Goal: Task Accomplishment & Management: Manage account settings

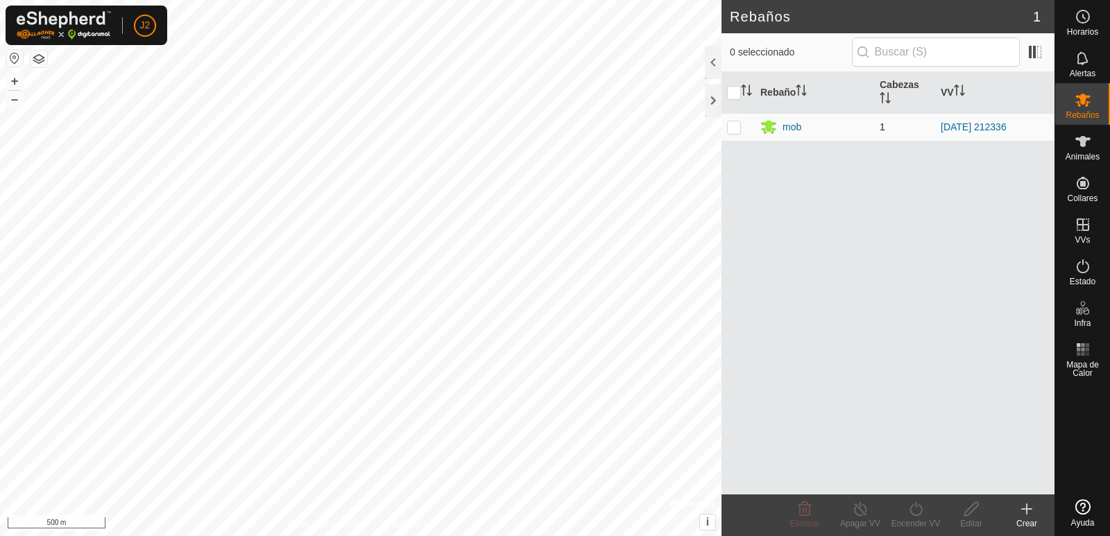
click at [735, 130] on p-checkbox at bounding box center [734, 126] width 14 height 11
checkbox input "true"
click at [738, 130] on p-checkbox at bounding box center [734, 126] width 14 height 11
checkbox input "false"
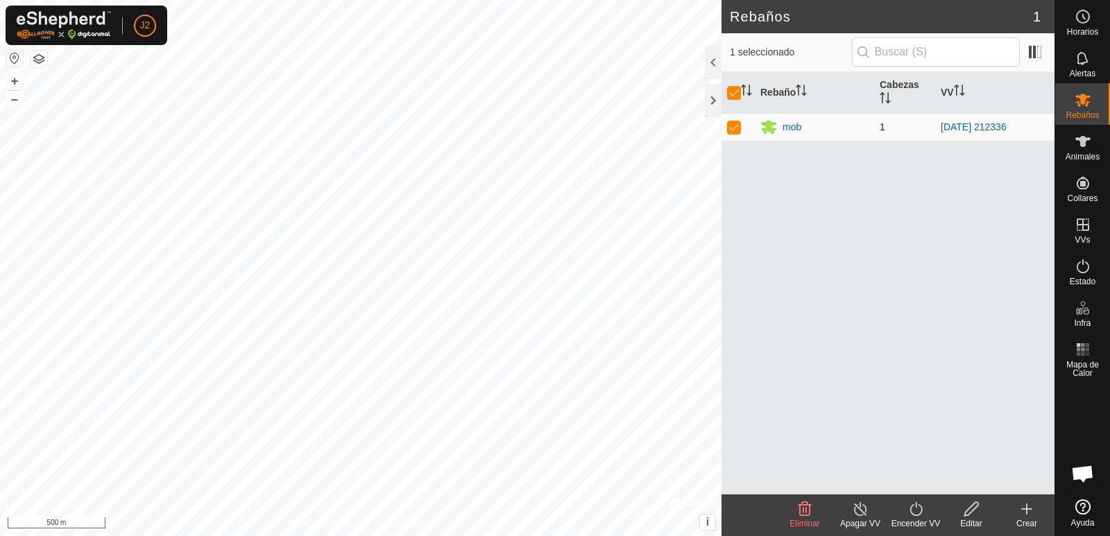
checkbox input "false"
click at [713, 103] on div at bounding box center [713, 100] width 17 height 33
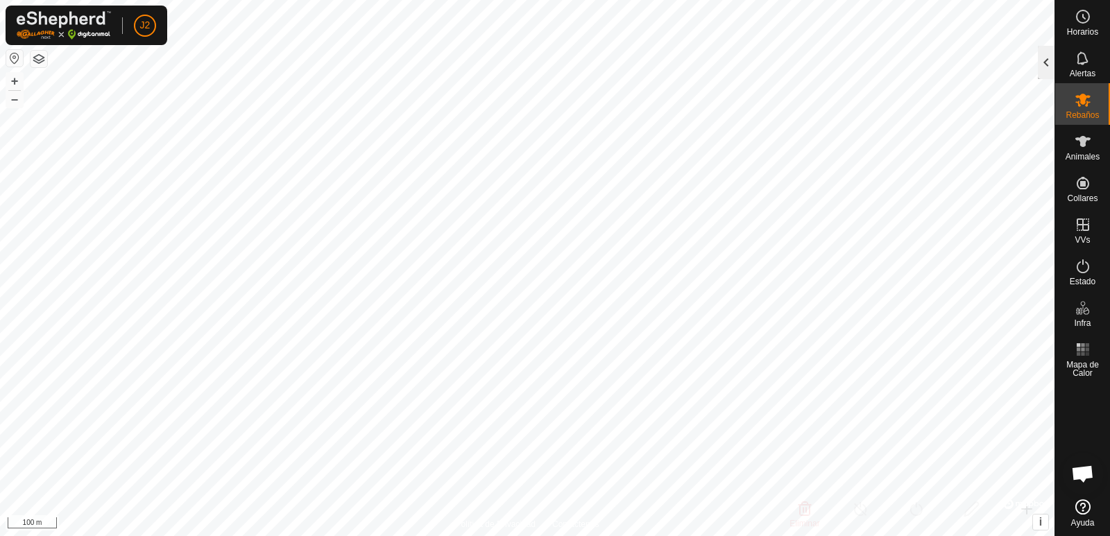
click at [1046, 62] on div at bounding box center [1046, 62] width 17 height 33
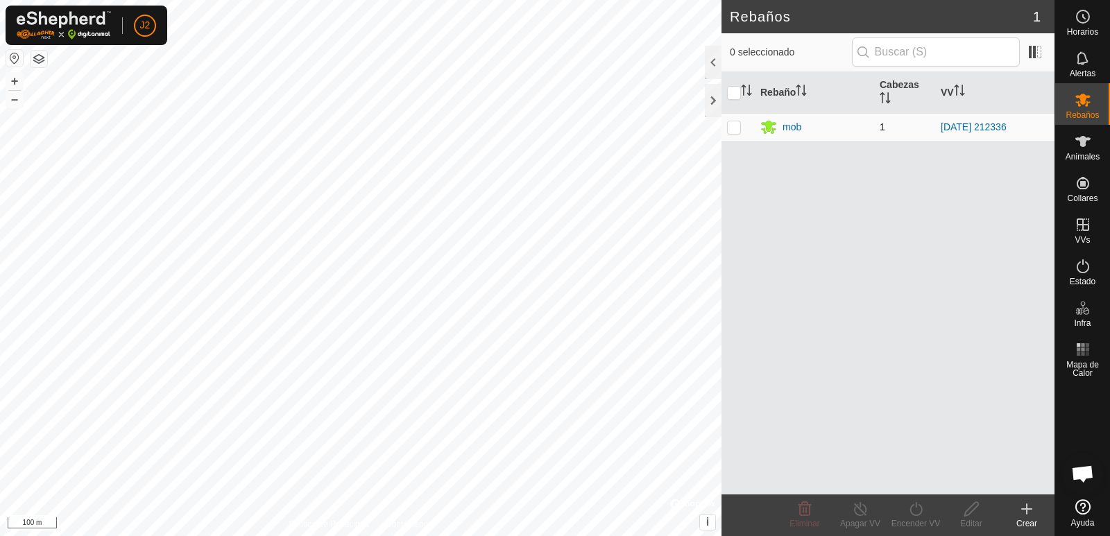
click at [732, 124] on p-checkbox at bounding box center [734, 126] width 14 height 11
checkbox input "true"
click at [1082, 149] on icon at bounding box center [1083, 141] width 17 height 17
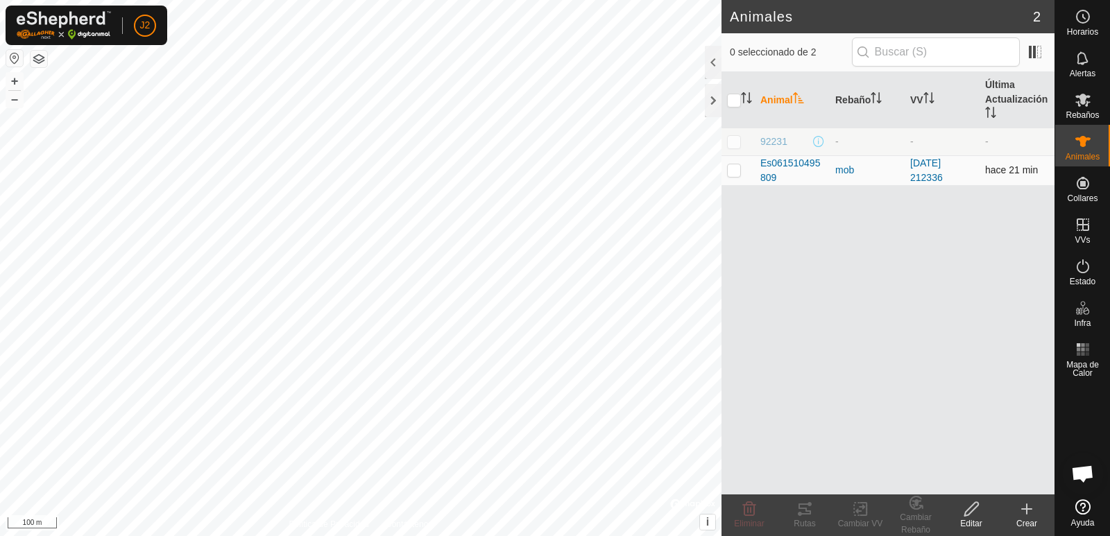
click at [737, 171] on p-checkbox at bounding box center [734, 169] width 14 height 11
checkbox input "true"
click at [713, 105] on div at bounding box center [713, 100] width 17 height 33
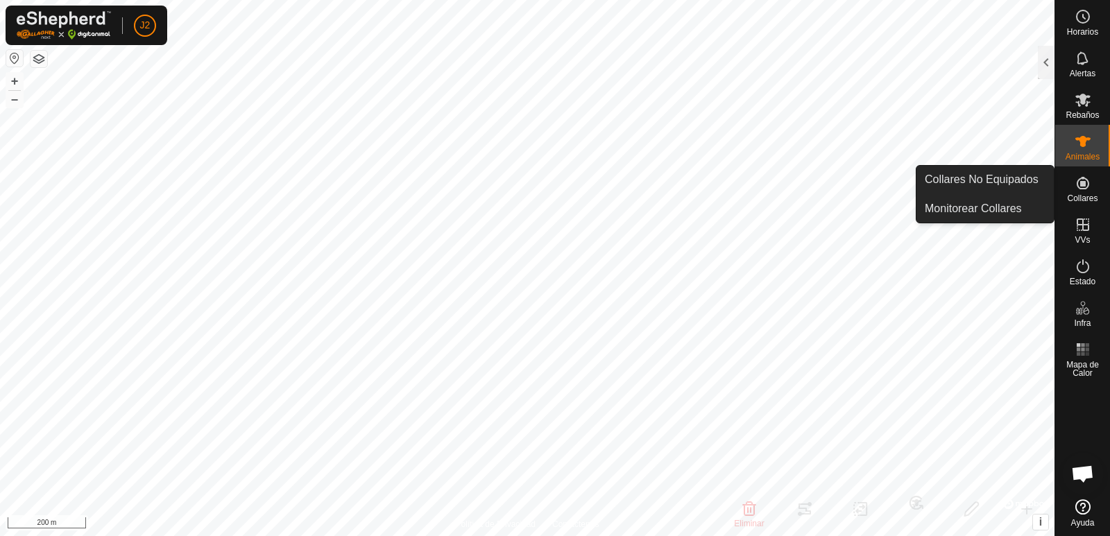
drag, startPoint x: 1085, startPoint y: 172, endPoint x: 1086, endPoint y: 194, distance: 21.5
click at [1086, 194] on span "Collares" at bounding box center [1082, 198] width 31 height 8
drag, startPoint x: 1095, startPoint y: 167, endPoint x: 1091, endPoint y: 197, distance: 30.1
click at [1092, 197] on span "Collares" at bounding box center [1082, 198] width 31 height 8
click at [985, 210] on link "Monitorear Collares" at bounding box center [985, 209] width 137 height 28
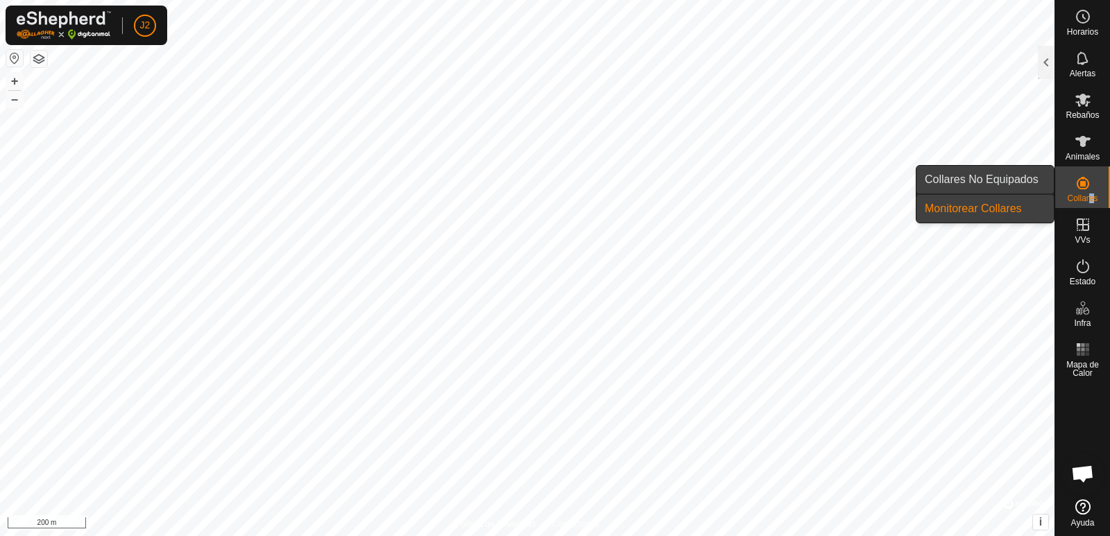
click at [1004, 183] on link "Collares No Equipados" at bounding box center [985, 180] width 137 height 28
click at [1001, 180] on link "Collares No Equipados" at bounding box center [985, 180] width 137 height 28
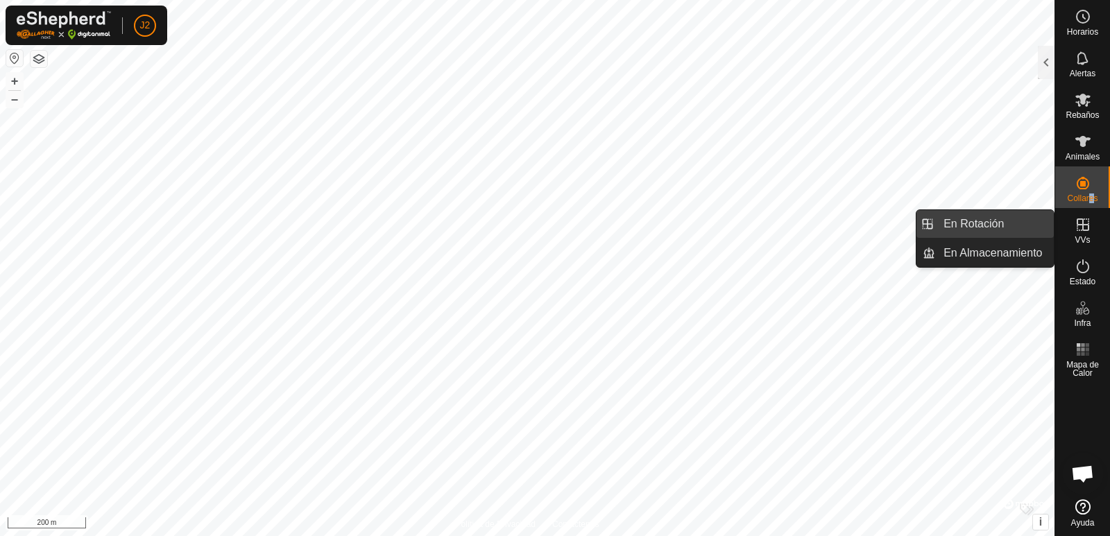
click at [1015, 230] on link "En Rotación" at bounding box center [995, 224] width 119 height 28
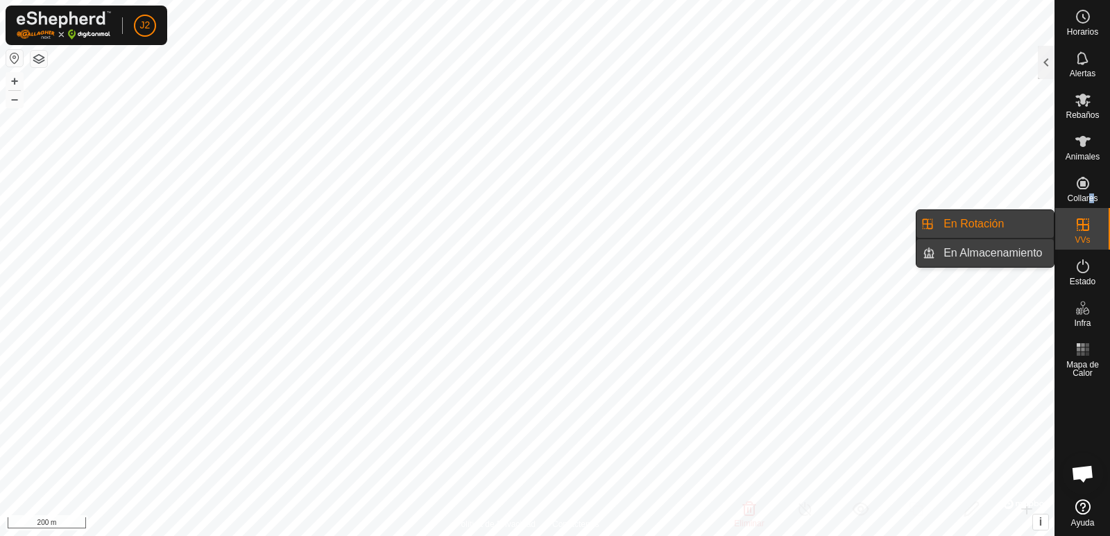
click at [1024, 252] on link "En Almacenamiento" at bounding box center [995, 253] width 119 height 28
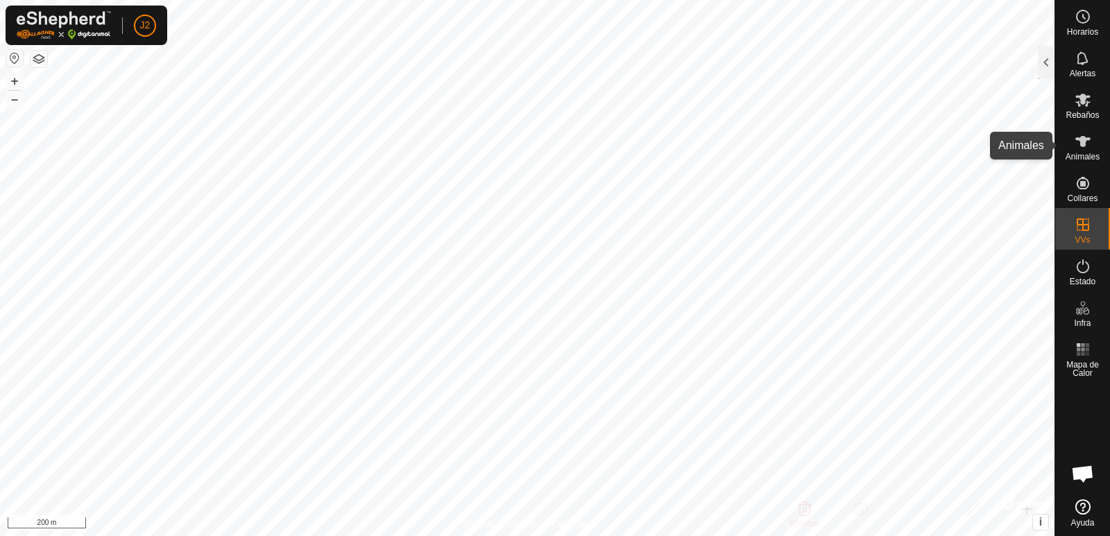
click at [1088, 160] on span "Animales" at bounding box center [1083, 157] width 34 height 8
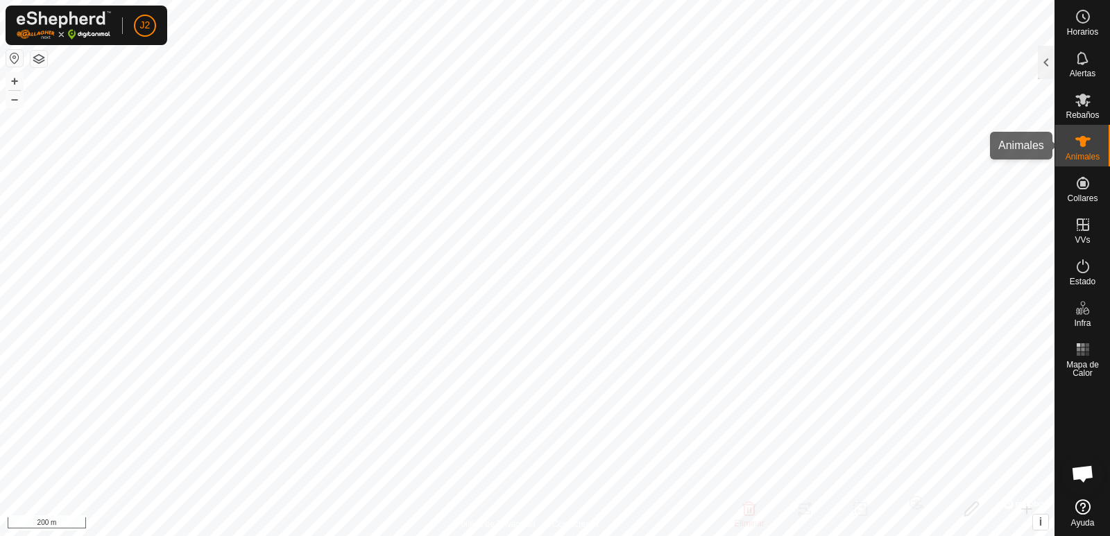
click at [1086, 146] on icon at bounding box center [1083, 141] width 17 height 17
click at [1084, 63] on icon at bounding box center [1082, 57] width 11 height 13
click at [1049, 68] on div at bounding box center [1046, 62] width 17 height 33
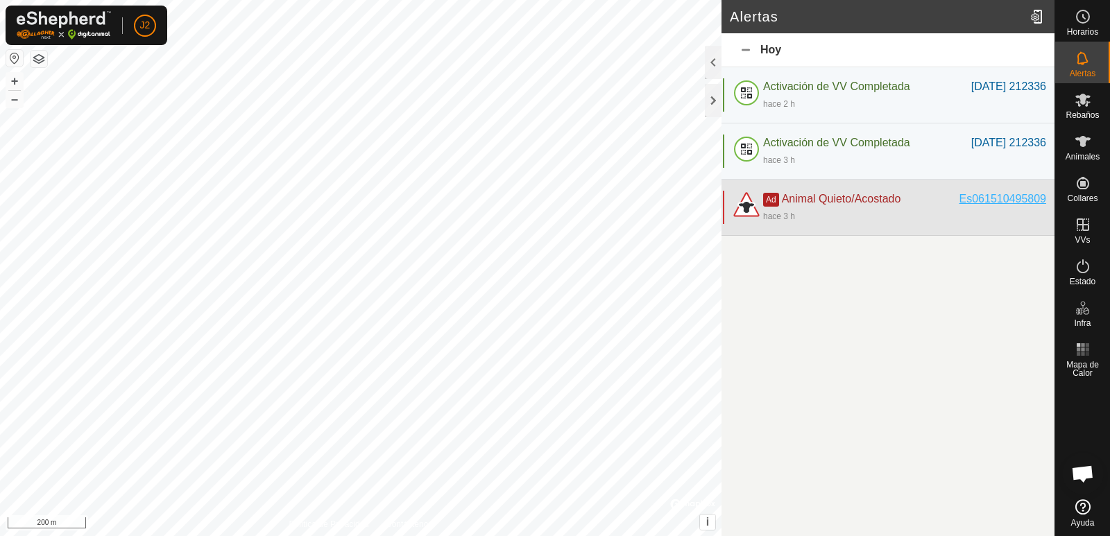
click at [1000, 199] on div "Es061510495809" at bounding box center [1003, 199] width 87 height 17
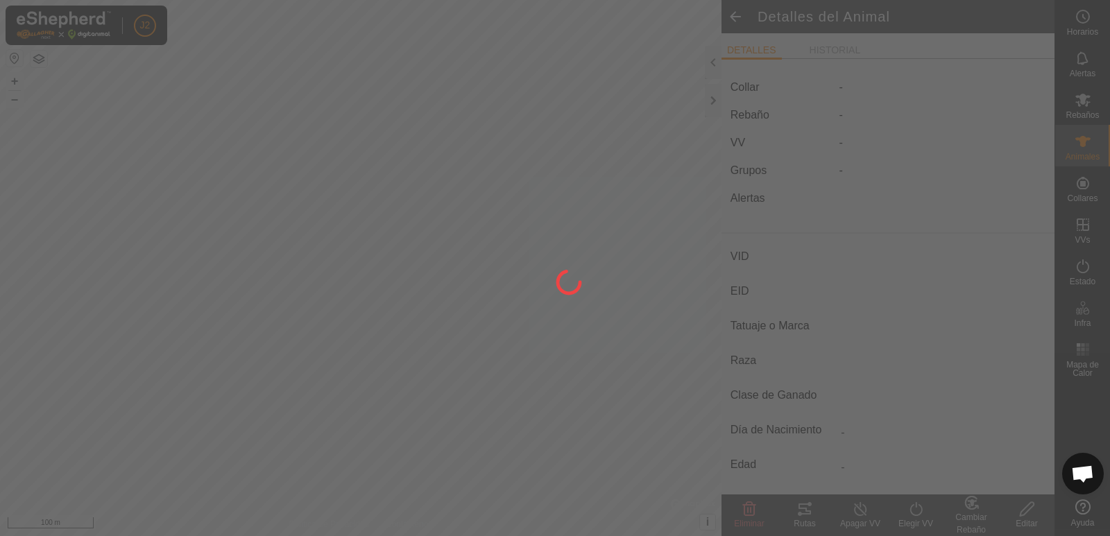
type input "Es061510495809"
type input "000061510495809"
type input "-"
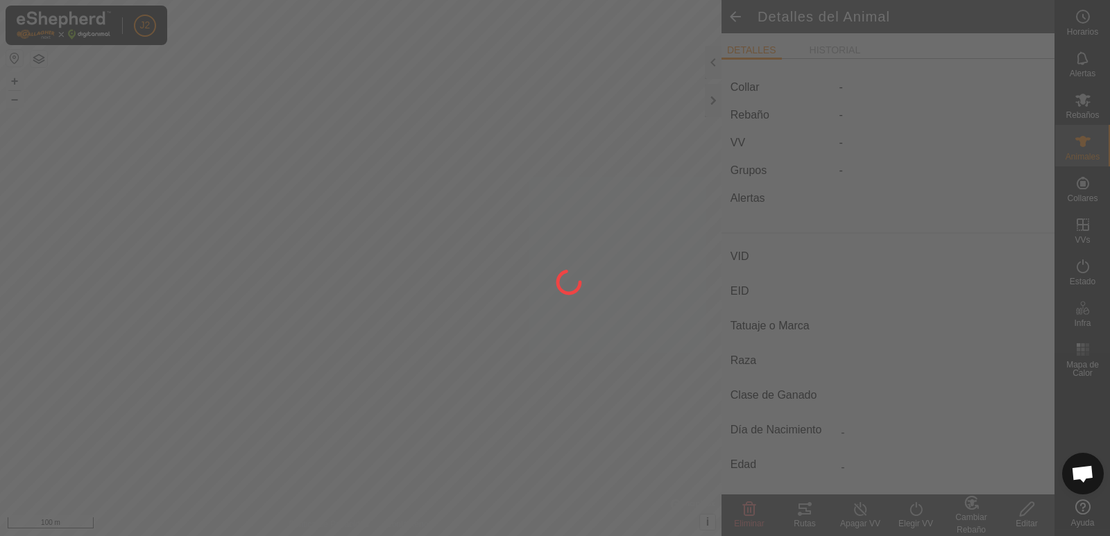
type input "-"
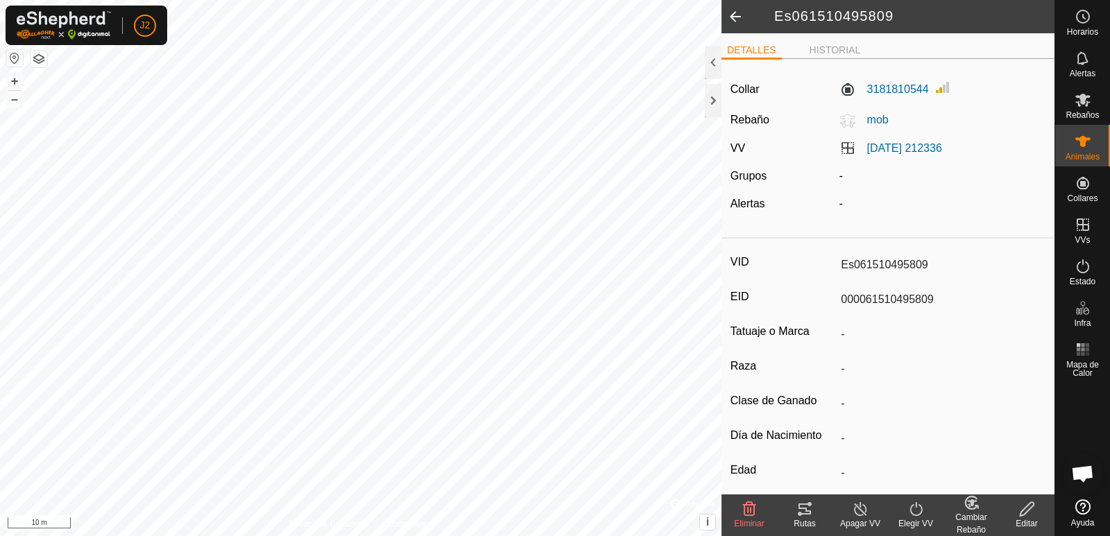
click at [931, 262] on input "Es061510495809" at bounding box center [941, 265] width 210 height 24
drag, startPoint x: 916, startPoint y: 262, endPoint x: 897, endPoint y: 262, distance: 18.8
click at [913, 262] on input "Es061510495809" at bounding box center [941, 265] width 210 height 24
drag, startPoint x: 897, startPoint y: 262, endPoint x: 886, endPoint y: 262, distance: 11.1
click at [893, 262] on input "Es061510495809" at bounding box center [941, 265] width 210 height 24
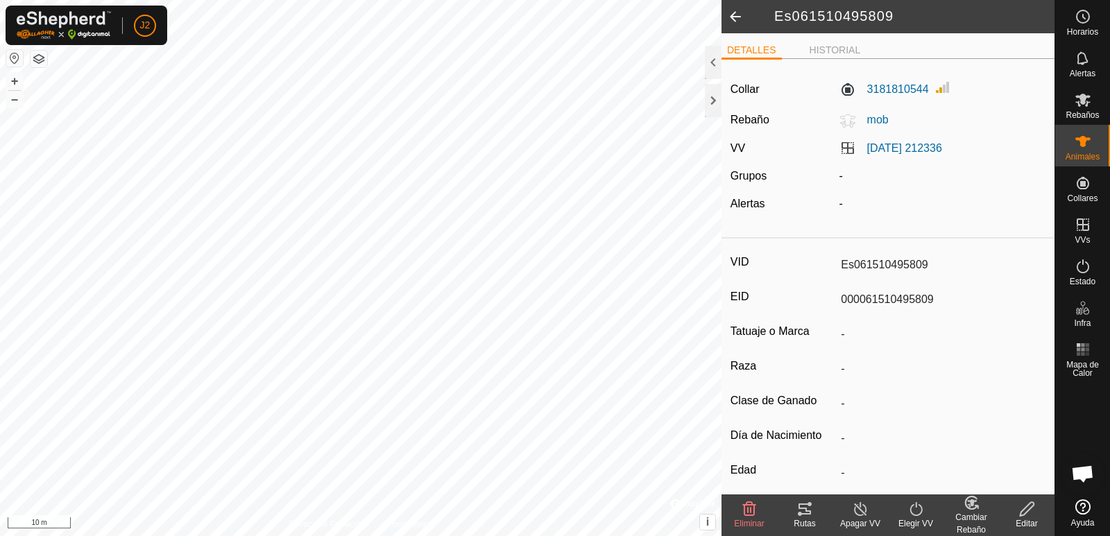
click at [836, 267] on input "Es061510495809" at bounding box center [941, 265] width 210 height 24
drag, startPoint x: 838, startPoint y: 266, endPoint x: 878, endPoint y: 270, distance: 39.8
click at [878, 270] on input "Es061510495809" at bounding box center [941, 265] width 210 height 24
click at [1028, 510] on icon at bounding box center [1027, 509] width 14 height 14
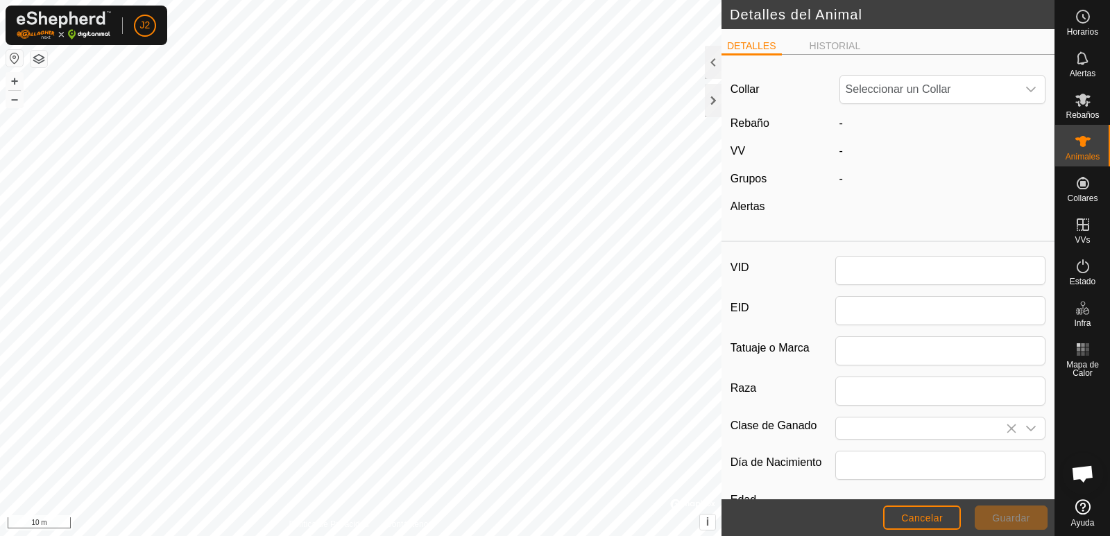
type input "Es061510495809"
type input "000061510495809"
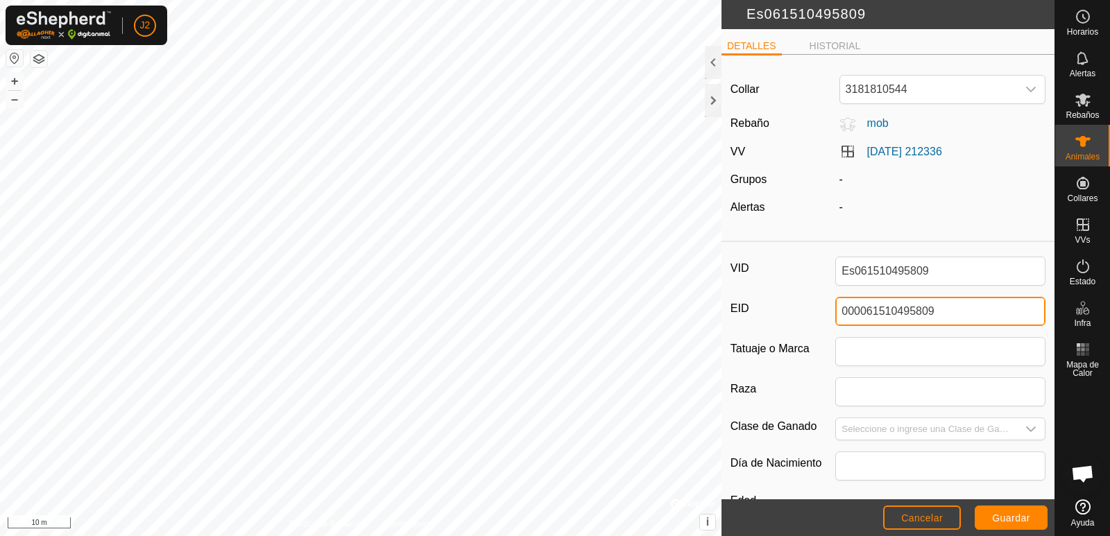
drag, startPoint x: 932, startPoint y: 310, endPoint x: 806, endPoint y: 323, distance: 126.4
click at [806, 323] on div "EID 000061510495809" at bounding box center [888, 311] width 315 height 29
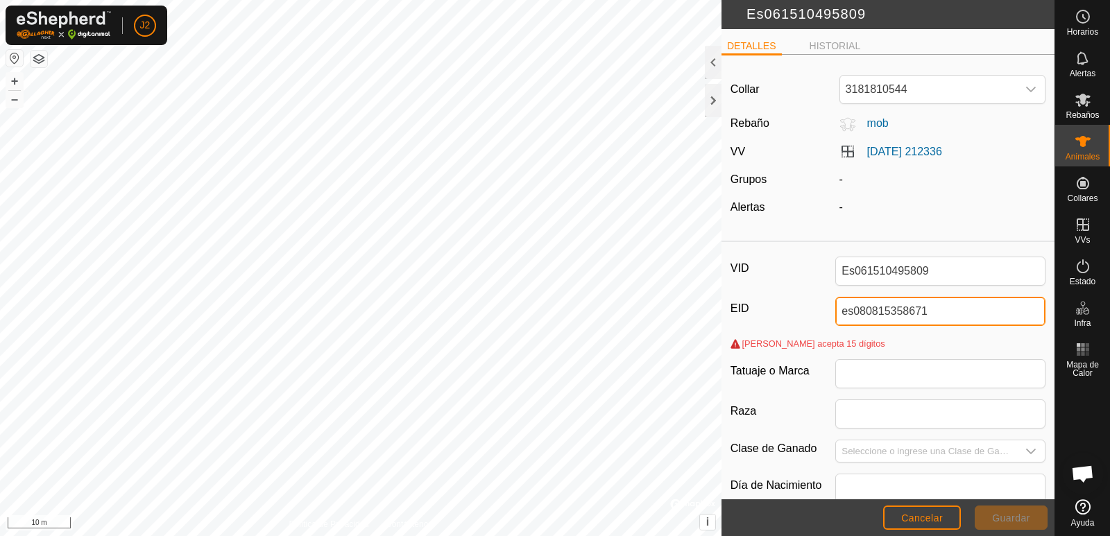
click at [850, 310] on input "es080815358671" at bounding box center [941, 311] width 210 height 29
type input "esp080815358671"
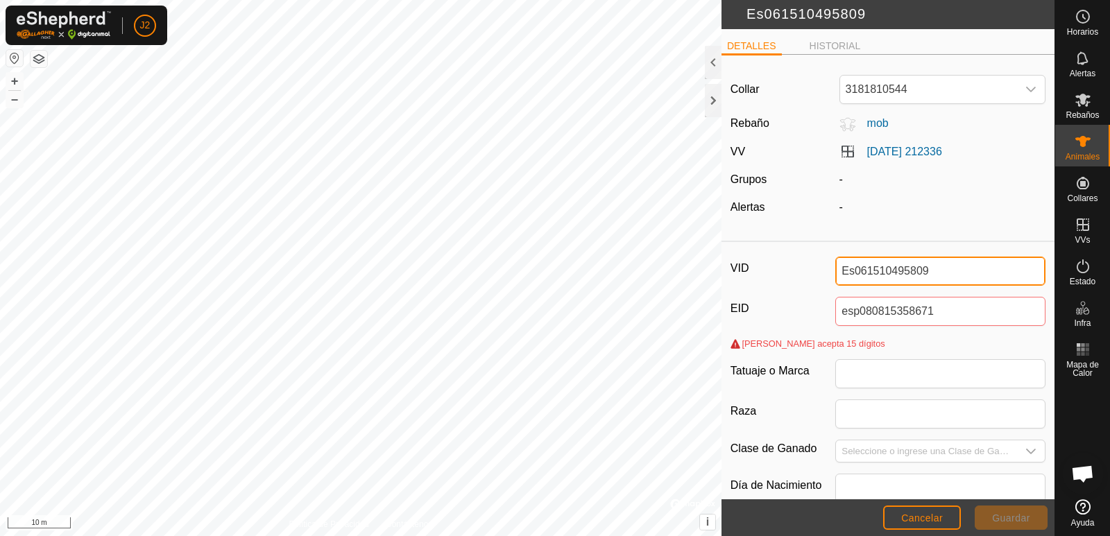
click at [936, 268] on input "Es061510495809" at bounding box center [941, 271] width 210 height 29
drag, startPoint x: 852, startPoint y: 269, endPoint x: 975, endPoint y: 285, distance: 124.5
click at [975, 285] on input "Es061510495809" at bounding box center [941, 271] width 210 height 29
click at [960, 275] on input "Es080815358671" at bounding box center [941, 271] width 210 height 29
type input "Es080815358671"
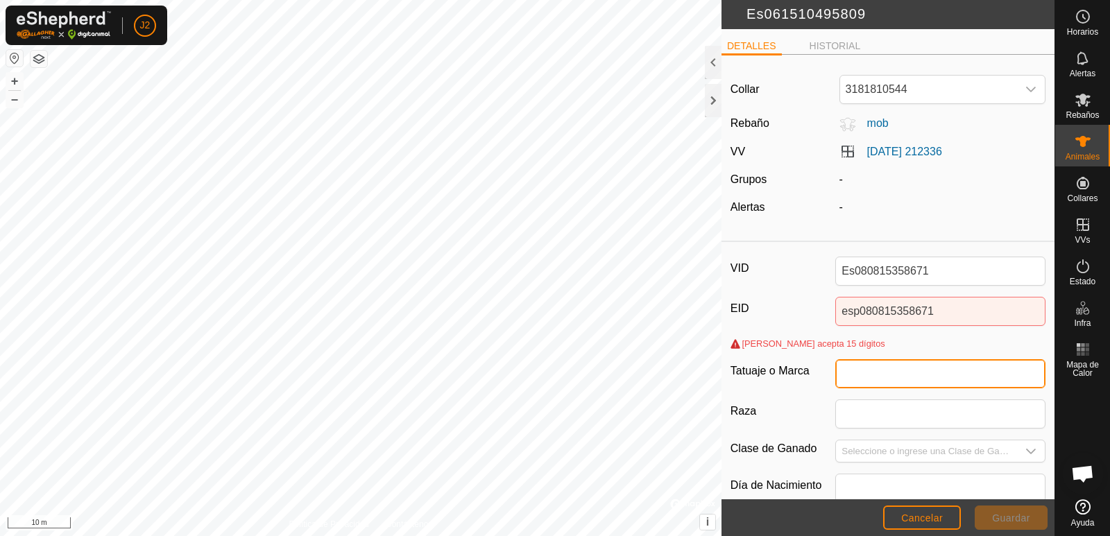
click at [926, 378] on input "Tatuaje o Marca" at bounding box center [941, 373] width 210 height 29
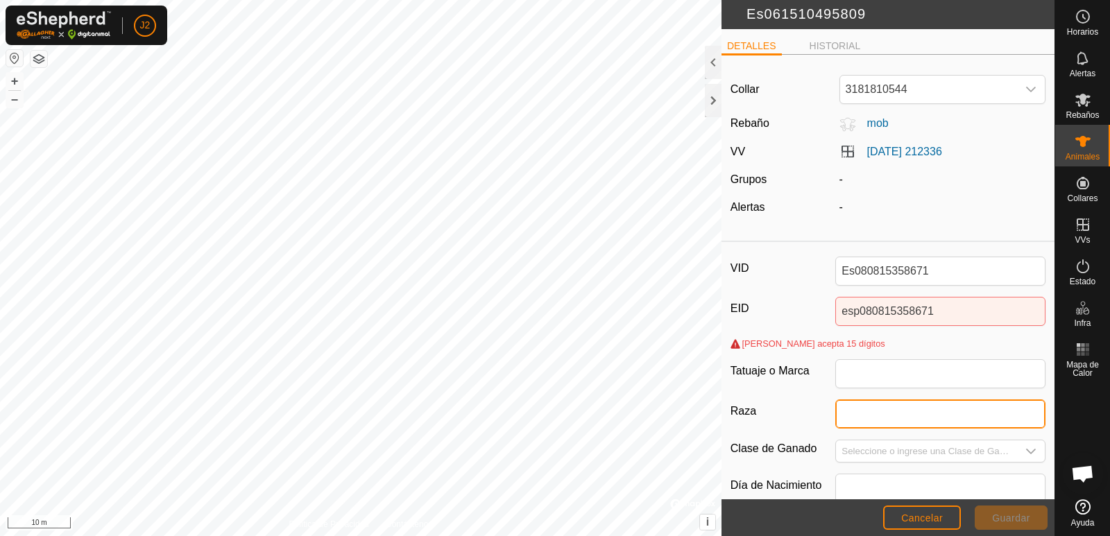
click at [934, 418] on input "Raza" at bounding box center [941, 414] width 210 height 29
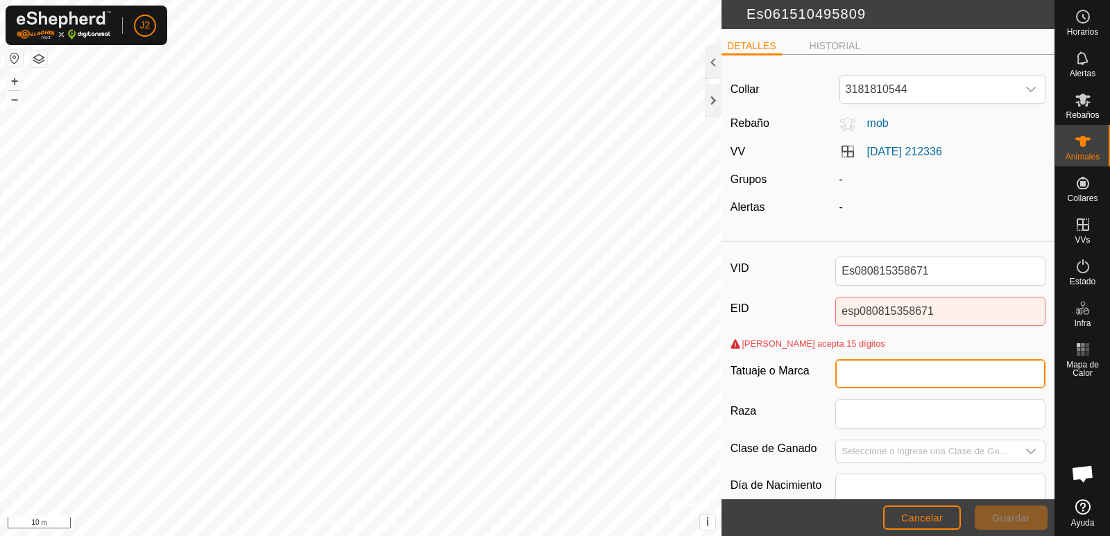
click at [890, 374] on input "Tatuaje o Marca" at bounding box center [941, 373] width 210 height 29
click at [857, 350] on div "Sólo acepta 15 dígitos" at bounding box center [888, 348] width 315 height 22
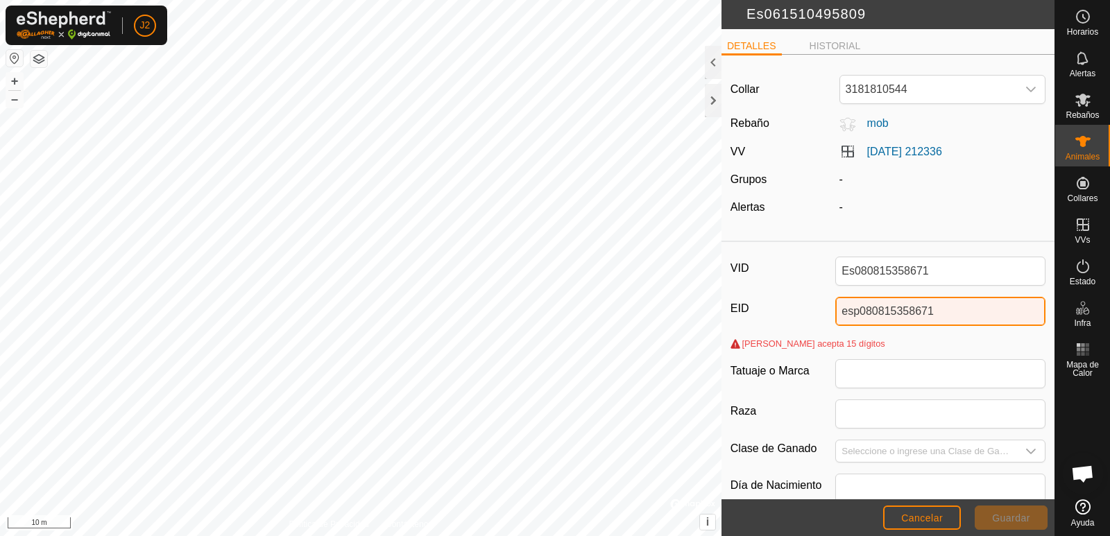
click at [939, 307] on input "esp080815358671" at bounding box center [941, 311] width 210 height 29
click at [855, 312] on input "esp080815358671" at bounding box center [941, 311] width 210 height 29
type input "esp080815358671"
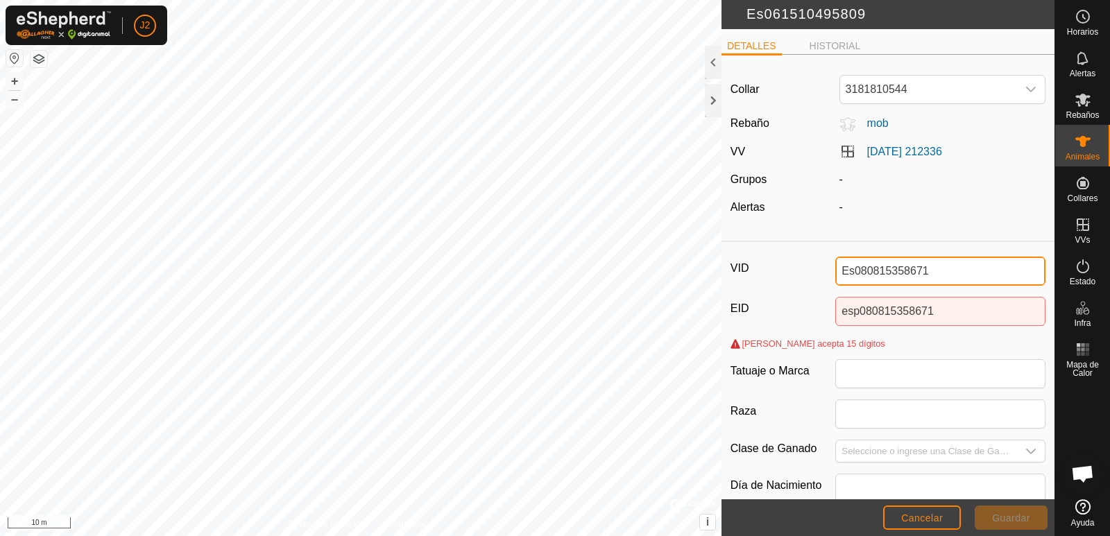
click at [849, 270] on input "Es080815358671" at bounding box center [941, 271] width 210 height 29
type input "Esp080815358671"
click at [898, 178] on div "-" at bounding box center [943, 179] width 218 height 17
click at [1026, 87] on icon "dropdown trigger" at bounding box center [1031, 90] width 10 height 6
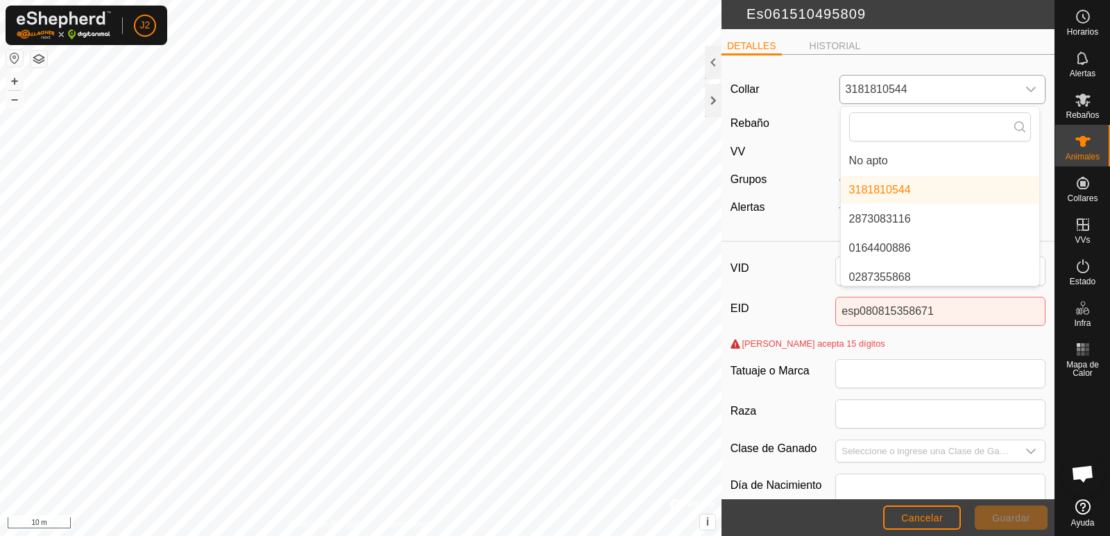
click at [1026, 87] on icon "dropdown trigger" at bounding box center [1031, 90] width 10 height 6
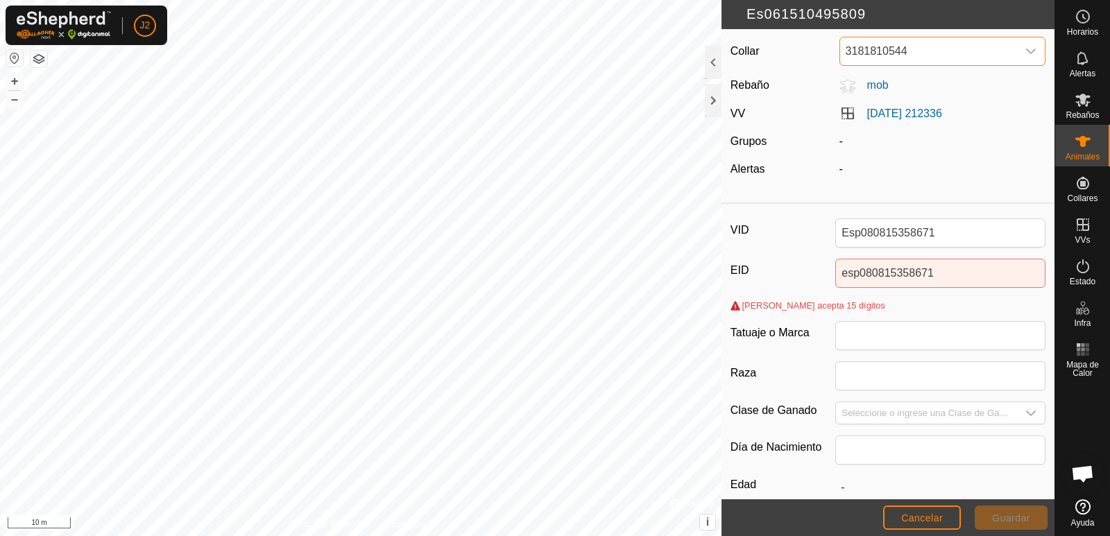
scroll to position [69, 0]
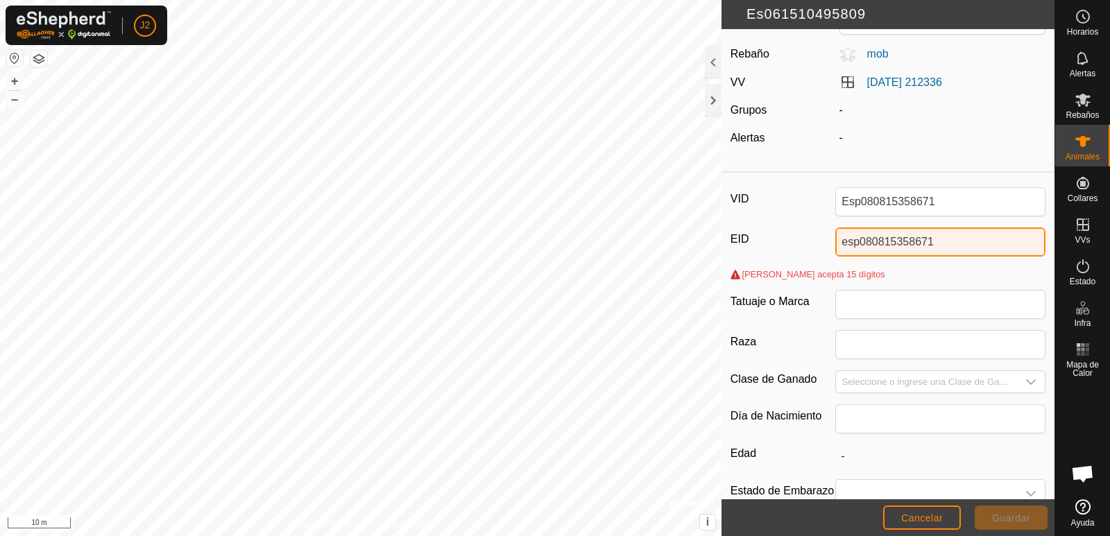
click at [937, 246] on input "esp080815358671" at bounding box center [941, 242] width 210 height 29
type input "esp080815358671"
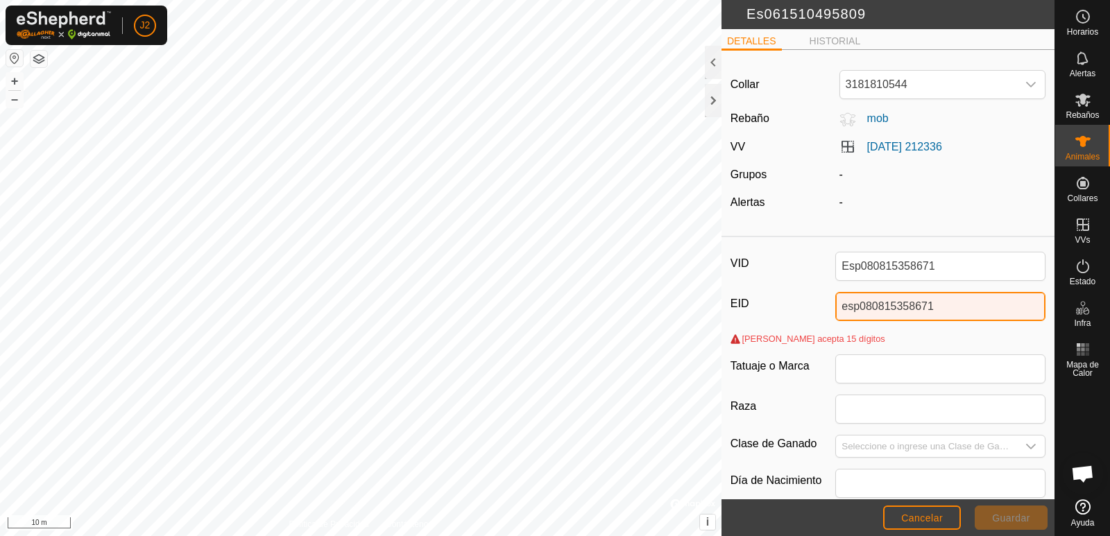
scroll to position [0, 0]
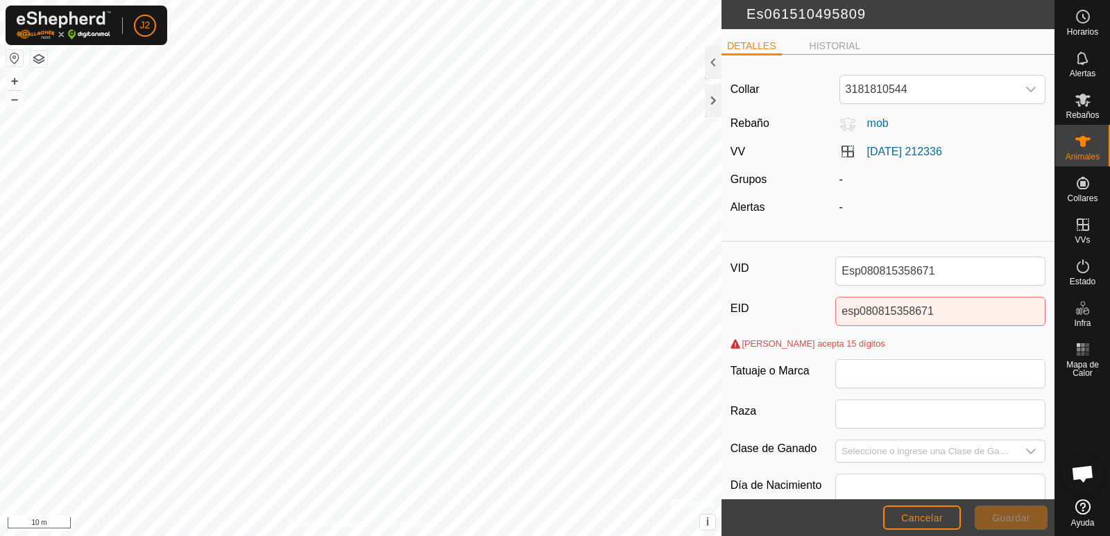
click at [765, 22] on h2 "Es061510495809" at bounding box center [892, 15] width 325 height 18
click at [824, 25] on header "Es061510495809" at bounding box center [888, 14] width 333 height 29
click at [908, 24] on header "Es061510495809" at bounding box center [888, 14] width 333 height 29
click at [856, 269] on input "Esp080815358671" at bounding box center [941, 271] width 210 height 29
type input "Es080815358671"
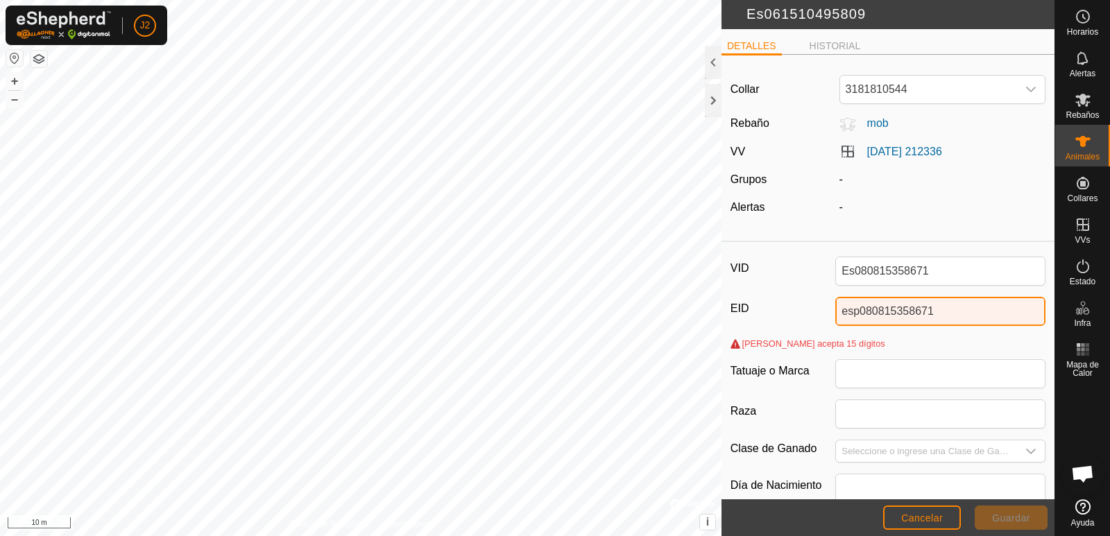
click at [938, 312] on input "esp080815358671" at bounding box center [941, 311] width 210 height 29
click at [659, 316] on div "Es061510495809 DETALLES HISTORIAL Collar 3181810544 Rebaño mob VV 2025-10-10 21…" at bounding box center [527, 268] width 1055 height 536
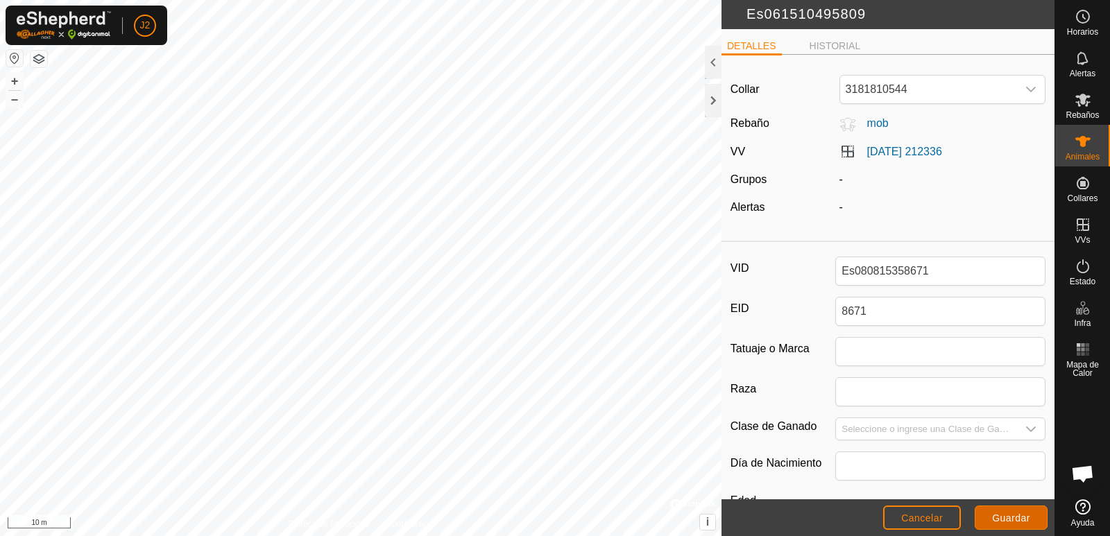
click at [1009, 521] on span "Guardar" at bounding box center [1011, 518] width 38 height 11
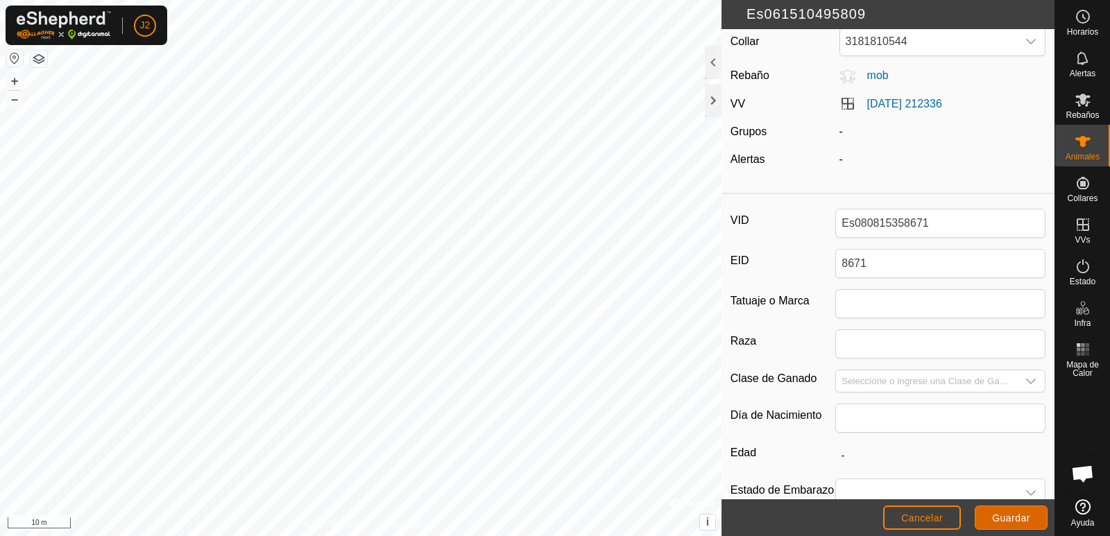
scroll to position [69, 0]
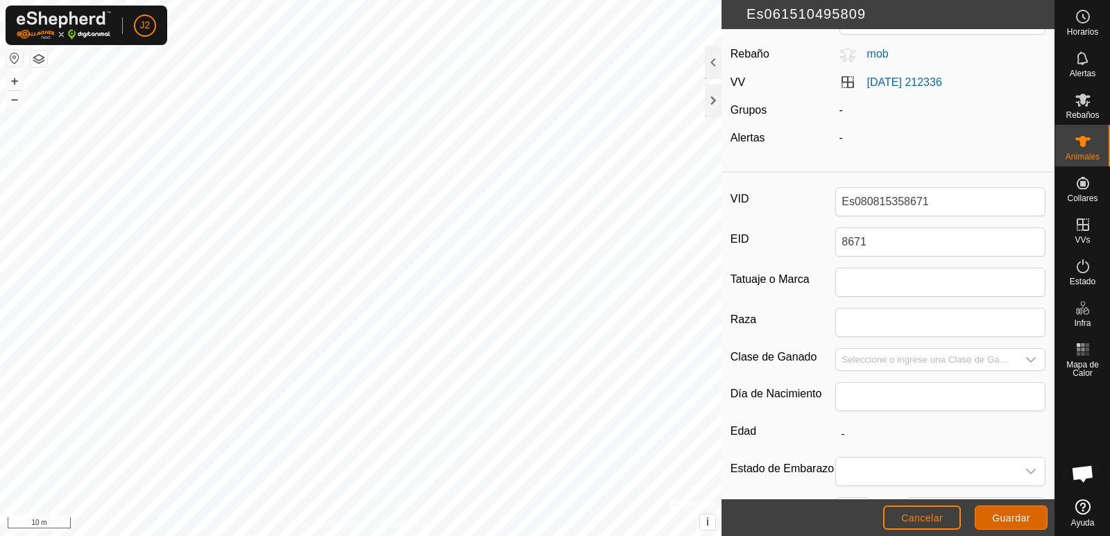
click at [1026, 517] on span "Guardar" at bounding box center [1011, 518] width 38 height 11
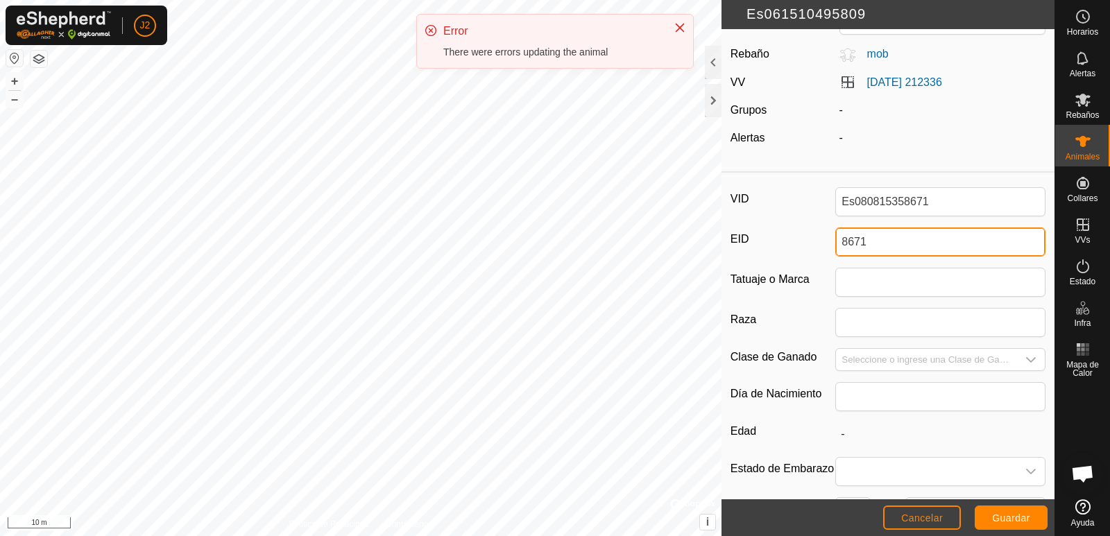
click at [839, 245] on input "8671" at bounding box center [941, 242] width 210 height 29
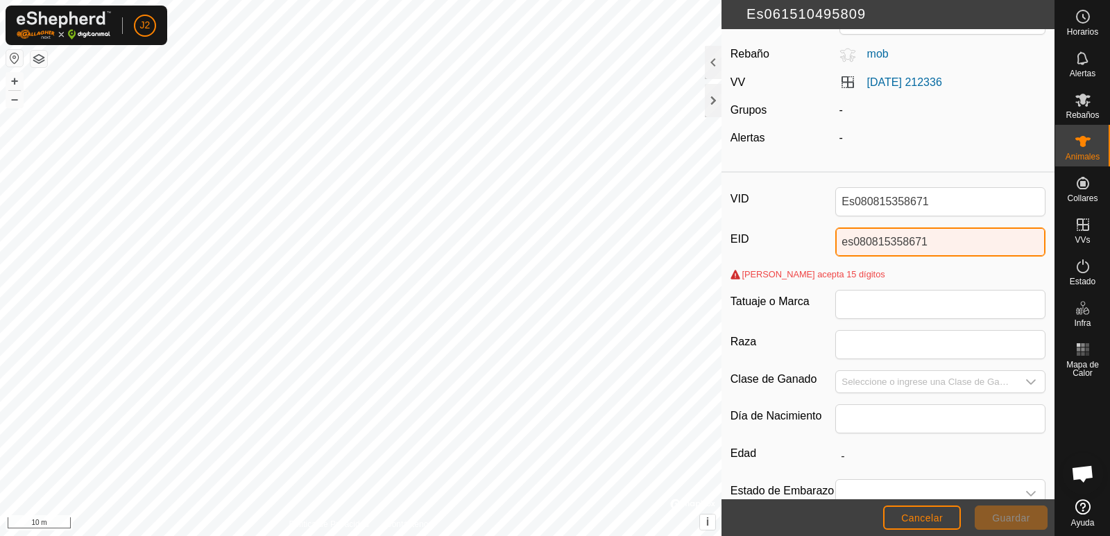
click at [849, 241] on input "es080815358671" at bounding box center [941, 242] width 210 height 29
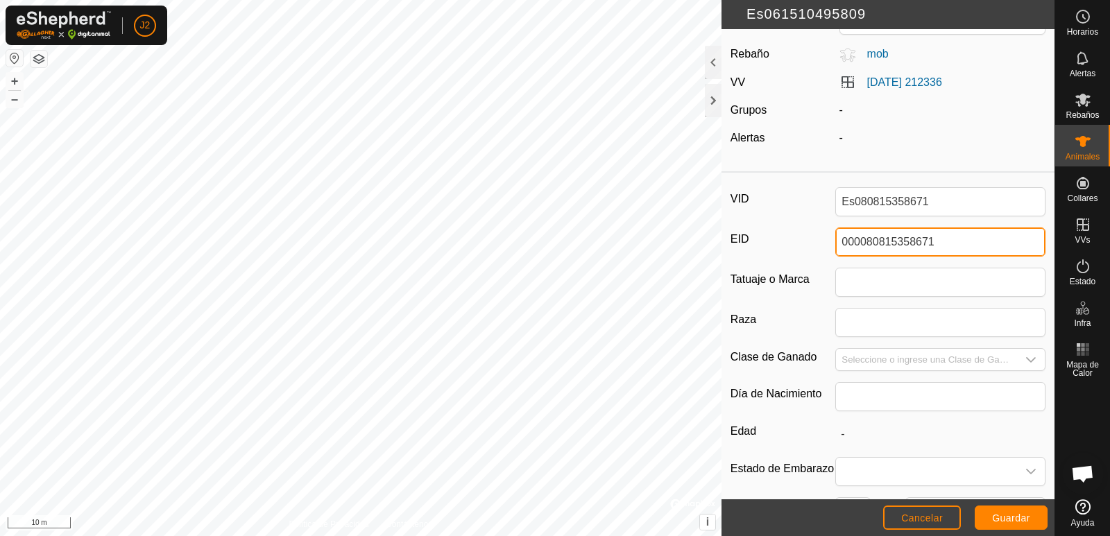
type input "000080815358671"
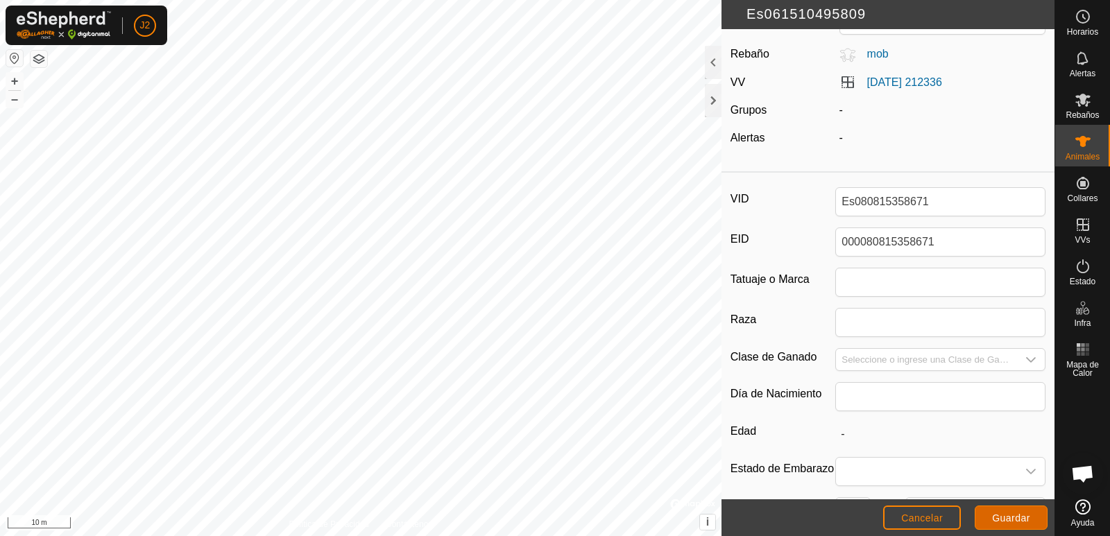
click at [1011, 517] on span "Guardar" at bounding box center [1011, 518] width 38 height 11
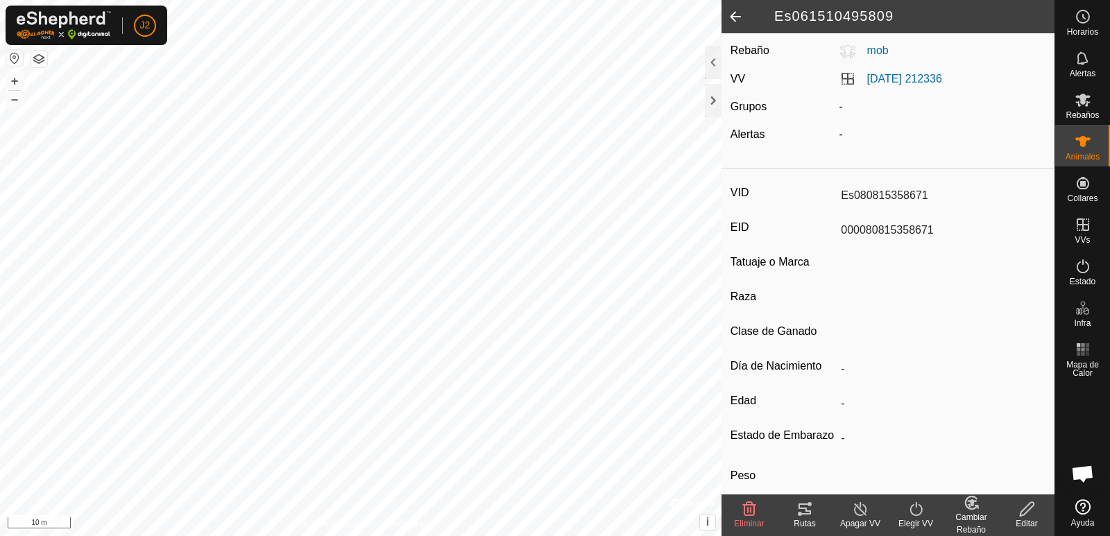
type input "Es061510495809"
type input "000061510495809"
type input "-"
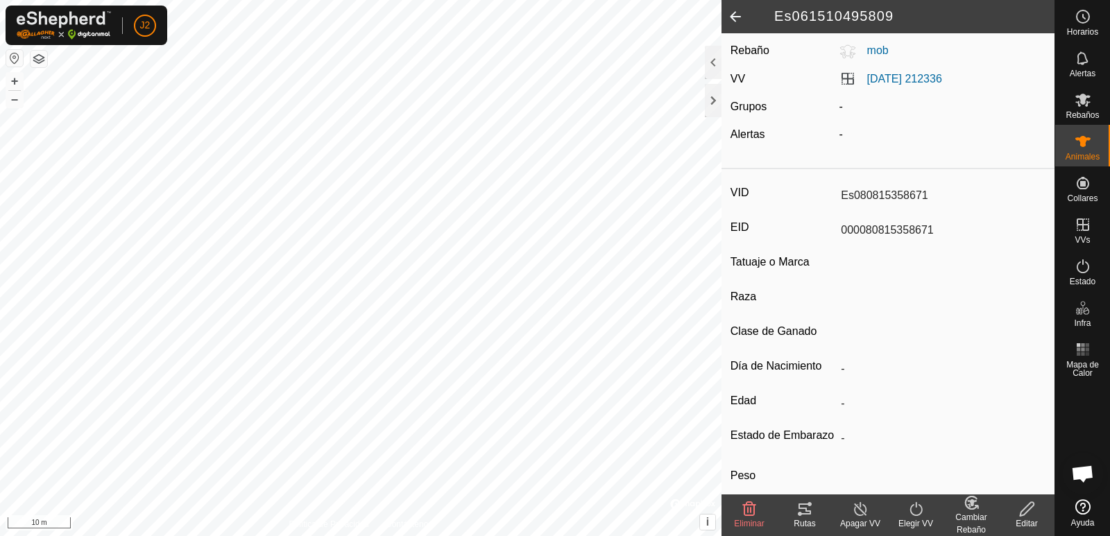
type input "-"
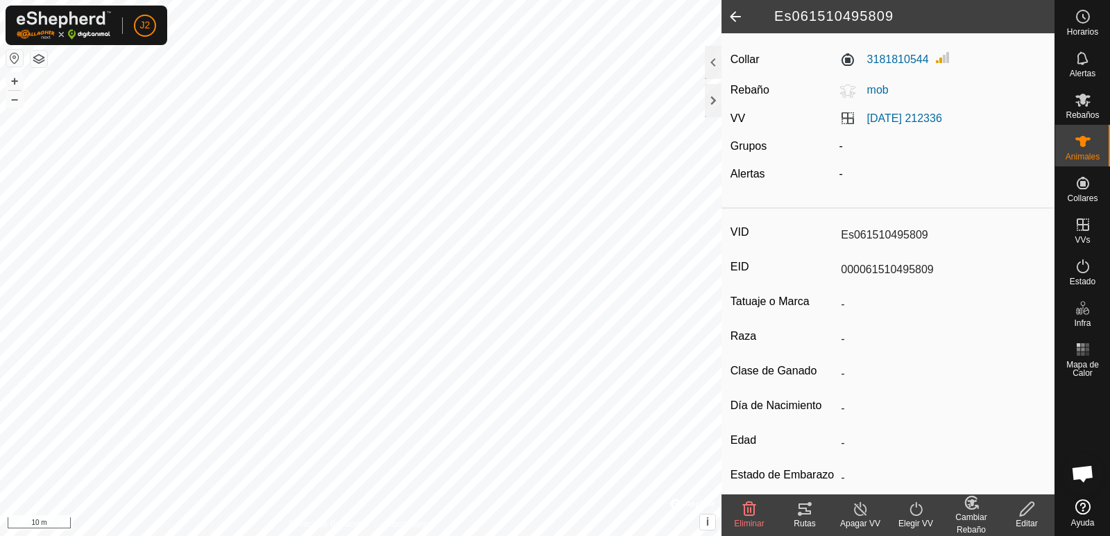
scroll to position [0, 0]
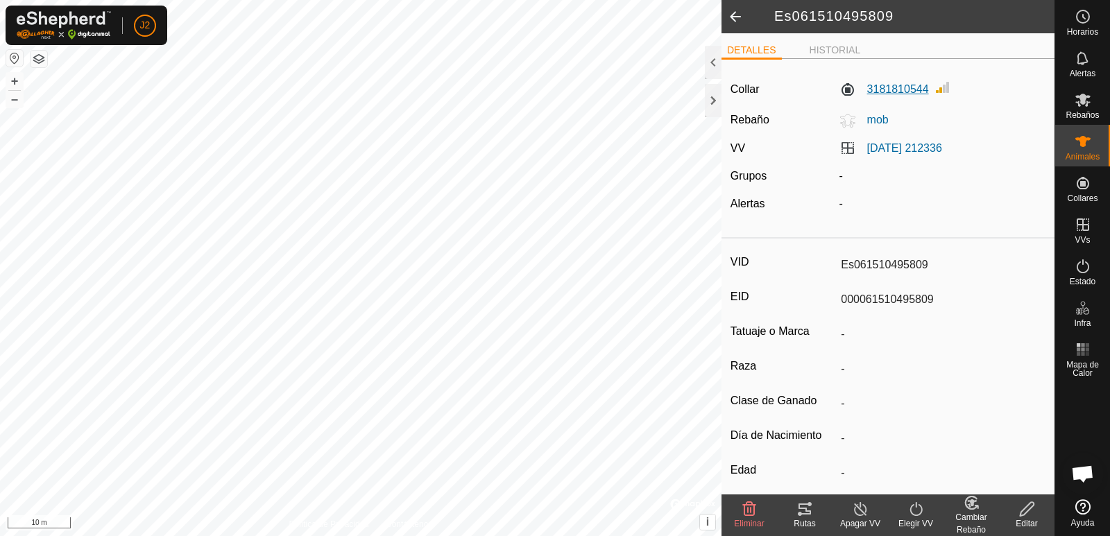
click at [910, 93] on label "3181810544" at bounding box center [885, 89] width 90 height 17
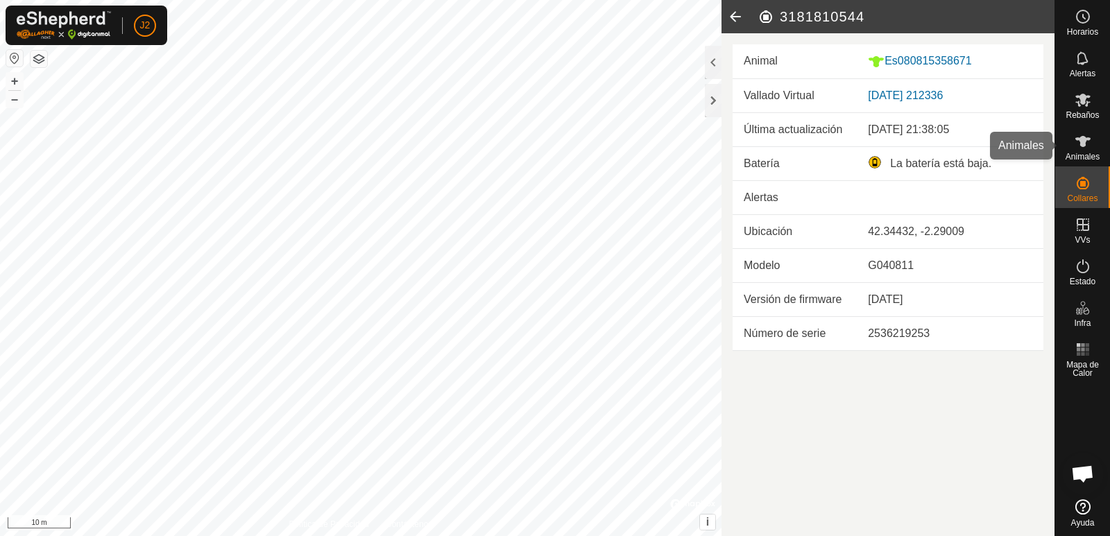
click at [1096, 156] on span "Animales" at bounding box center [1083, 157] width 34 height 8
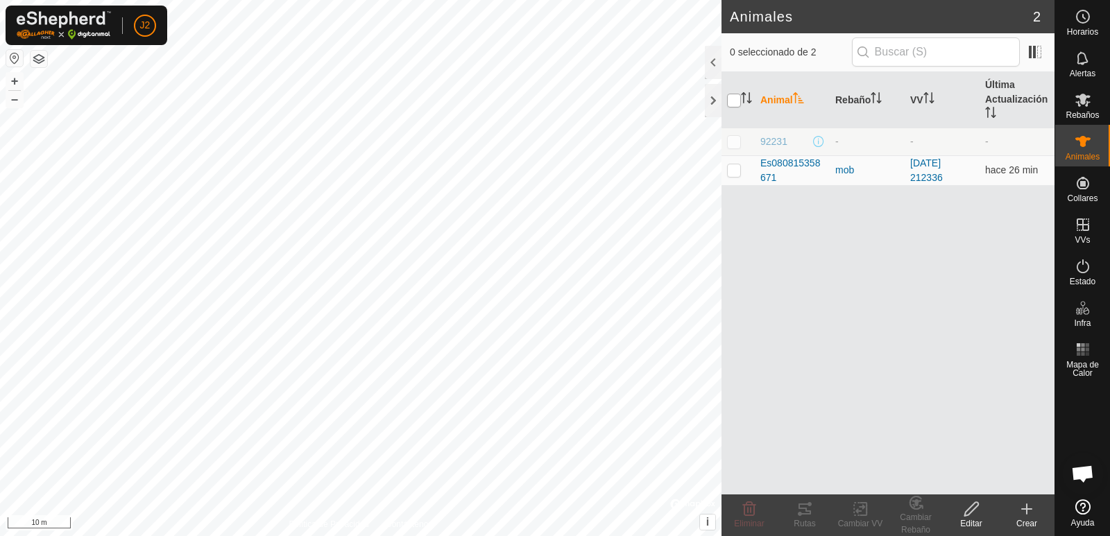
click at [732, 97] on input "checkbox" at bounding box center [734, 101] width 14 height 14
checkbox input "true"
click at [736, 98] on input "checkbox" at bounding box center [734, 101] width 14 height 14
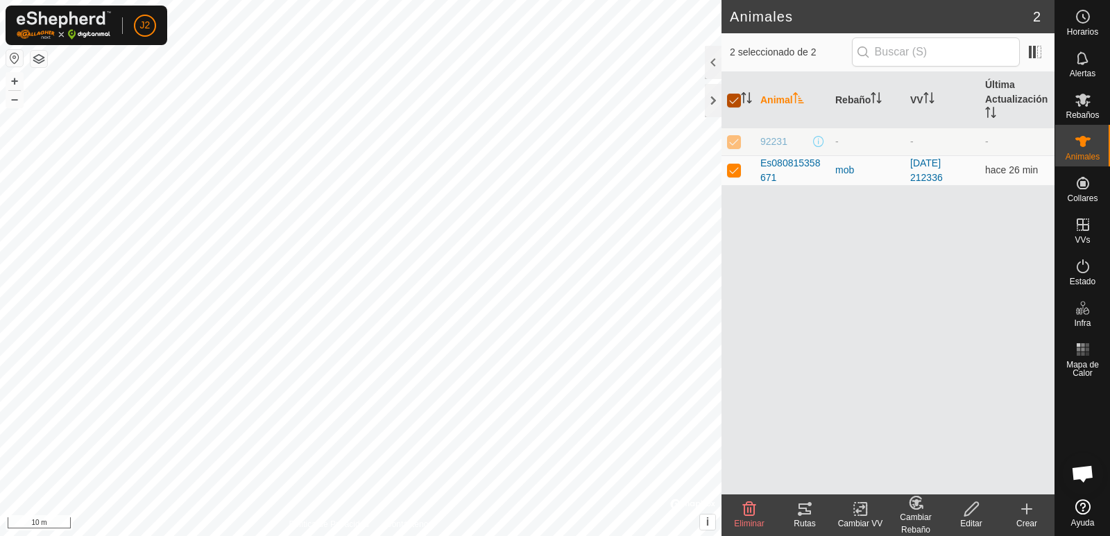
checkbox input "false"
click at [739, 172] on p-checkbox at bounding box center [734, 169] width 14 height 11
checkbox input "true"
click at [717, 69] on div at bounding box center [713, 62] width 17 height 33
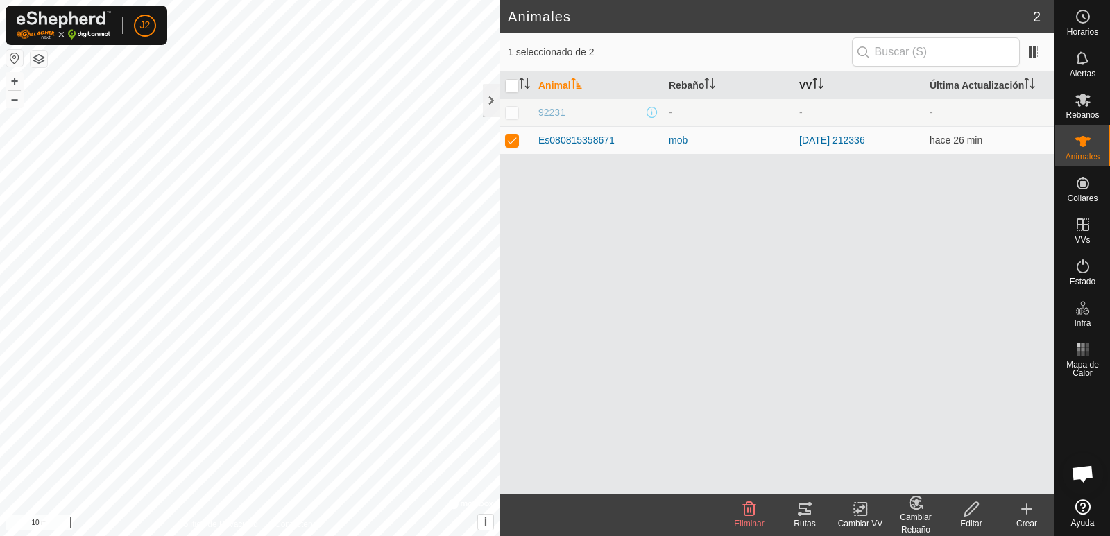
click at [813, 82] on th "VV" at bounding box center [859, 85] width 130 height 27
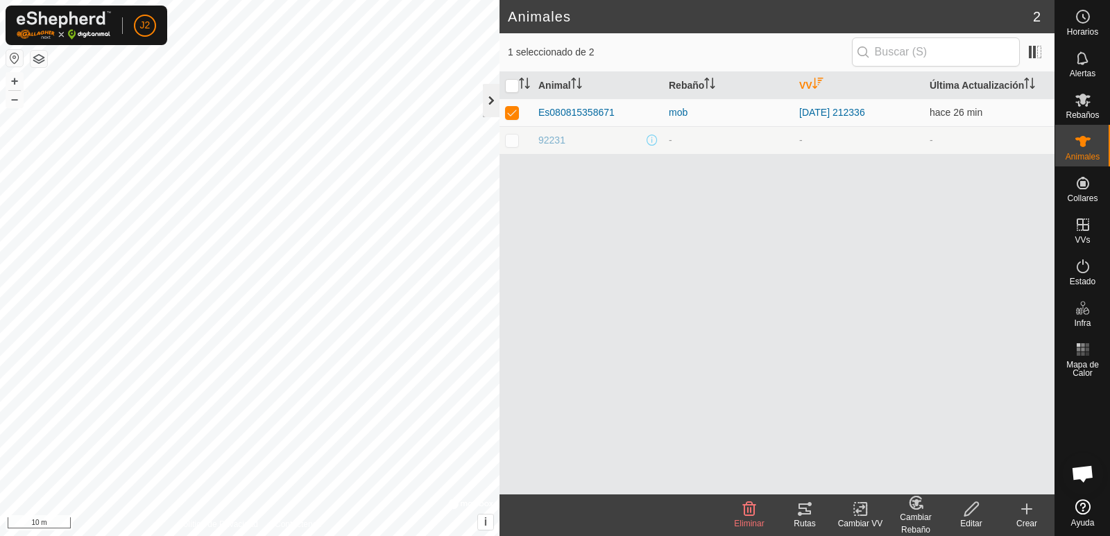
click at [493, 103] on div at bounding box center [491, 100] width 17 height 33
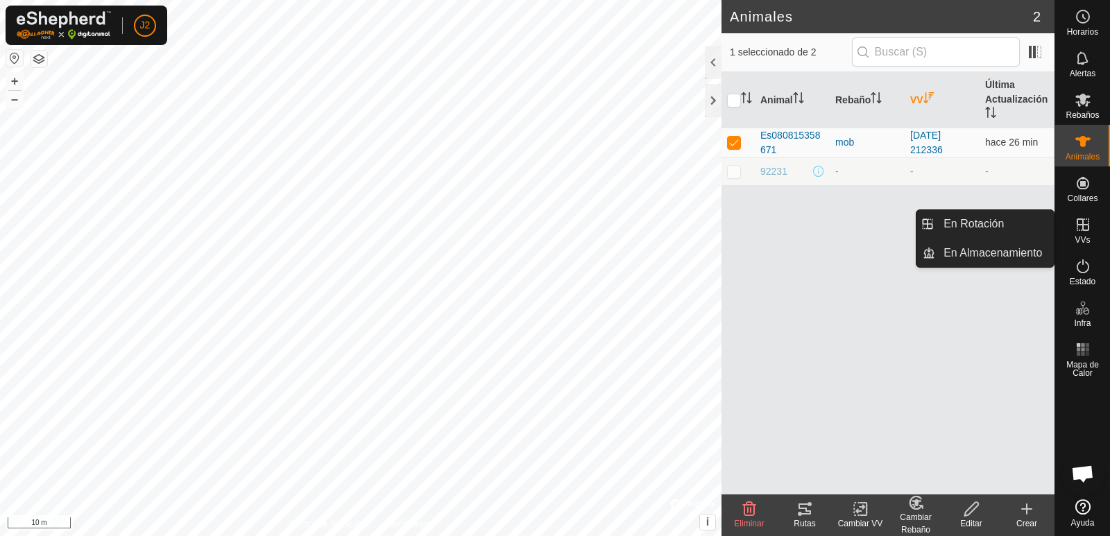
click at [1085, 230] on icon at bounding box center [1083, 225] width 12 height 12
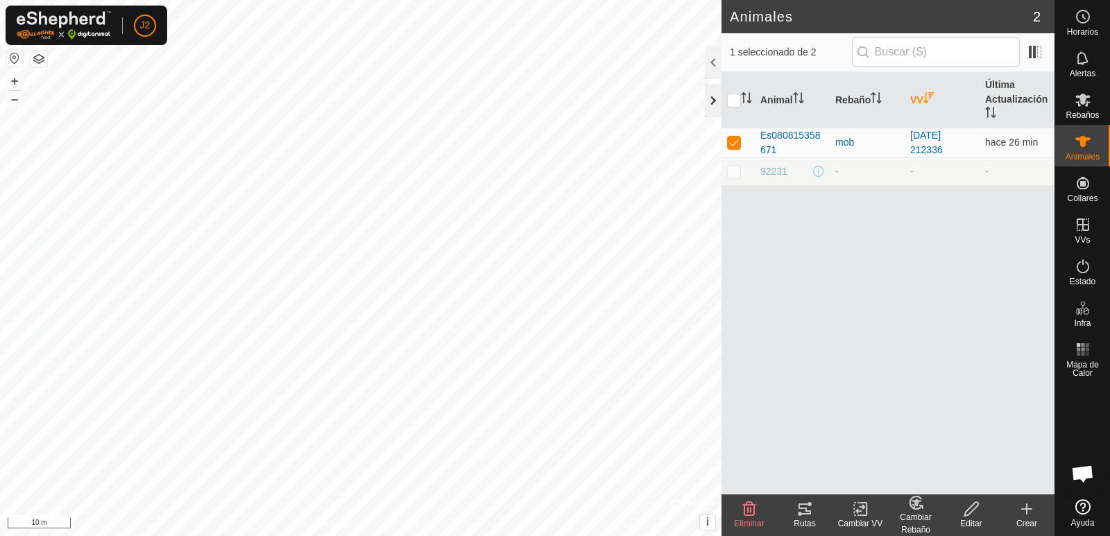
click at [710, 99] on div at bounding box center [713, 100] width 17 height 33
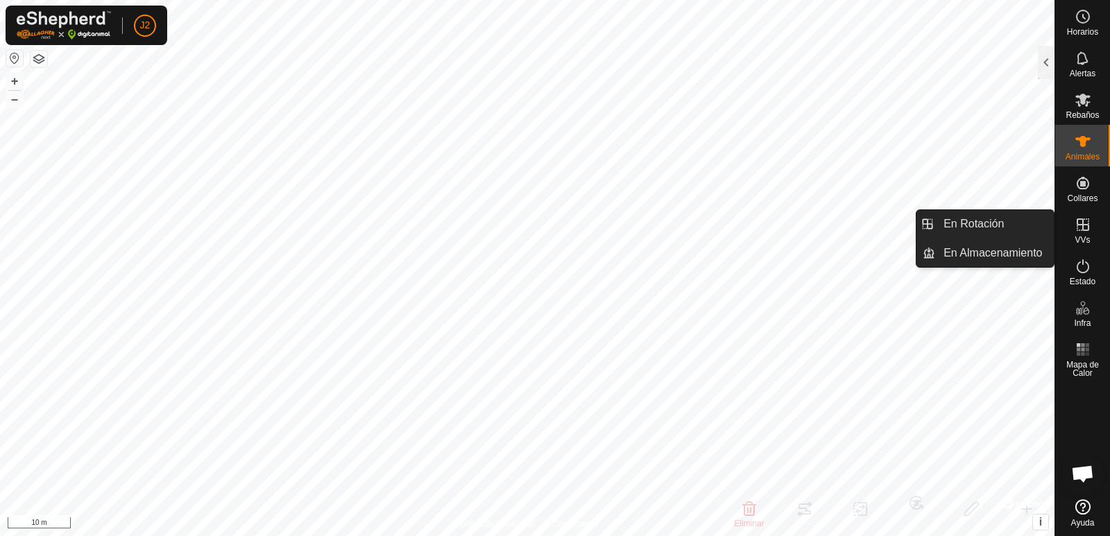
click at [1089, 234] on es-virtualpaddocks-svg-icon at bounding box center [1083, 225] width 25 height 22
click at [999, 238] on ul "En Rotación En Almacenamiento" at bounding box center [985, 238] width 137 height 57
click at [997, 227] on link "En Rotación" at bounding box center [995, 224] width 119 height 28
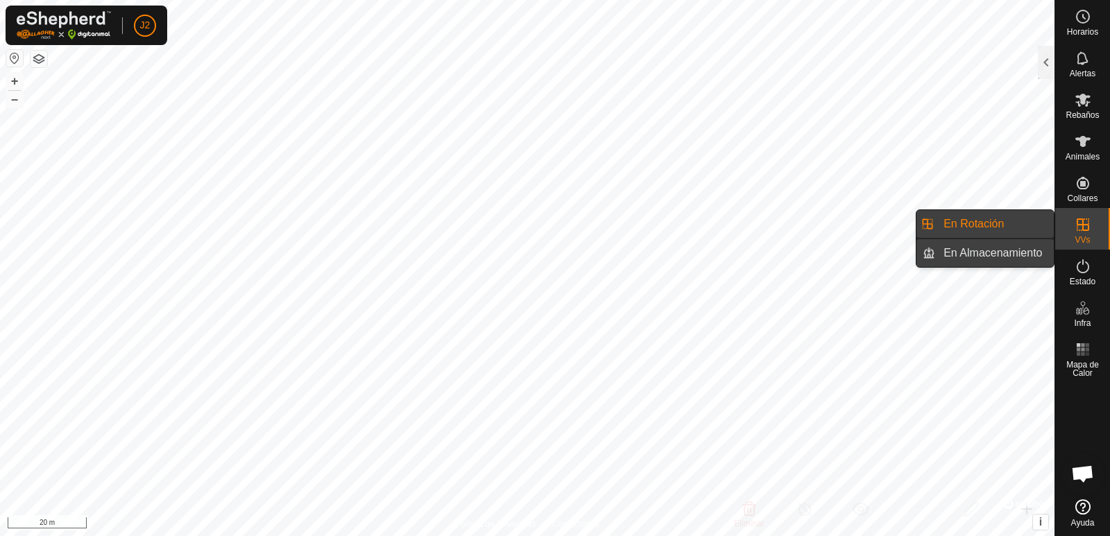
click at [986, 251] on link "En Almacenamiento" at bounding box center [995, 253] width 119 height 28
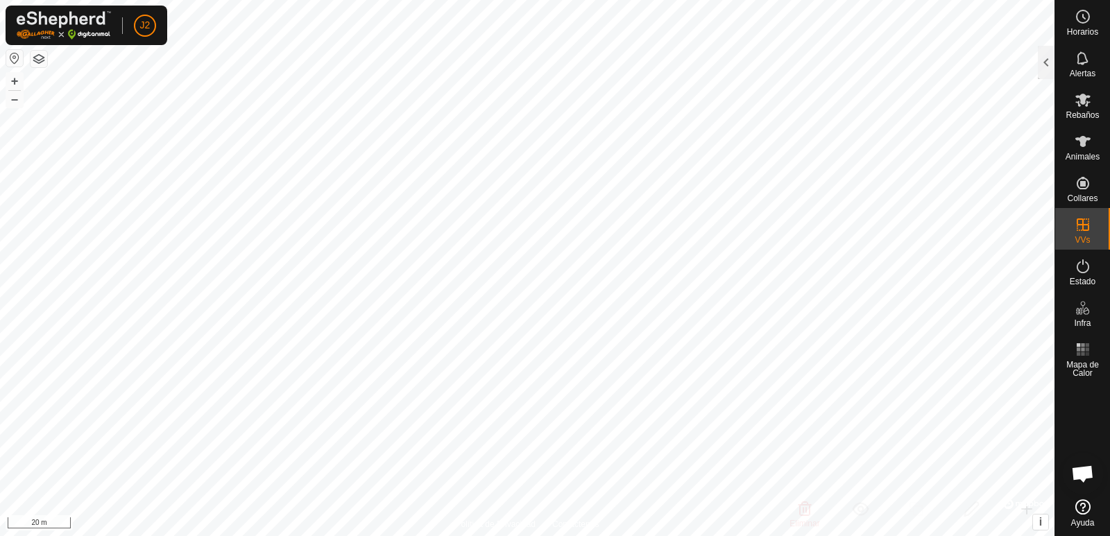
click at [1083, 471] on span "Chat abierto" at bounding box center [1083, 475] width 23 height 19
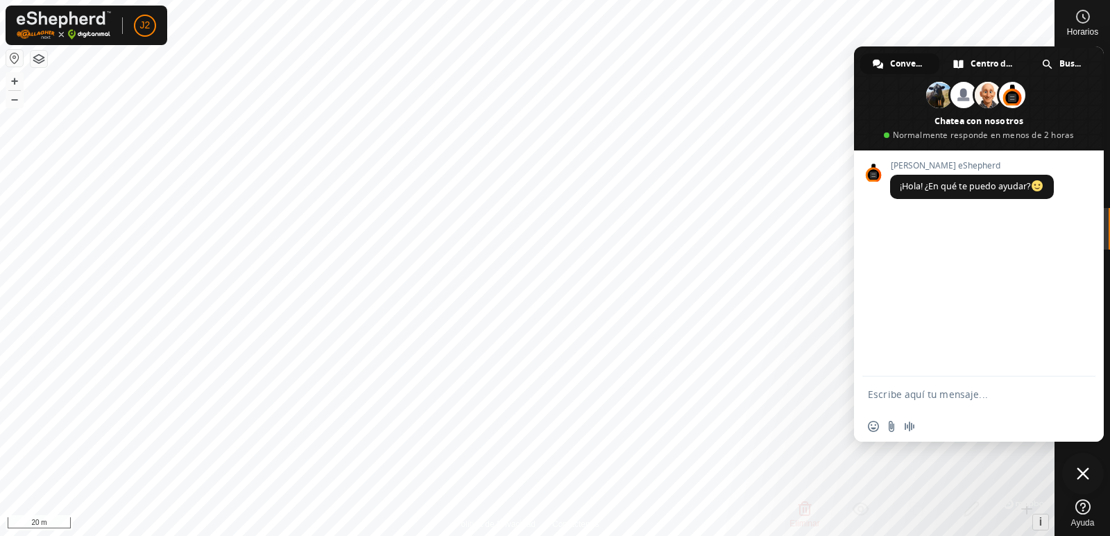
click at [1083, 468] on span "Cerrar el chat" at bounding box center [1083, 474] width 12 height 12
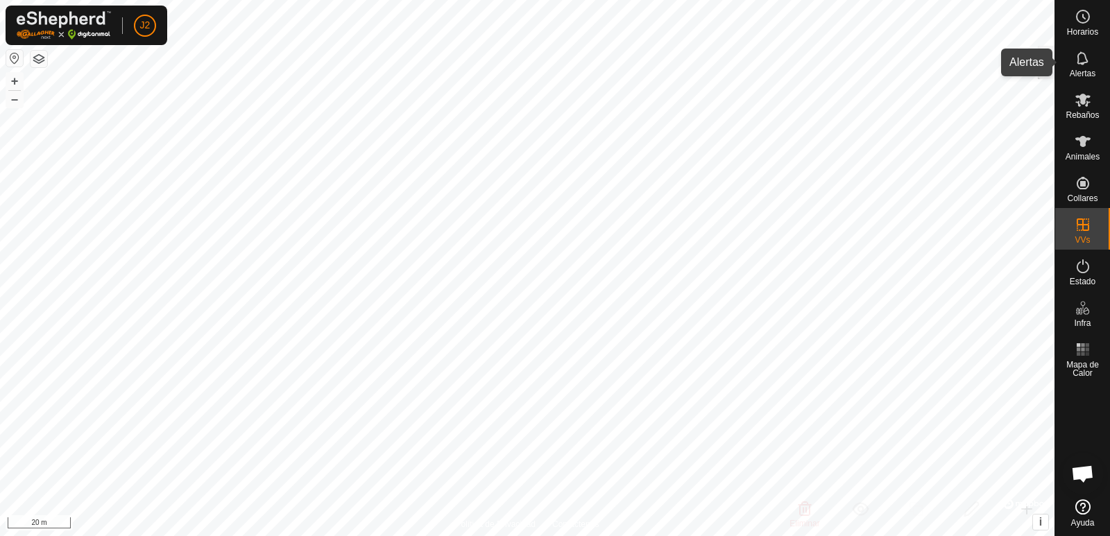
click at [1085, 60] on icon at bounding box center [1083, 58] width 17 height 17
click at [1041, 63] on div at bounding box center [1046, 62] width 17 height 33
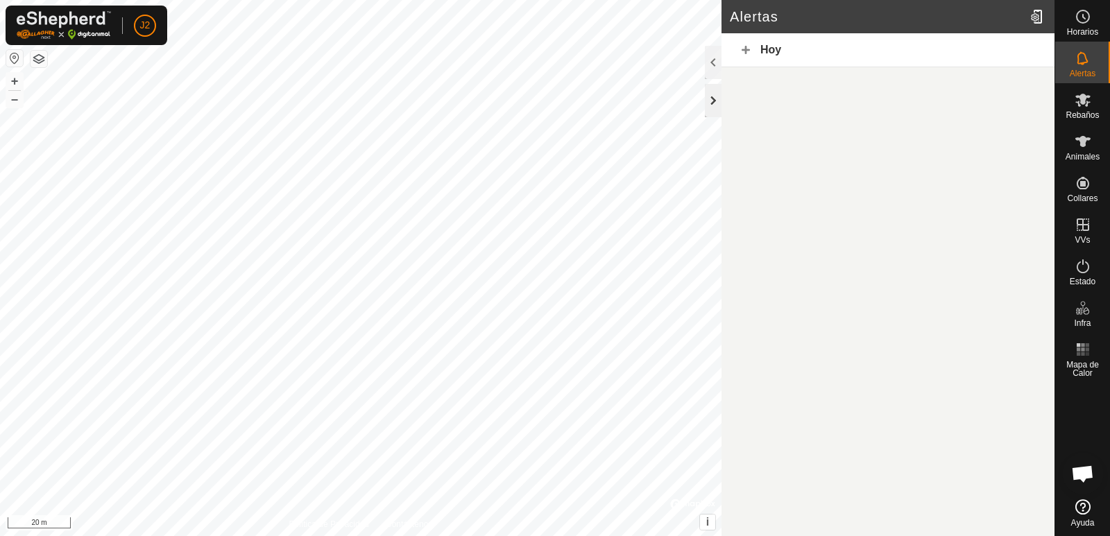
click at [706, 103] on div at bounding box center [713, 100] width 17 height 33
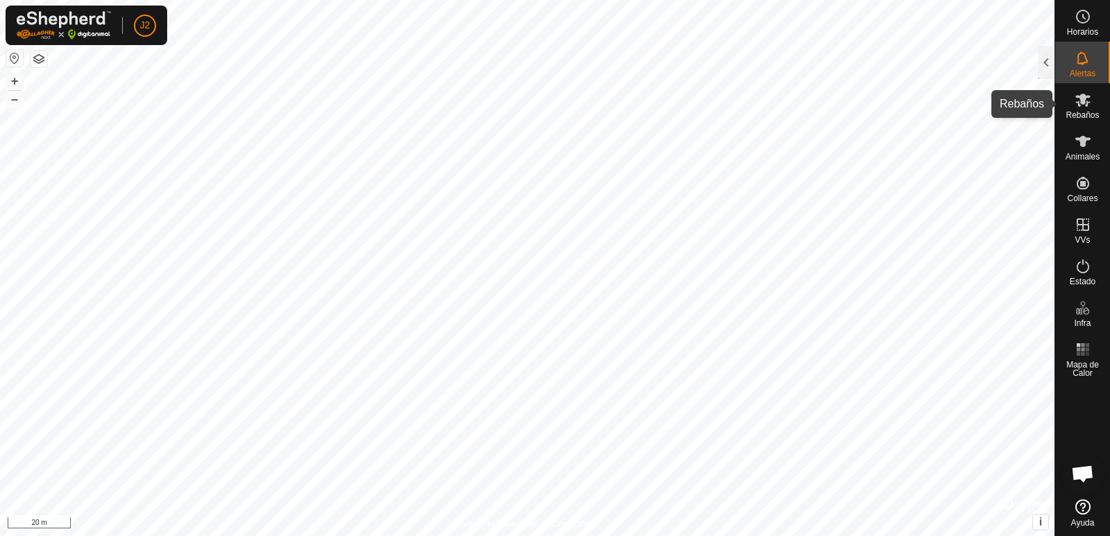
click at [1089, 109] on es-mob-svg-icon at bounding box center [1083, 100] width 25 height 22
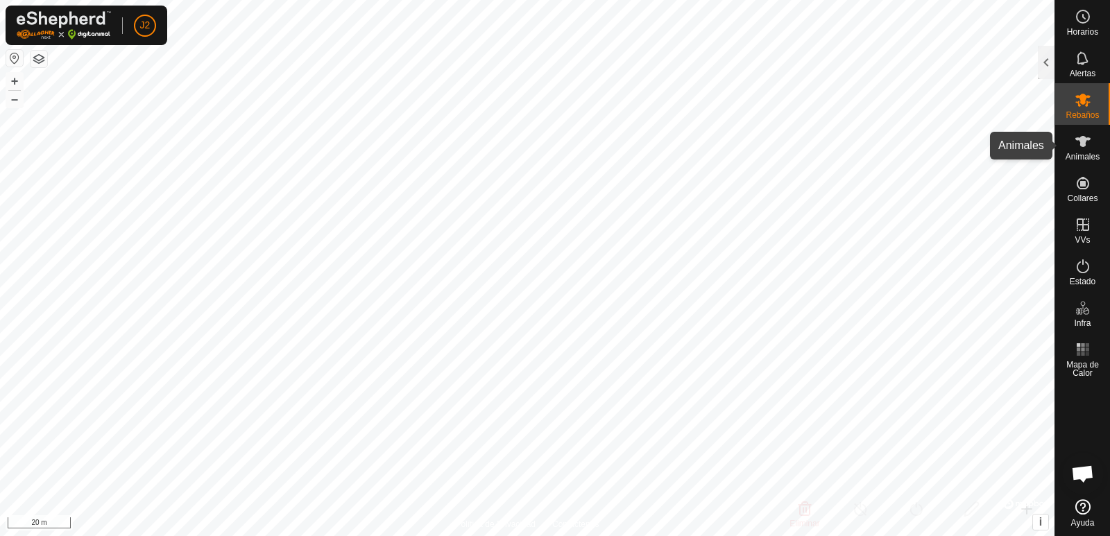
click at [1088, 143] on icon at bounding box center [1083, 141] width 17 height 17
click at [1047, 69] on div at bounding box center [1046, 62] width 17 height 33
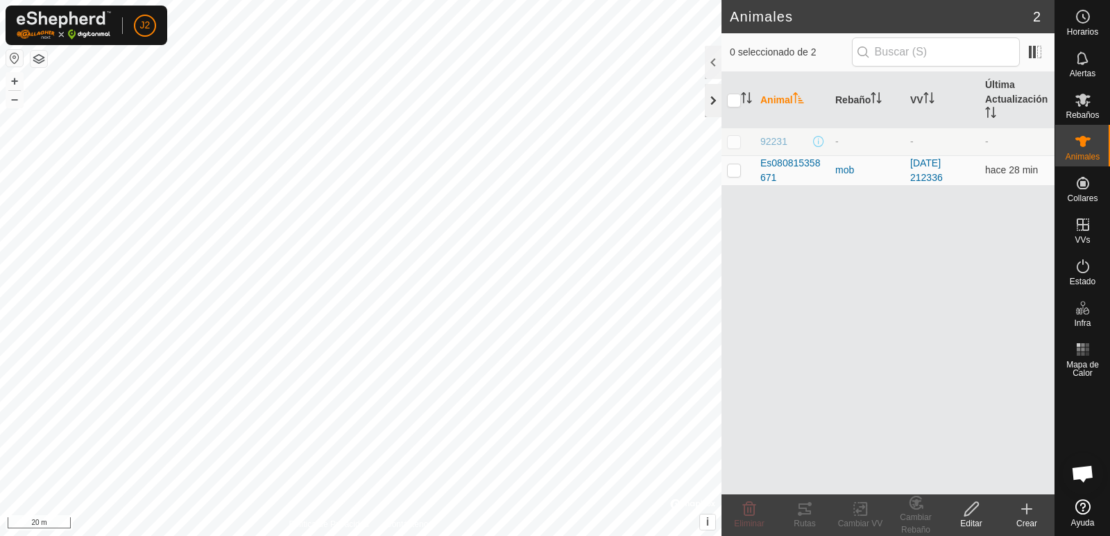
click at [713, 111] on div at bounding box center [713, 100] width 17 height 33
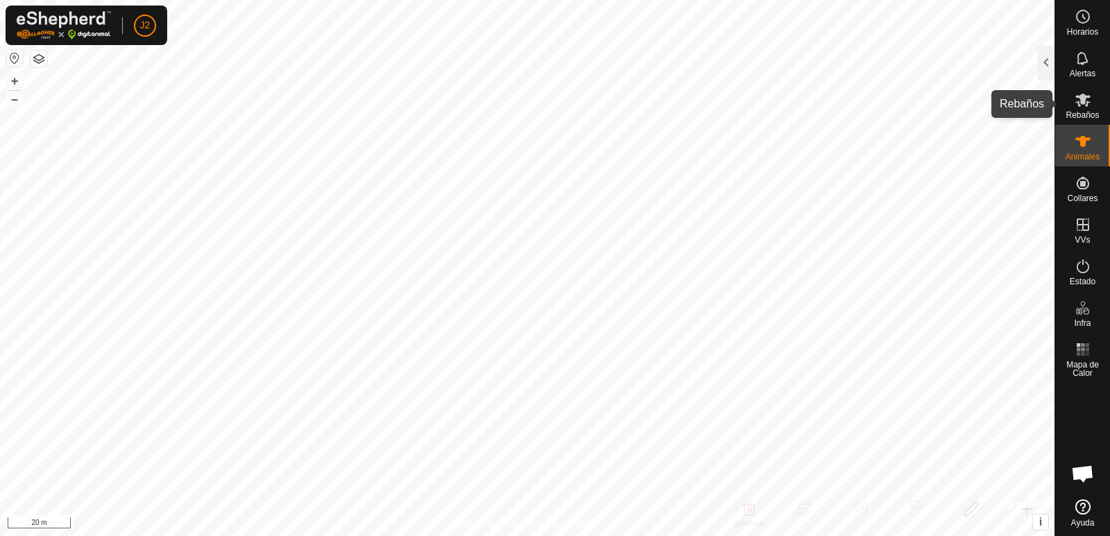
click at [1080, 101] on icon at bounding box center [1083, 100] width 17 height 17
click at [1047, 64] on div at bounding box center [1046, 62] width 17 height 33
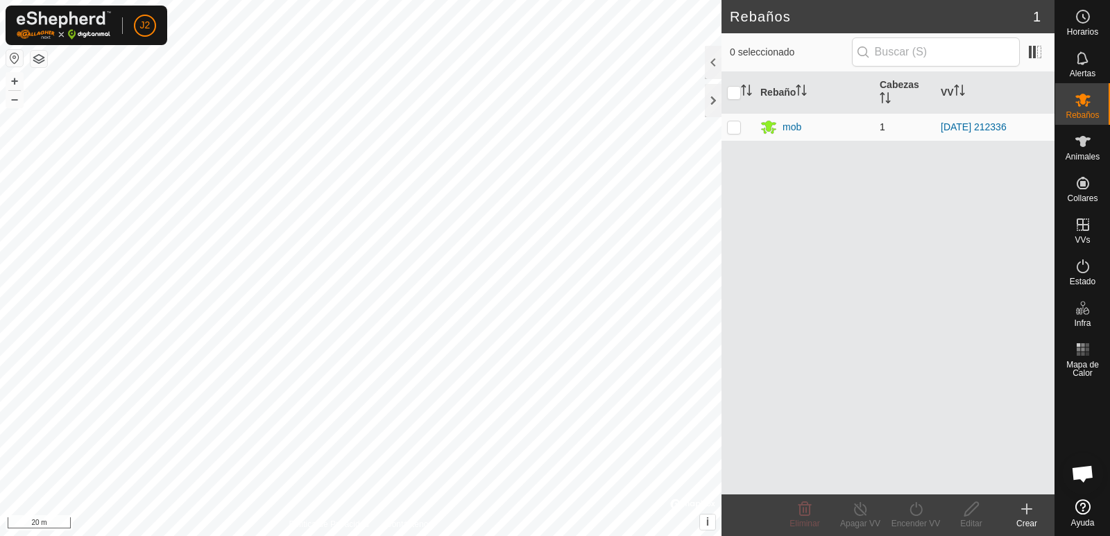
click at [731, 128] on p-checkbox at bounding box center [734, 126] width 14 height 11
checkbox input "true"
click at [711, 67] on div at bounding box center [713, 62] width 17 height 33
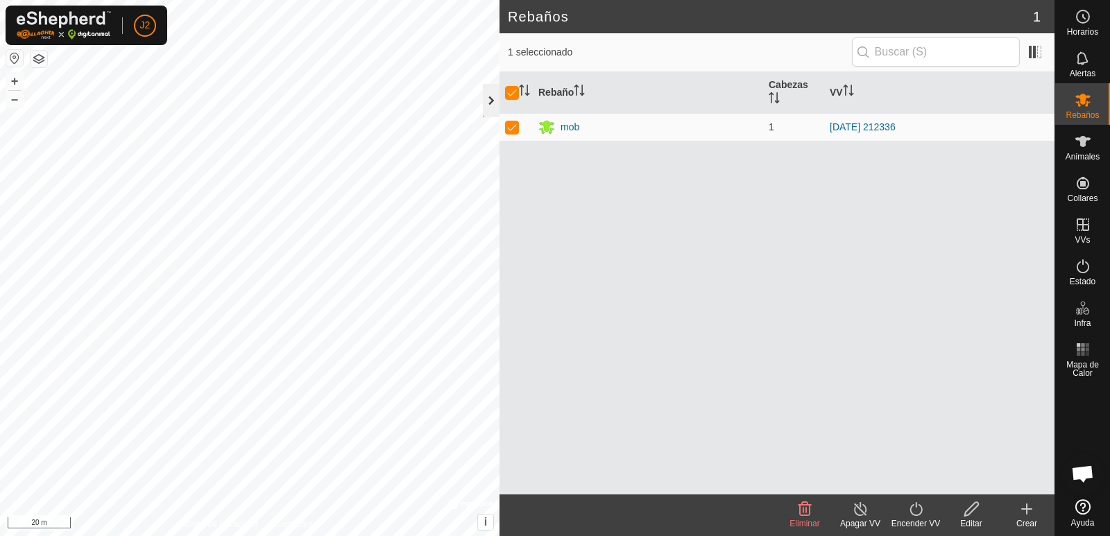
click at [496, 98] on div at bounding box center [491, 100] width 17 height 33
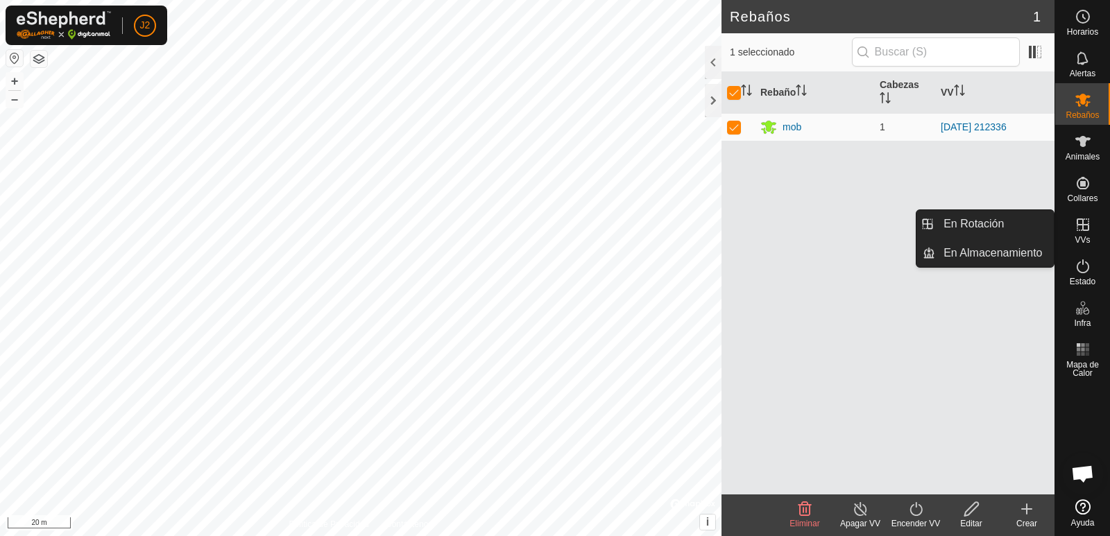
click at [1079, 225] on icon at bounding box center [1083, 225] width 12 height 12
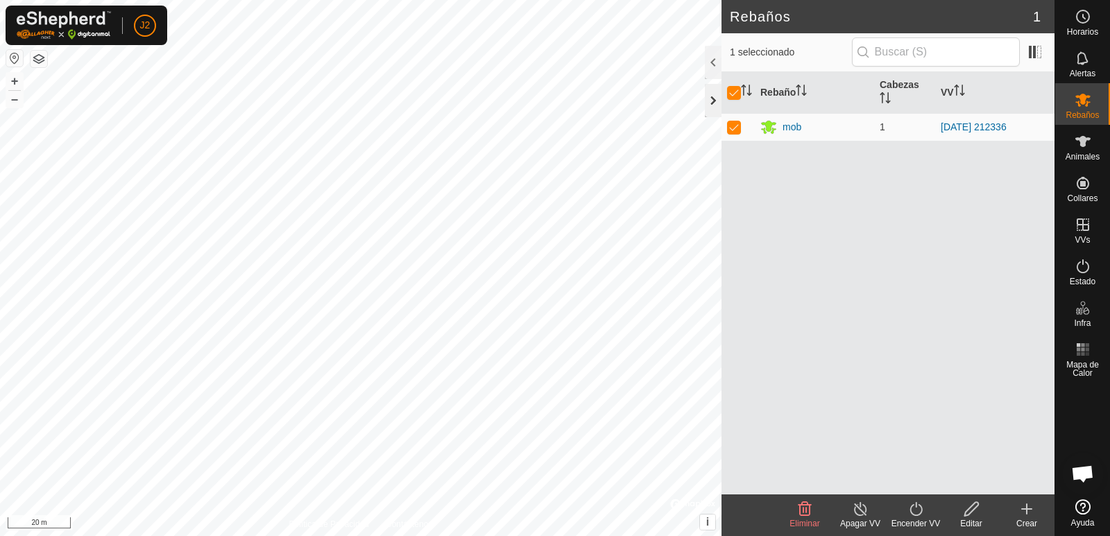
click at [711, 104] on div at bounding box center [713, 100] width 17 height 33
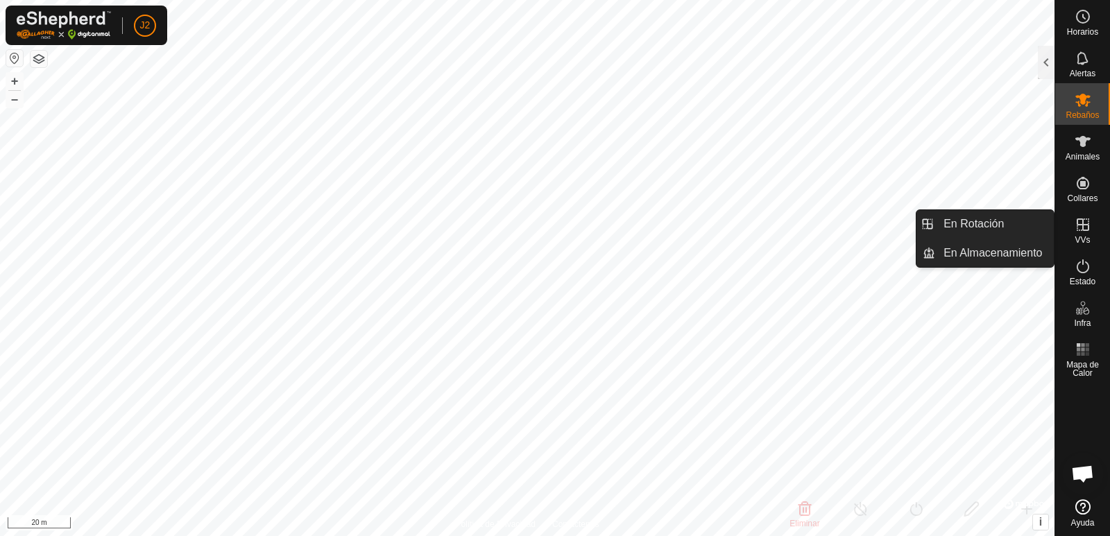
click at [1081, 232] on icon at bounding box center [1083, 225] width 17 height 17
click at [1087, 237] on span "VVs" at bounding box center [1082, 240] width 15 height 8
click at [974, 253] on link "En Almacenamiento" at bounding box center [995, 253] width 119 height 28
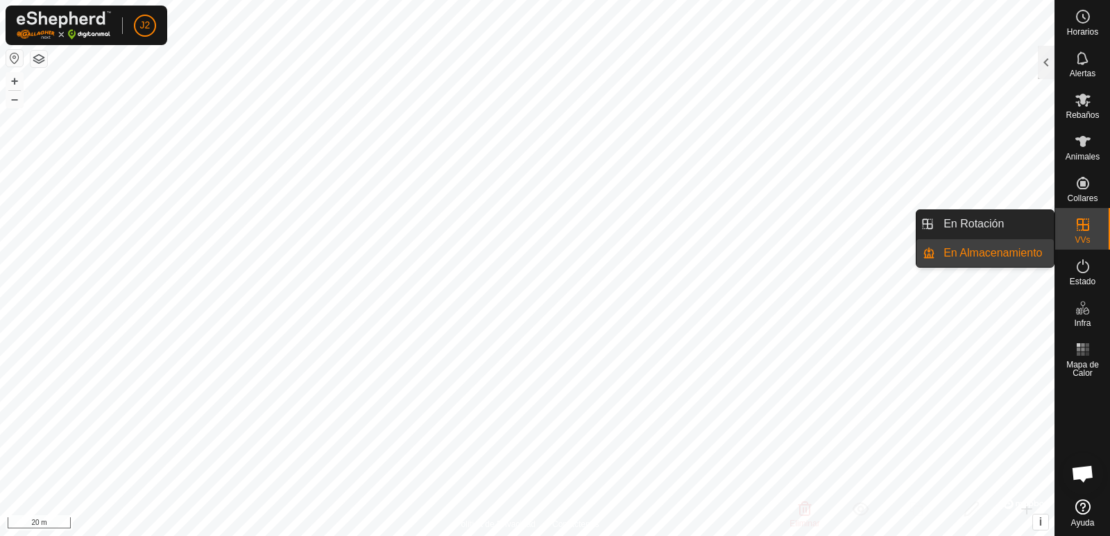
click at [929, 257] on li "En Almacenamiento" at bounding box center [985, 253] width 137 height 28
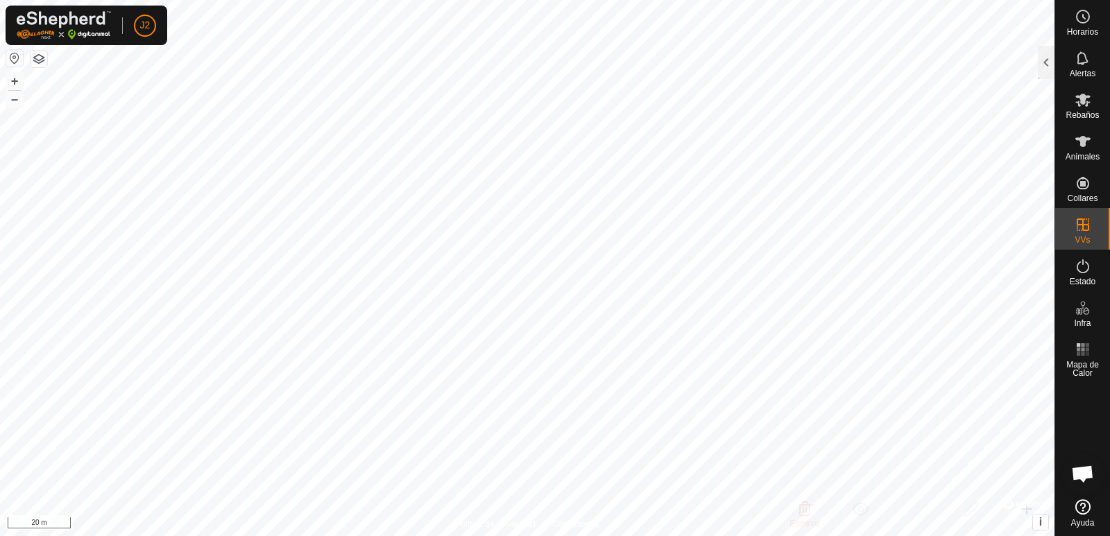
click at [38, 60] on button "button" at bounding box center [39, 59] width 17 height 17
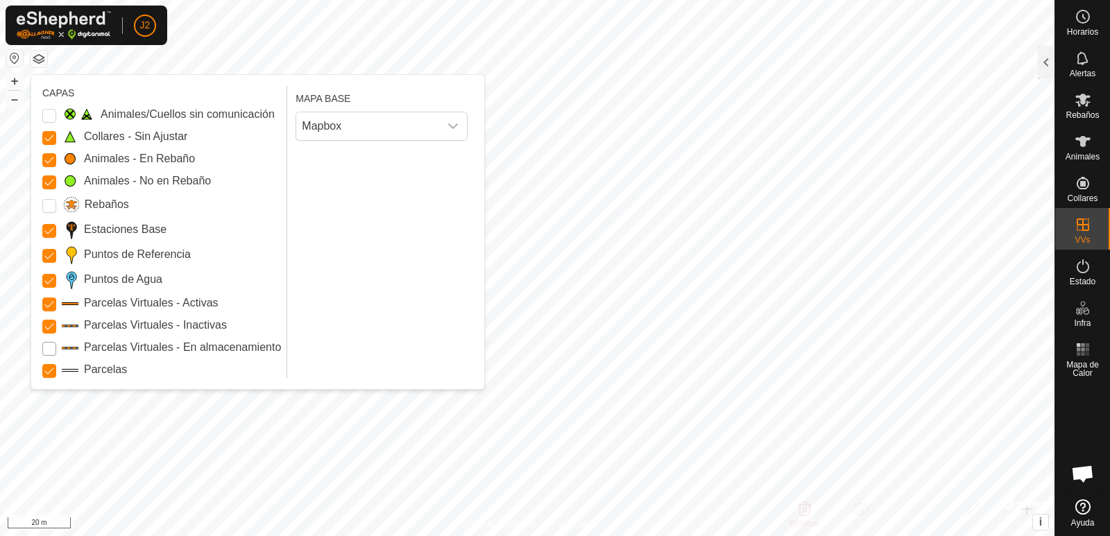
click at [52, 351] on Storage "Parcelas Virtuales - En almacenamiento" at bounding box center [49, 349] width 14 height 14
click at [47, 117] on Issue "Animales/Cuellos sin comunicación" at bounding box center [49, 116] width 14 height 14
click at [52, 205] on input "Rebaños" at bounding box center [49, 206] width 14 height 14
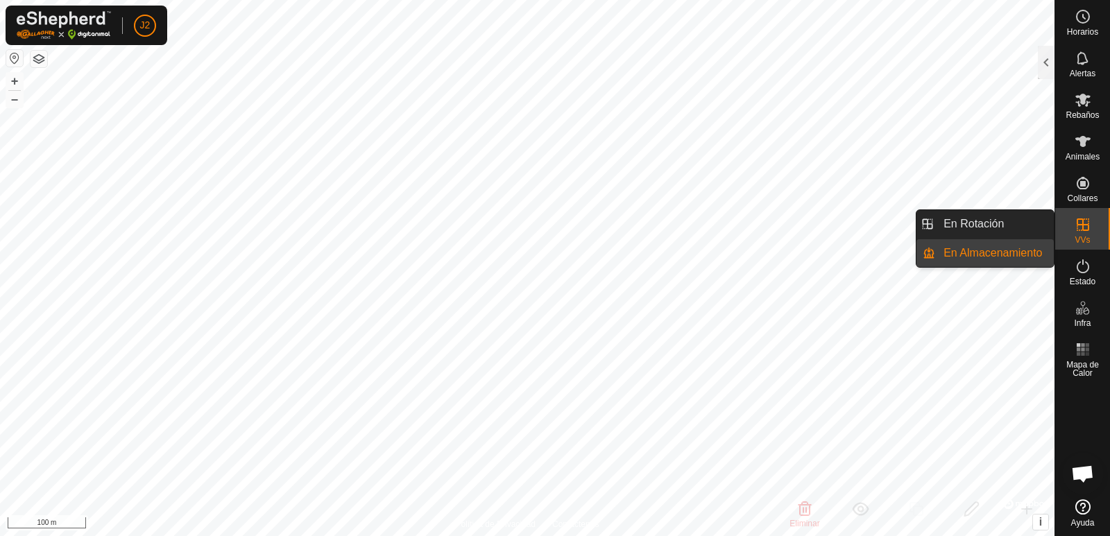
click at [1094, 239] on div "VVs" at bounding box center [1083, 229] width 55 height 42
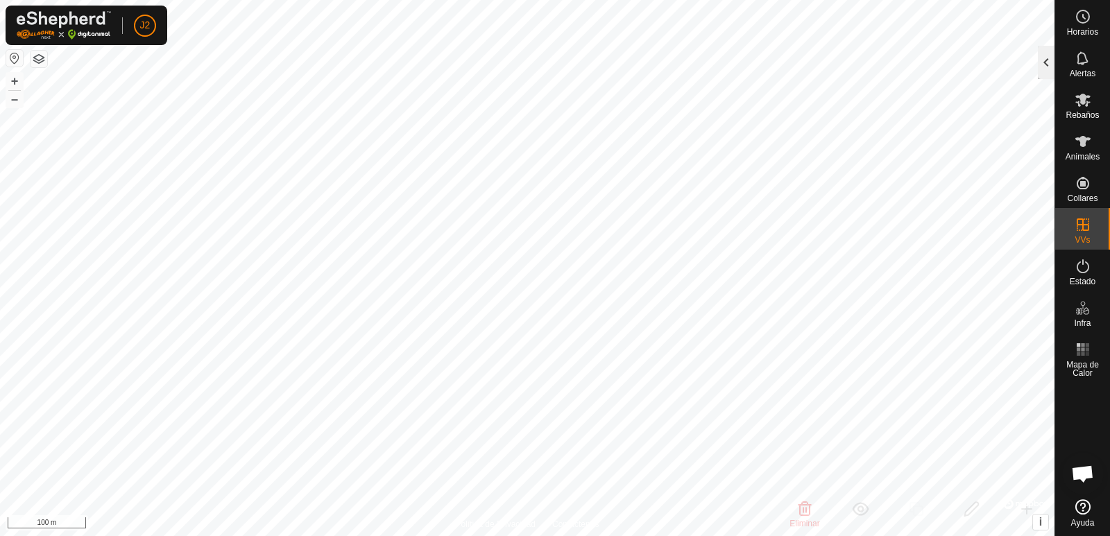
click at [1044, 57] on div at bounding box center [1046, 62] width 17 height 33
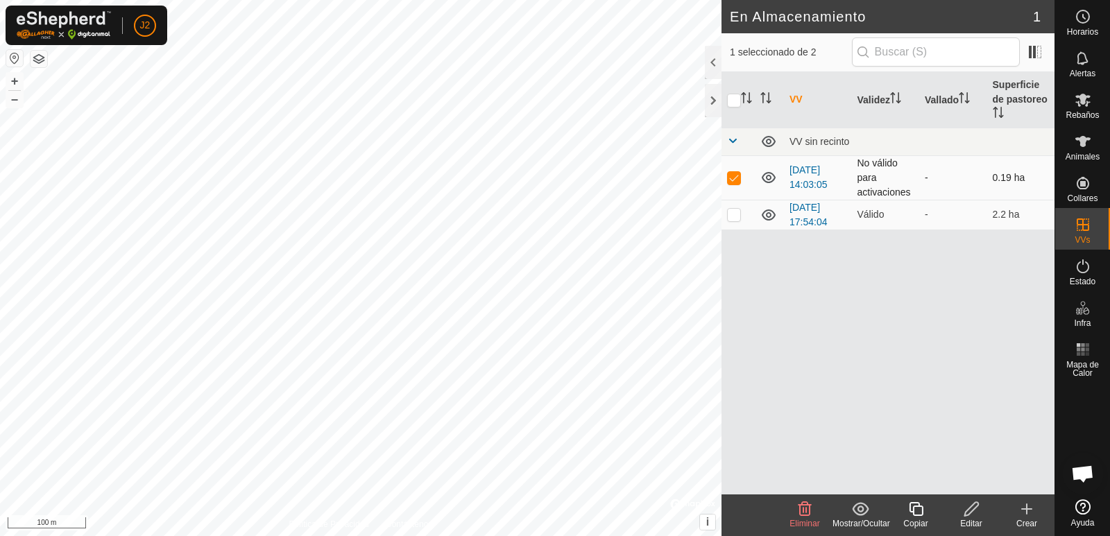
click at [816, 178] on td "[DATE] 14:03:05" at bounding box center [818, 177] width 68 height 44
click at [734, 180] on p-checkbox at bounding box center [734, 177] width 14 height 11
checkbox input "false"
click at [732, 216] on p-checkbox at bounding box center [734, 214] width 14 height 11
checkbox input "true"
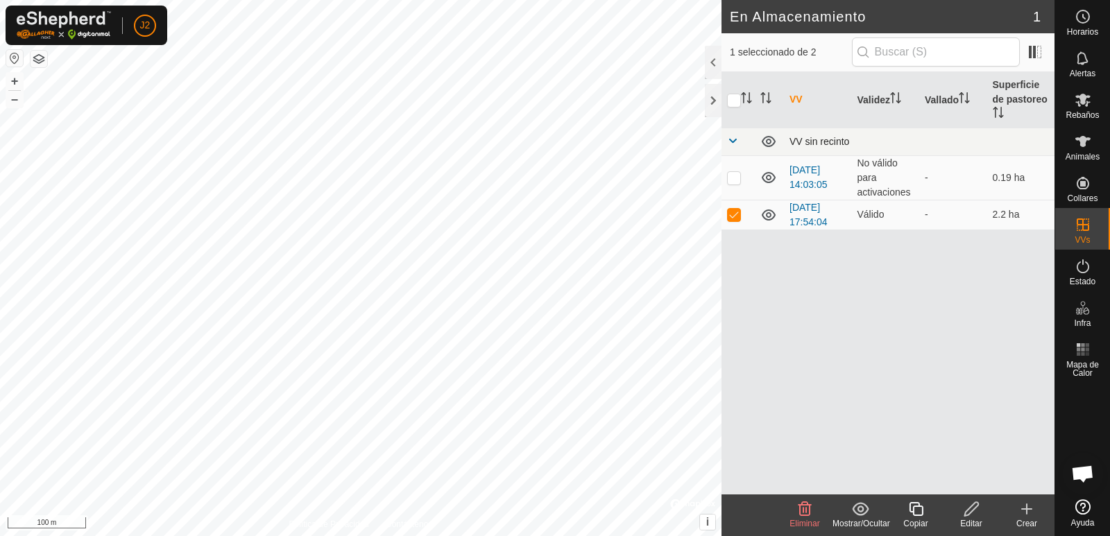
click at [734, 141] on span at bounding box center [732, 140] width 11 height 11
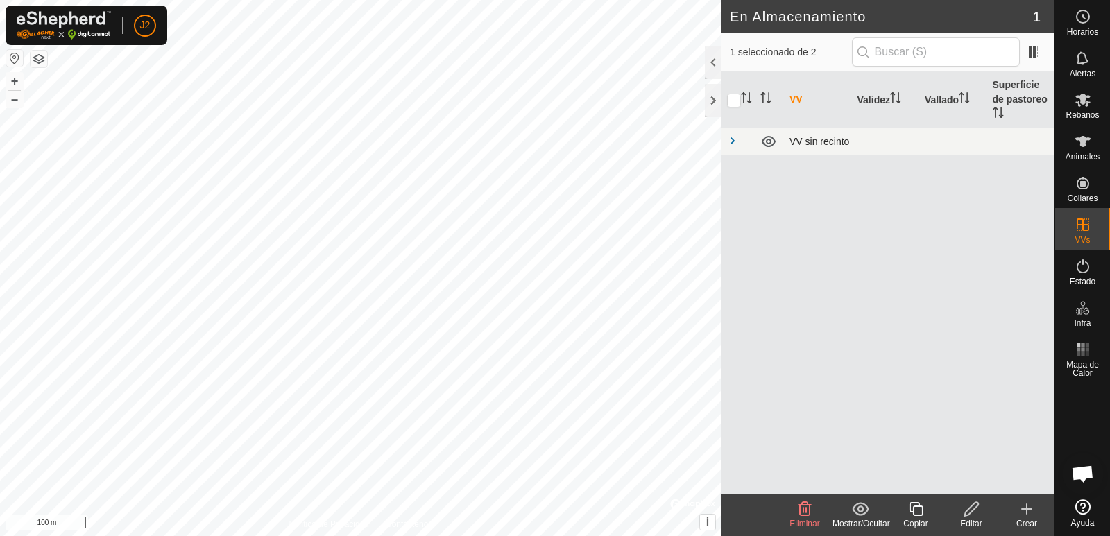
click at [734, 141] on span at bounding box center [732, 140] width 11 height 11
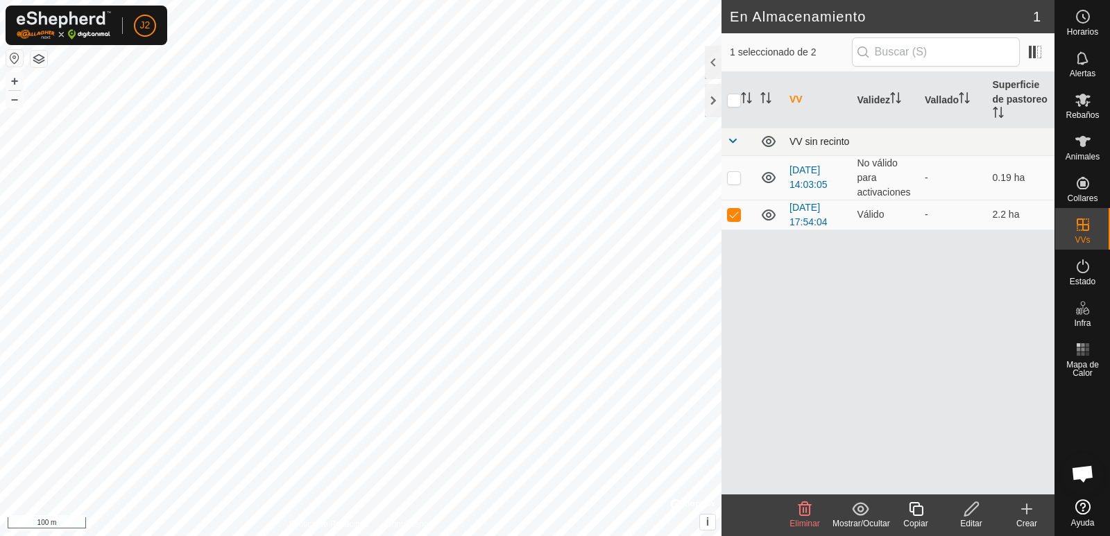
click at [734, 141] on span at bounding box center [732, 140] width 11 height 11
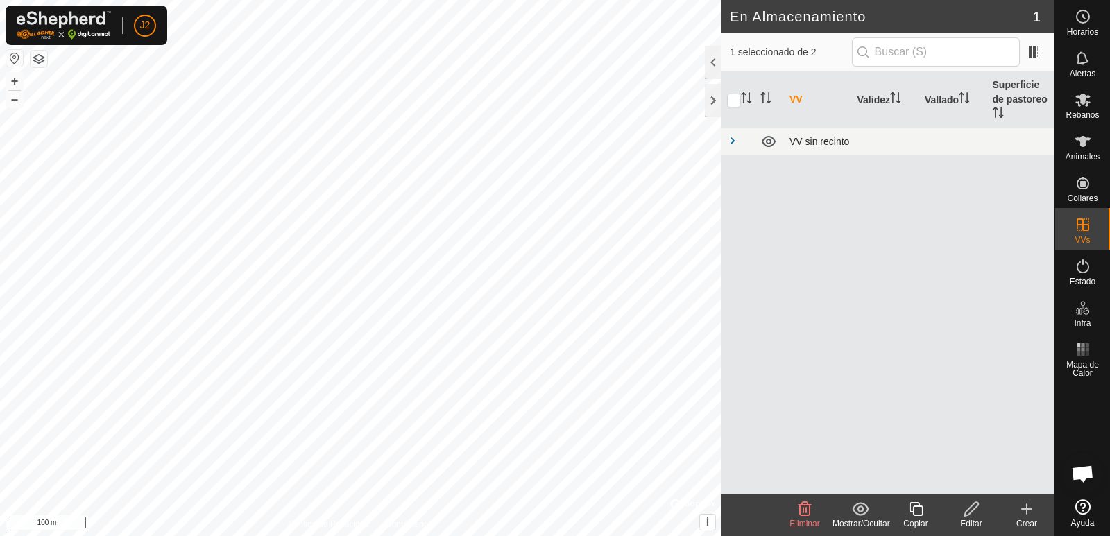
click at [734, 141] on span at bounding box center [732, 140] width 11 height 11
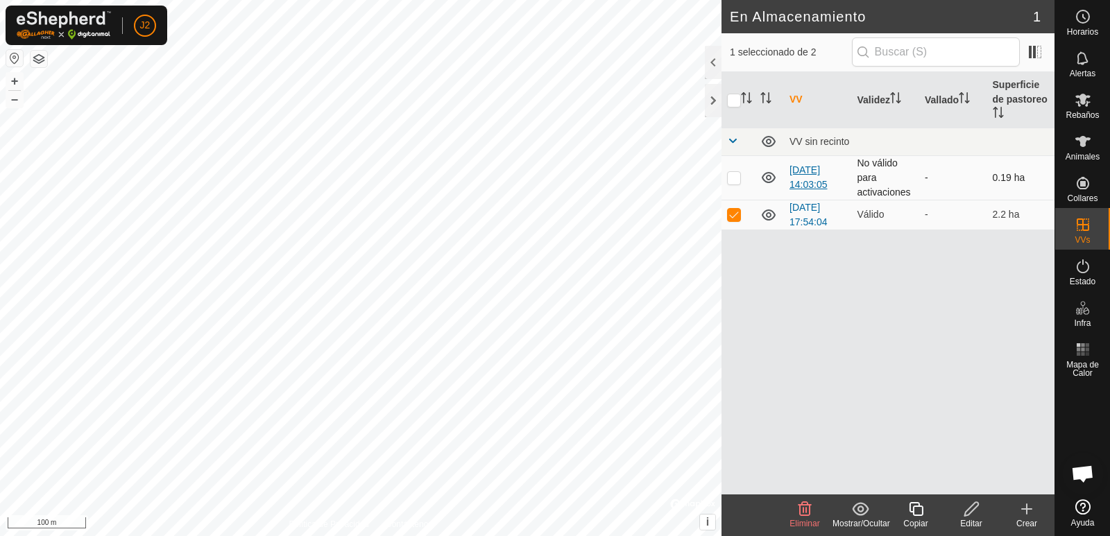
click at [810, 180] on link "[DATE] 14:03:05" at bounding box center [809, 177] width 38 height 26
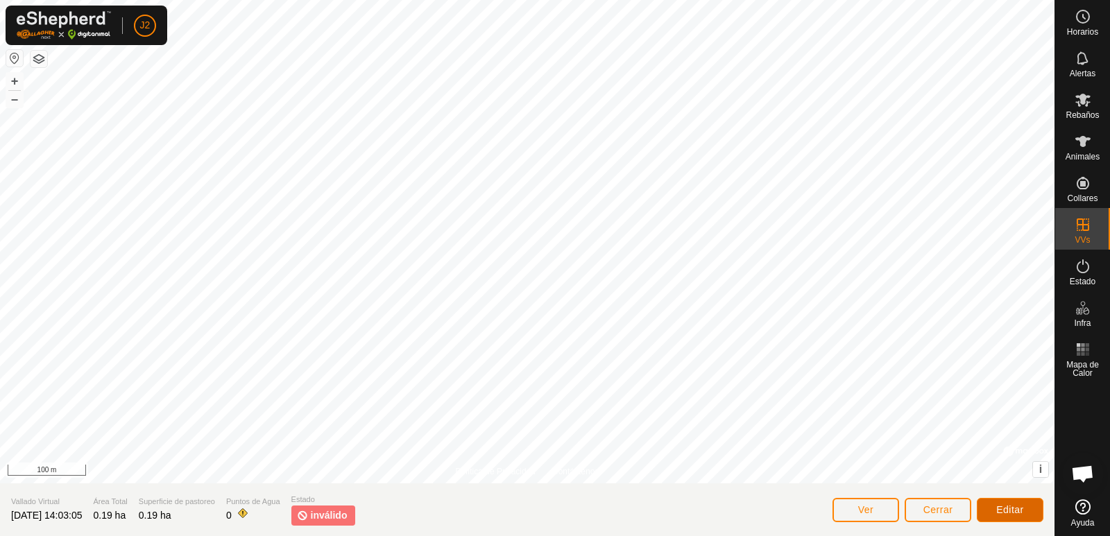
click at [1010, 509] on span "Editar" at bounding box center [1011, 510] width 28 height 11
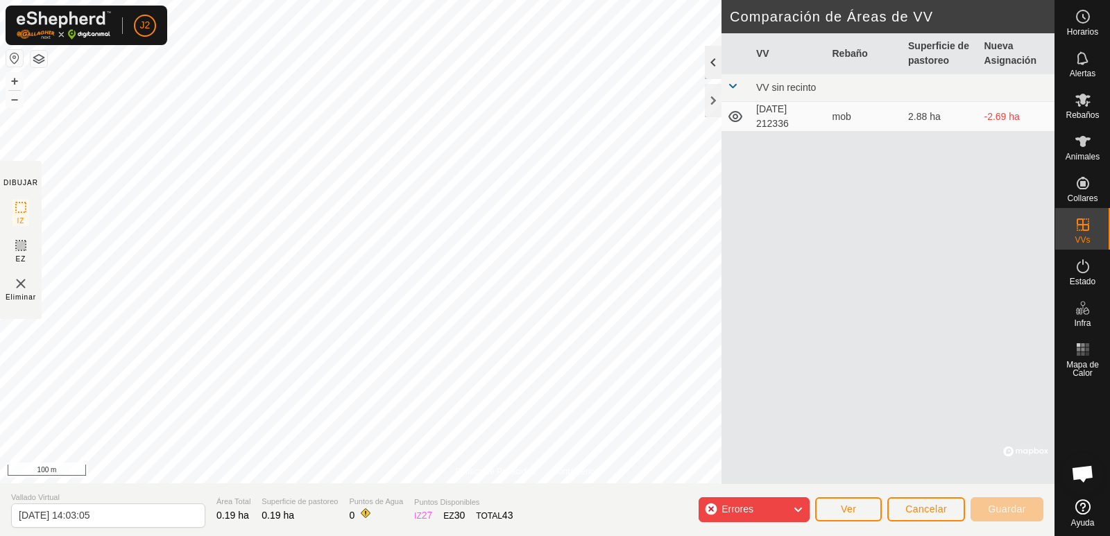
click at [713, 65] on div at bounding box center [713, 62] width 17 height 33
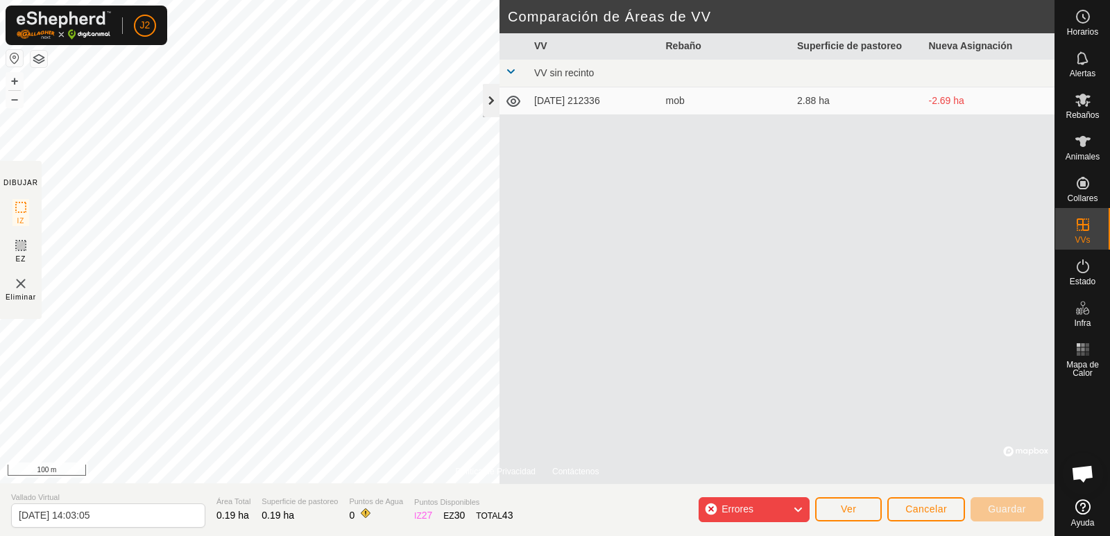
click at [487, 104] on div at bounding box center [491, 100] width 17 height 33
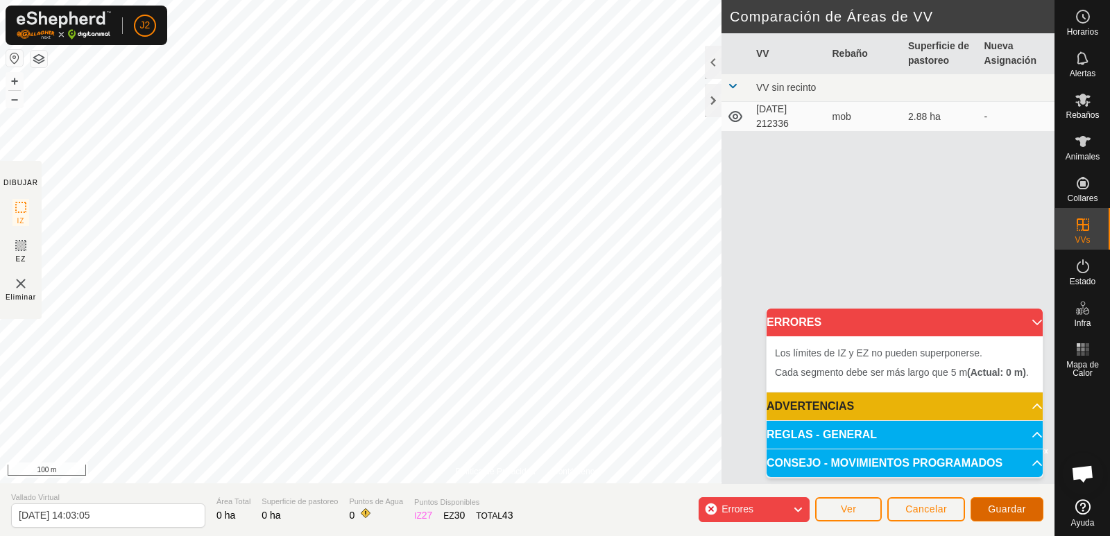
click at [1010, 509] on span "Guardar" at bounding box center [1007, 509] width 38 height 11
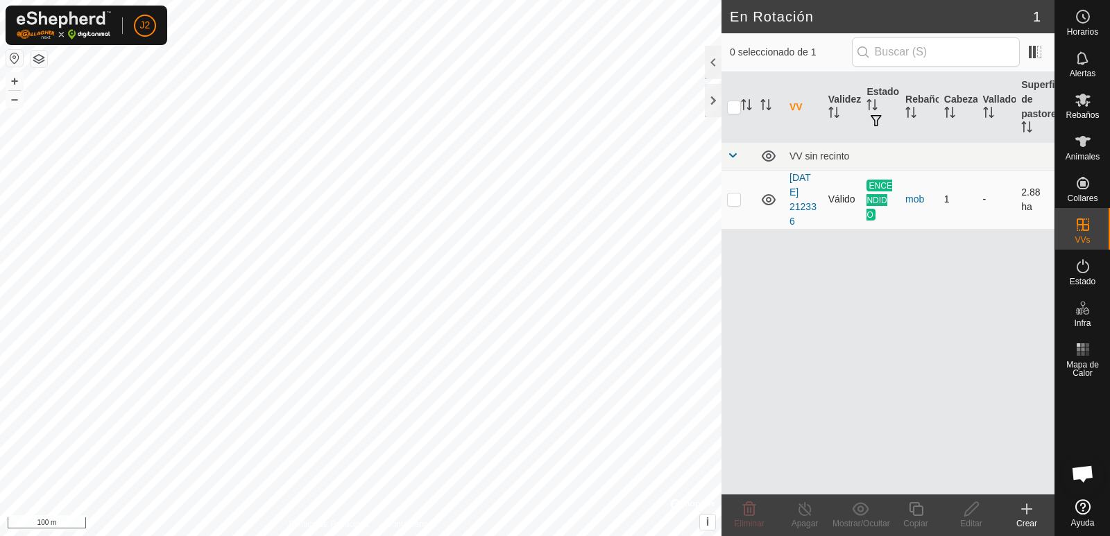
click at [731, 200] on p-checkbox at bounding box center [734, 199] width 14 height 11
checkbox input "true"
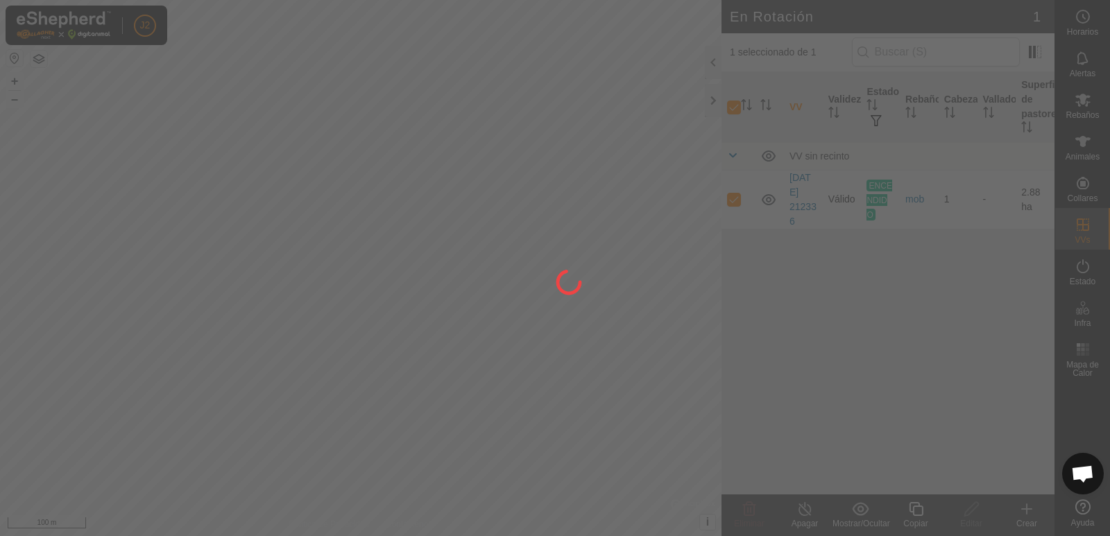
click at [731, 200] on div at bounding box center [555, 268] width 1110 height 536
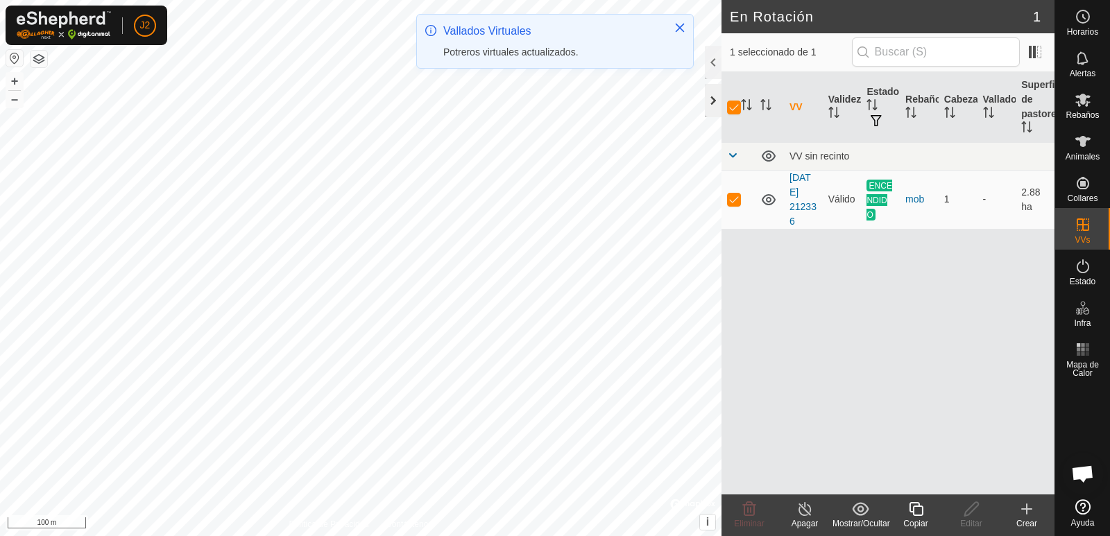
click at [715, 99] on div at bounding box center [713, 100] width 17 height 33
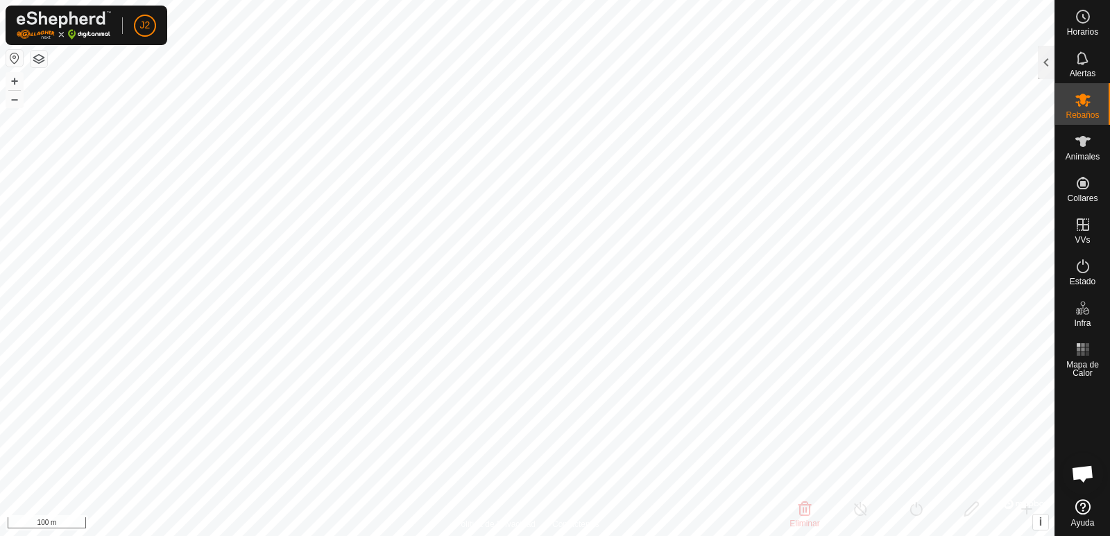
checkbox input "false"
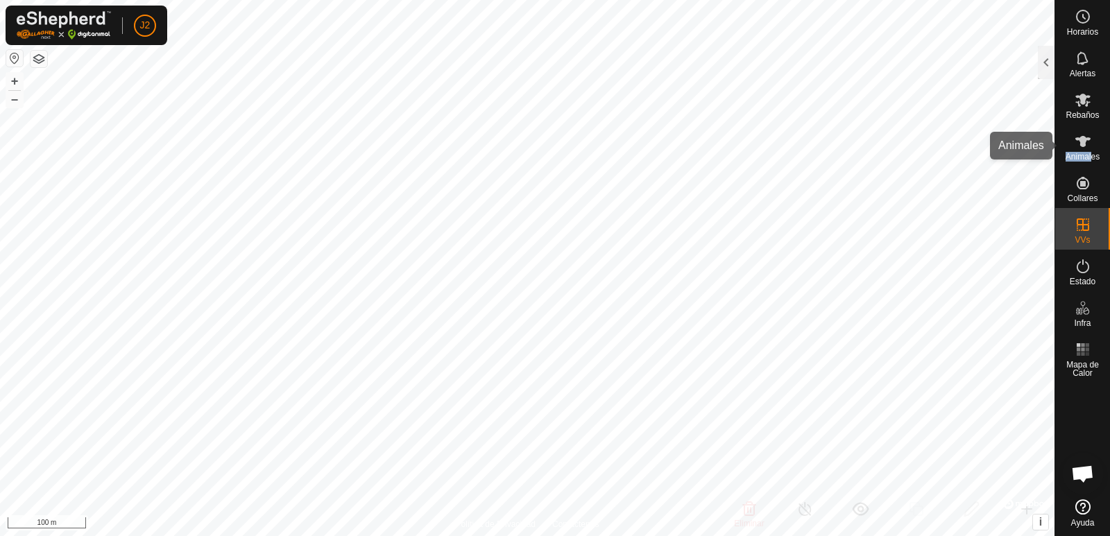
click at [1093, 151] on div "Animales" at bounding box center [1083, 146] width 55 height 42
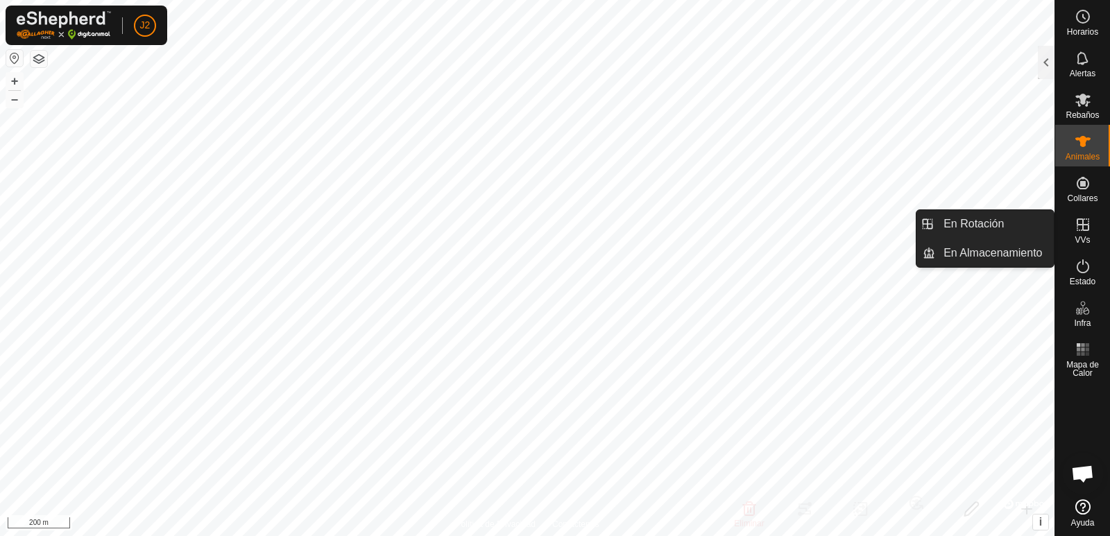
click at [1084, 229] on icon at bounding box center [1083, 225] width 17 height 17
click at [1001, 214] on link "En Rotación" at bounding box center [995, 224] width 119 height 28
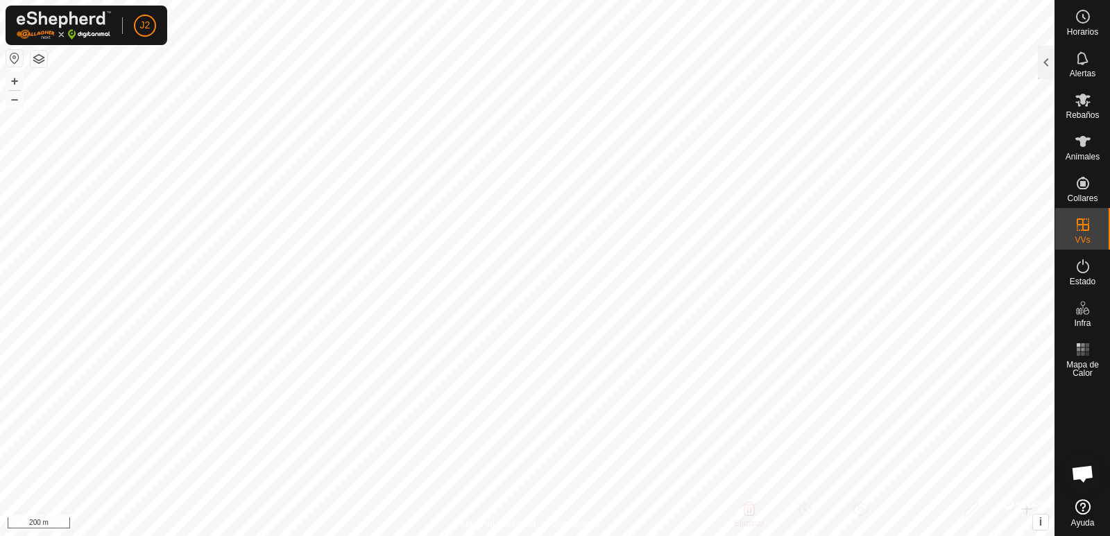
click at [41, 60] on button "button" at bounding box center [39, 59] width 17 height 17
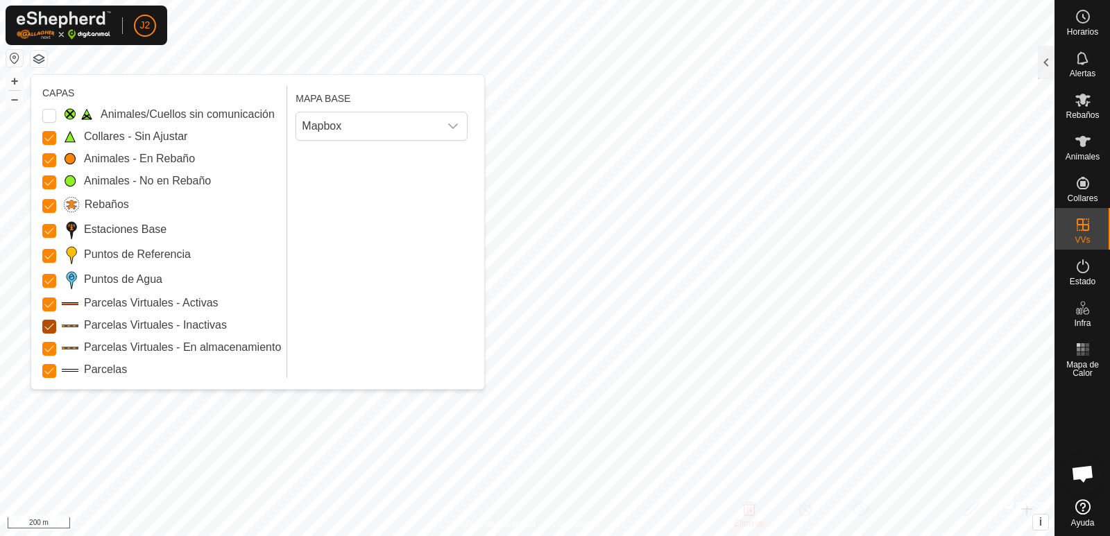
click at [50, 323] on Inactive "Parcelas Virtuales - Inactivas" at bounding box center [49, 327] width 14 height 14
click at [49, 350] on Storage "Parcelas Virtuales - En almacenamiento" at bounding box center [49, 349] width 14 height 14
click at [65, 350] on span at bounding box center [70, 347] width 17 height 12
click at [46, 347] on Storage "Parcelas Virtuales - En almacenamiento" at bounding box center [49, 349] width 14 height 14
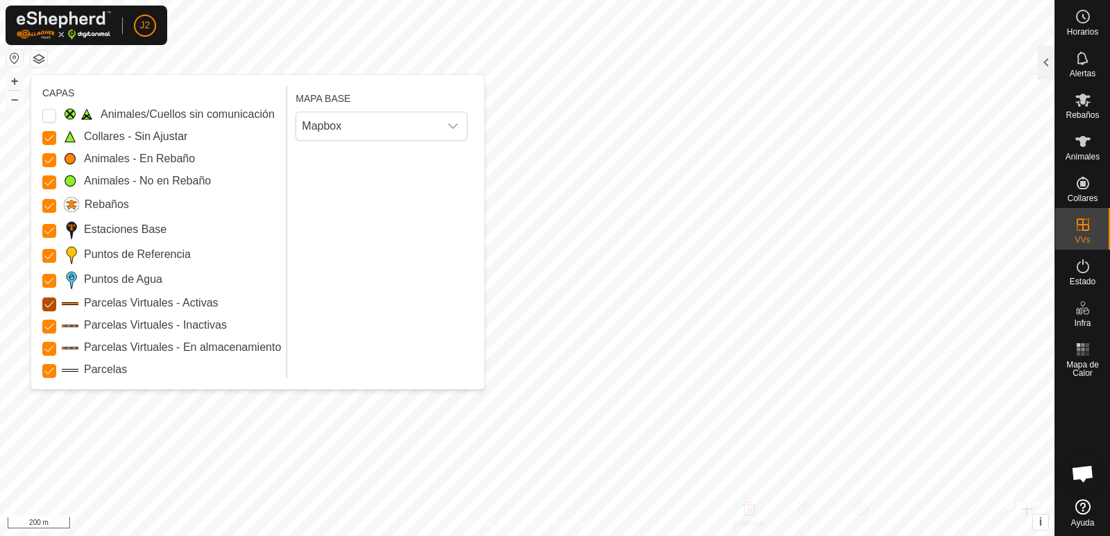
click at [51, 304] on Active "Parcelas Virtuales - Activas" at bounding box center [49, 305] width 14 height 14
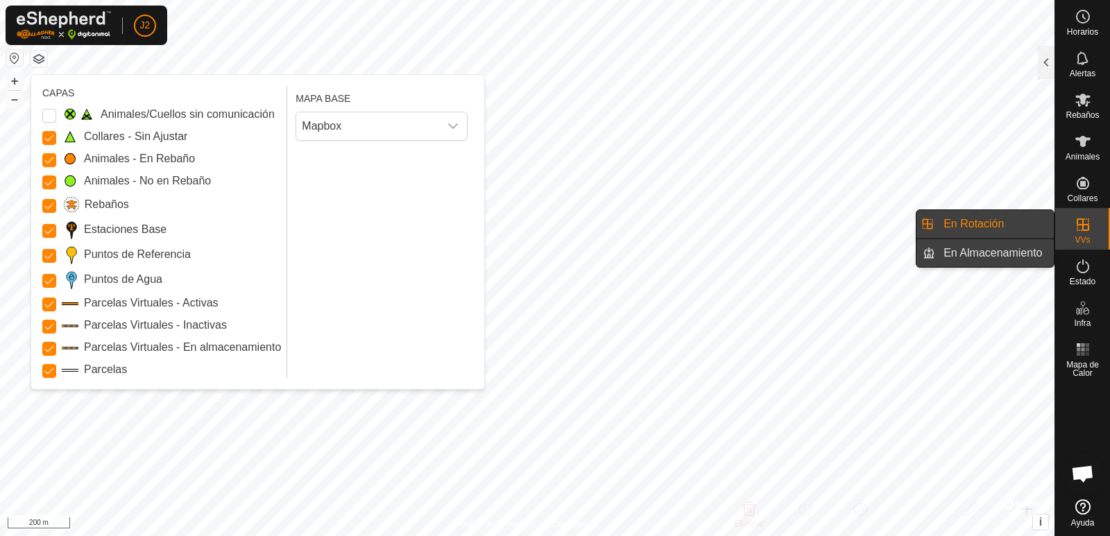
click at [964, 246] on link "En Almacenamiento" at bounding box center [995, 253] width 119 height 28
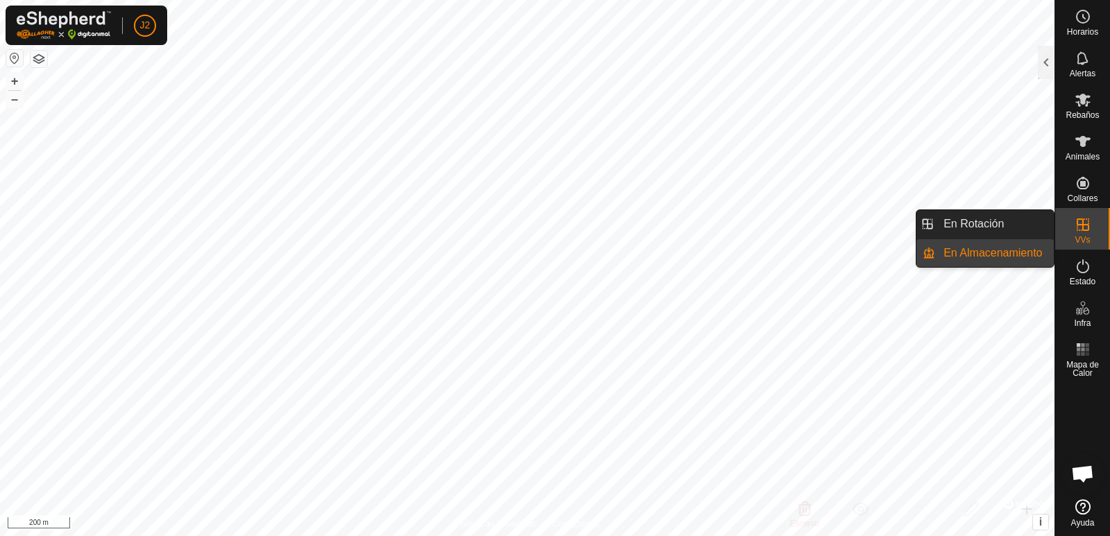
click at [963, 262] on link "En Almacenamiento" at bounding box center [995, 253] width 119 height 28
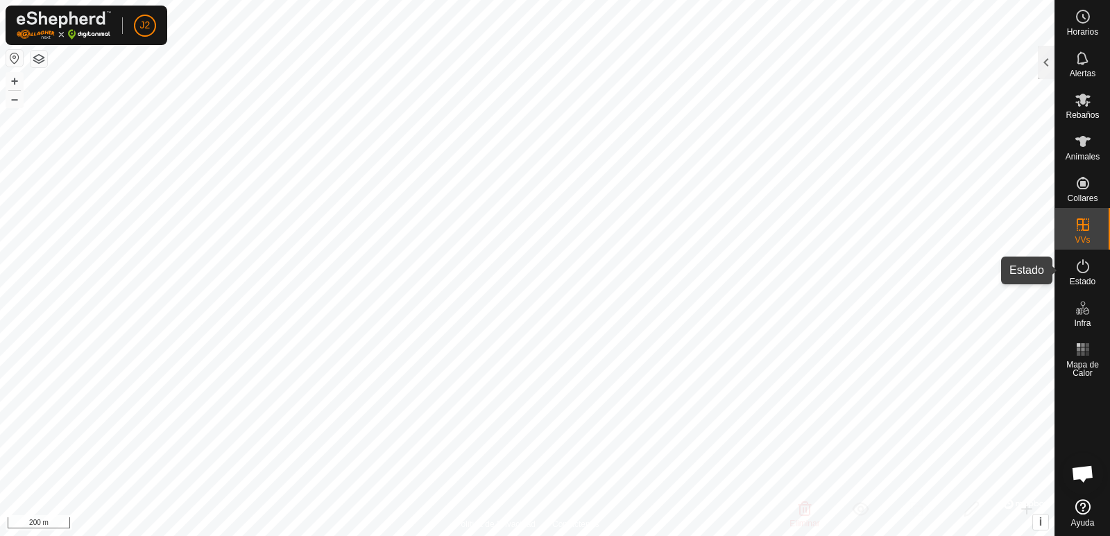
click at [1087, 275] on es-activation-svg-icon at bounding box center [1083, 266] width 25 height 22
click at [1087, 273] on icon at bounding box center [1083, 266] width 17 height 17
click at [1051, 67] on div at bounding box center [1046, 62] width 17 height 33
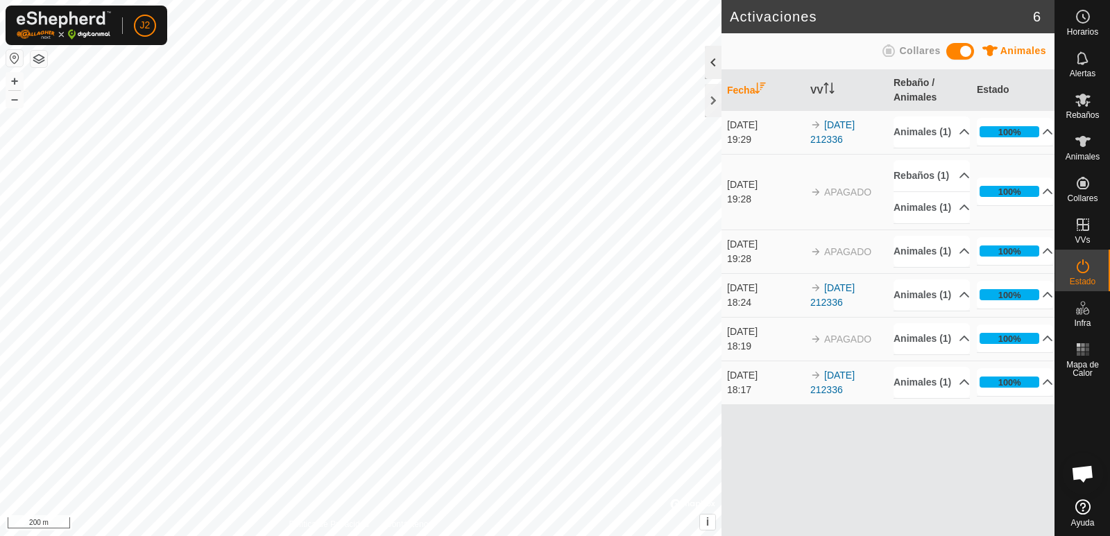
click at [715, 71] on div at bounding box center [713, 62] width 17 height 33
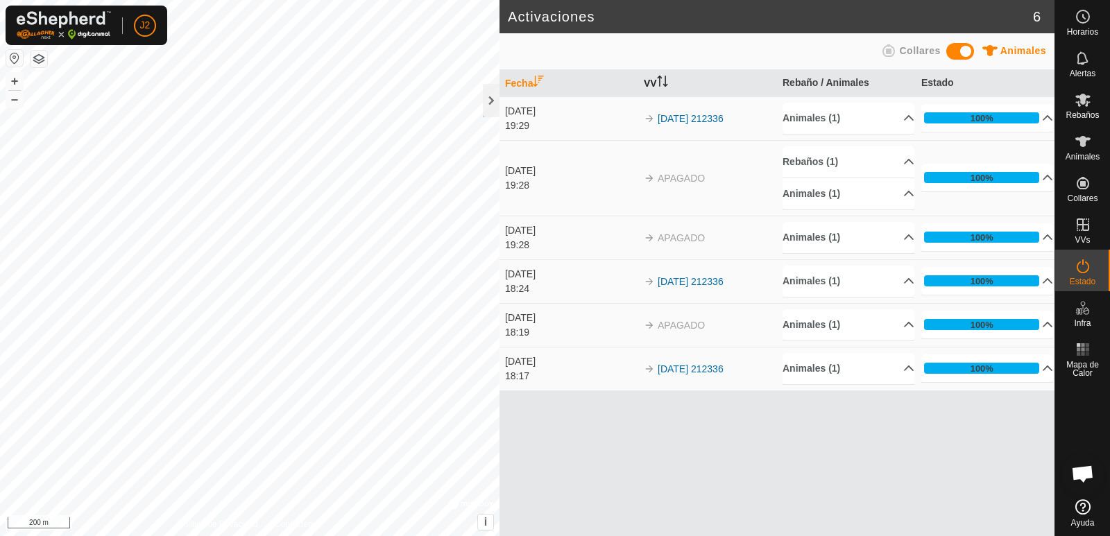
click at [651, 87] on th "VV" at bounding box center [707, 83] width 139 height 27
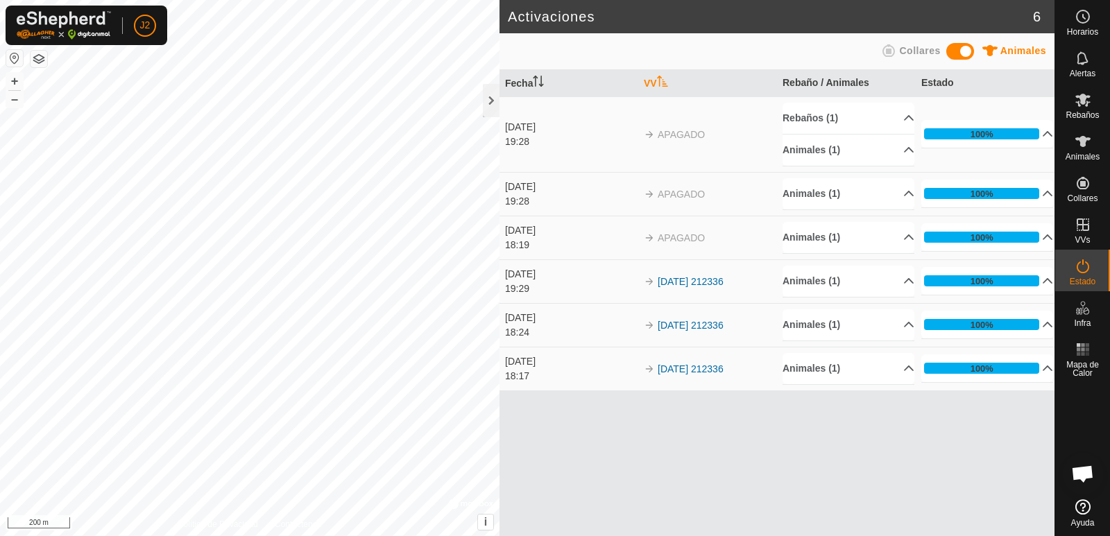
click at [659, 77] on th "VV" at bounding box center [707, 83] width 139 height 27
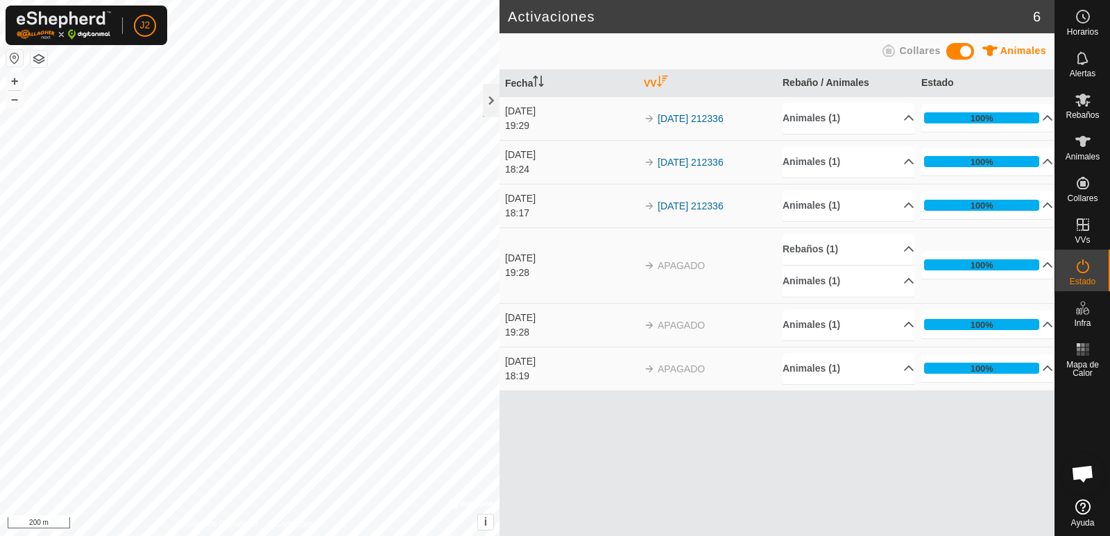
click at [659, 77] on th "VV" at bounding box center [707, 83] width 139 height 27
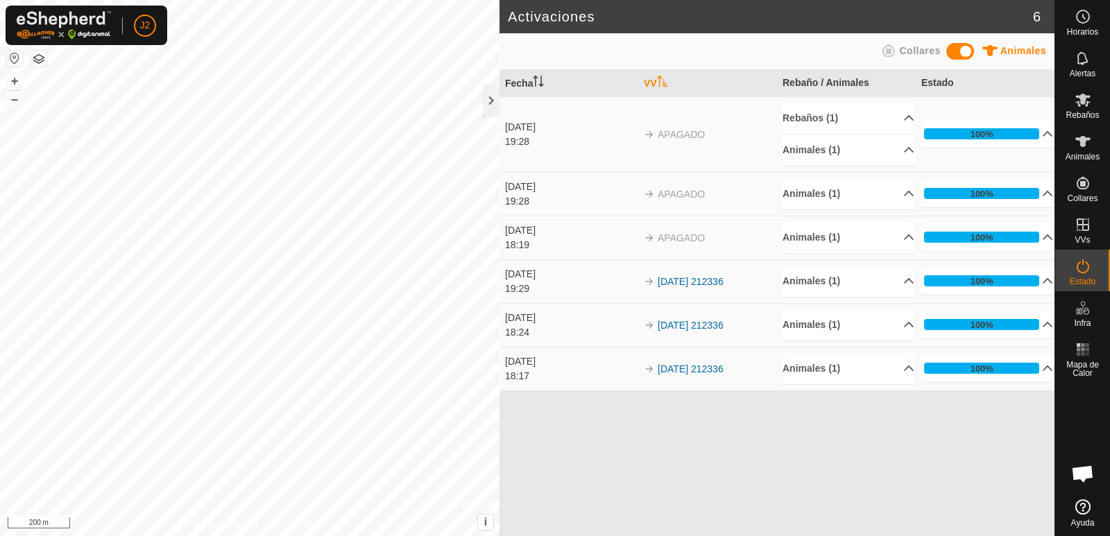
click at [643, 90] on th "VV" at bounding box center [707, 83] width 139 height 27
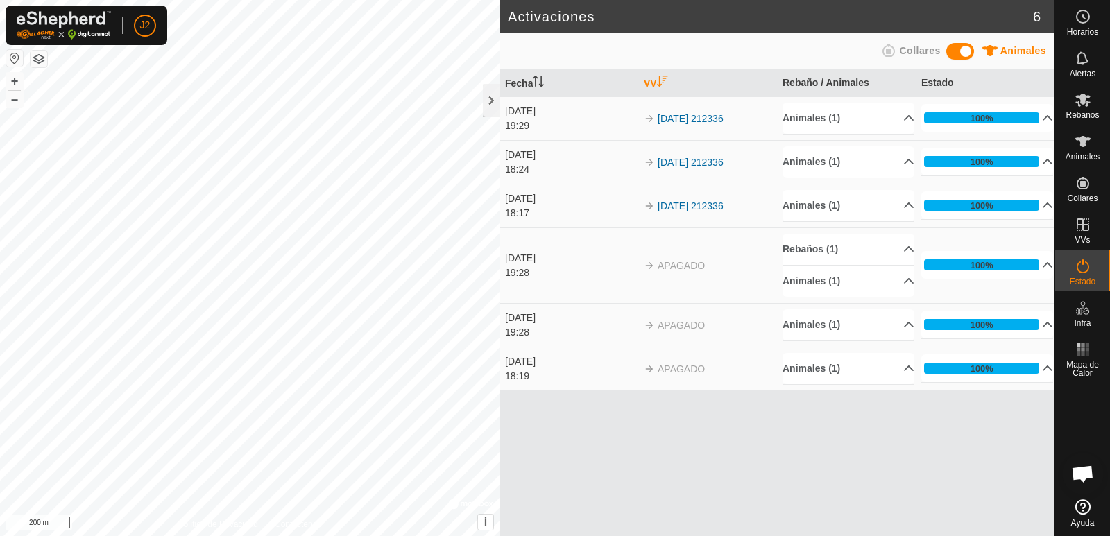
click at [549, 200] on div "[DATE]" at bounding box center [571, 199] width 132 height 15
click at [1036, 207] on p-accordion-header "100%" at bounding box center [988, 206] width 132 height 28
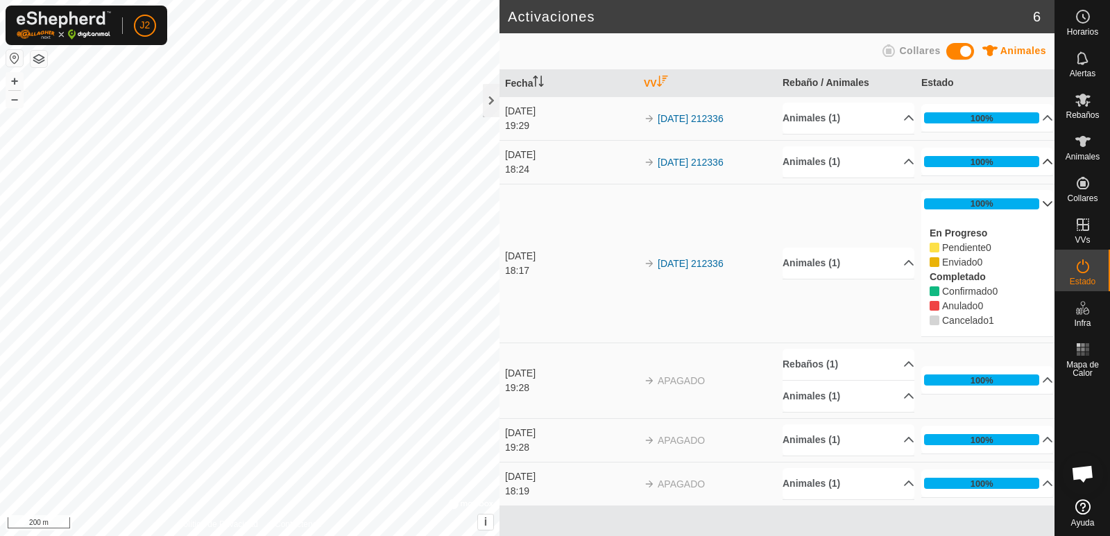
click at [1038, 159] on p-accordion-header "100%" at bounding box center [988, 162] width 132 height 28
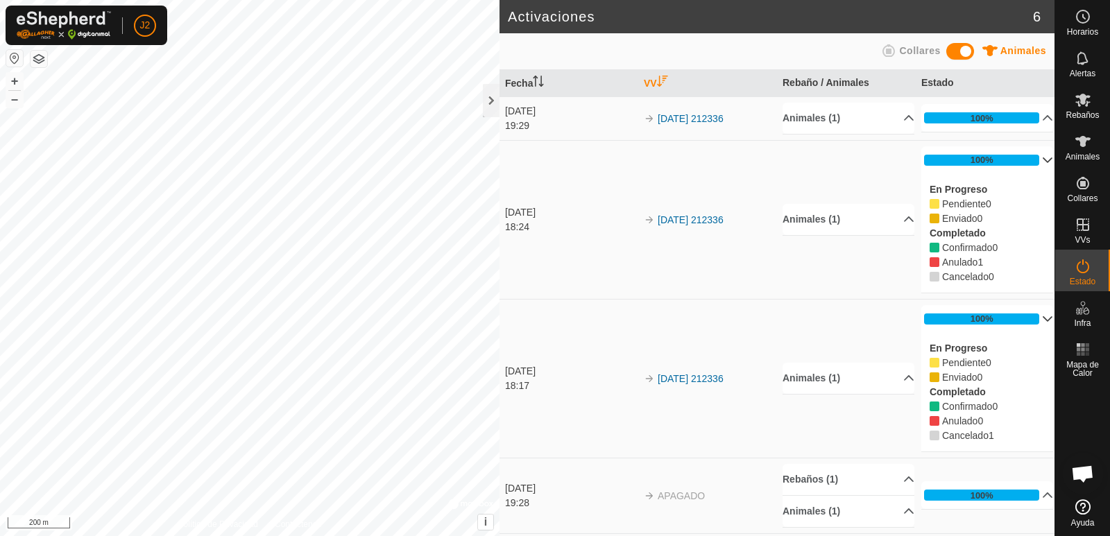
click at [1024, 160] on p-accordion-header "100%" at bounding box center [988, 160] width 132 height 28
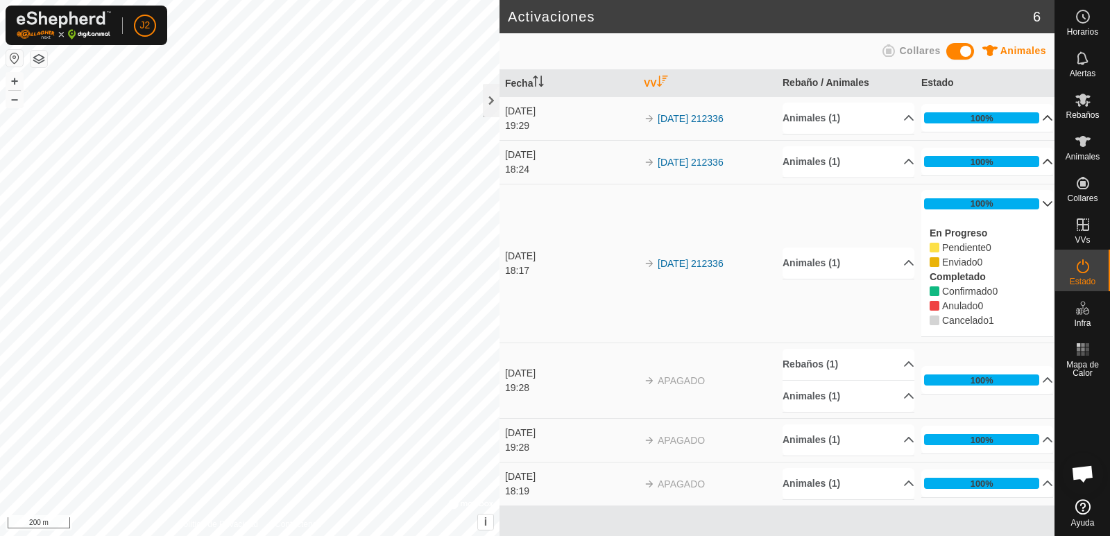
click at [1038, 118] on p-accordion-header "100%" at bounding box center [988, 118] width 132 height 28
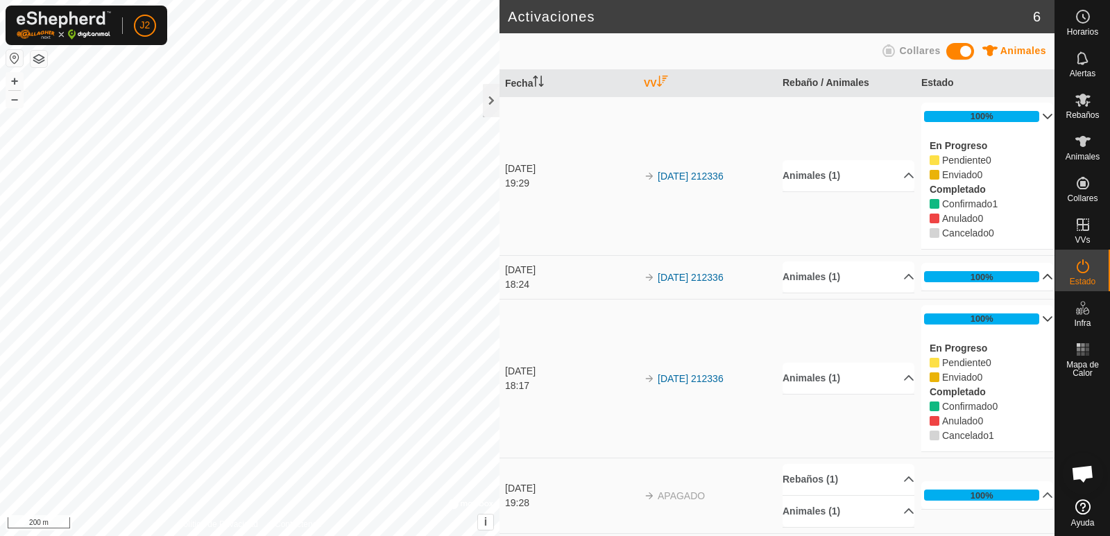
click at [1037, 117] on p-accordion-header "100%" at bounding box center [988, 117] width 132 height 28
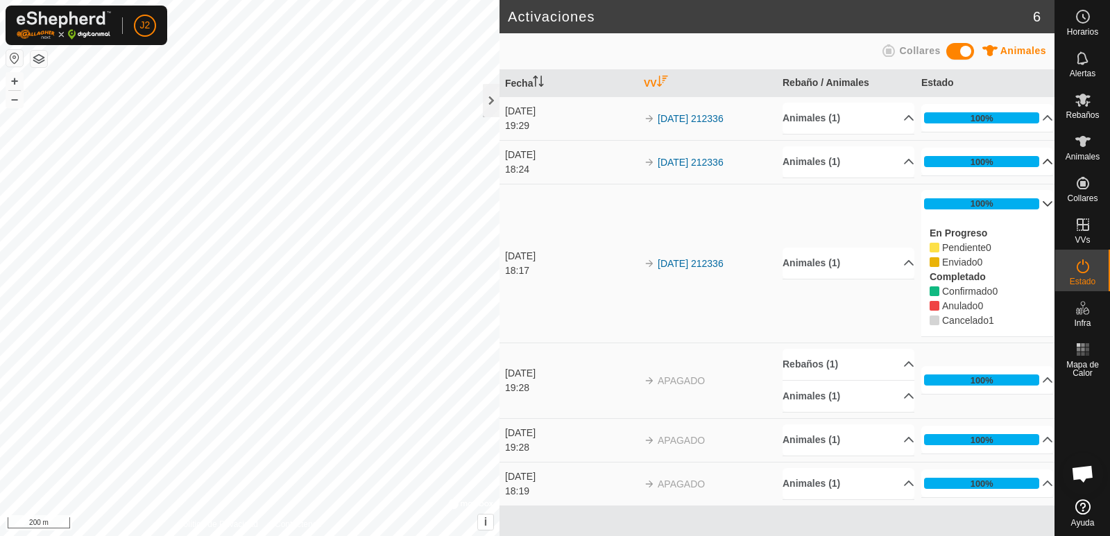
click at [1042, 204] on p-accordion-header "100%" at bounding box center [988, 204] width 132 height 28
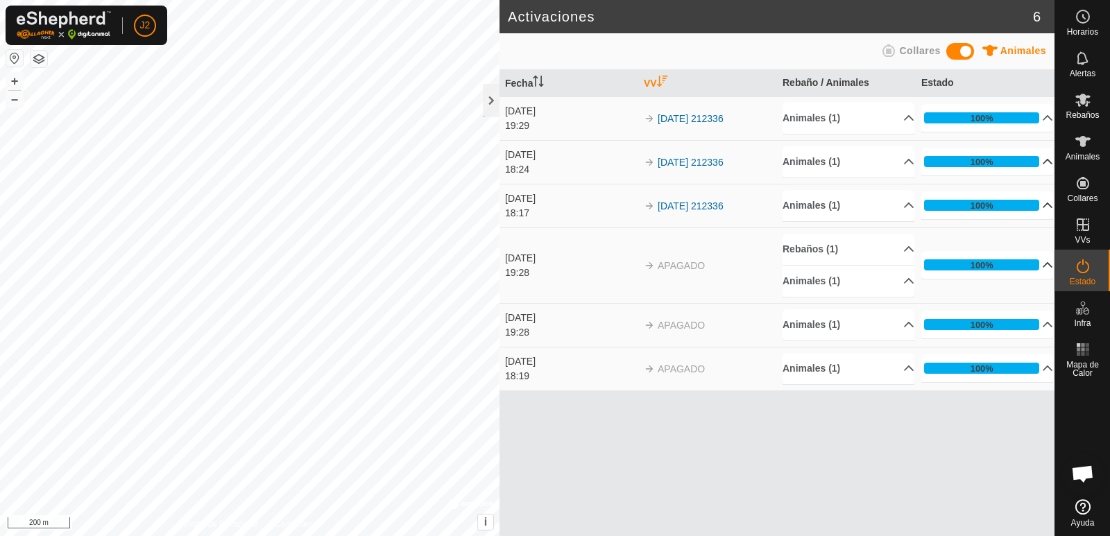
click at [1042, 264] on p-accordion-header "100%" at bounding box center [988, 265] width 132 height 28
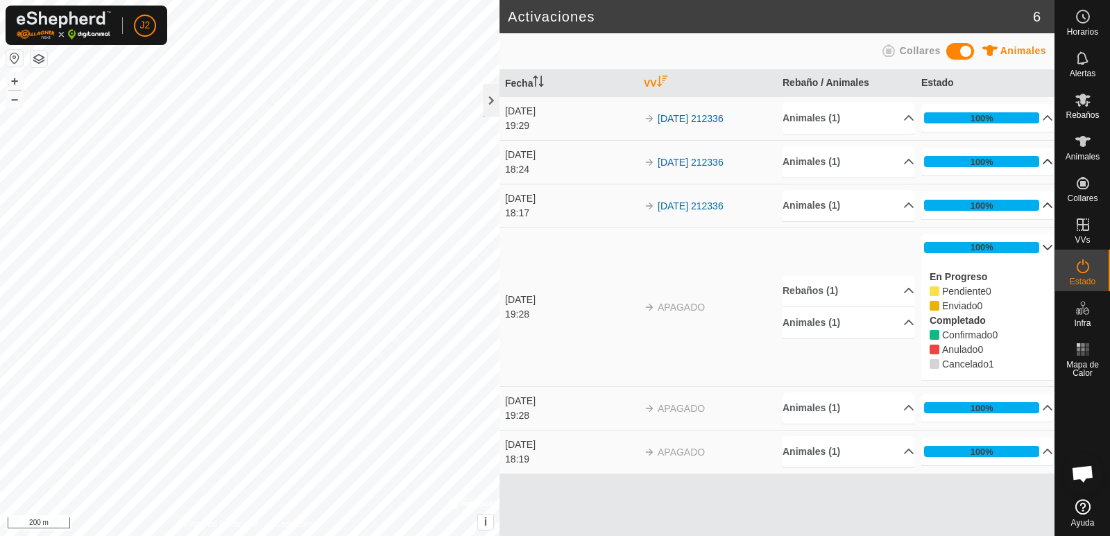
click at [1042, 264] on div "En Progreso Pendiente 0 Enviado 0 Completado Confirmado 0 Anulado 0 Cancelado 1" at bounding box center [988, 321] width 132 height 119
click at [1040, 408] on p-accordion-header "100%" at bounding box center [988, 408] width 132 height 28
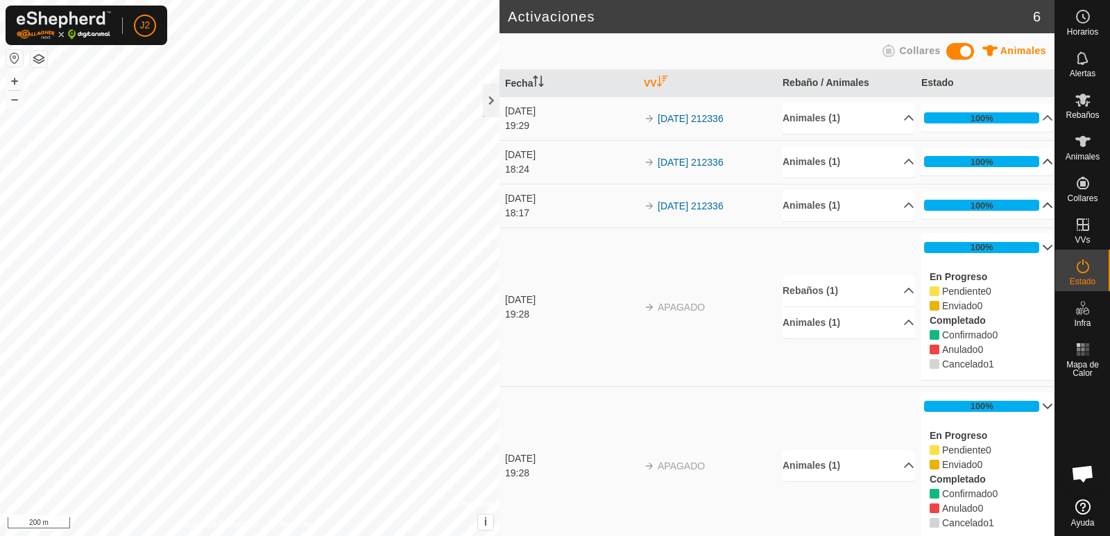
click at [1026, 248] on p-accordion-header "100%" at bounding box center [988, 248] width 132 height 28
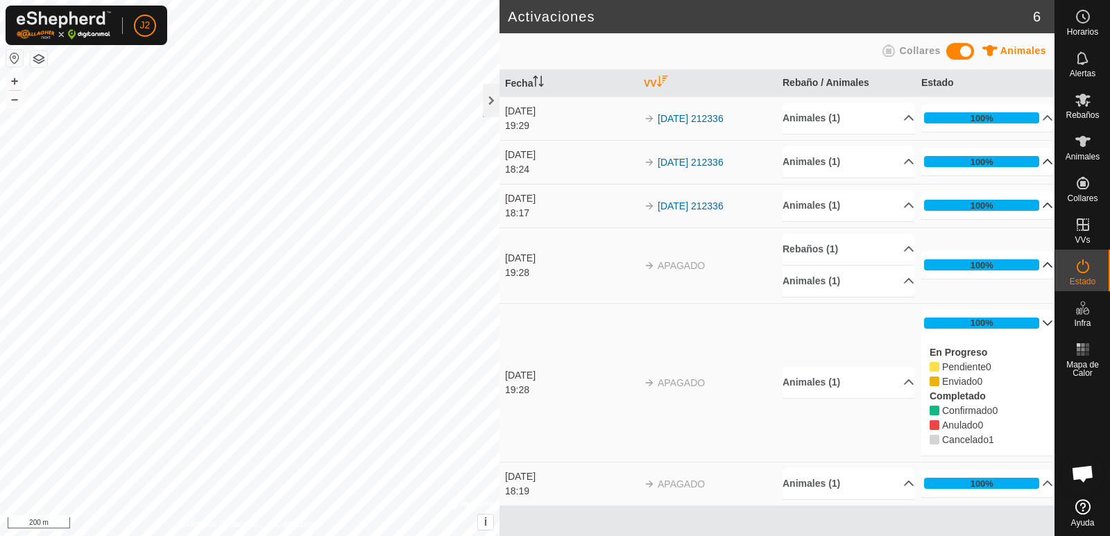
click at [1037, 321] on p-accordion-header "100%" at bounding box center [988, 324] width 132 height 28
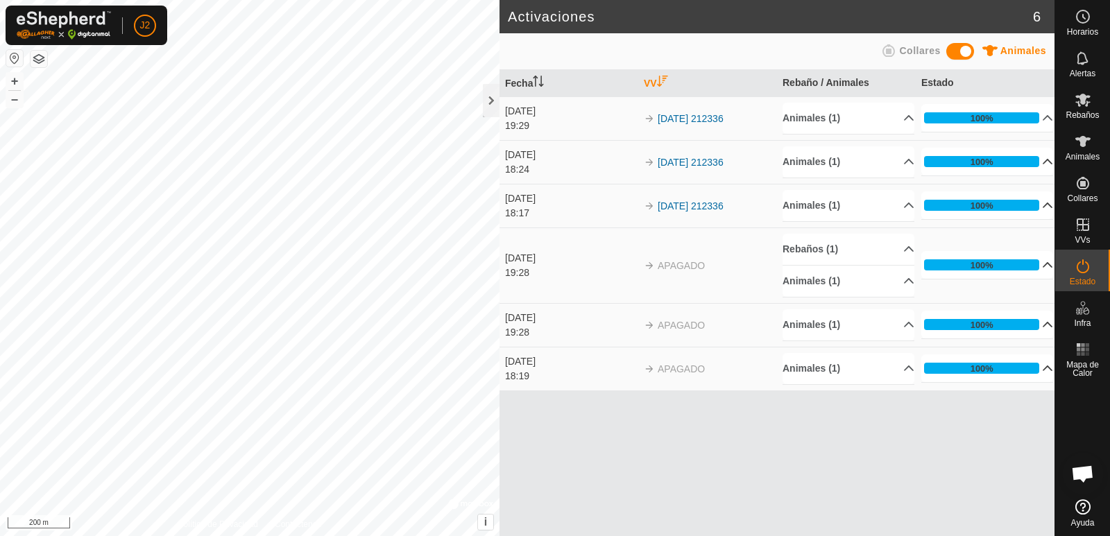
click at [1037, 363] on p-accordion-header "100%" at bounding box center [988, 369] width 132 height 28
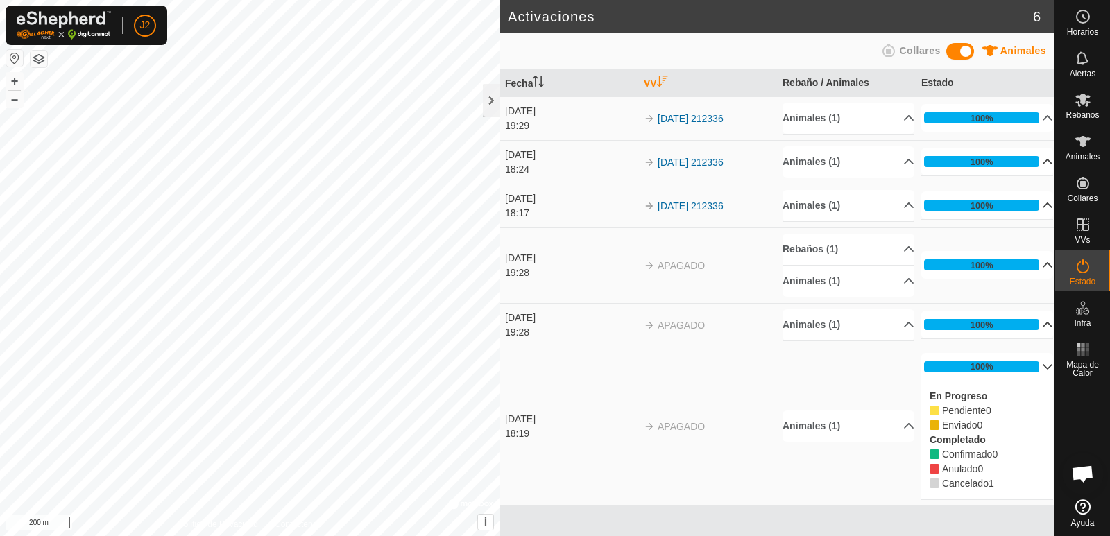
click at [1040, 366] on p-accordion-header "100%" at bounding box center [988, 367] width 132 height 28
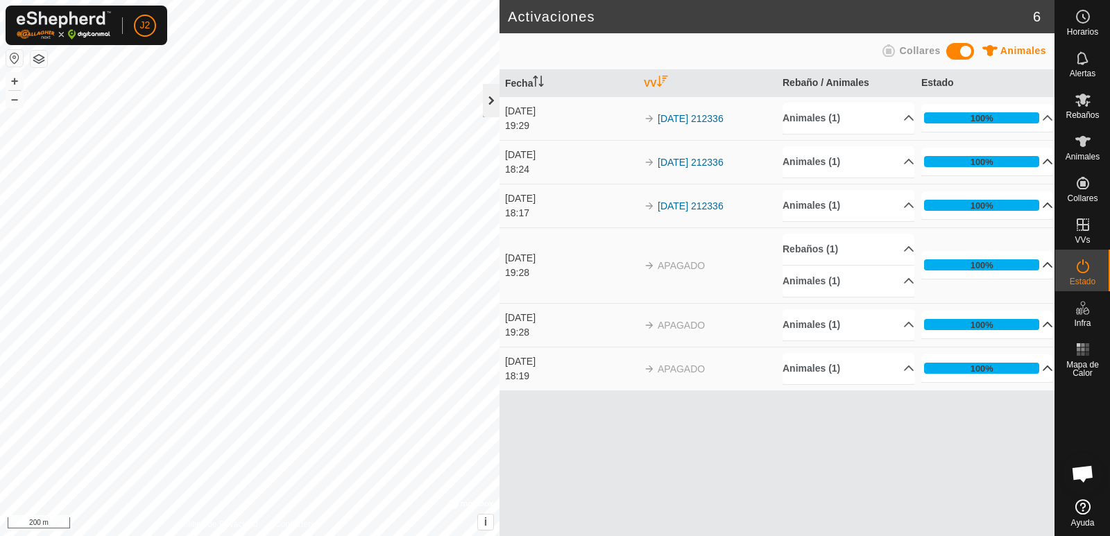
click at [489, 103] on div at bounding box center [491, 100] width 17 height 33
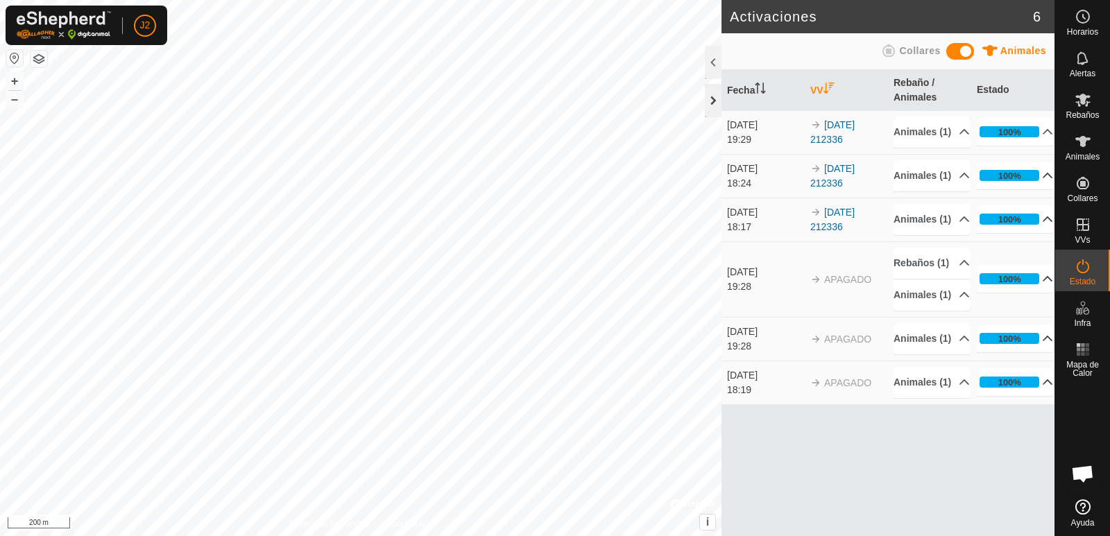
click at [712, 99] on div at bounding box center [713, 100] width 17 height 33
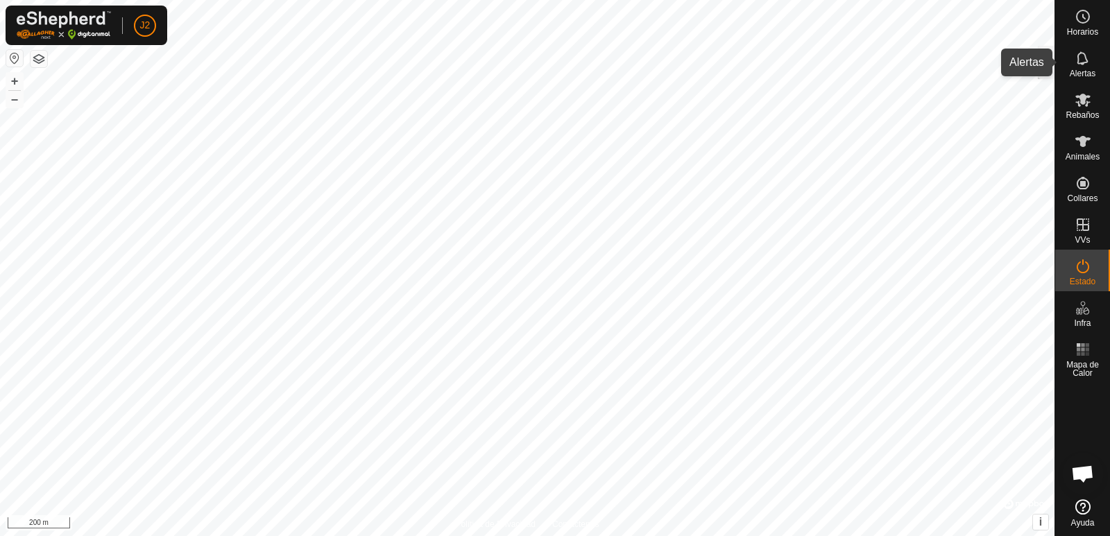
click at [1080, 60] on icon at bounding box center [1083, 58] width 17 height 17
click at [1047, 63] on div at bounding box center [1046, 62] width 17 height 33
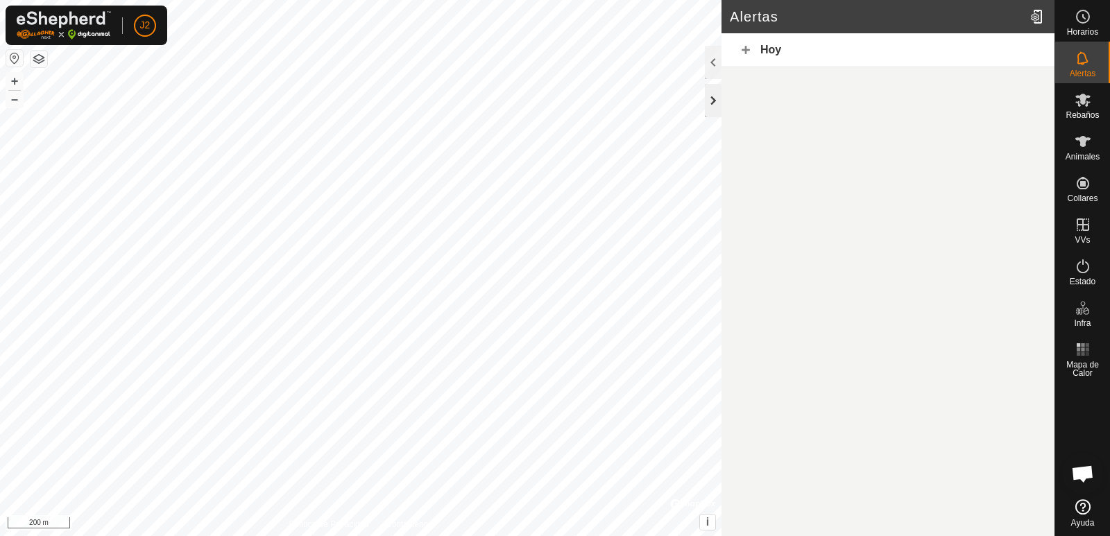
click at [709, 99] on div at bounding box center [713, 100] width 17 height 33
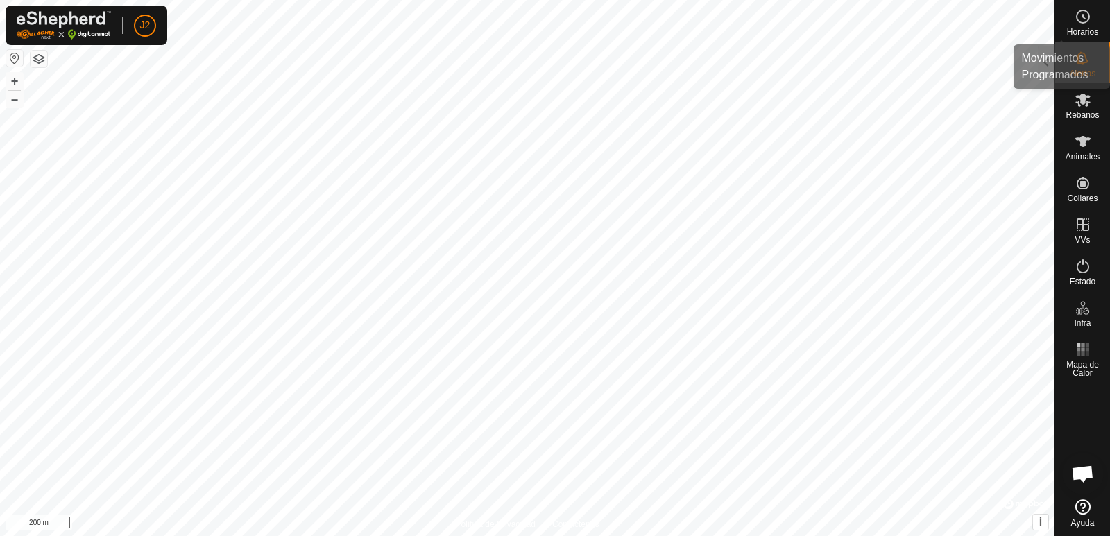
click at [1091, 24] on icon at bounding box center [1083, 16] width 17 height 17
click at [1044, 62] on div at bounding box center [1046, 62] width 17 height 33
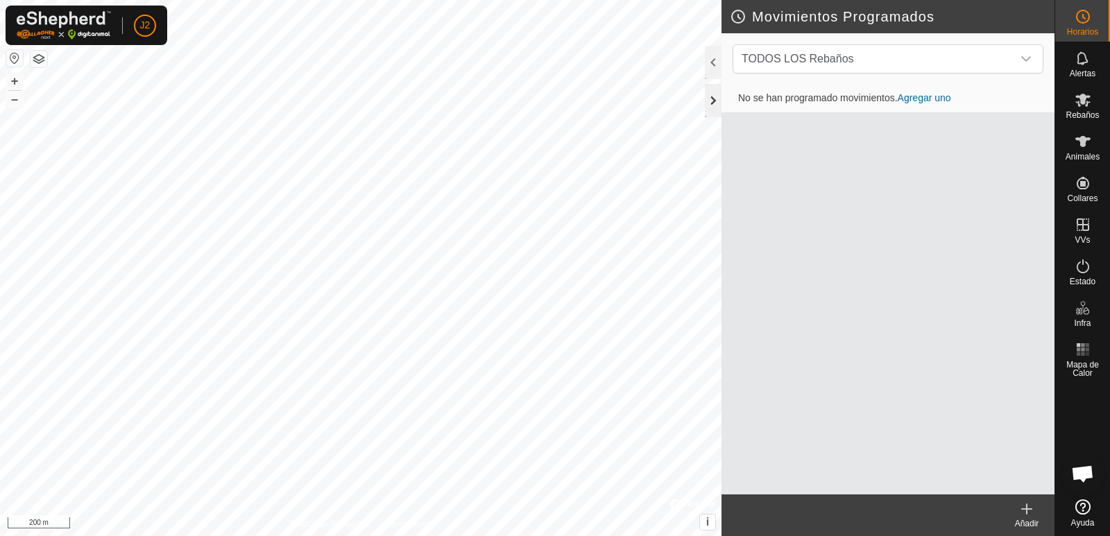
click at [709, 101] on div at bounding box center [713, 100] width 17 height 33
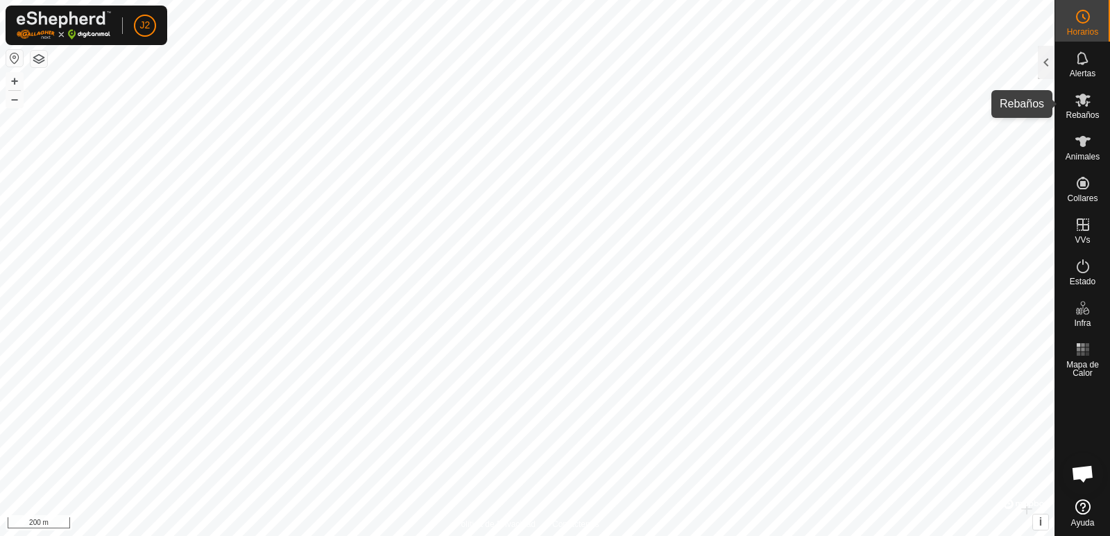
click at [1099, 105] on div "Rebaños" at bounding box center [1083, 104] width 55 height 42
click at [1079, 108] on es-mob-svg-icon at bounding box center [1083, 100] width 25 height 22
click at [1043, 63] on div at bounding box center [1046, 62] width 17 height 33
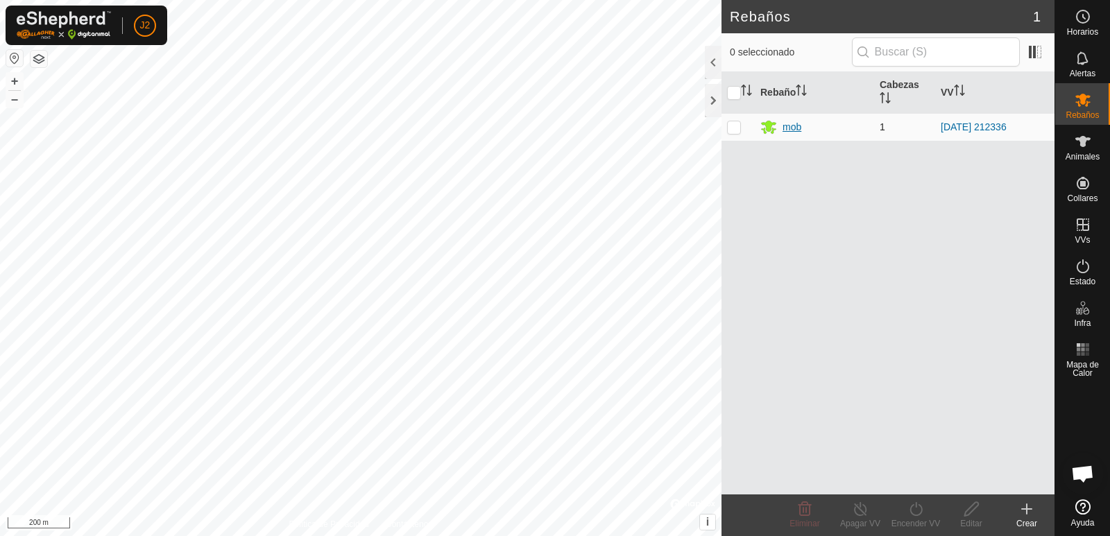
click at [799, 128] on div "mob" at bounding box center [792, 127] width 19 height 15
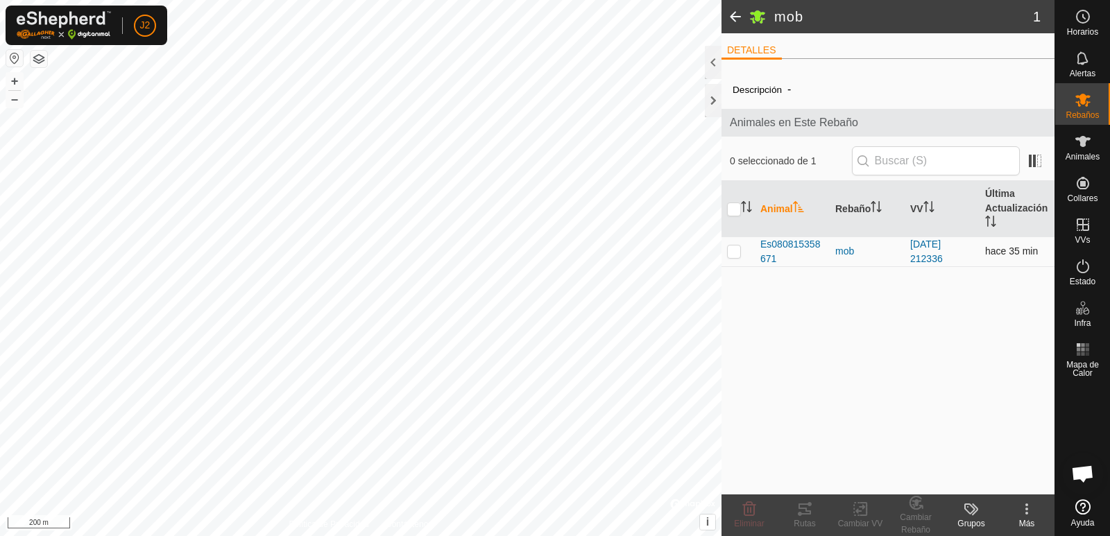
click at [738, 252] on p-checkbox at bounding box center [734, 251] width 14 height 11
checkbox input "true"
click at [716, 105] on div at bounding box center [713, 100] width 17 height 33
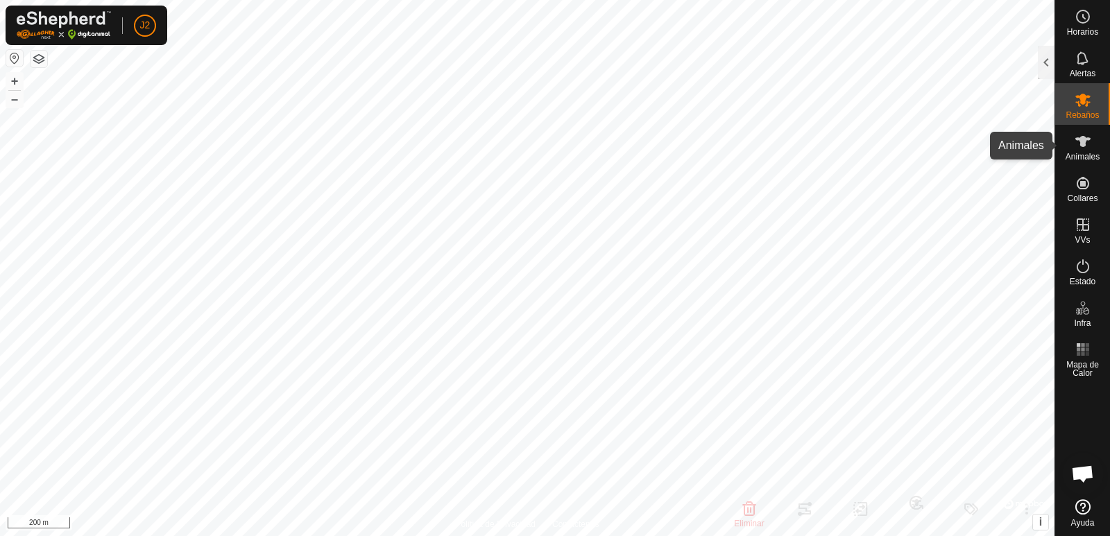
click at [1090, 148] on icon at bounding box center [1083, 141] width 17 height 17
click at [1044, 64] on div at bounding box center [1046, 62] width 17 height 33
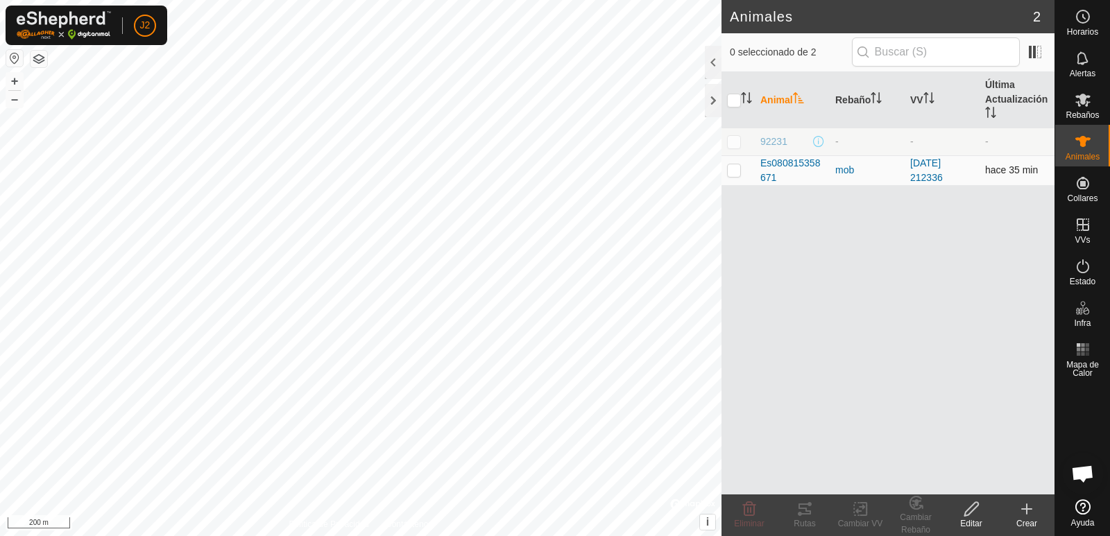
click at [736, 172] on p-checkbox at bounding box center [734, 169] width 14 height 11
checkbox input "true"
click at [709, 107] on div at bounding box center [713, 100] width 17 height 33
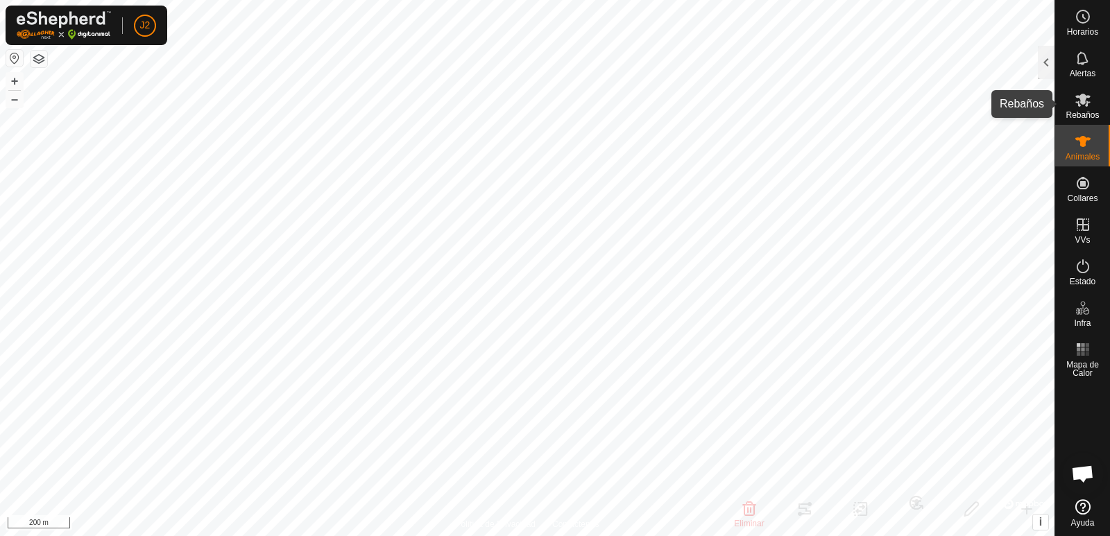
click at [1079, 108] on icon at bounding box center [1083, 100] width 17 height 17
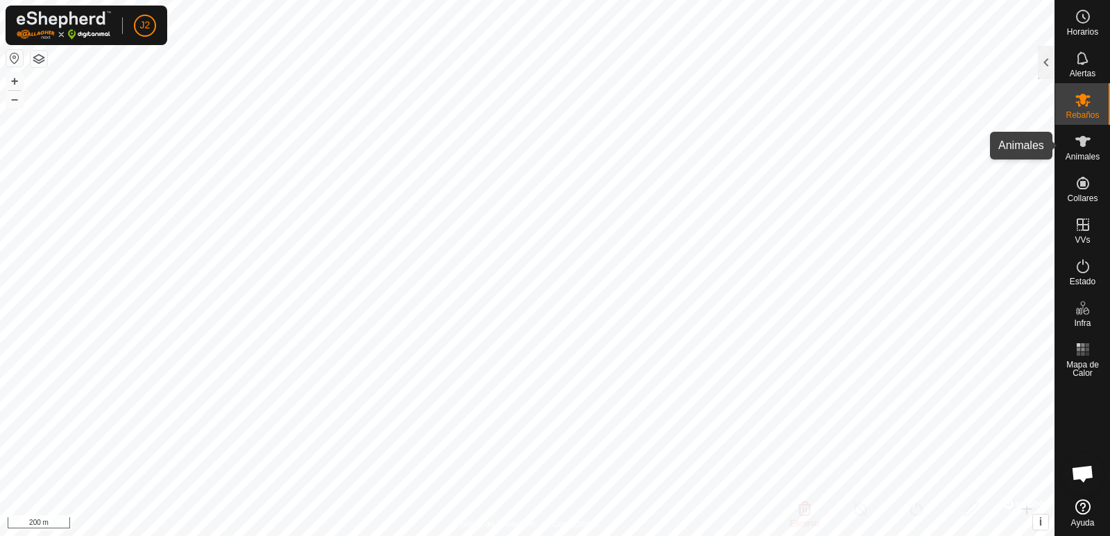
click at [1078, 145] on icon at bounding box center [1083, 141] width 17 height 17
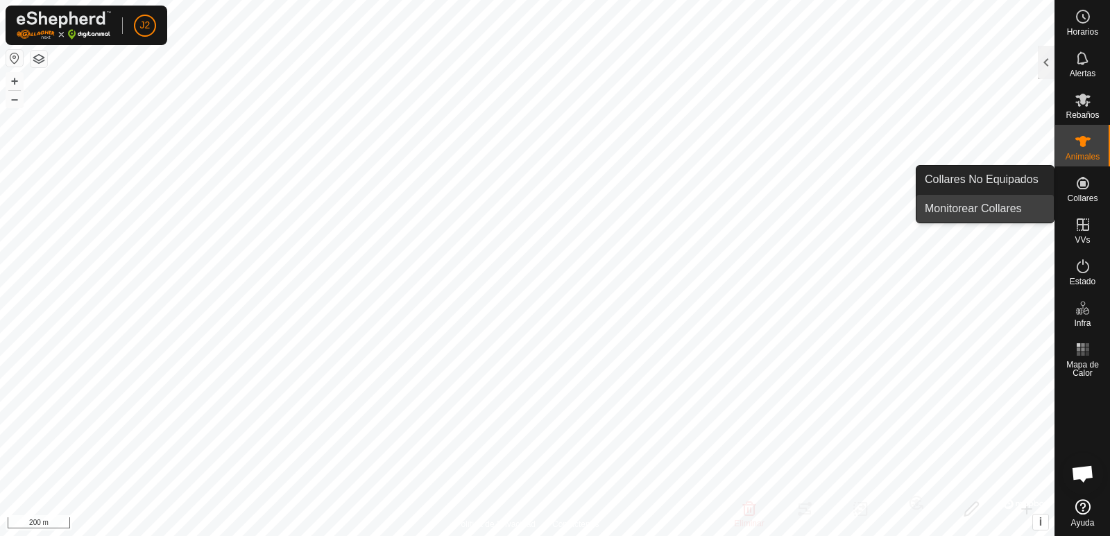
click at [995, 206] on link "Monitorear Collares" at bounding box center [985, 209] width 137 height 28
click at [1086, 185] on icon at bounding box center [1083, 183] width 17 height 17
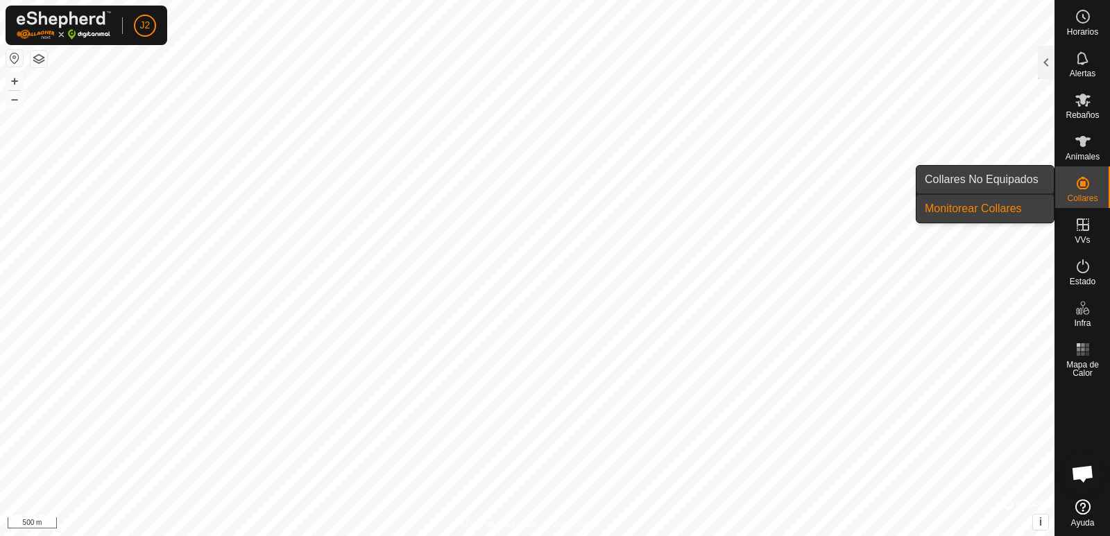
click at [999, 178] on link "Collares No Equipados" at bounding box center [985, 180] width 137 height 28
click at [948, 179] on link "Collares No Equipados" at bounding box center [985, 180] width 137 height 28
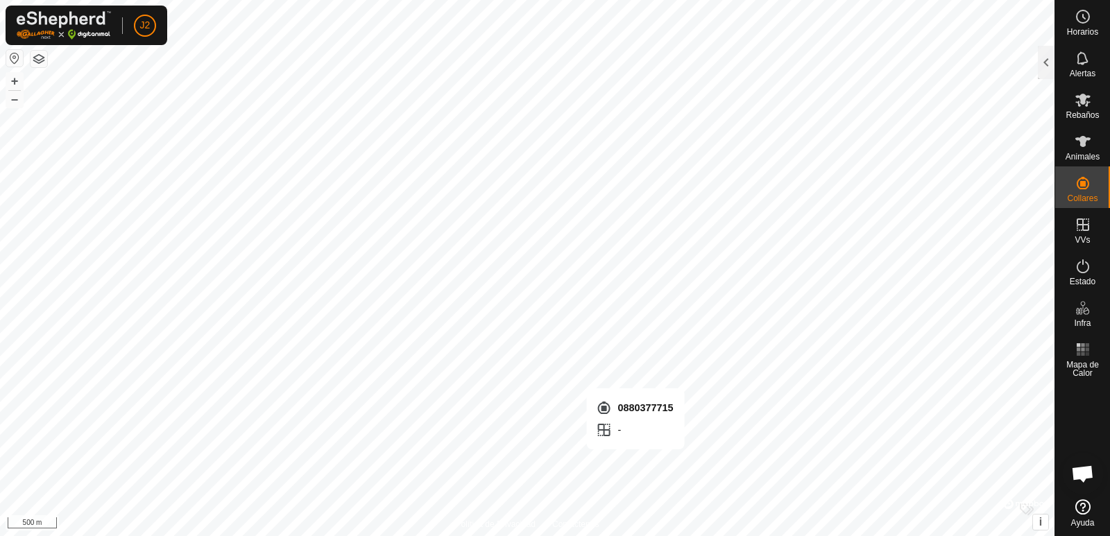
checkbox input "true"
click at [1083, 278] on span "Estado" at bounding box center [1083, 282] width 26 height 8
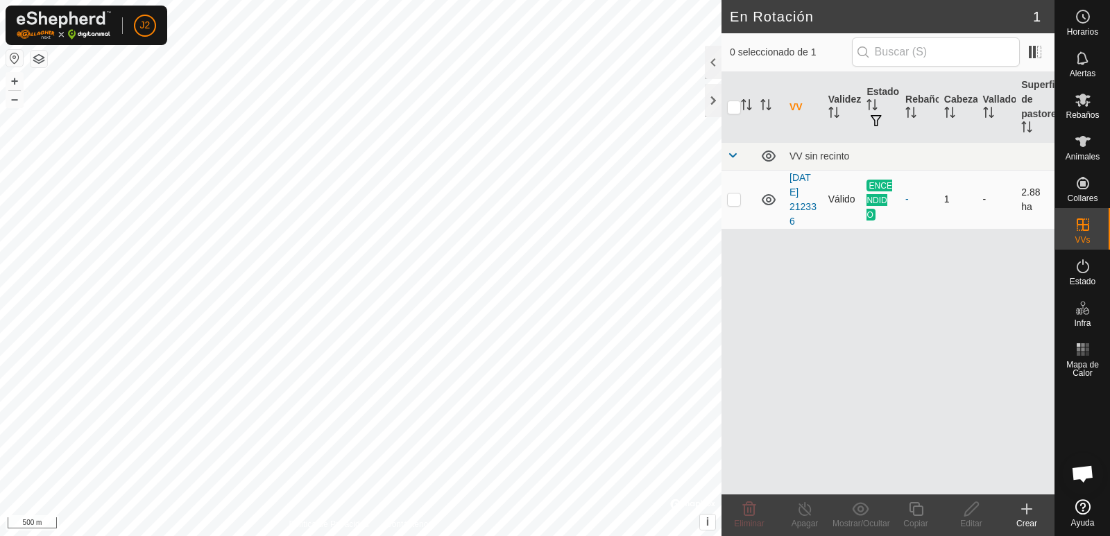
click at [731, 201] on p-checkbox at bounding box center [734, 199] width 14 height 11
checkbox input "true"
click at [770, 156] on icon at bounding box center [769, 156] width 14 height 11
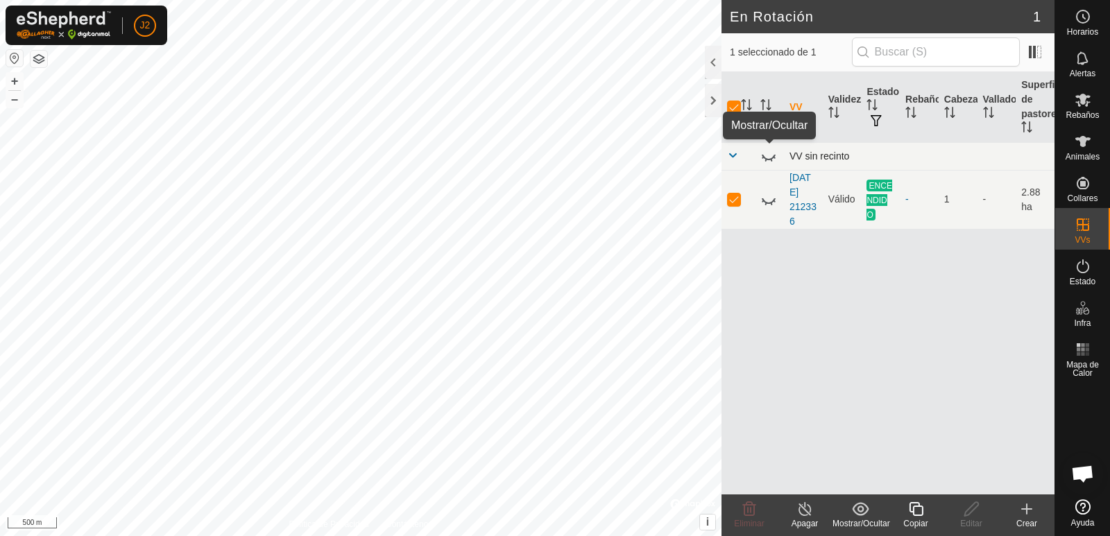
click at [770, 156] on icon at bounding box center [769, 156] width 17 height 17
click at [769, 201] on icon at bounding box center [769, 200] width 17 height 17
click at [770, 203] on icon at bounding box center [769, 201] width 14 height 6
click at [867, 162] on div "VV sin recinto" at bounding box center [920, 156] width 260 height 11
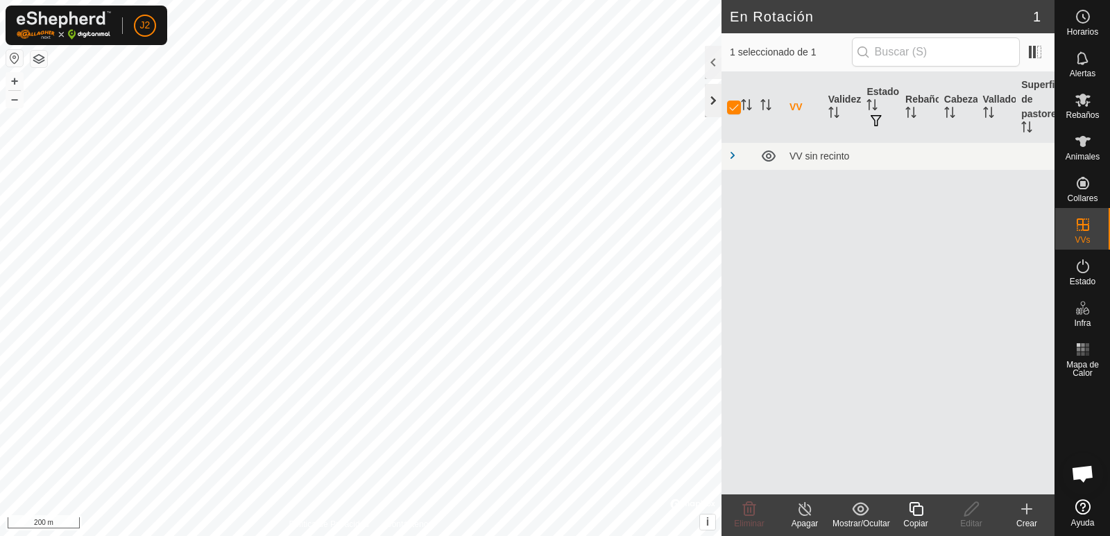
click at [711, 95] on div at bounding box center [713, 100] width 17 height 33
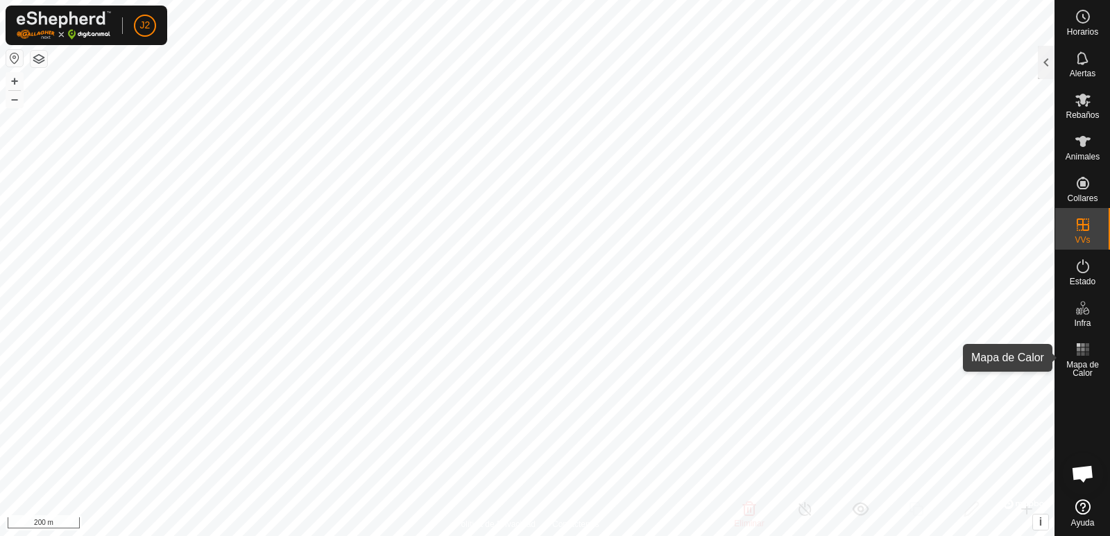
click at [1090, 355] on icon at bounding box center [1083, 349] width 17 height 17
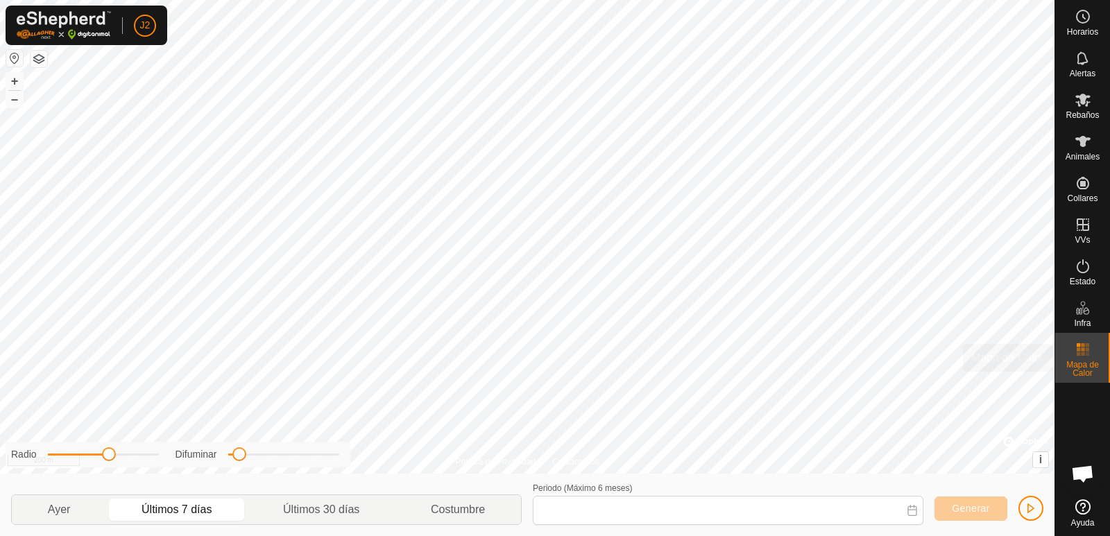
type input "05 Oct, 2025 - 11 Oct, 2025"
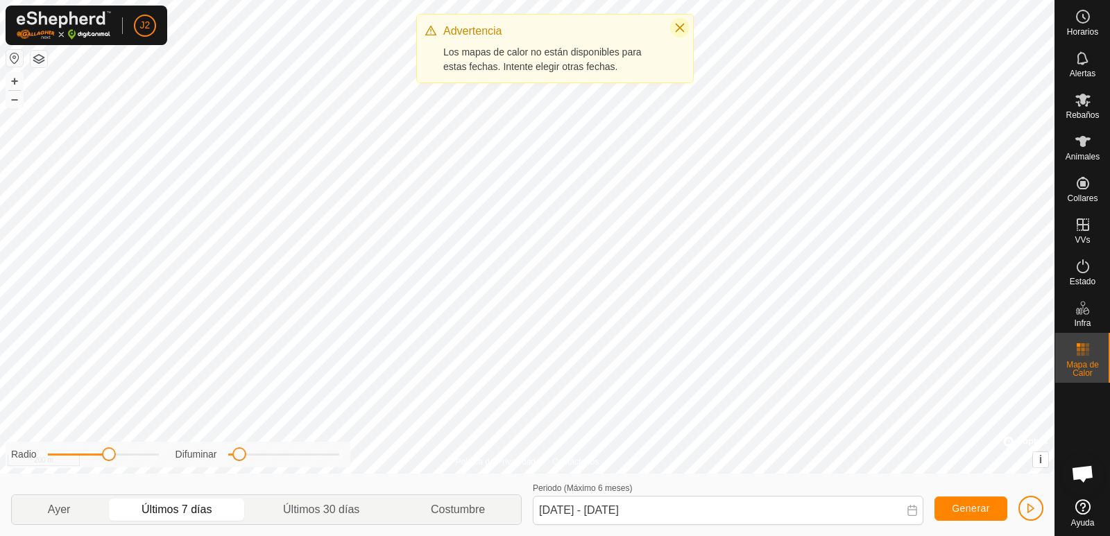
click at [681, 26] on icon "Close" at bounding box center [680, 28] width 9 height 9
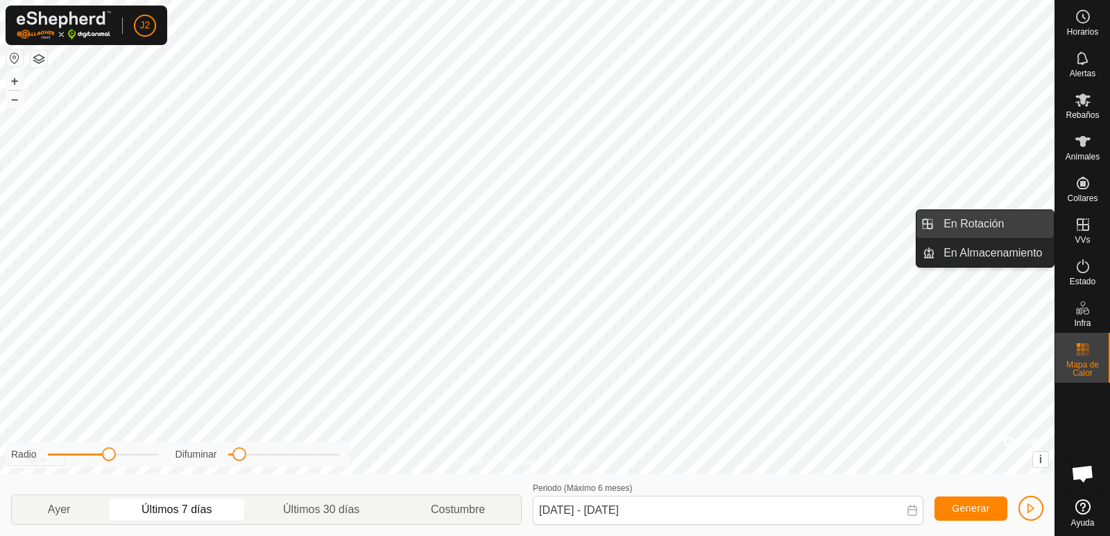
click at [956, 222] on link "En Rotación" at bounding box center [995, 224] width 119 height 28
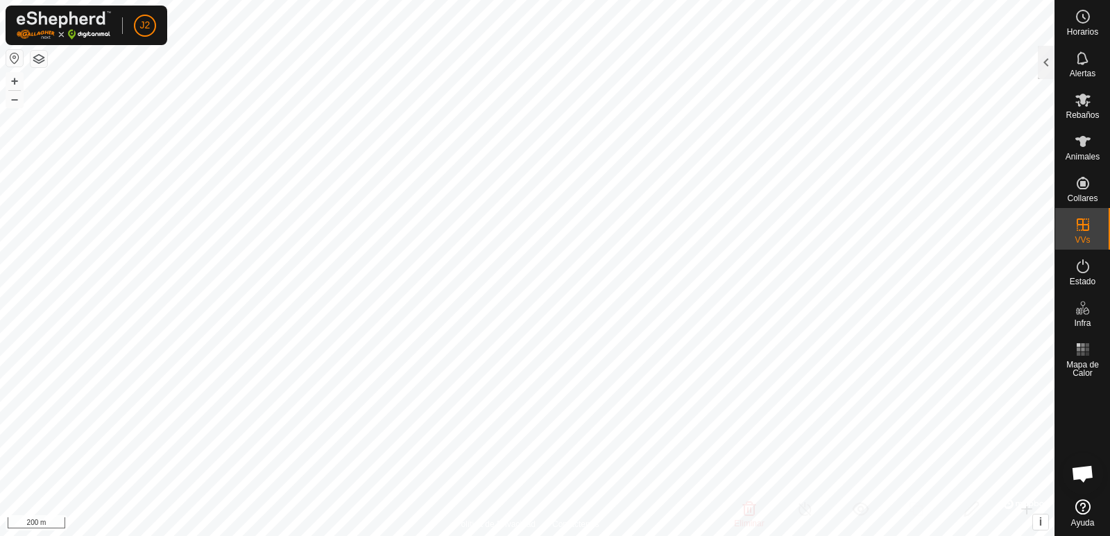
checkbox input "true"
checkbox input "false"
checkbox input "true"
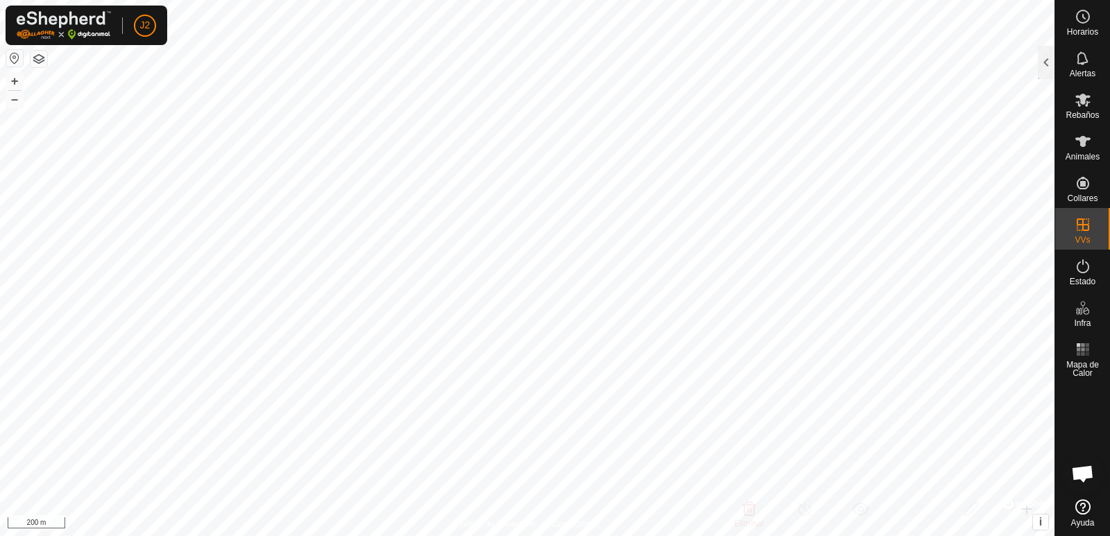
checkbox input "true"
checkbox input "false"
click at [40, 62] on button "button" at bounding box center [39, 59] width 17 height 17
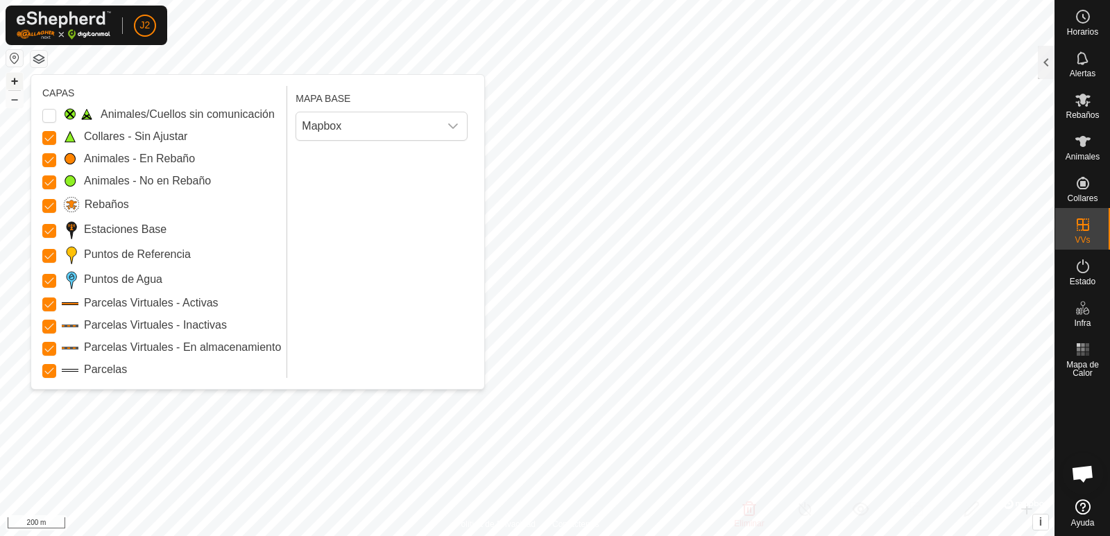
click at [14, 81] on button "+" at bounding box center [14, 81] width 17 height 17
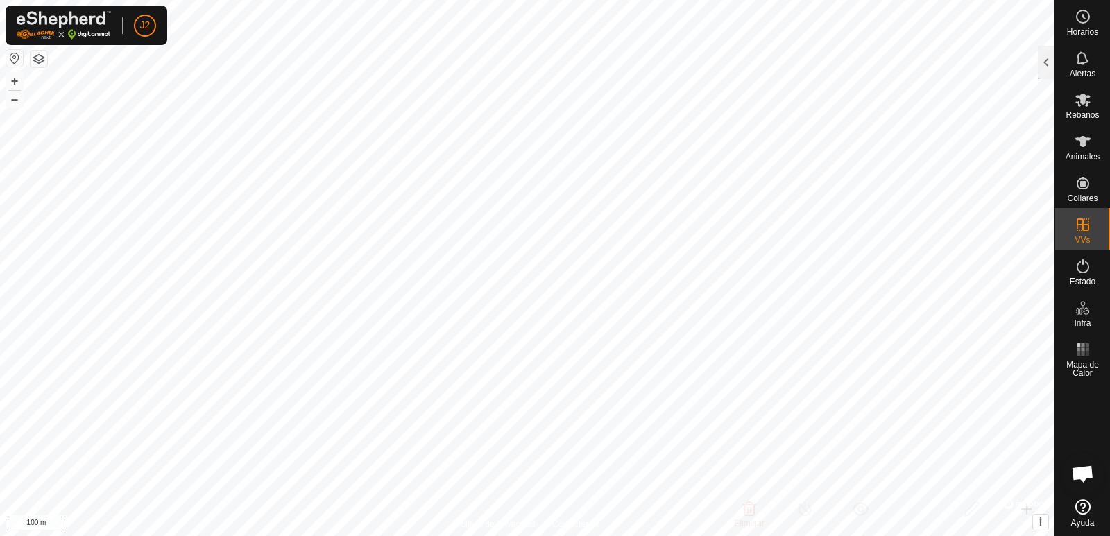
click at [45, 58] on button "button" at bounding box center [39, 59] width 17 height 17
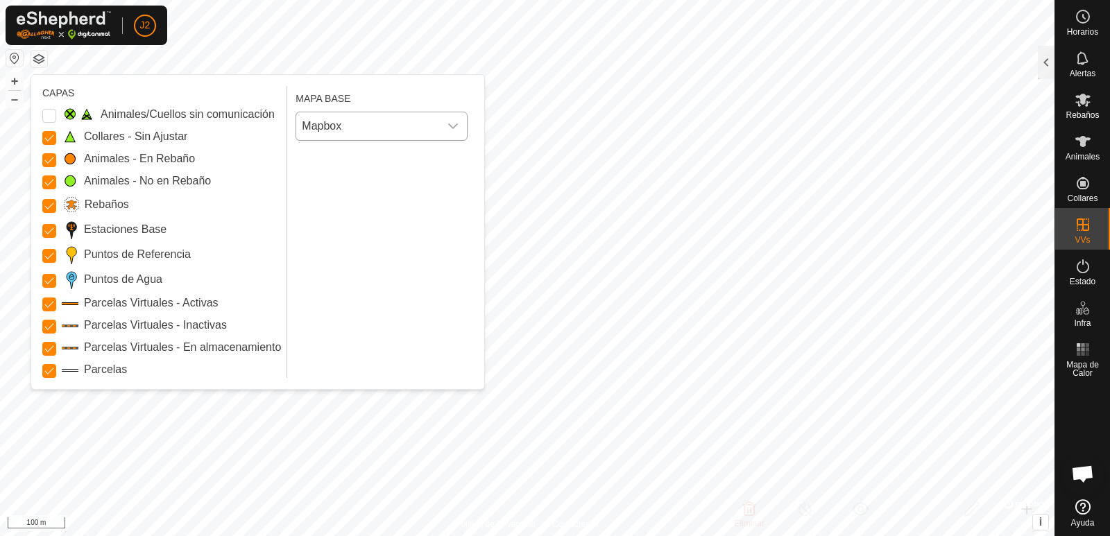
click at [456, 121] on icon "dropdown trigger" at bounding box center [453, 126] width 11 height 11
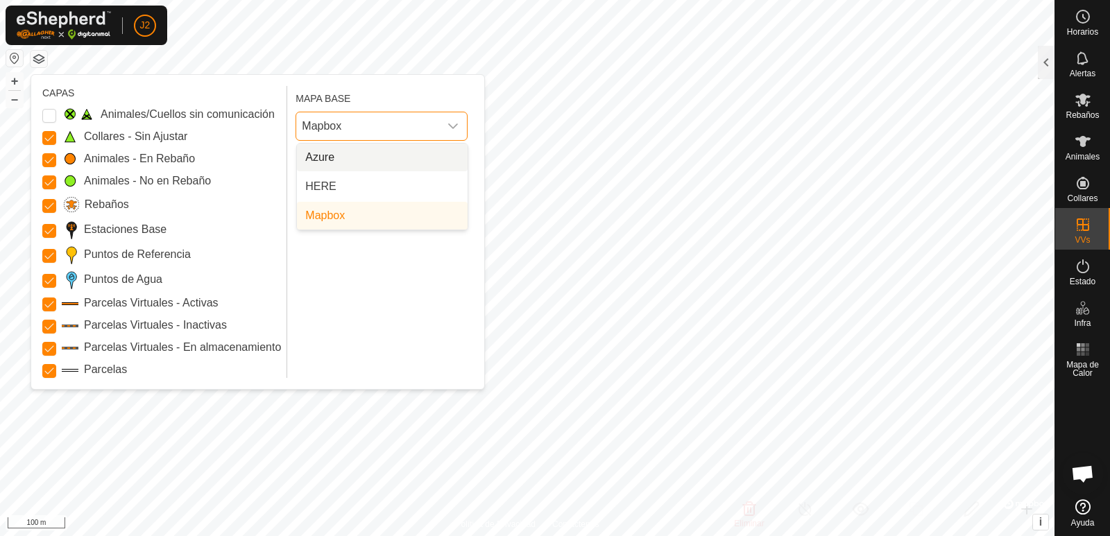
click at [452, 124] on icon "dropdown trigger" at bounding box center [453, 126] width 11 height 11
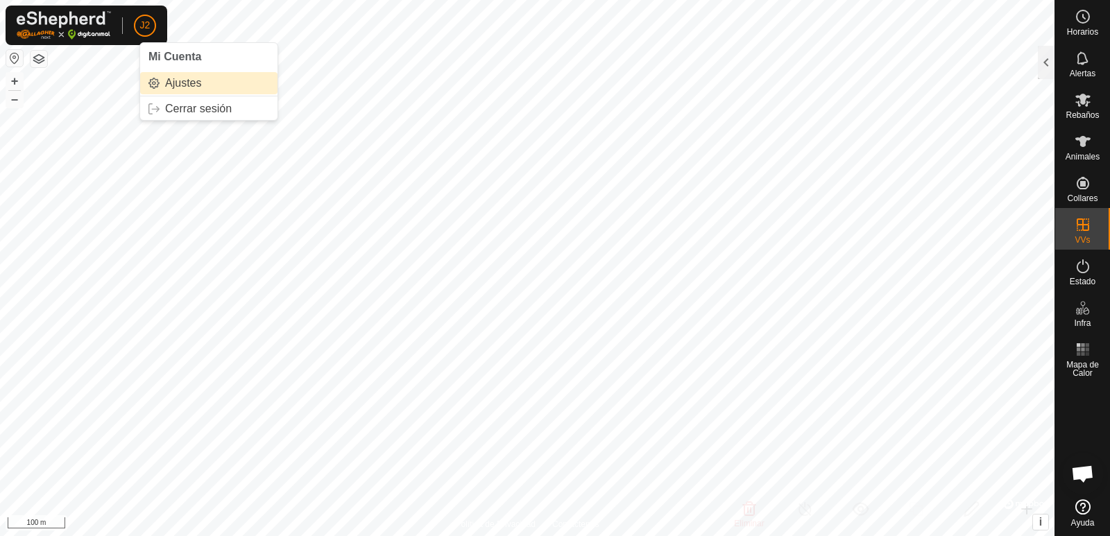
click at [185, 79] on link "Ajustes" at bounding box center [208, 83] width 137 height 22
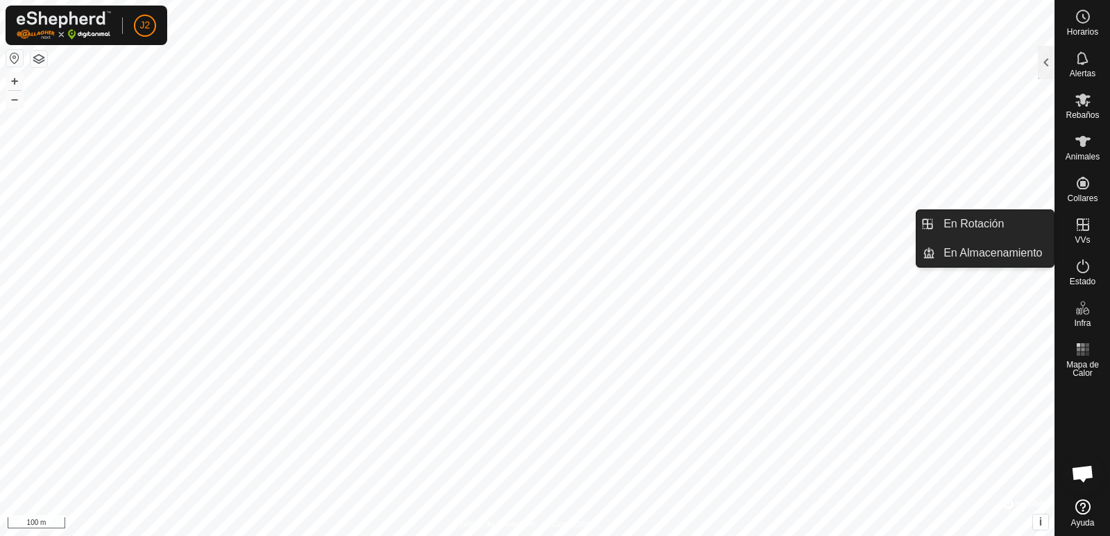
click at [1085, 226] on icon at bounding box center [1083, 225] width 17 height 17
click at [1017, 257] on link "En Almacenamiento" at bounding box center [995, 253] width 119 height 28
click at [1014, 255] on link "En Almacenamiento" at bounding box center [995, 253] width 119 height 28
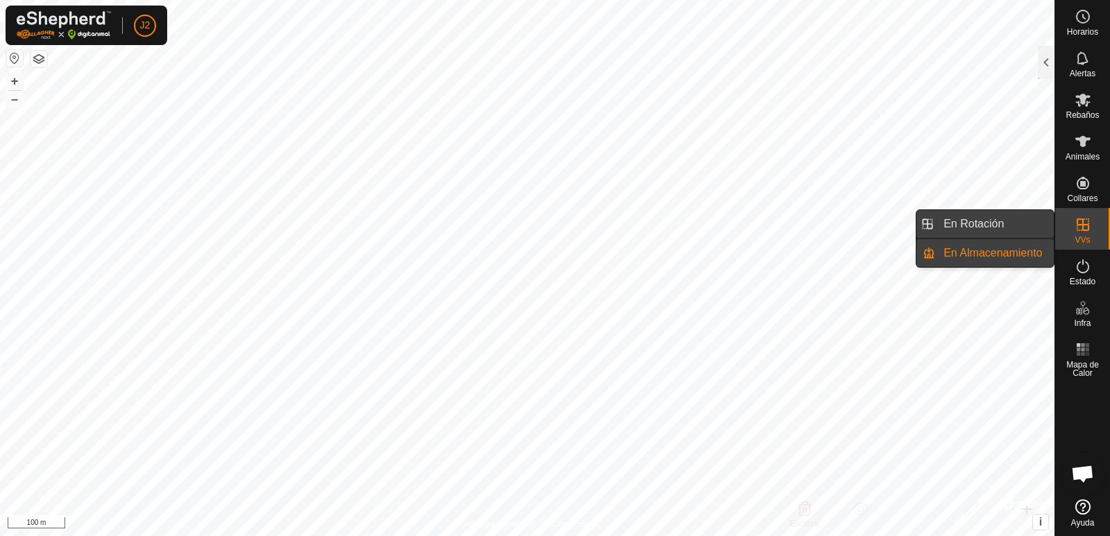
click at [1001, 233] on link "En Rotación" at bounding box center [995, 224] width 119 height 28
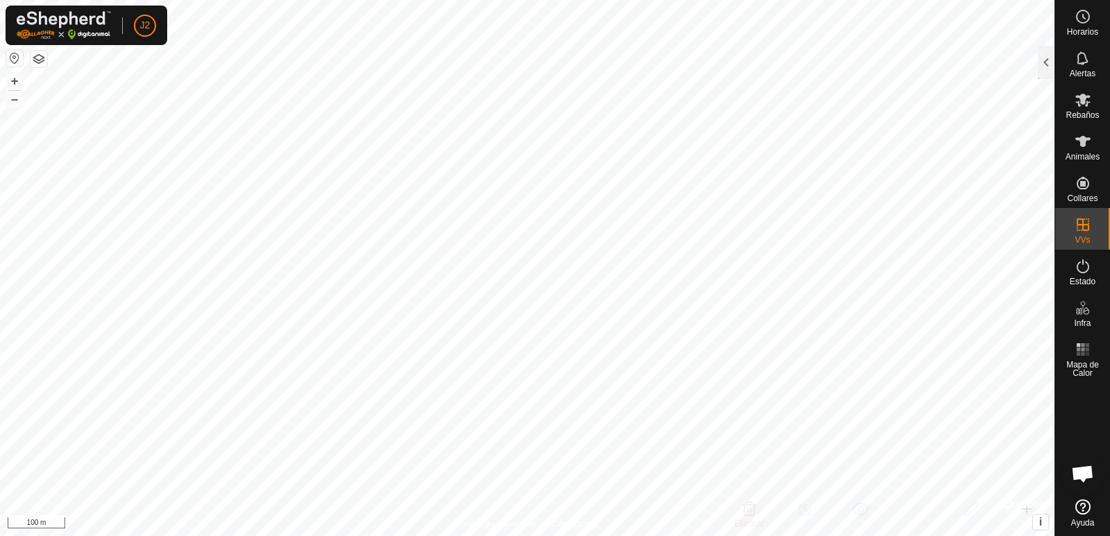
checkbox input "true"
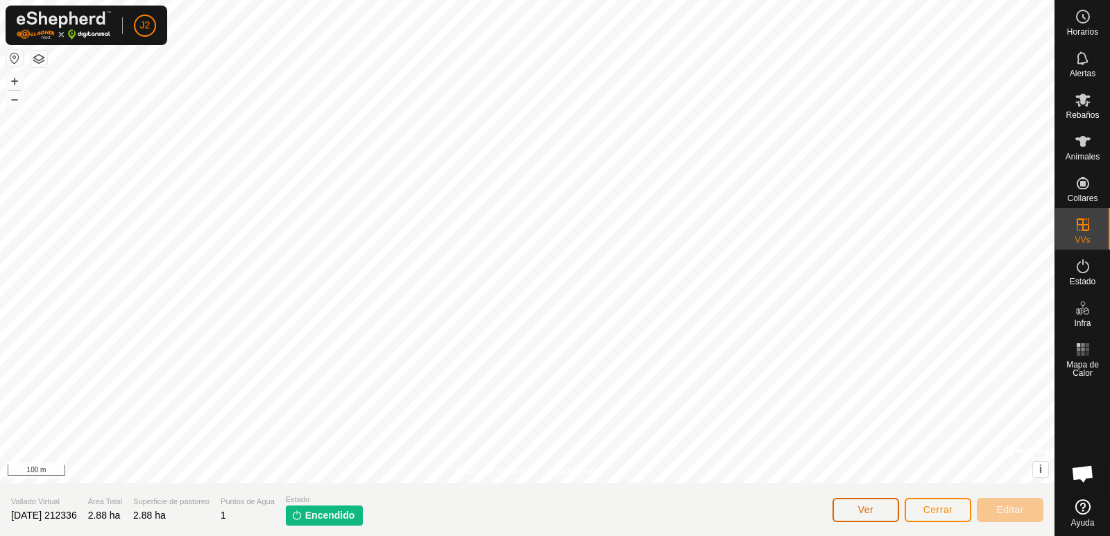
click at [872, 509] on span "Ver" at bounding box center [866, 510] width 16 height 11
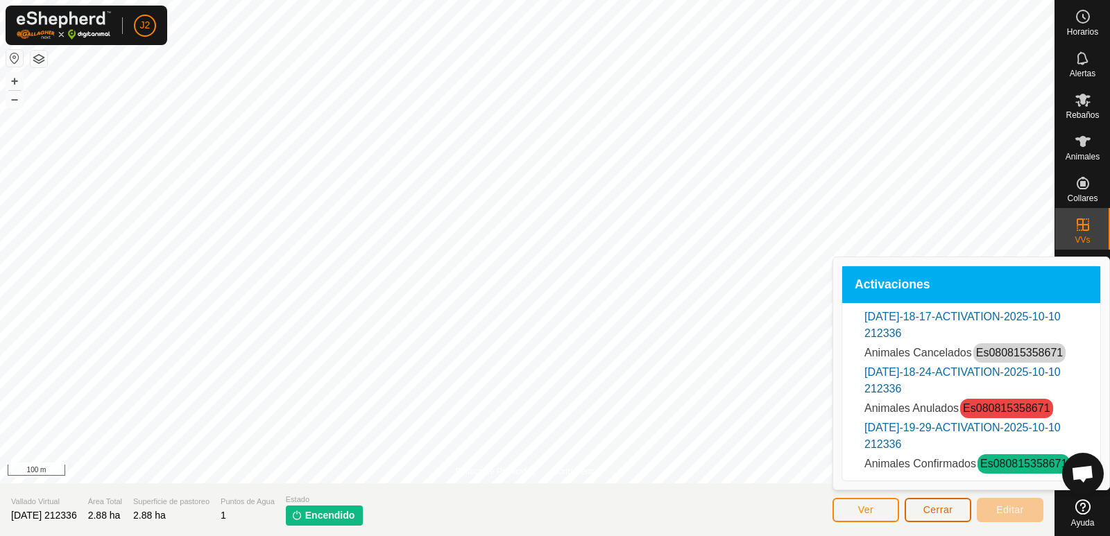
click at [939, 510] on span "Cerrar" at bounding box center [939, 510] width 30 height 11
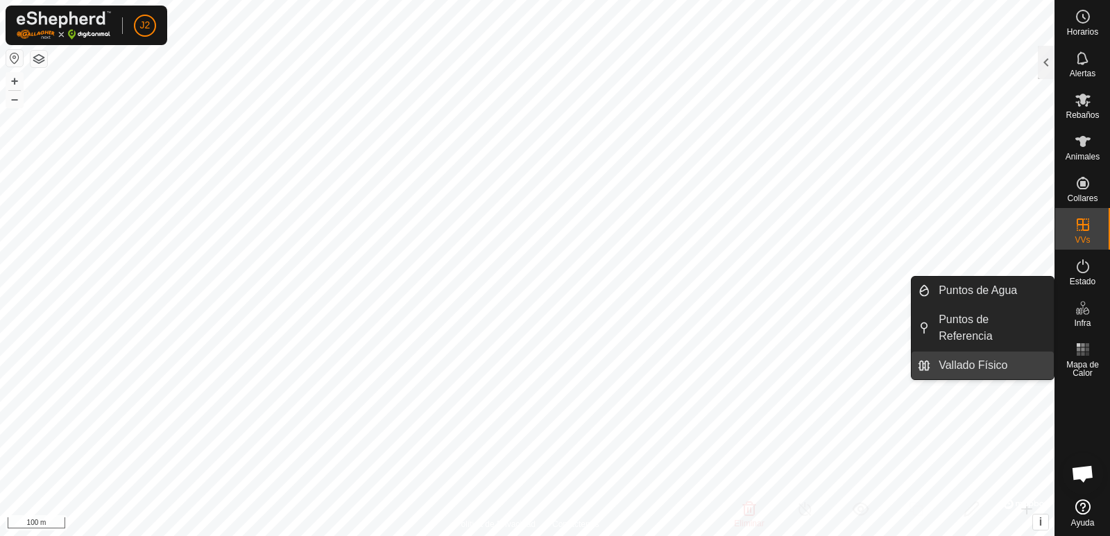
click at [1005, 366] on link "Vallado Físico" at bounding box center [993, 366] width 124 height 28
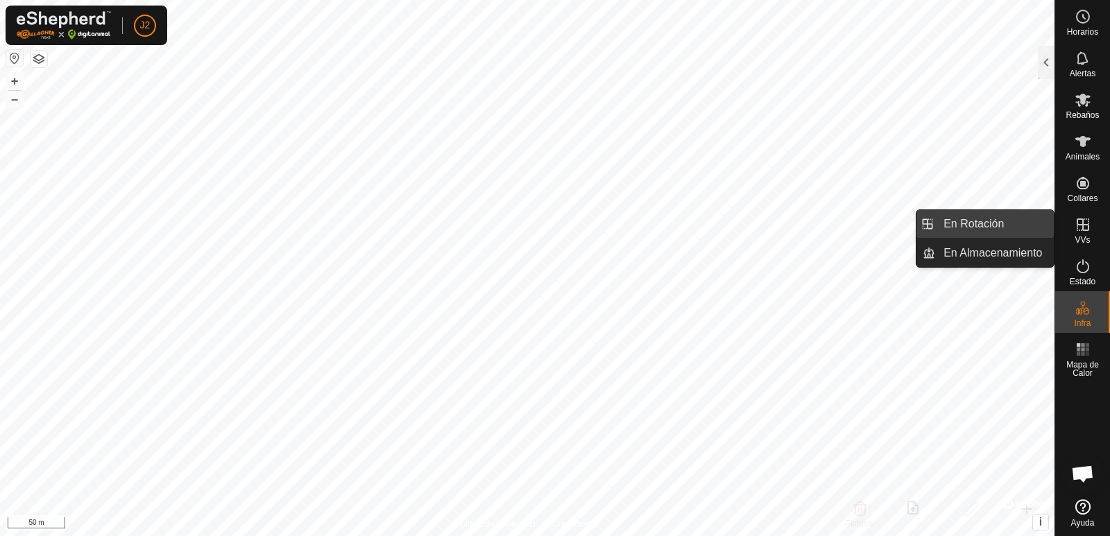
click at [1009, 230] on link "En Rotación" at bounding box center [995, 224] width 119 height 28
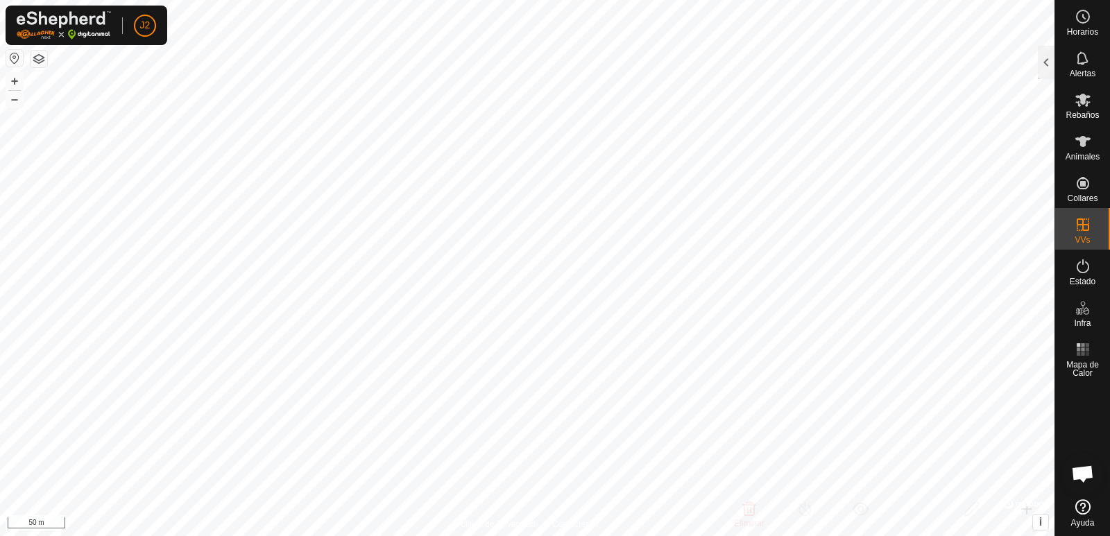
checkbox input "true"
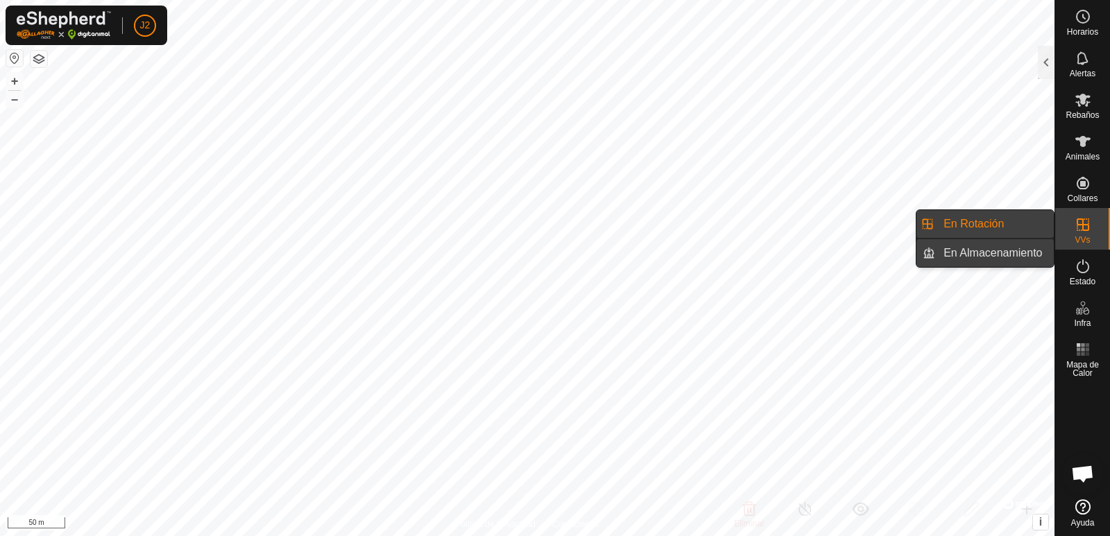
click at [1015, 252] on link "En Almacenamiento" at bounding box center [995, 253] width 119 height 28
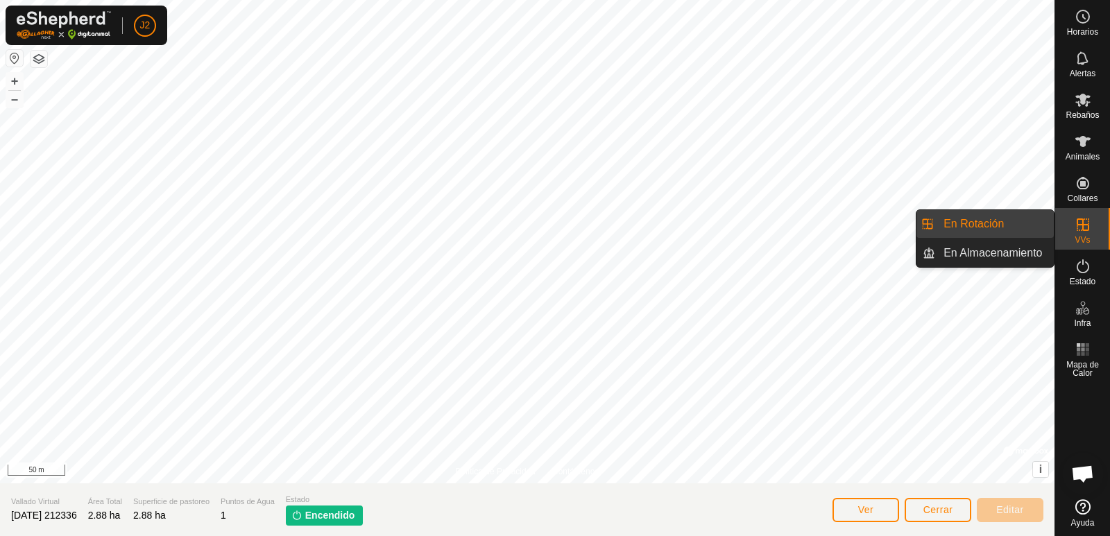
click at [1085, 235] on es-virtualpaddocks-svg-icon at bounding box center [1083, 225] width 25 height 22
click at [1004, 256] on link "En Almacenamiento" at bounding box center [995, 253] width 119 height 28
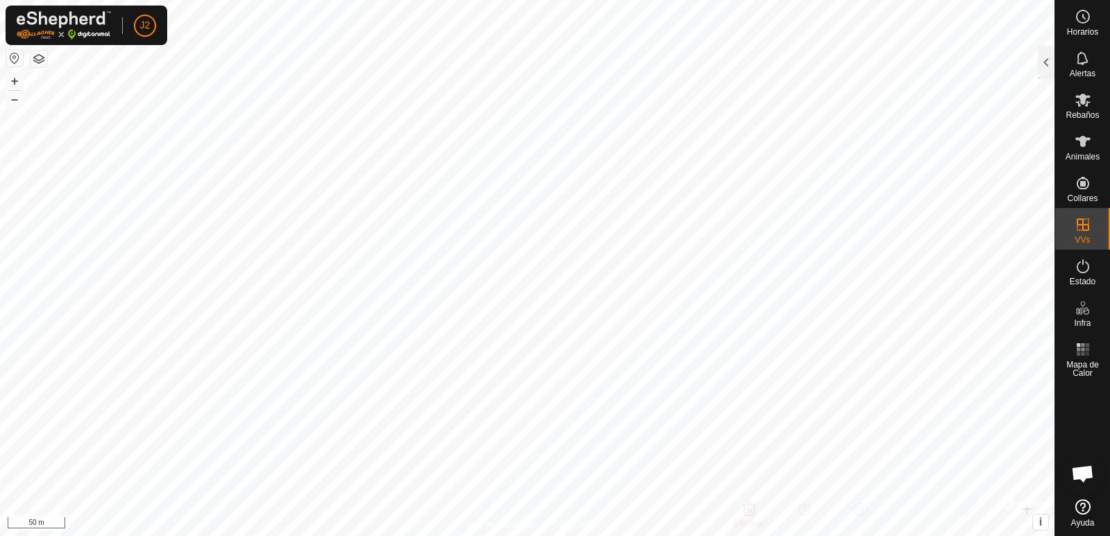
checkbox input "true"
checkbox input "false"
checkbox input "true"
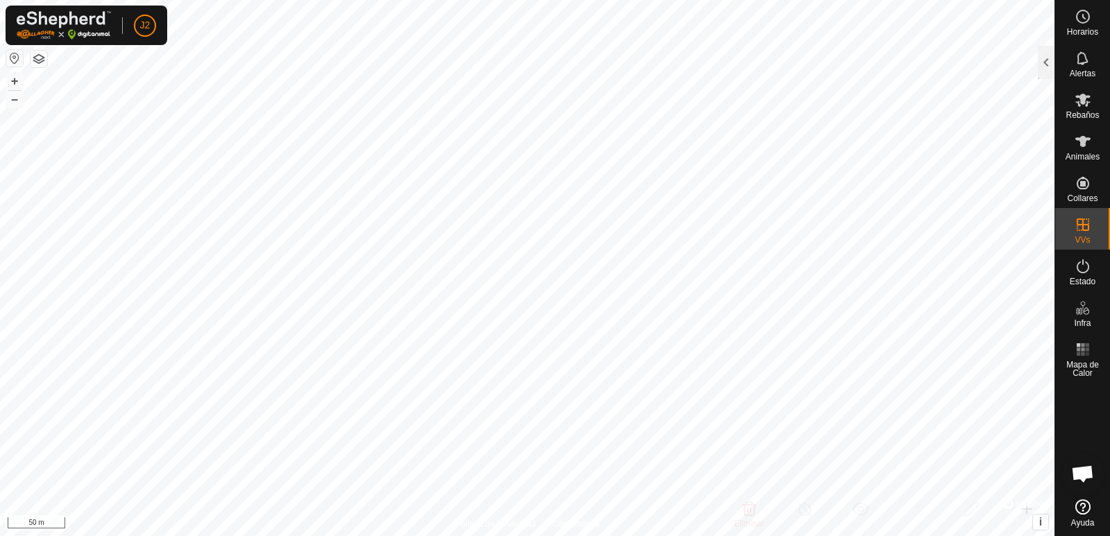
checkbox input "true"
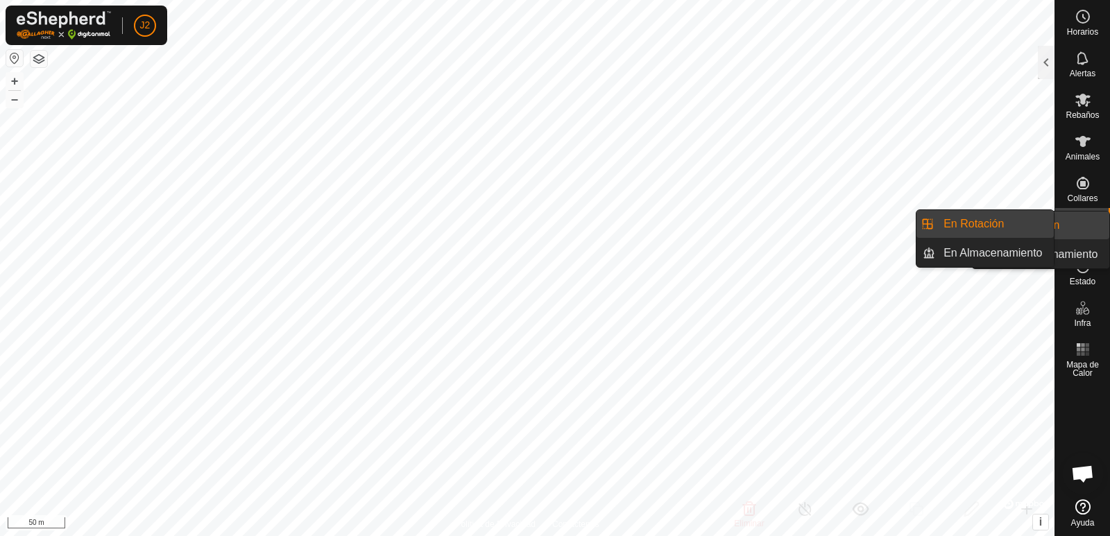
click at [1085, 232] on icon at bounding box center [1083, 225] width 17 height 17
click at [993, 252] on link "En Almacenamiento" at bounding box center [995, 253] width 119 height 28
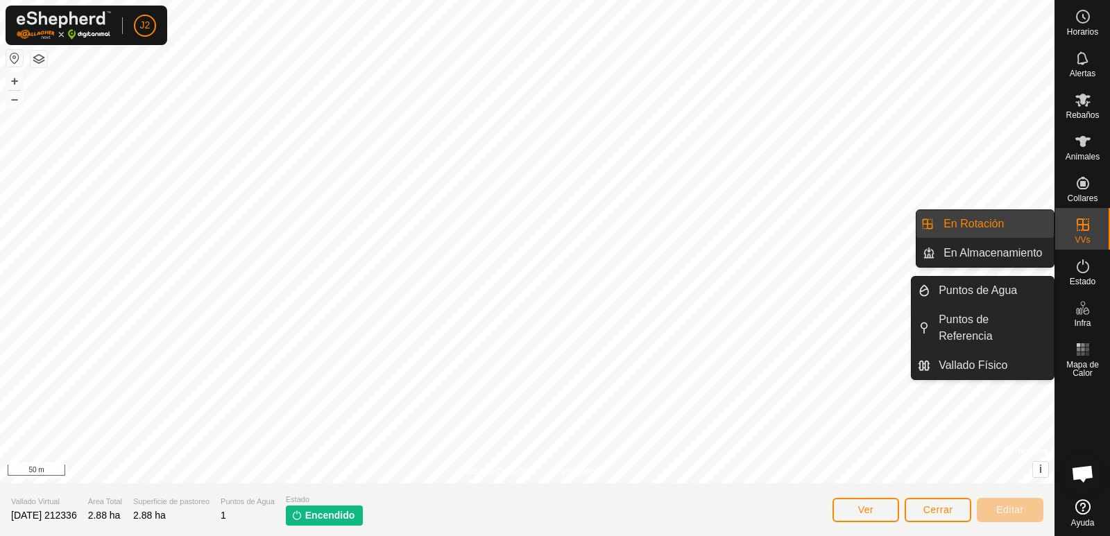
click at [1090, 233] on es-virtualpaddocks-svg-icon at bounding box center [1083, 225] width 25 height 22
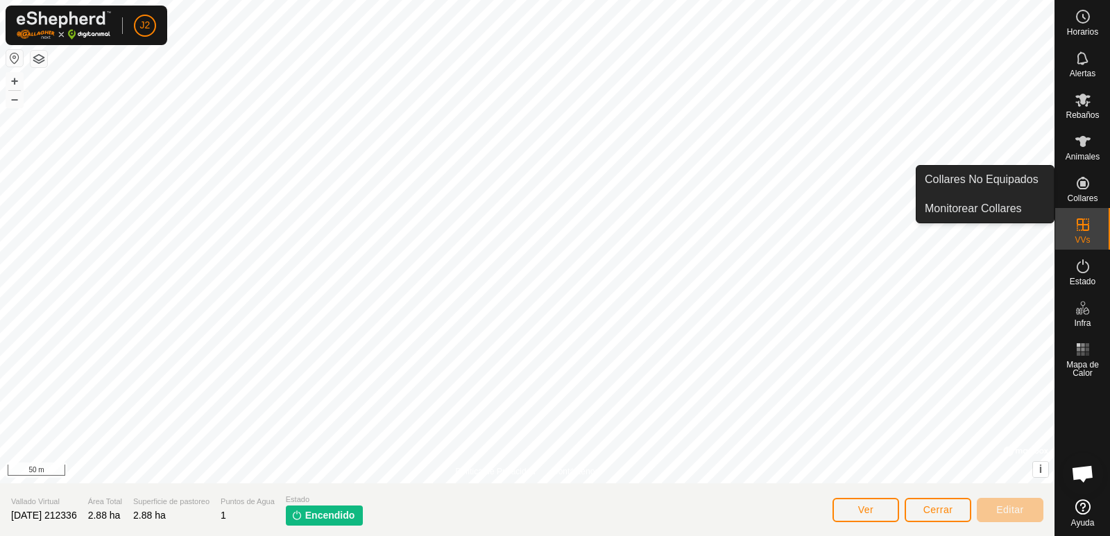
click at [1083, 185] on icon at bounding box center [1083, 183] width 12 height 12
click at [1002, 205] on link "Monitorear Collares" at bounding box center [985, 209] width 137 height 28
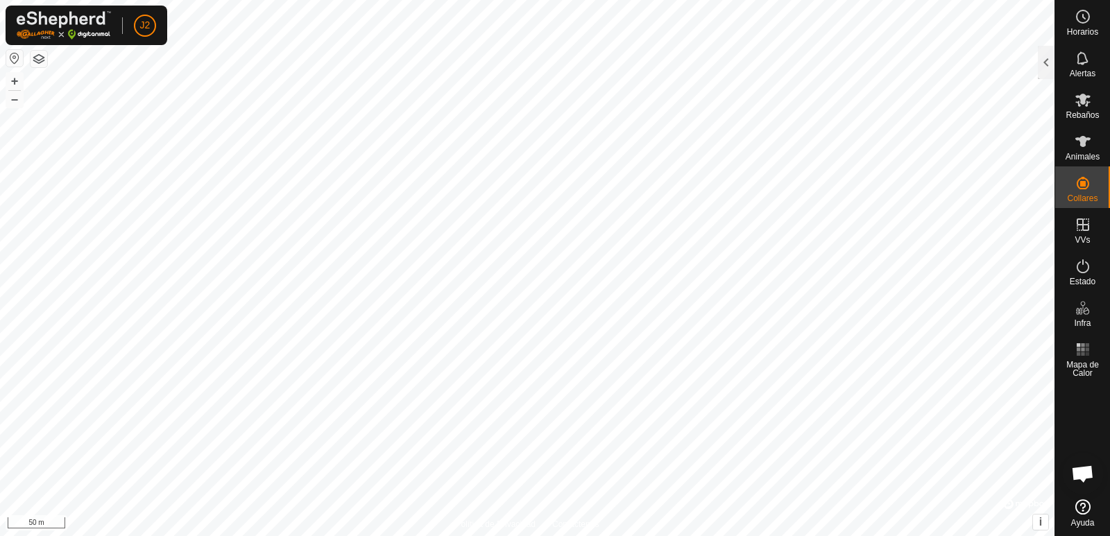
click at [1085, 475] on span "Chat abierto" at bounding box center [1083, 475] width 23 height 19
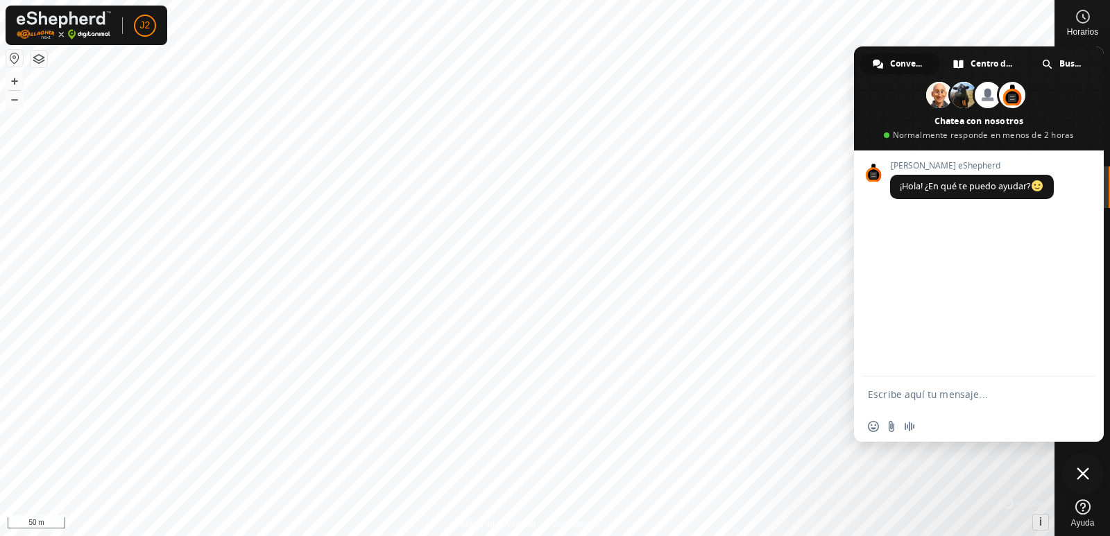
click at [1085, 468] on span "Cerrar el chat" at bounding box center [1083, 474] width 12 height 12
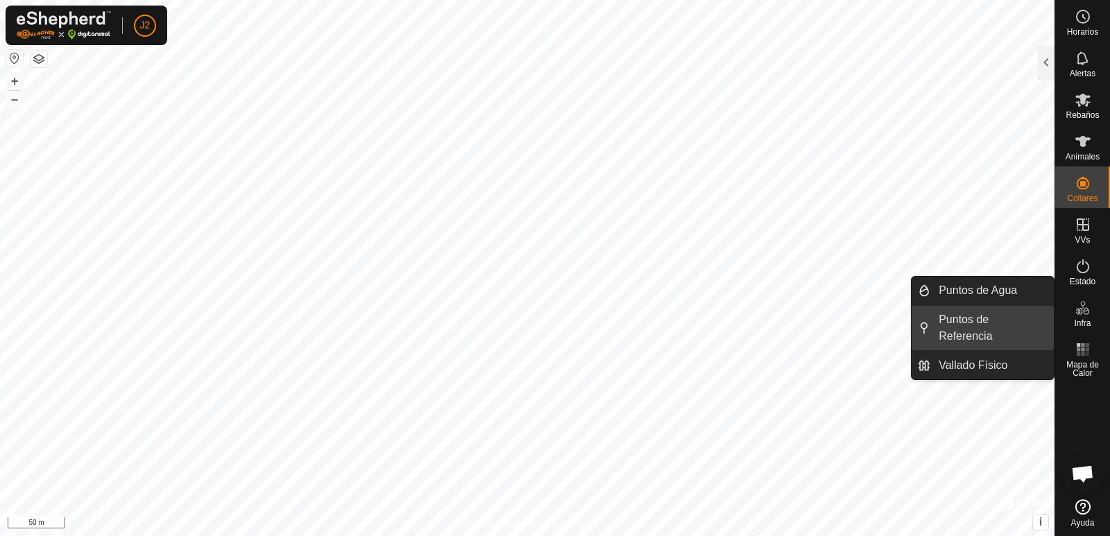
click at [987, 336] on link "Puntos de Referencia" at bounding box center [993, 328] width 124 height 44
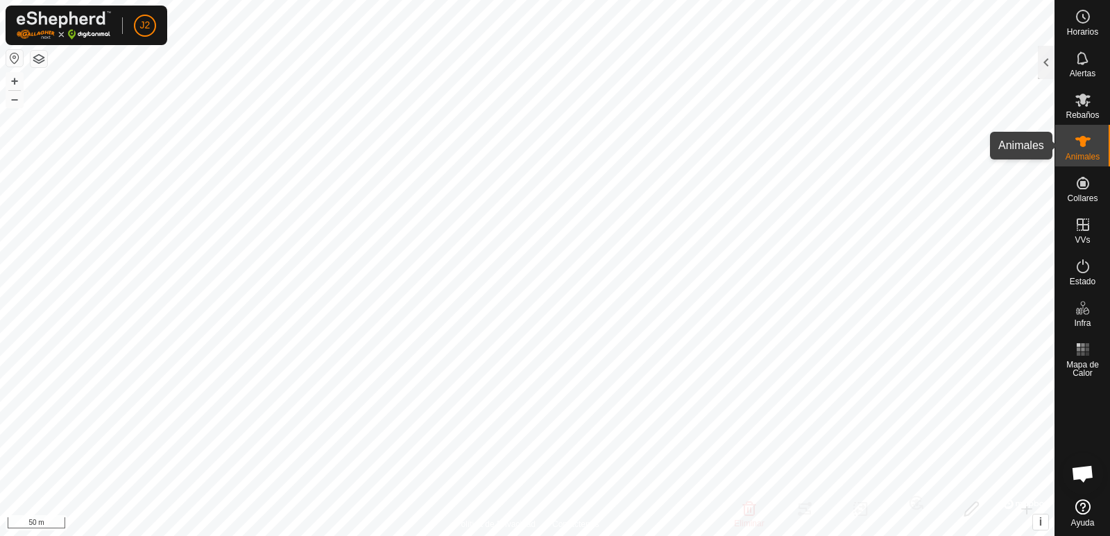
click at [1081, 139] on icon at bounding box center [1083, 141] width 15 height 11
click at [1087, 156] on span "Animales" at bounding box center [1083, 157] width 34 height 8
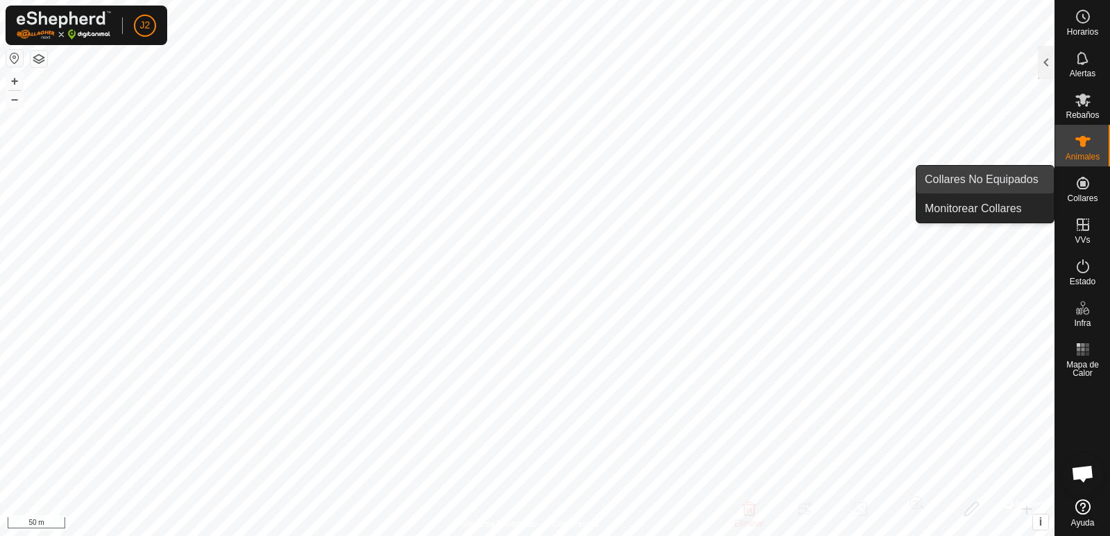
click at [992, 179] on link "Collares No Equipados" at bounding box center [985, 180] width 137 height 28
click at [1007, 179] on link "Collares No Equipados" at bounding box center [985, 180] width 137 height 28
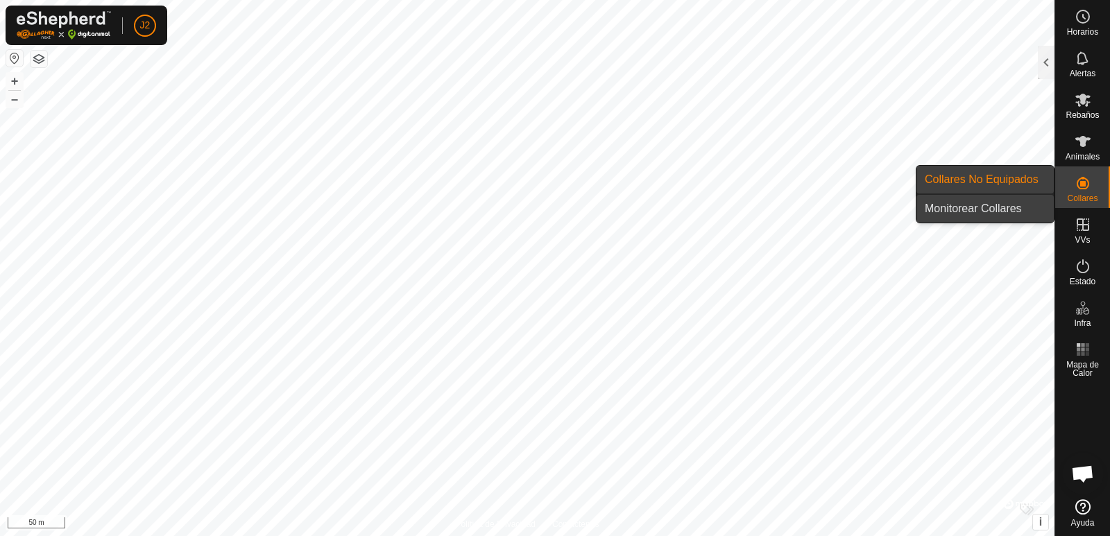
click at [1001, 209] on link "Monitorear Collares" at bounding box center [985, 209] width 137 height 28
click at [1001, 210] on link "Monitorear Collares" at bounding box center [985, 209] width 137 height 28
click at [1003, 211] on link "Monitorear Collares" at bounding box center [985, 209] width 137 height 28
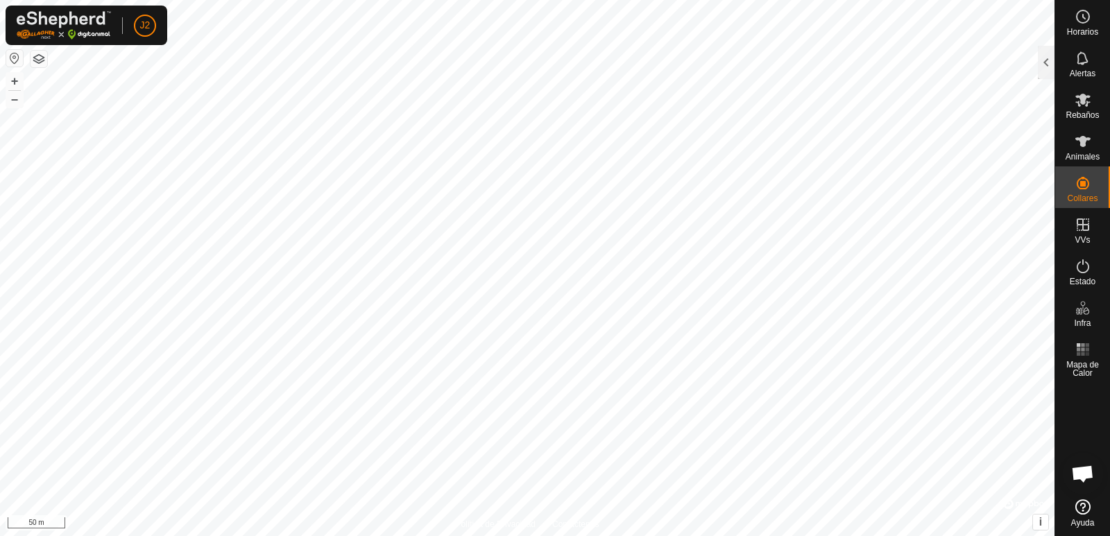
click at [1082, 420] on div at bounding box center [1083, 438] width 55 height 111
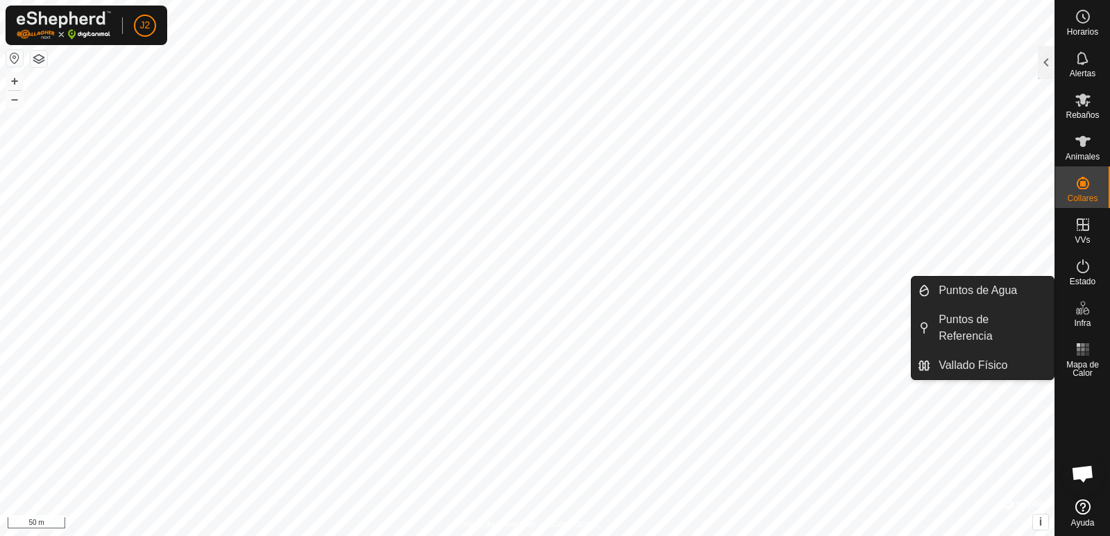
click at [1081, 304] on icon at bounding box center [1083, 303] width 5 height 5
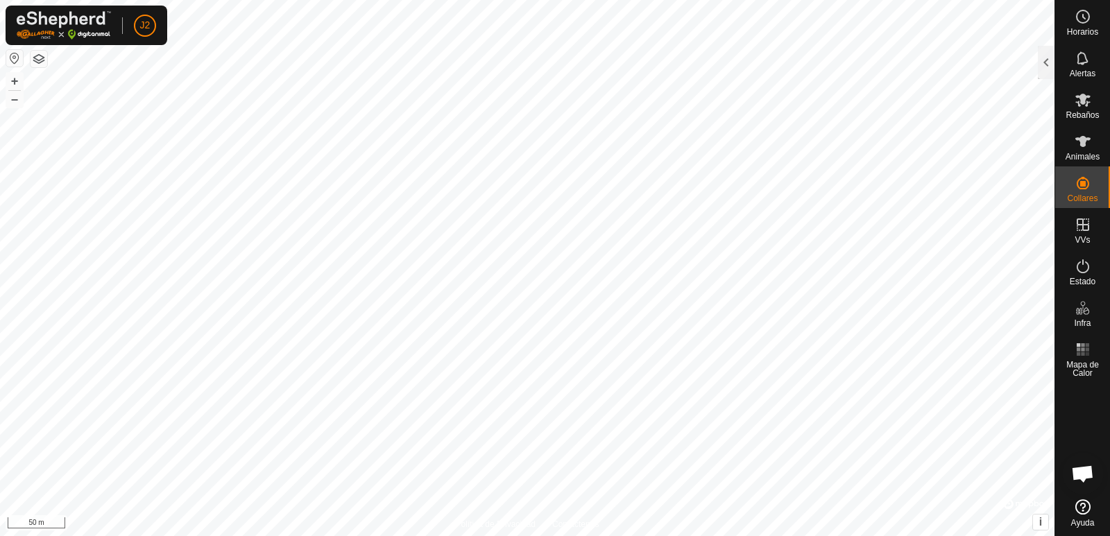
click at [964, 287] on span "Puntos de Agua" at bounding box center [978, 290] width 78 height 17
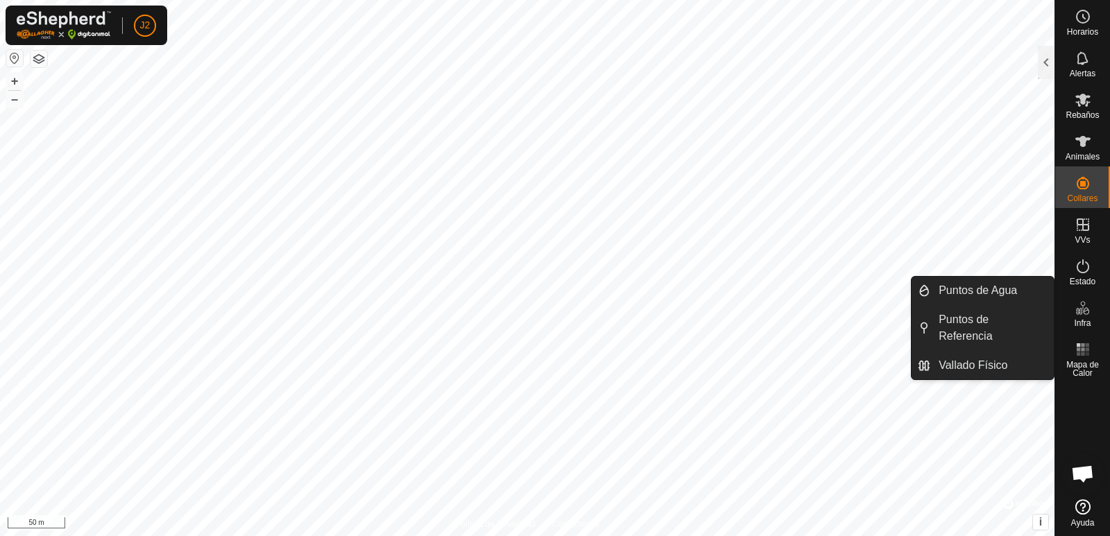
click at [964, 287] on link "Puntos de Agua" at bounding box center [993, 291] width 124 height 28
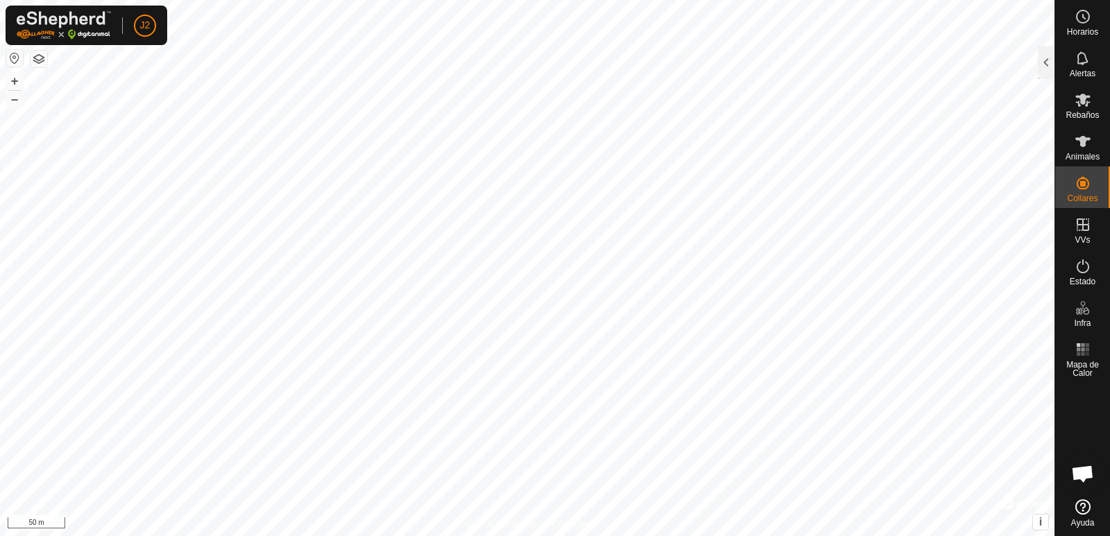
click at [964, 287] on span "Puntos de Agua" at bounding box center [978, 290] width 78 height 17
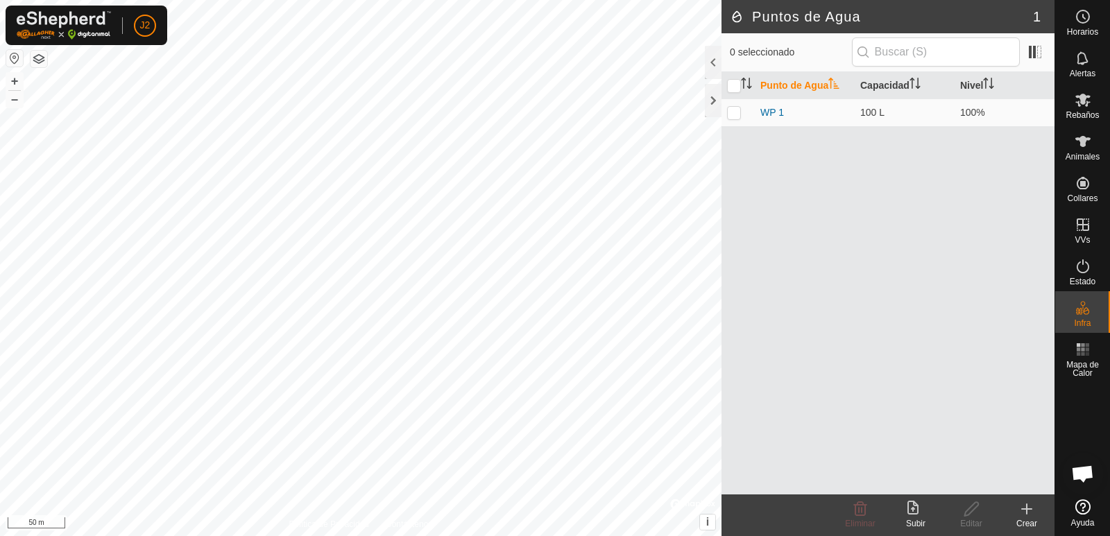
click at [983, 201] on div "Punto de Agua Capacidad Nivel WP 1 100 L 100%" at bounding box center [888, 283] width 333 height 423
click at [732, 112] on p-checkbox at bounding box center [734, 112] width 14 height 11
checkbox input "true"
click at [1095, 425] on div at bounding box center [1083, 438] width 55 height 111
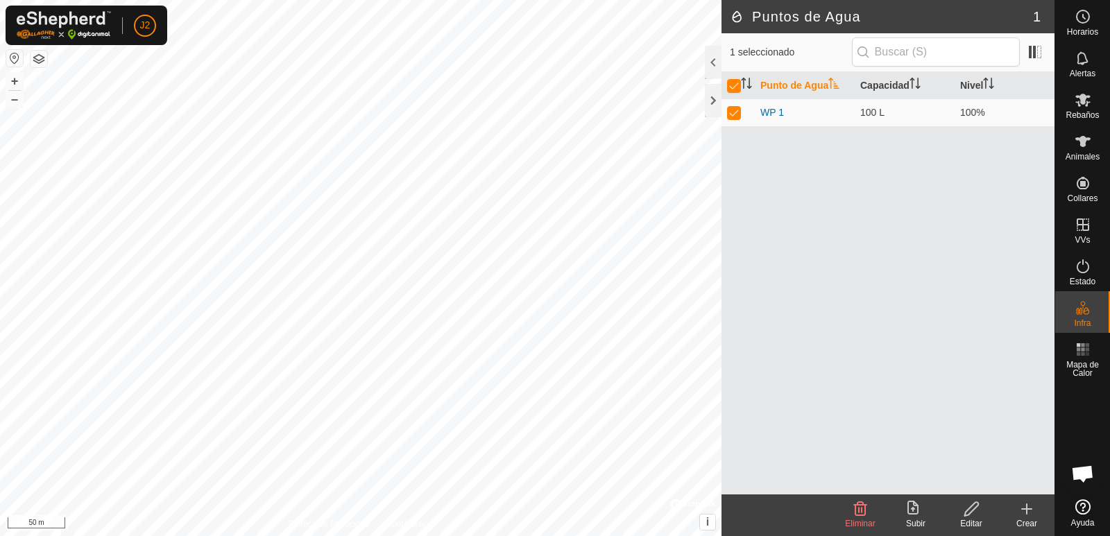
click at [1037, 14] on span "1" at bounding box center [1037, 16] width 8 height 21
click at [713, 56] on div at bounding box center [713, 62] width 17 height 33
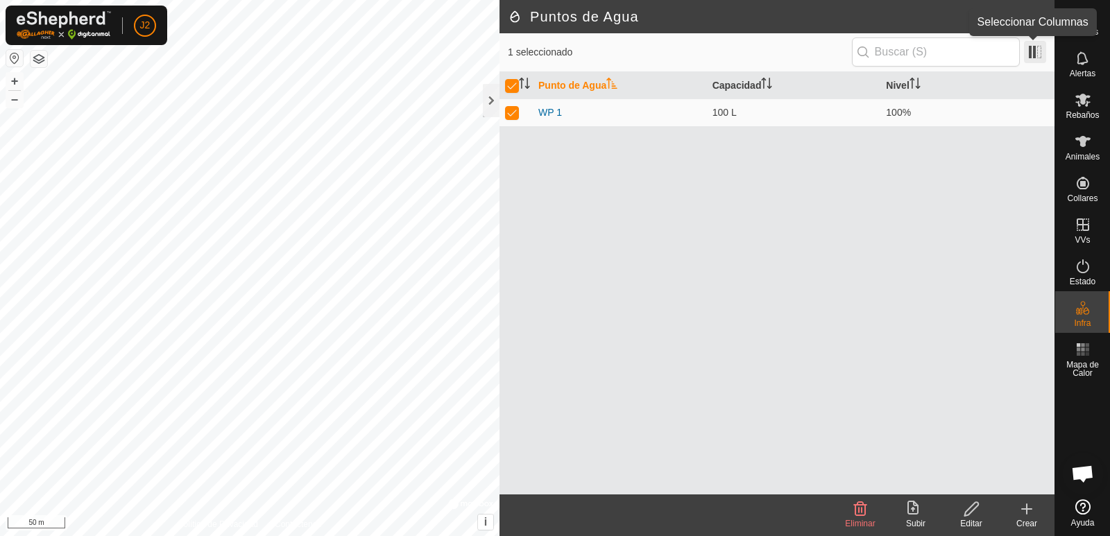
click at [1036, 52] on span at bounding box center [1035, 52] width 22 height 22
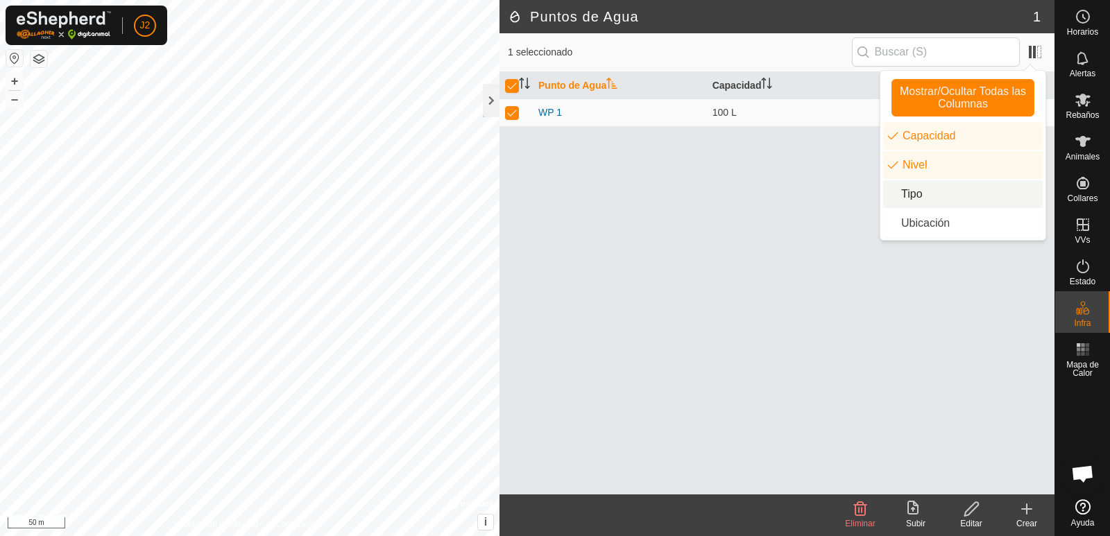
click at [803, 182] on div "Punto de Agua Capacidad Nivel WP 1 100 L 100%" at bounding box center [777, 283] width 555 height 423
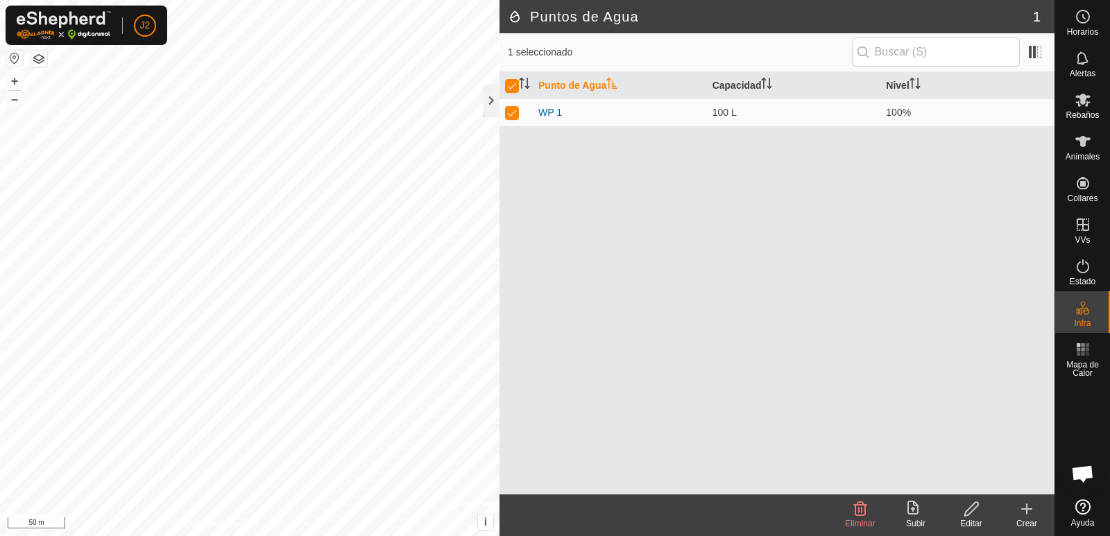
click at [1036, 37] on div "1 seleccionado" at bounding box center [777, 52] width 555 height 39
click at [1035, 47] on span at bounding box center [1035, 52] width 22 height 22
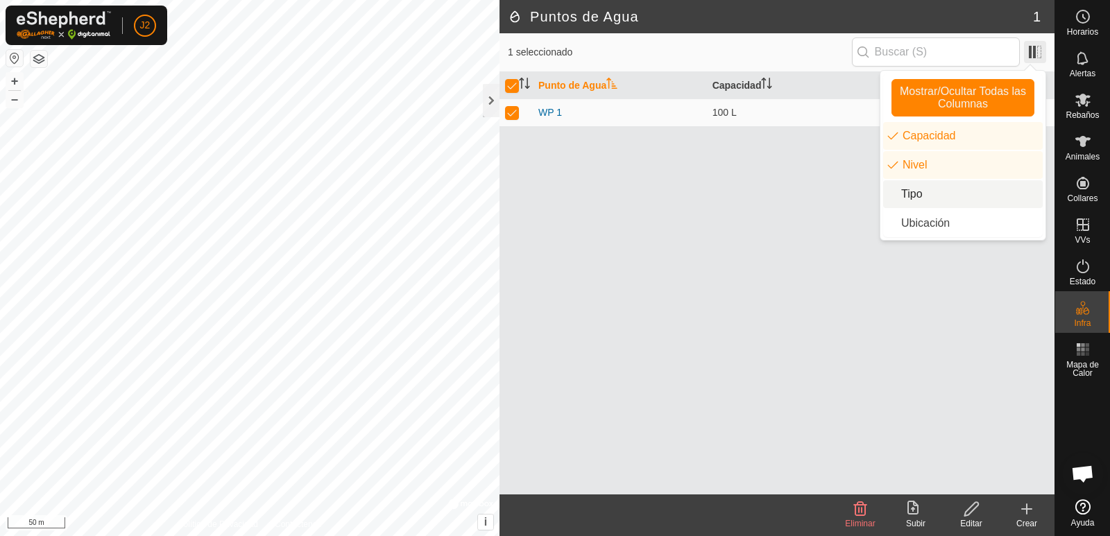
click at [1031, 56] on span at bounding box center [1035, 52] width 22 height 22
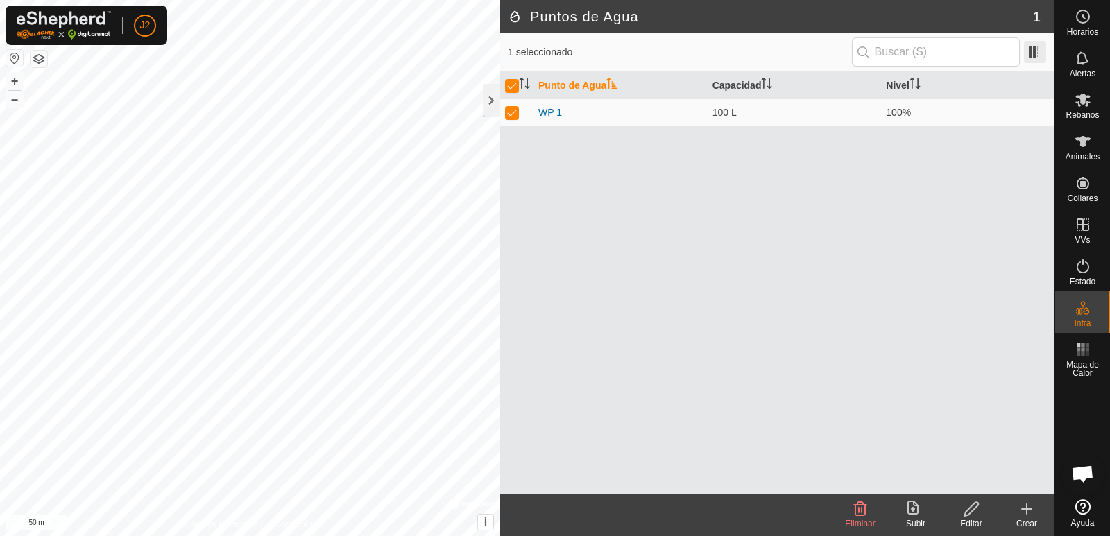
click at [1034, 53] on span at bounding box center [1035, 52] width 22 height 22
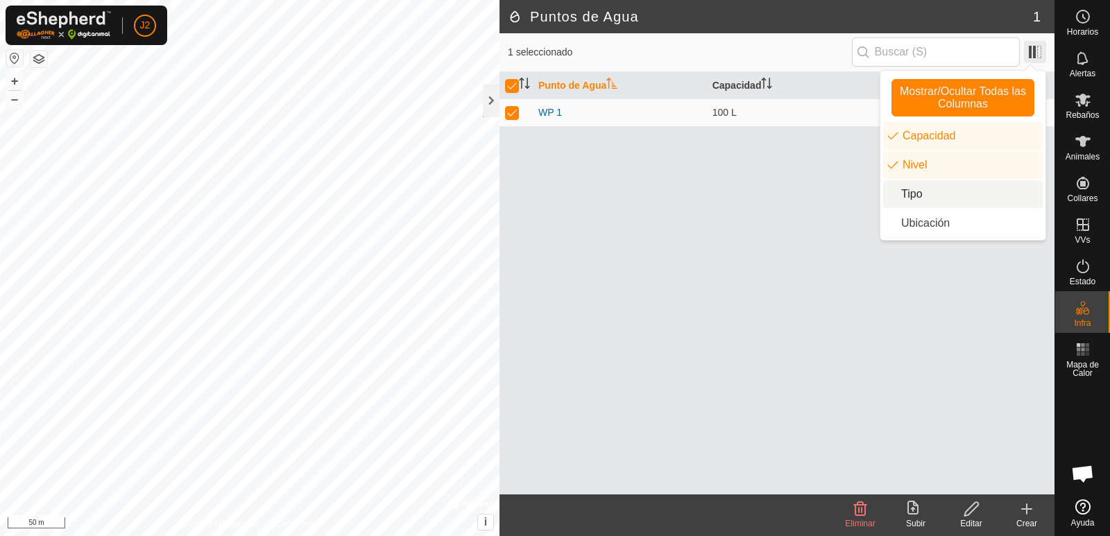
click at [1040, 49] on span at bounding box center [1035, 52] width 22 height 22
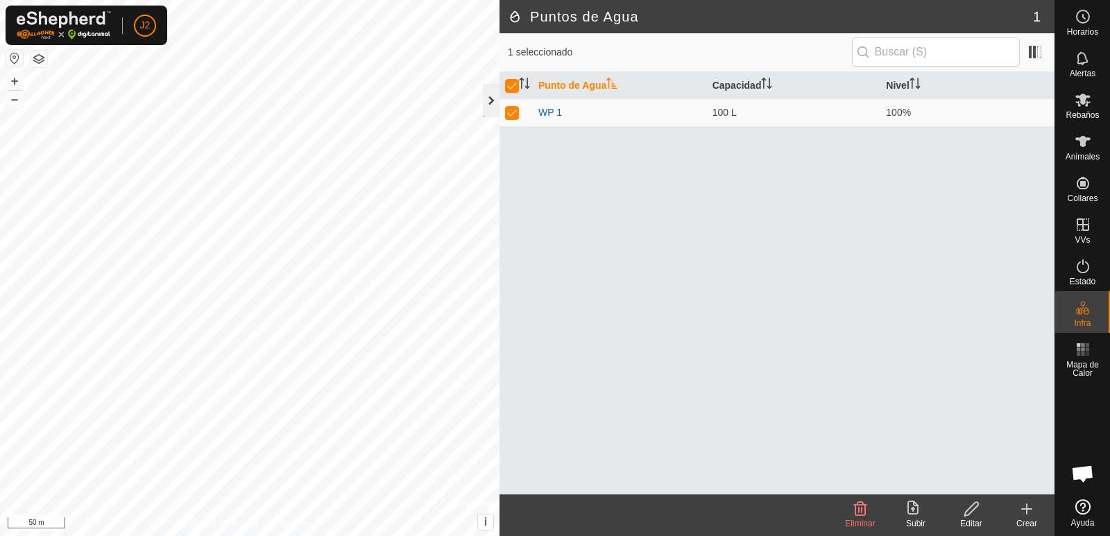
click at [491, 97] on div at bounding box center [491, 100] width 17 height 33
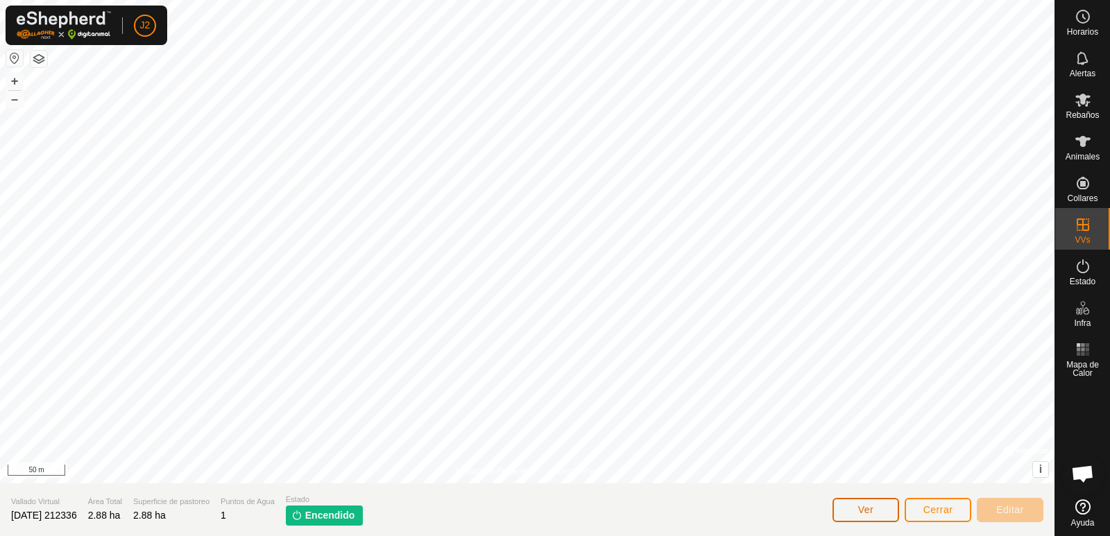
click at [873, 514] on span "Ver" at bounding box center [866, 510] width 16 height 11
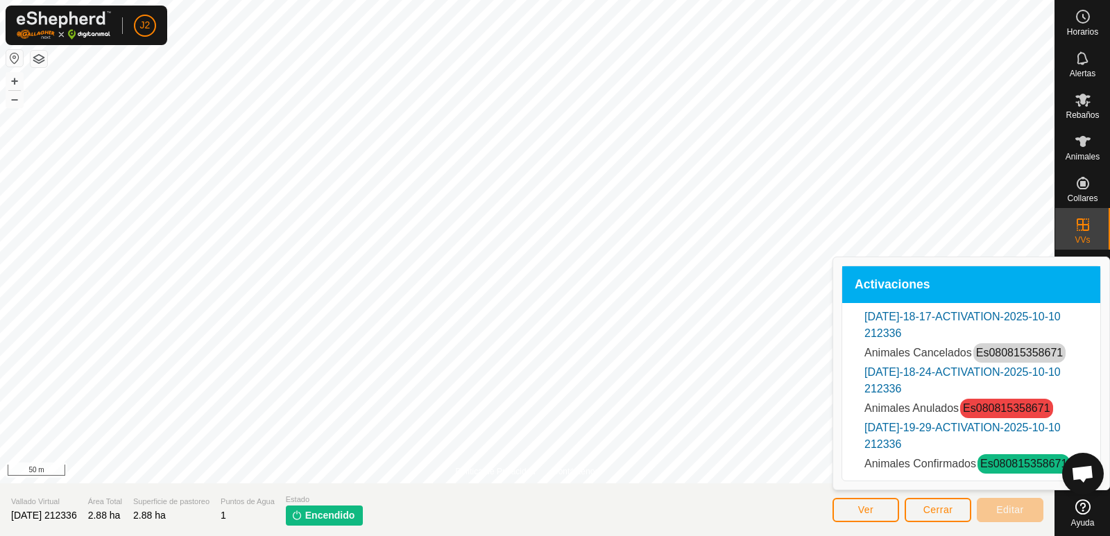
click at [1020, 466] on link "Es080815358671" at bounding box center [1024, 464] width 87 height 12
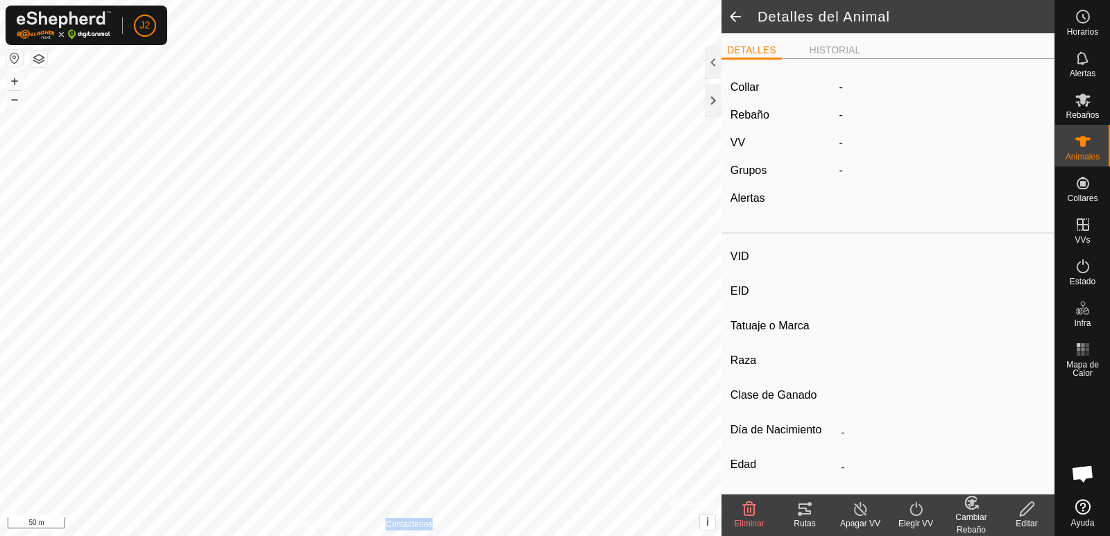
type input "Es080815358671"
type input "000080815358671"
type input "-"
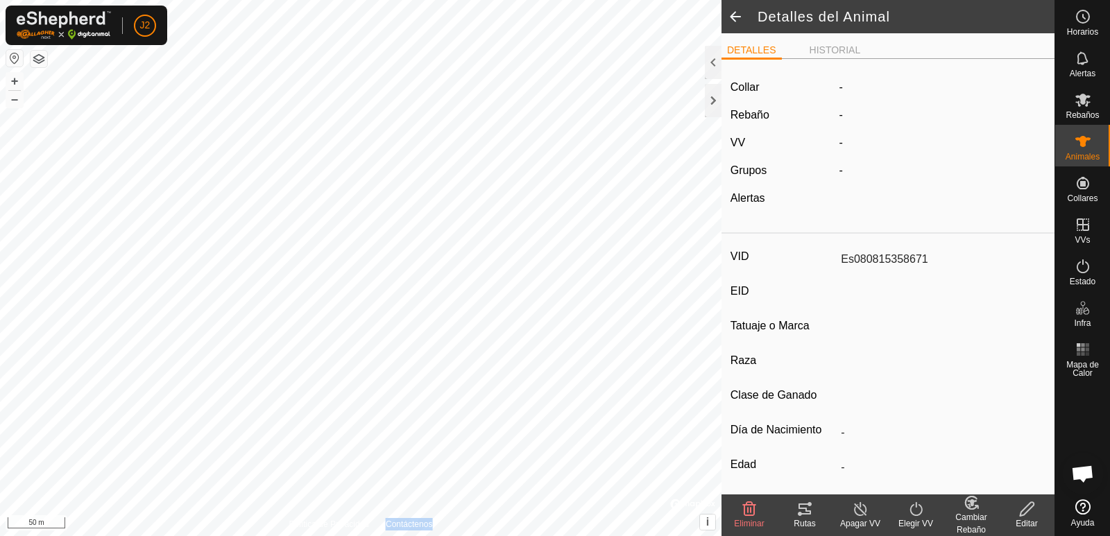
type input "0 kg"
type input "-"
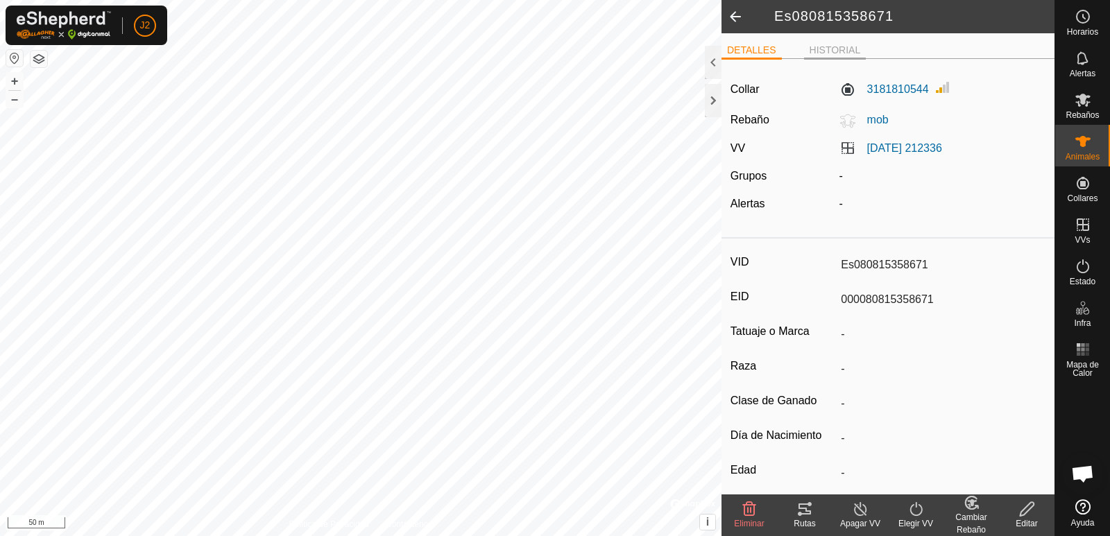
click at [831, 51] on li "HISTORIAL" at bounding box center [835, 51] width 62 height 17
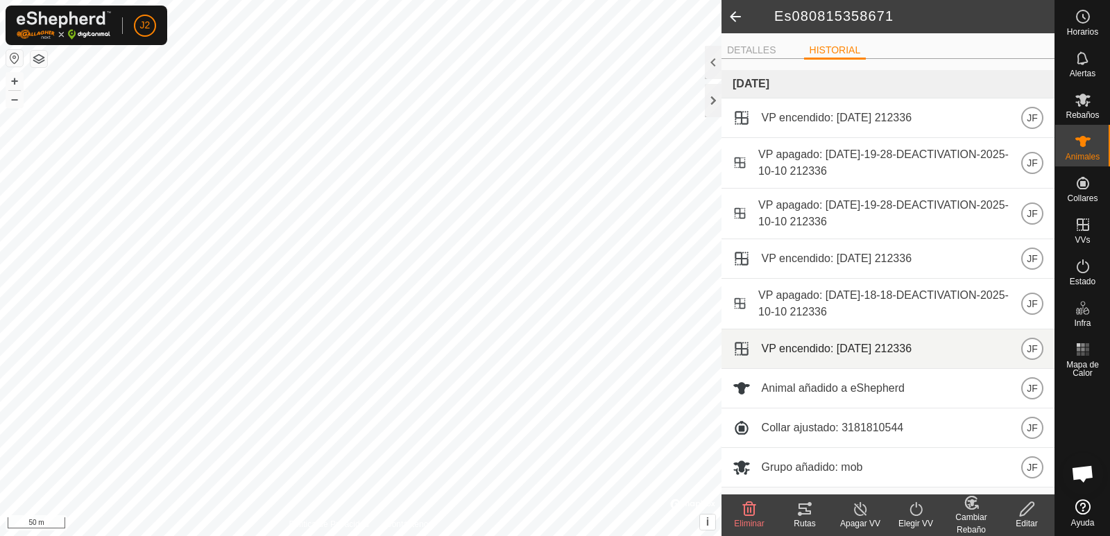
click at [811, 347] on span "VP encendido: [DATE] 212336" at bounding box center [837, 349] width 150 height 17
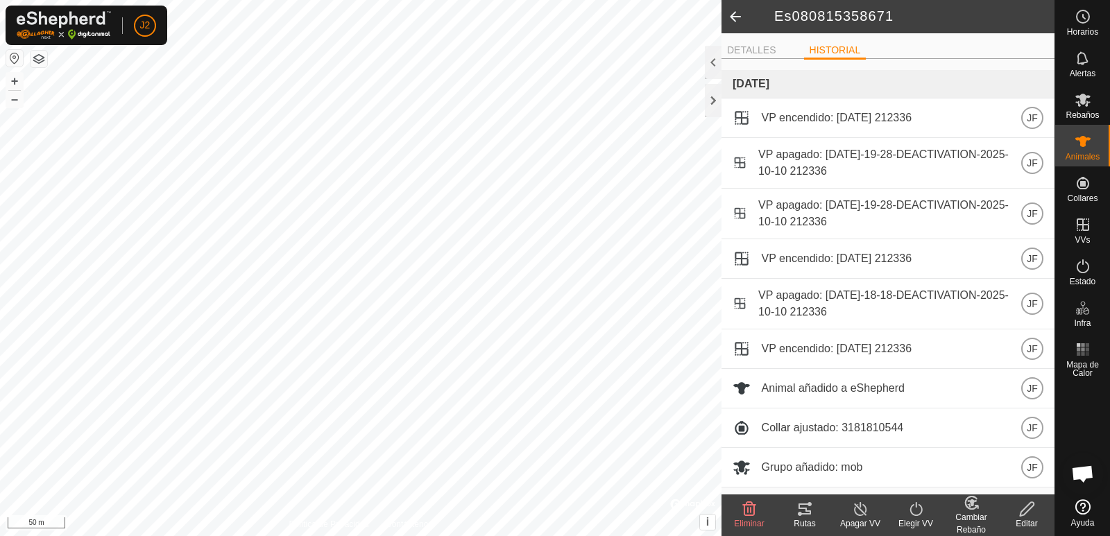
click at [733, 17] on span at bounding box center [736, 16] width 28 height 33
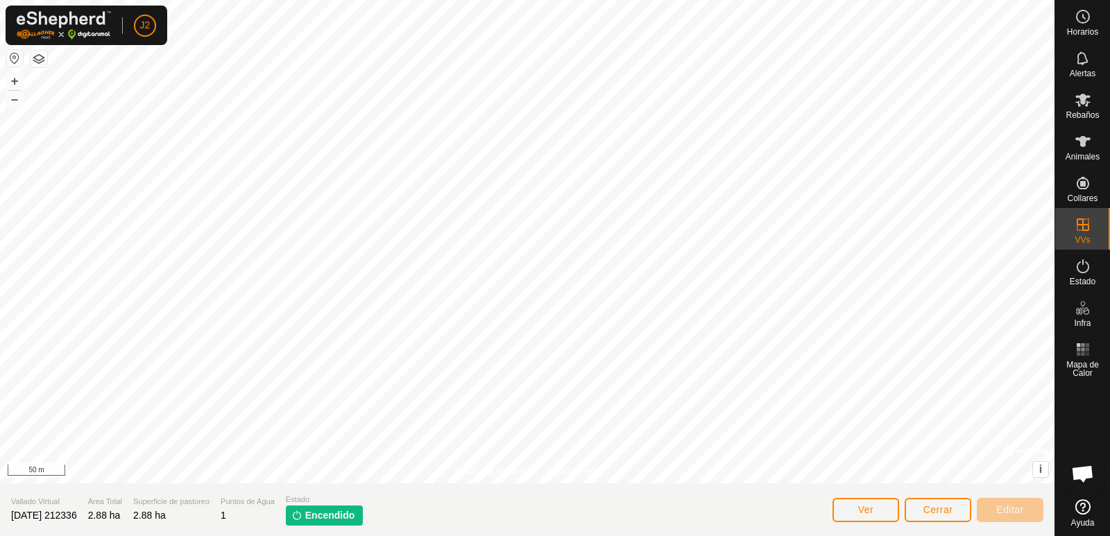
click at [350, 512] on span "Encendido" at bounding box center [330, 516] width 50 height 15
click at [303, 516] on img at bounding box center [296, 515] width 11 height 11
drag, startPoint x: 316, startPoint y: 515, endPoint x: 325, endPoint y: 512, distance: 9.4
click at [325, 512] on span "Encendido" at bounding box center [330, 516] width 50 height 15
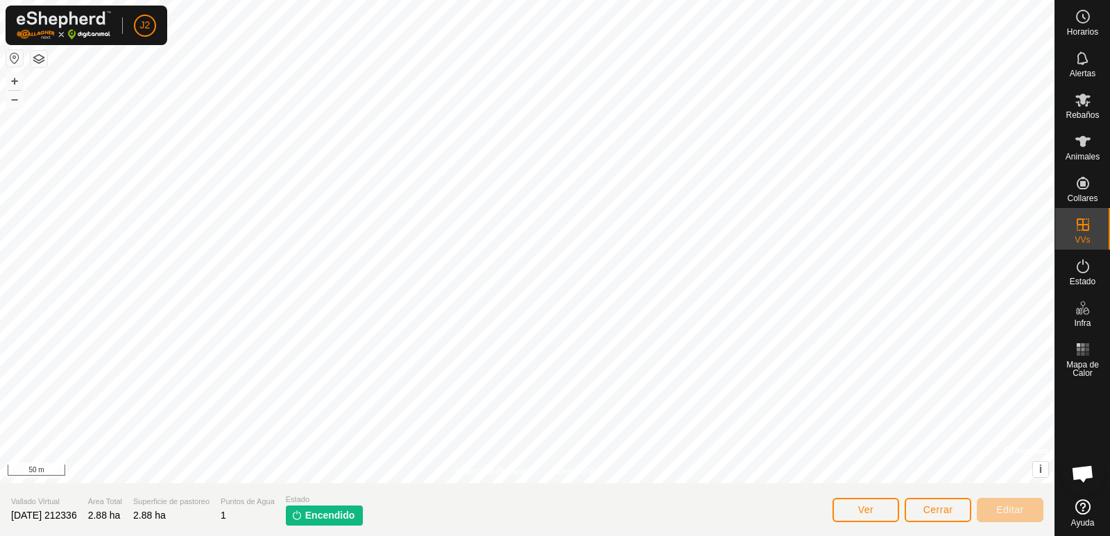
click at [346, 512] on span "Encendido" at bounding box center [330, 516] width 50 height 15
click at [437, 511] on section "Vallado Virtual [DATE] 212336 Área Total 2.88 ha Superficie de pastoreo 2.88 ha…" at bounding box center [527, 510] width 1055 height 53
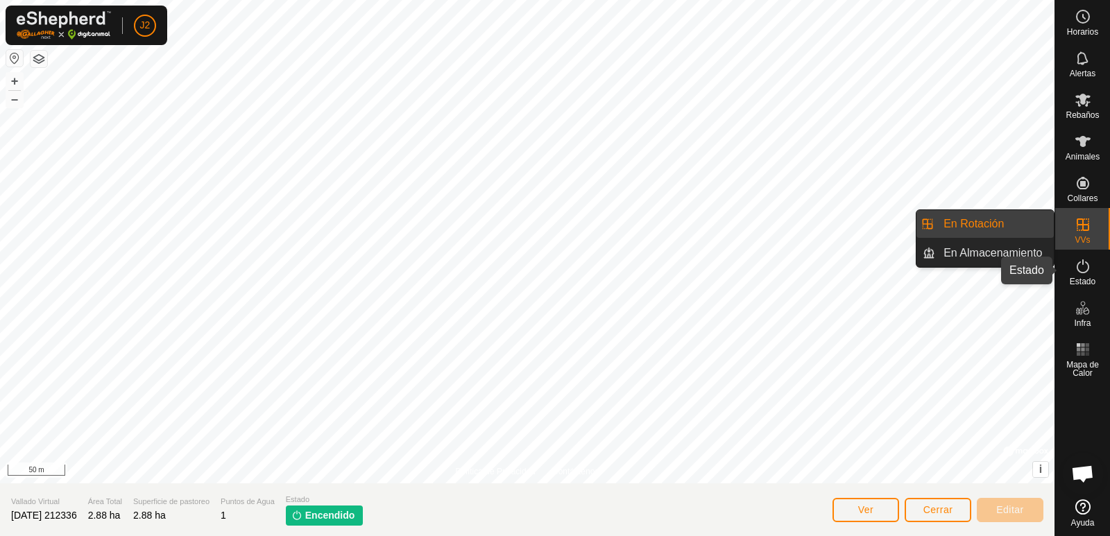
click at [1090, 278] on span "Estado" at bounding box center [1083, 282] width 26 height 8
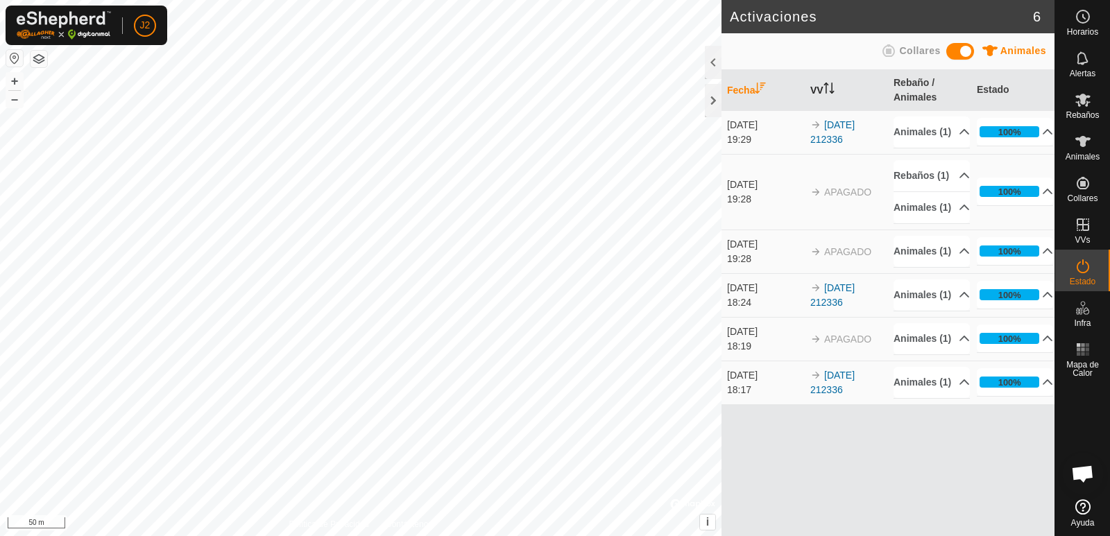
click at [835, 84] on icon "Activar para ordenar" at bounding box center [829, 88] width 11 height 11
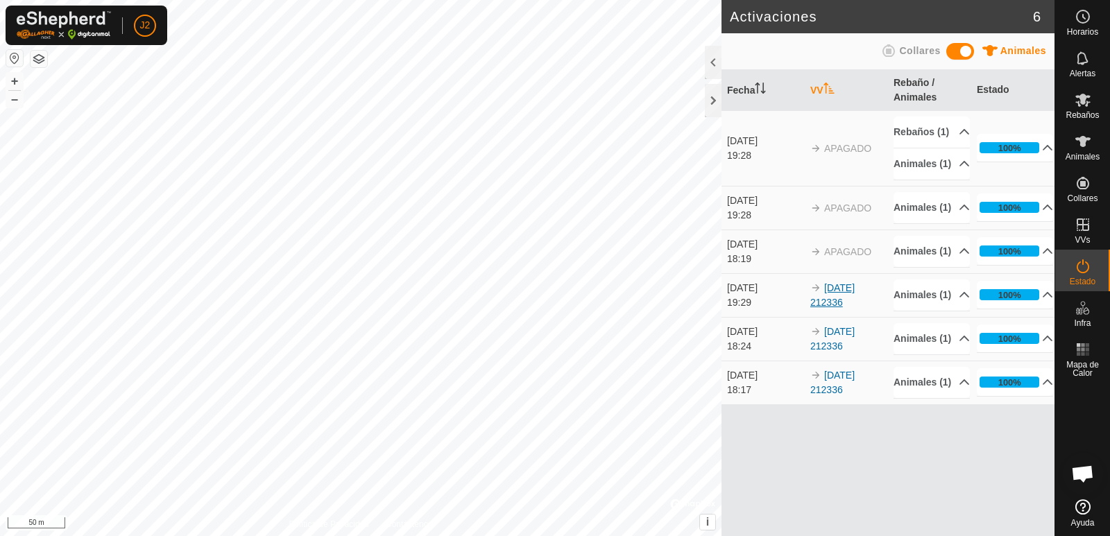
click at [824, 308] on link "[DATE] 212336" at bounding box center [833, 295] width 44 height 26
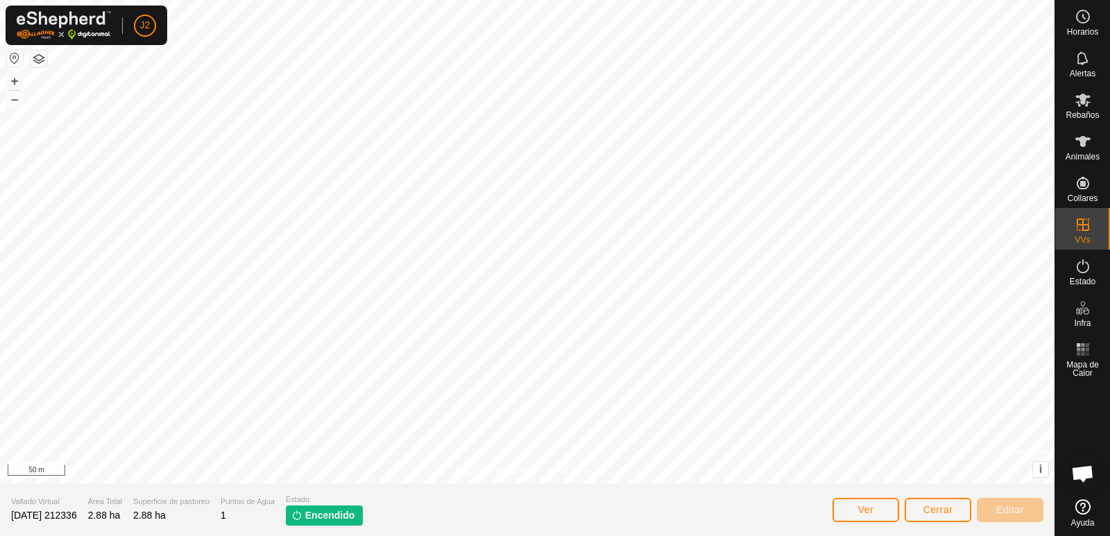
click at [354, 516] on span "Encendido" at bounding box center [330, 516] width 50 height 15
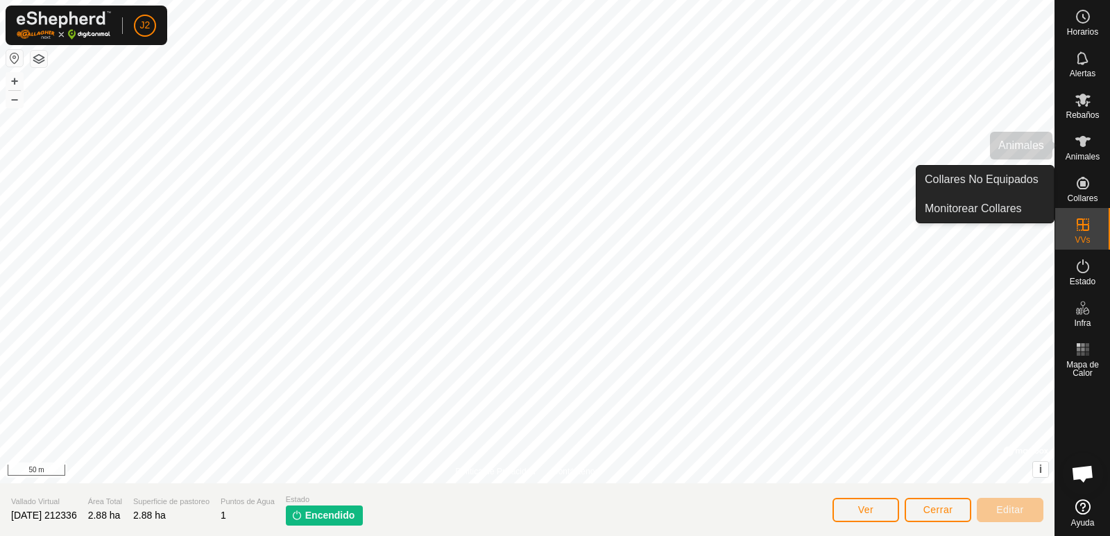
click at [1083, 149] on icon at bounding box center [1083, 141] width 17 height 17
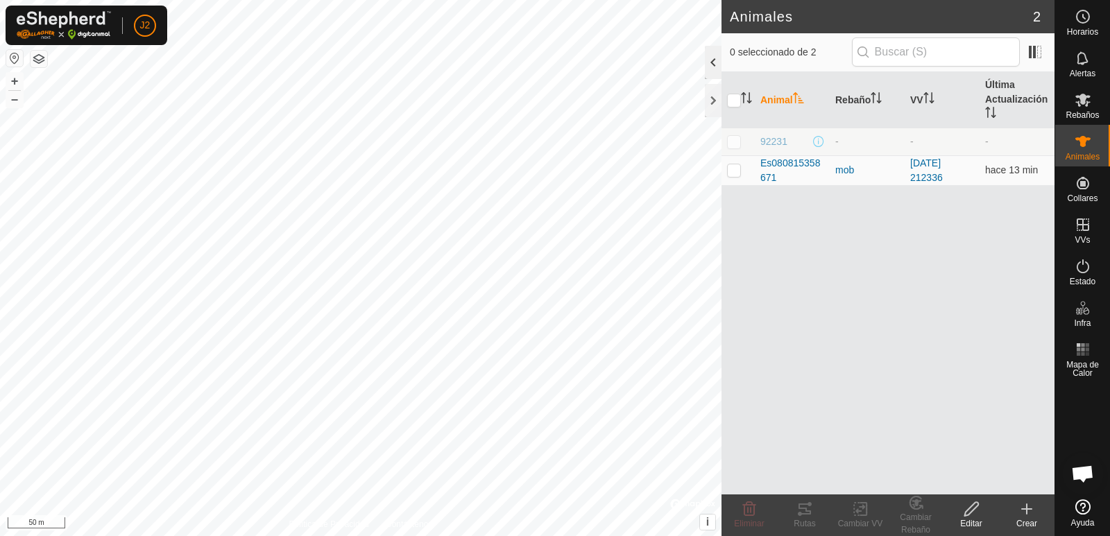
click at [716, 60] on div at bounding box center [713, 62] width 17 height 33
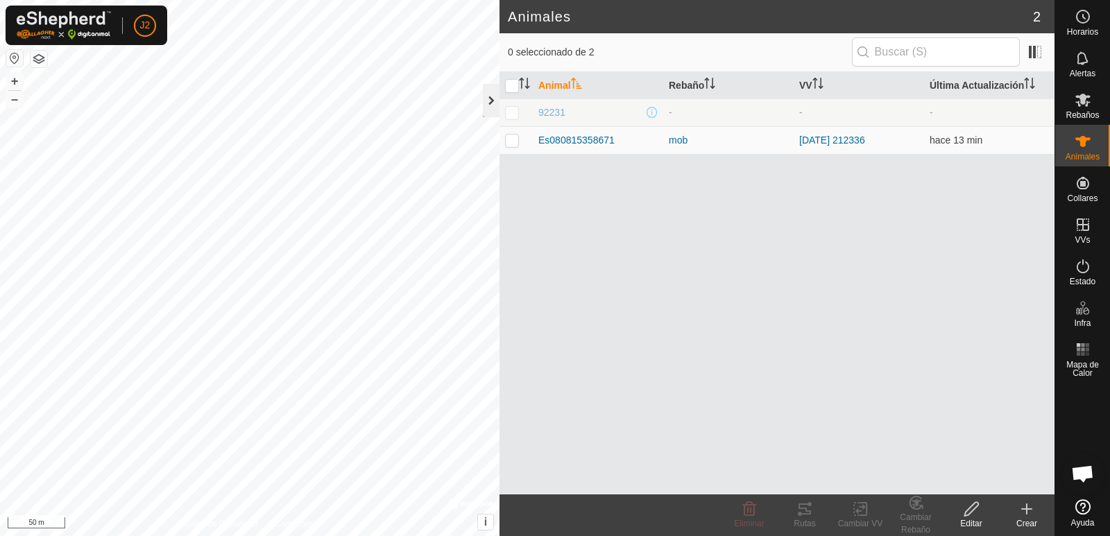
click at [489, 96] on div at bounding box center [491, 100] width 17 height 33
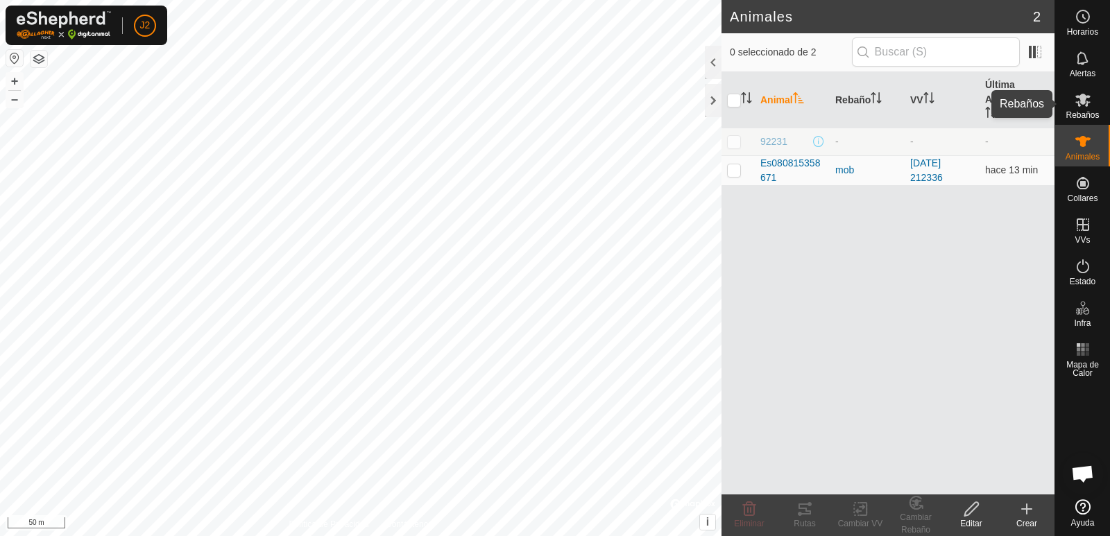
click at [1078, 106] on icon at bounding box center [1083, 100] width 15 height 13
click at [733, 140] on p-checkbox at bounding box center [734, 141] width 14 height 11
checkbox input "true"
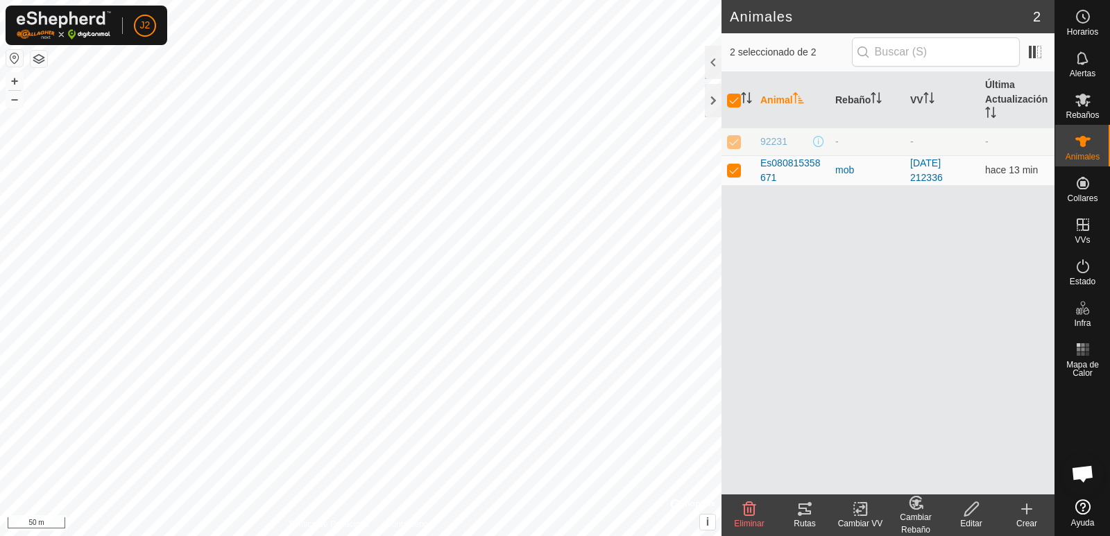
drag, startPoint x: 779, startPoint y: 173, endPoint x: 763, endPoint y: 220, distance: 49.8
click at [763, 220] on div "Animal Rebaño VV Última Actualización 92231 - - - Es080815358671 mob [DATE] 212…" at bounding box center [888, 283] width 333 height 423
click at [716, 71] on div at bounding box center [713, 62] width 17 height 33
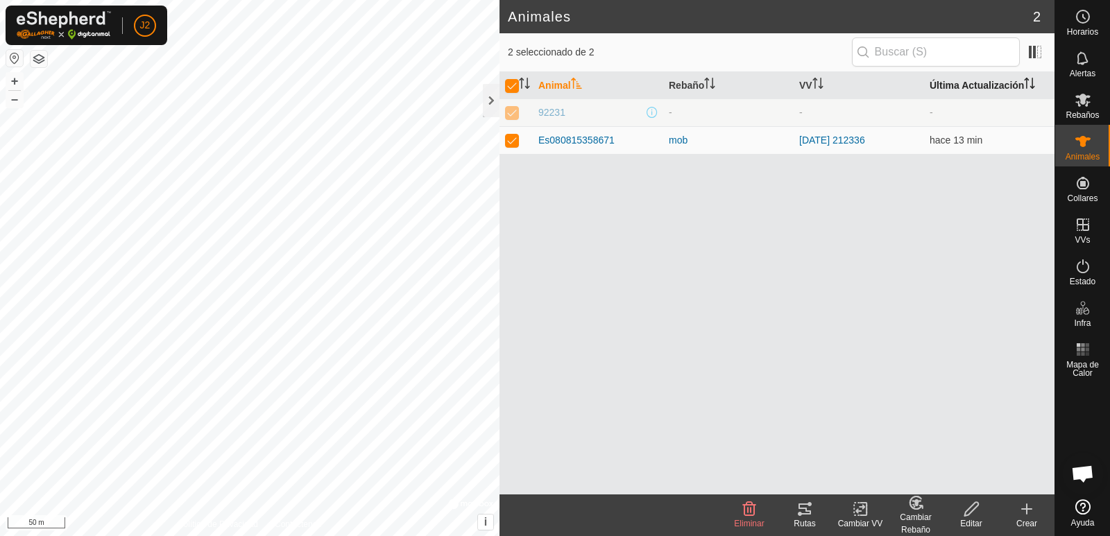
click at [1034, 83] on icon "Activar para ordenar" at bounding box center [1029, 83] width 11 height 11
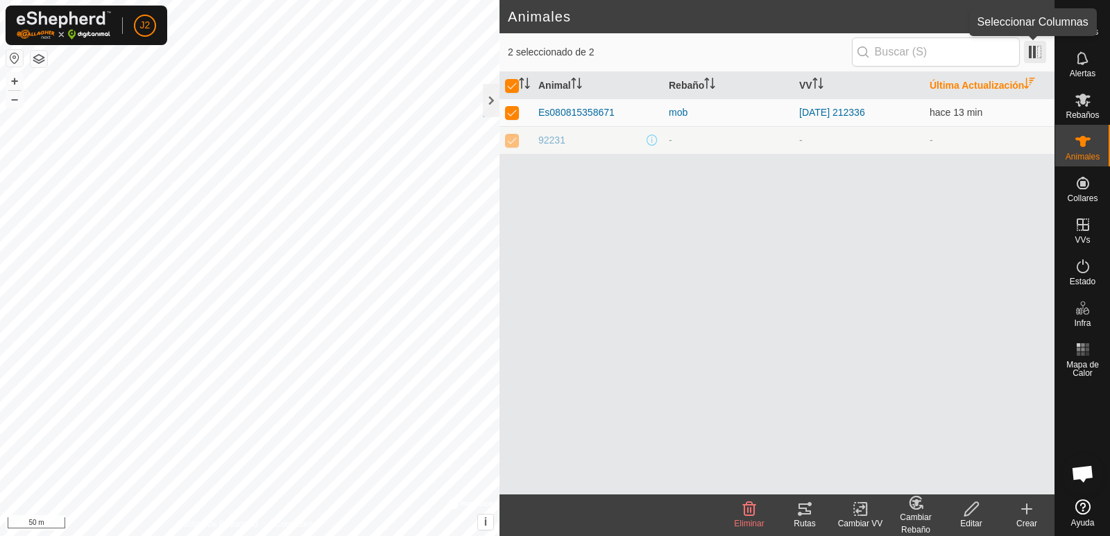
click at [1031, 53] on span at bounding box center [1035, 52] width 22 height 22
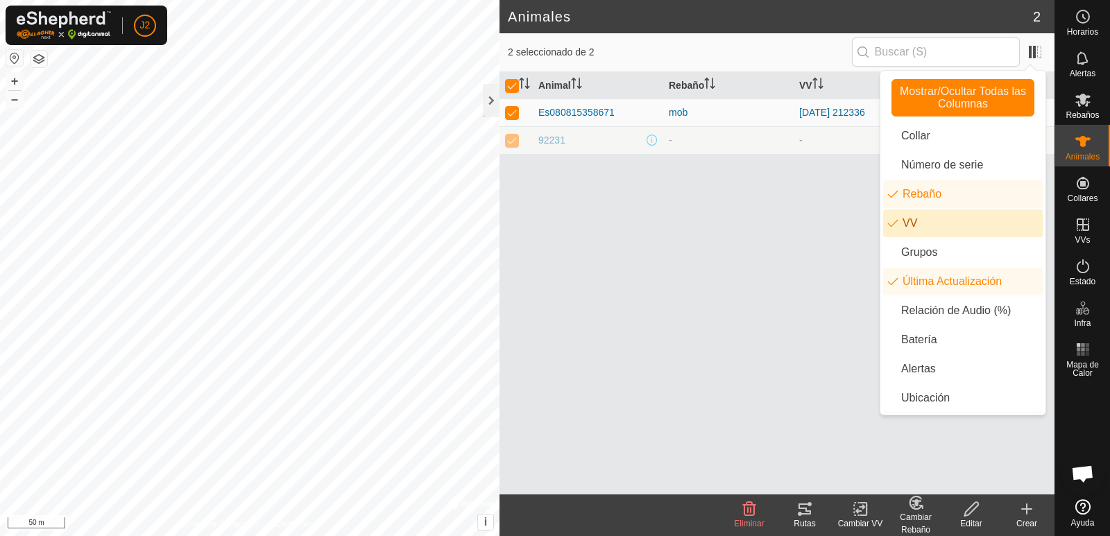
click at [919, 222] on li "VV" at bounding box center [963, 224] width 160 height 28
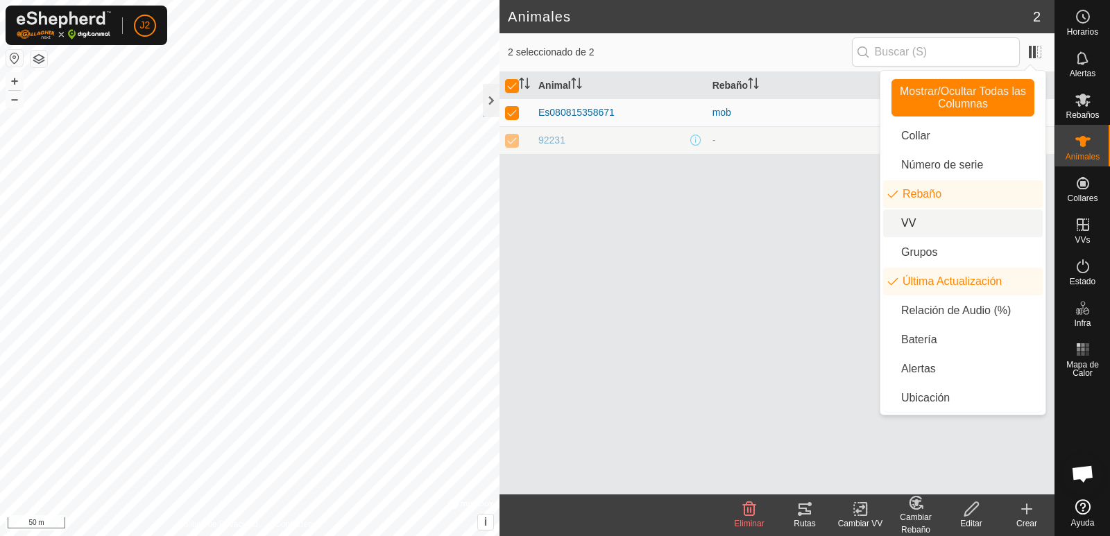
click at [897, 222] on li "VV" at bounding box center [963, 224] width 160 height 28
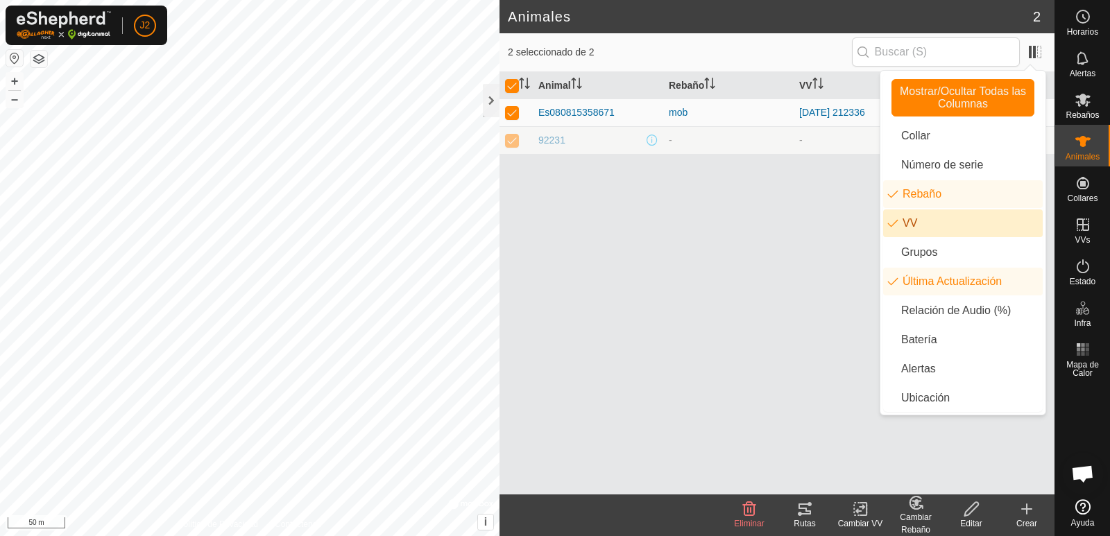
click at [897, 222] on li "VV" at bounding box center [963, 224] width 160 height 28
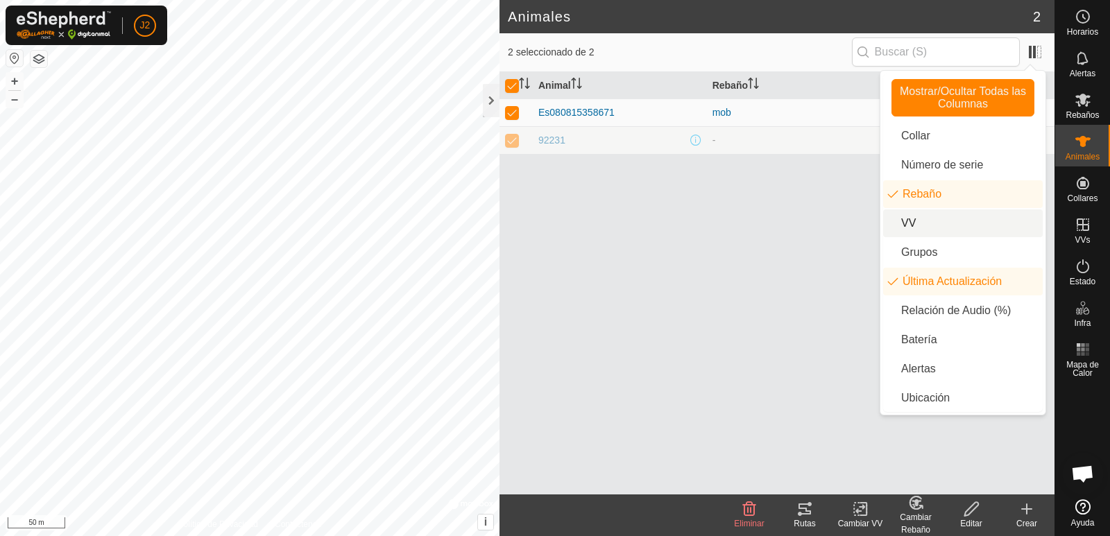
click at [897, 222] on li "VV" at bounding box center [963, 224] width 160 height 28
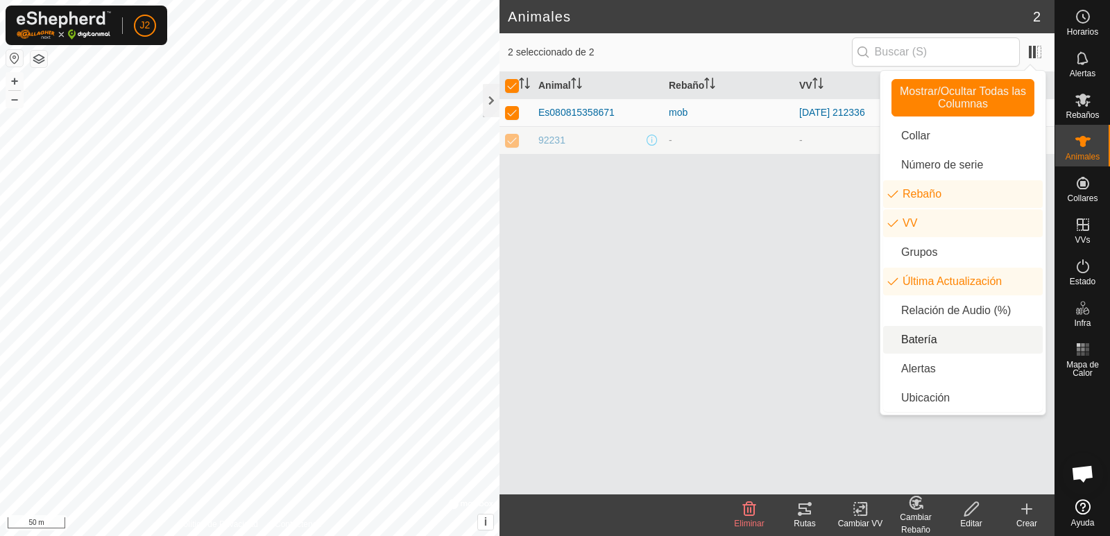
click at [917, 339] on li "Batería" at bounding box center [963, 340] width 160 height 28
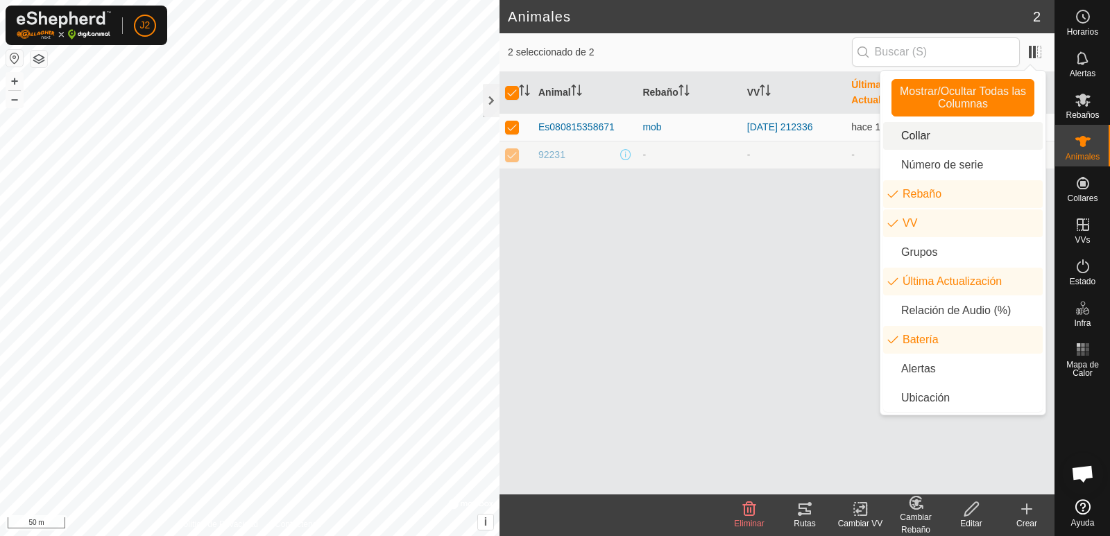
click at [912, 133] on li "Collar" at bounding box center [963, 136] width 160 height 28
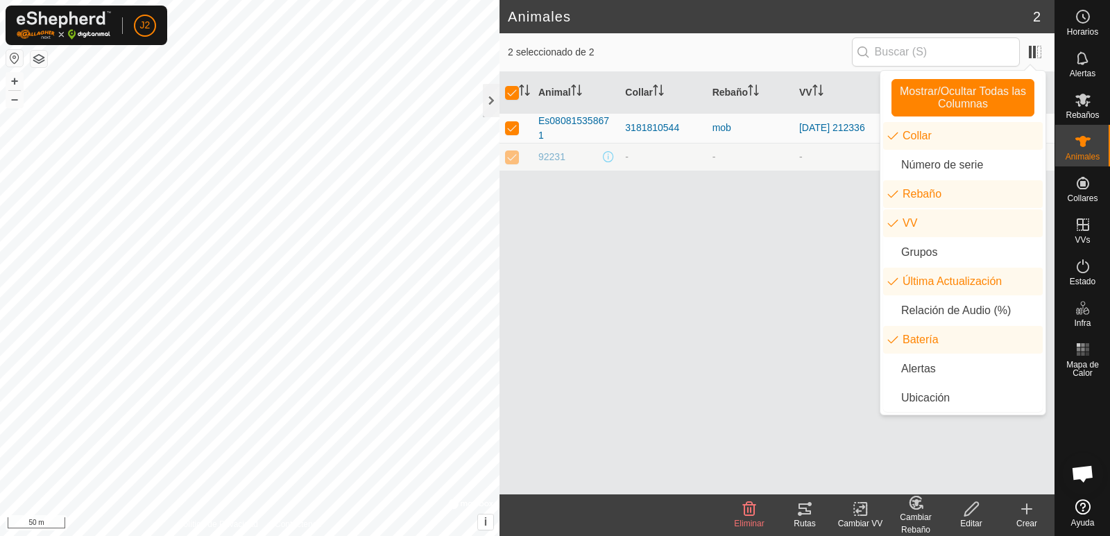
click at [740, 342] on div "Animal Collar Rebaño VV Última Actualización Batería Es080815358671 3181810544 …" at bounding box center [777, 283] width 555 height 423
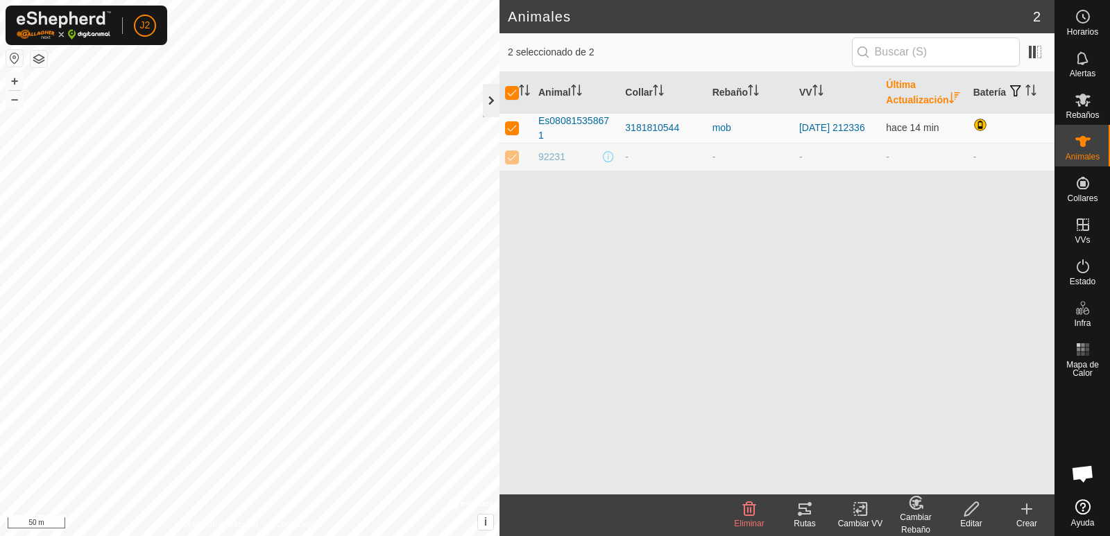
click at [491, 99] on div at bounding box center [491, 100] width 17 height 33
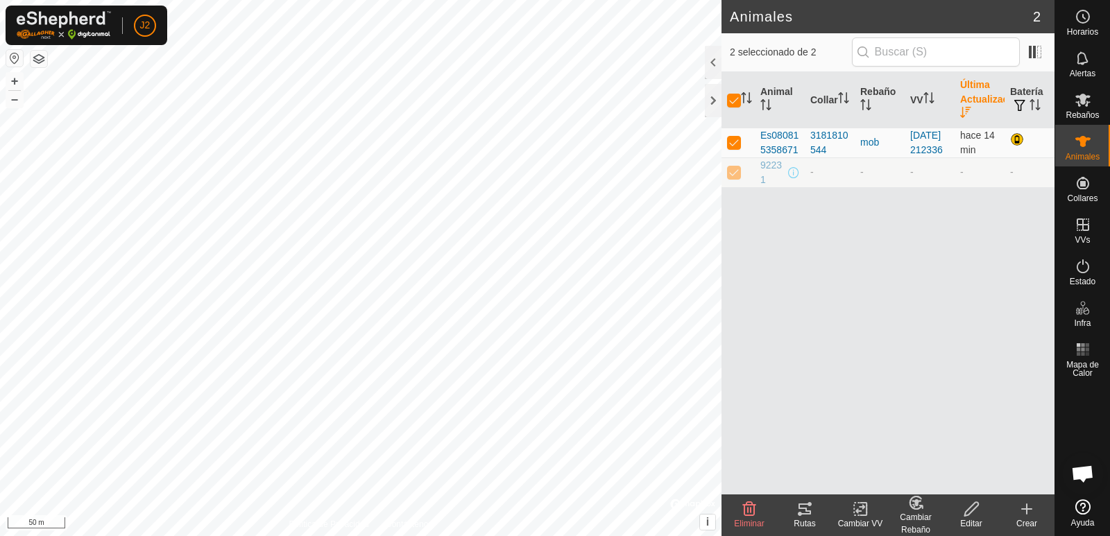
click at [855, 522] on div "Cambiar VV" at bounding box center [861, 524] width 56 height 12
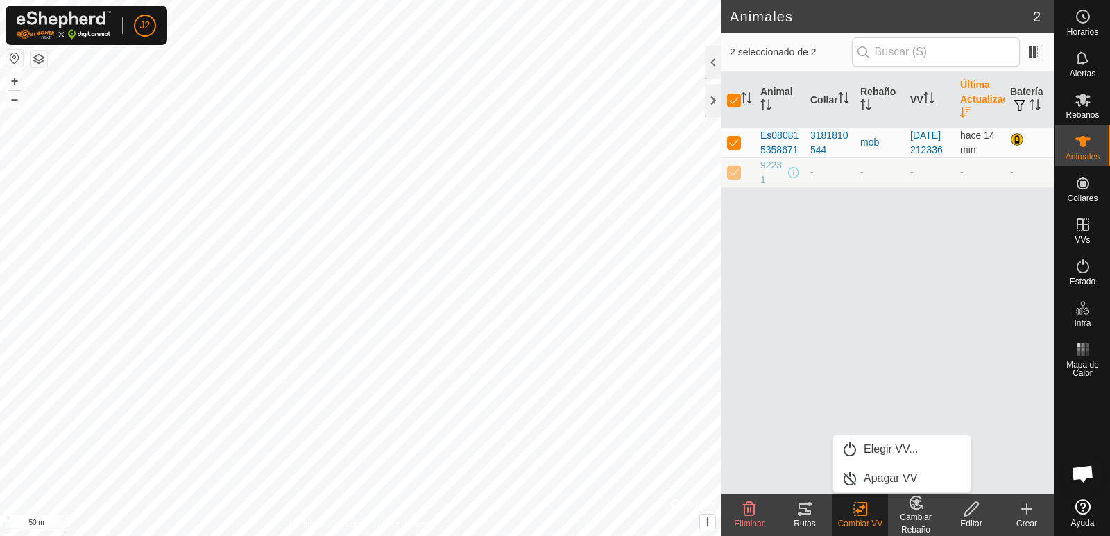
click at [806, 525] on div "Rutas" at bounding box center [805, 524] width 56 height 12
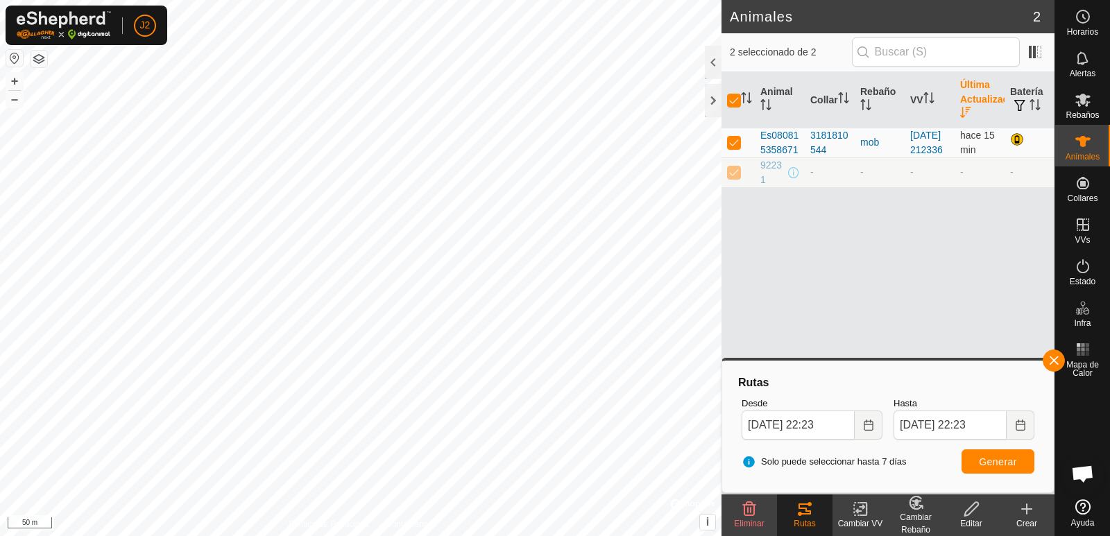
click at [375, 536] on html "J2 Horarios Alertas Rebaños Animales Collares VVs Estado Infra Mapa de Calor Ay…" at bounding box center [555, 268] width 1110 height 536
click at [870, 174] on div "Animales 2 2 seleccionado de 2 Animal Collar Rebaño VV Última Actualización Bat…" at bounding box center [527, 268] width 1055 height 536
click at [708, 56] on div at bounding box center [713, 62] width 17 height 33
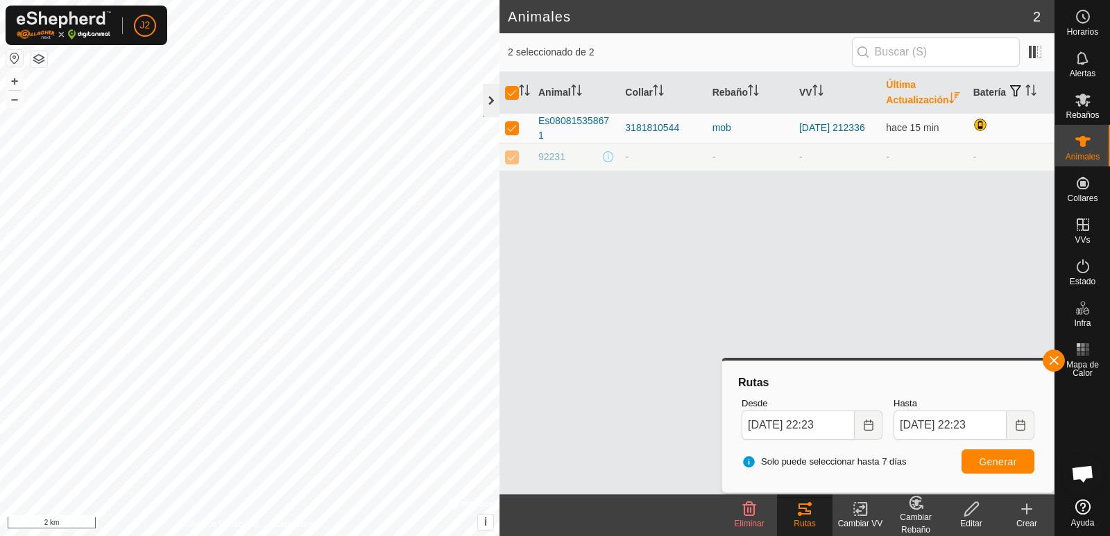
click at [488, 99] on div at bounding box center [491, 100] width 17 height 33
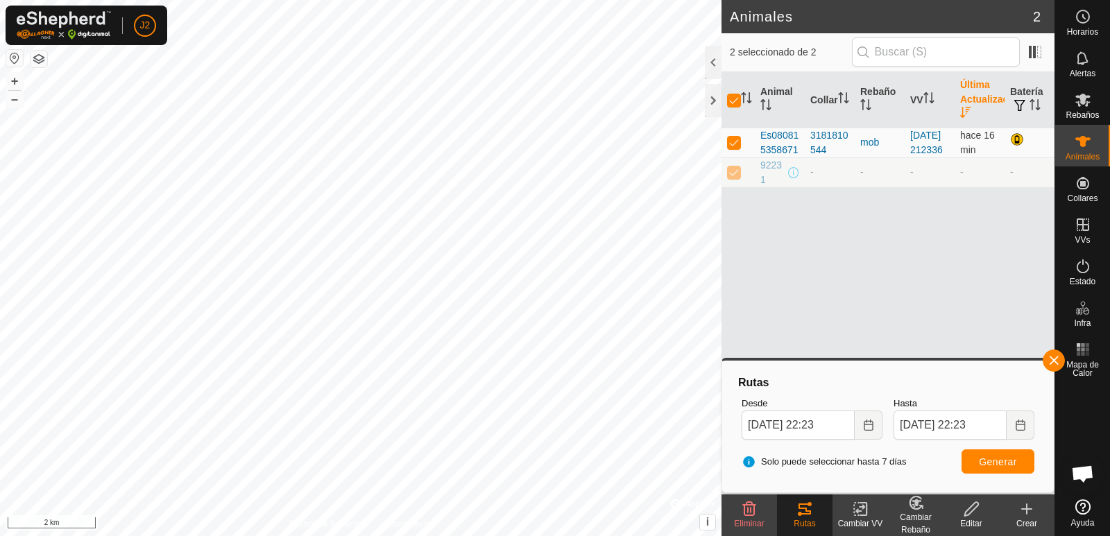
click at [872, 525] on div "Cambiar VV" at bounding box center [861, 524] width 56 height 12
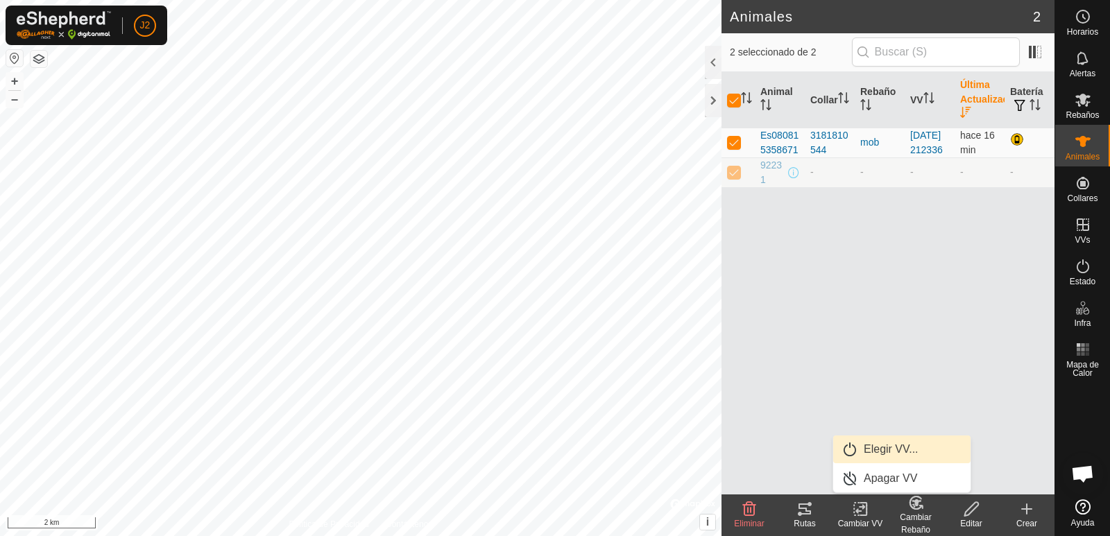
click at [880, 450] on link "Elegir VV..." at bounding box center [901, 450] width 137 height 28
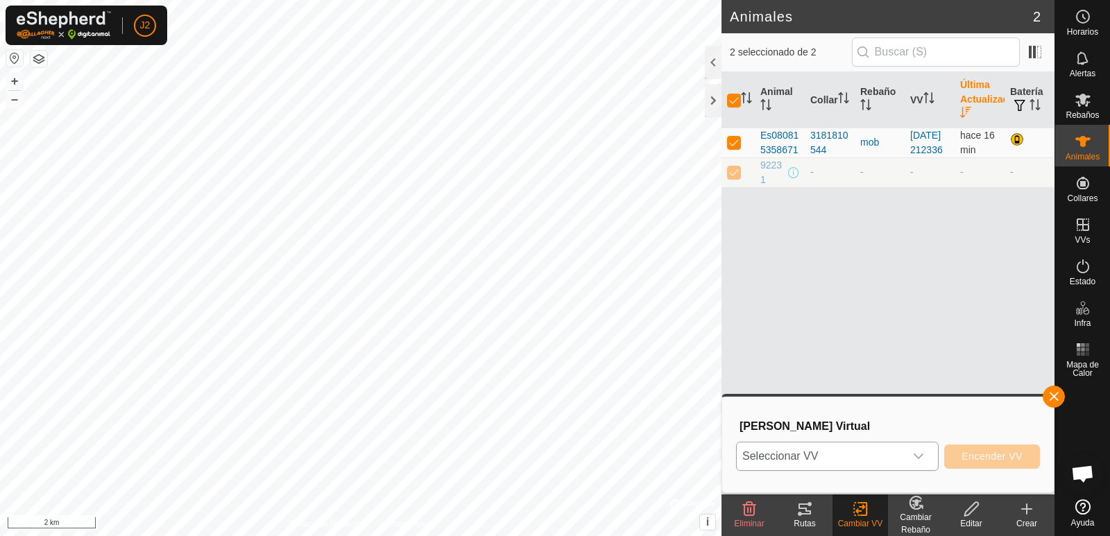
click at [819, 454] on span "Seleccionar VV" at bounding box center [821, 457] width 168 height 28
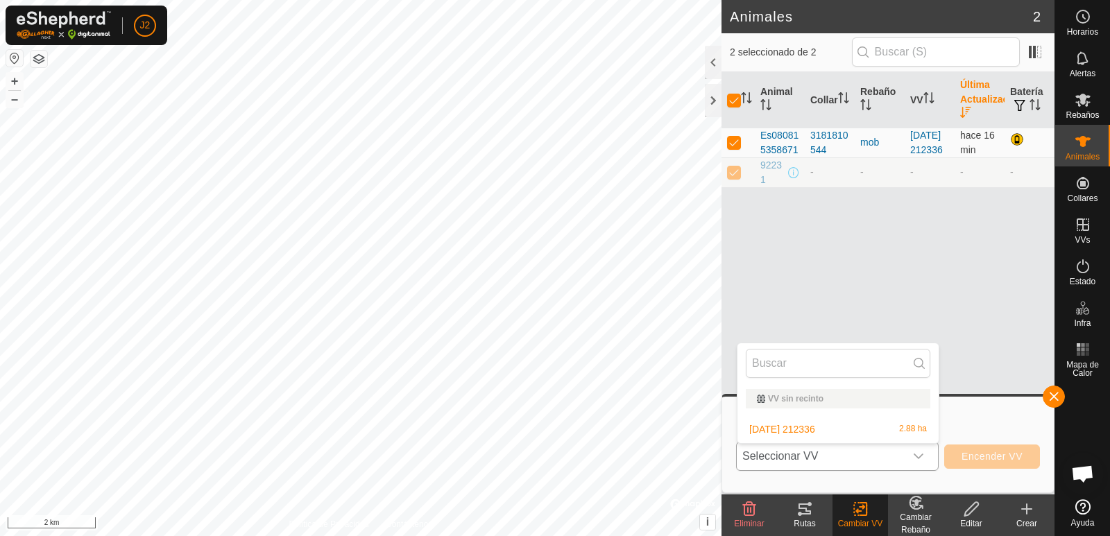
click at [815, 430] on li "[DATE] 212336 2.88 ha" at bounding box center [838, 430] width 201 height 28
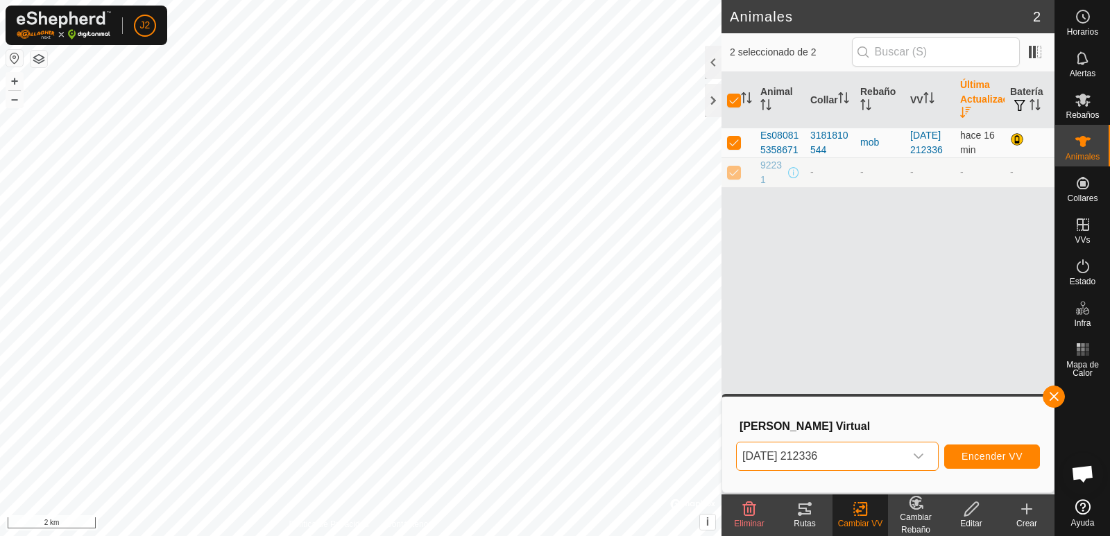
click at [915, 456] on icon "dropdown trigger" at bounding box center [919, 457] width 10 height 6
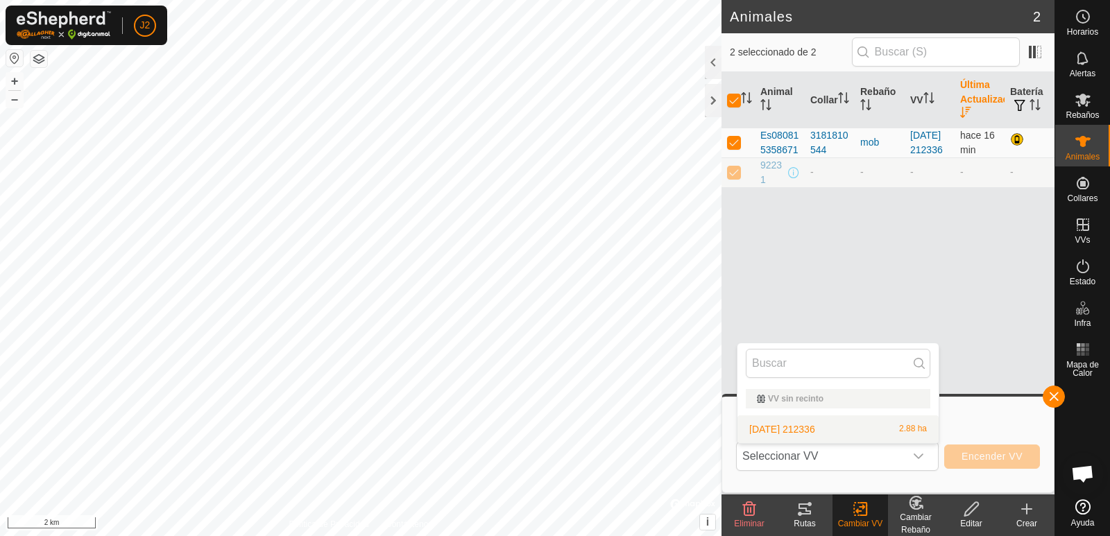
click at [784, 396] on div "VV sin recinto" at bounding box center [838, 399] width 162 height 8
click at [769, 180] on span "92231" at bounding box center [773, 172] width 25 height 29
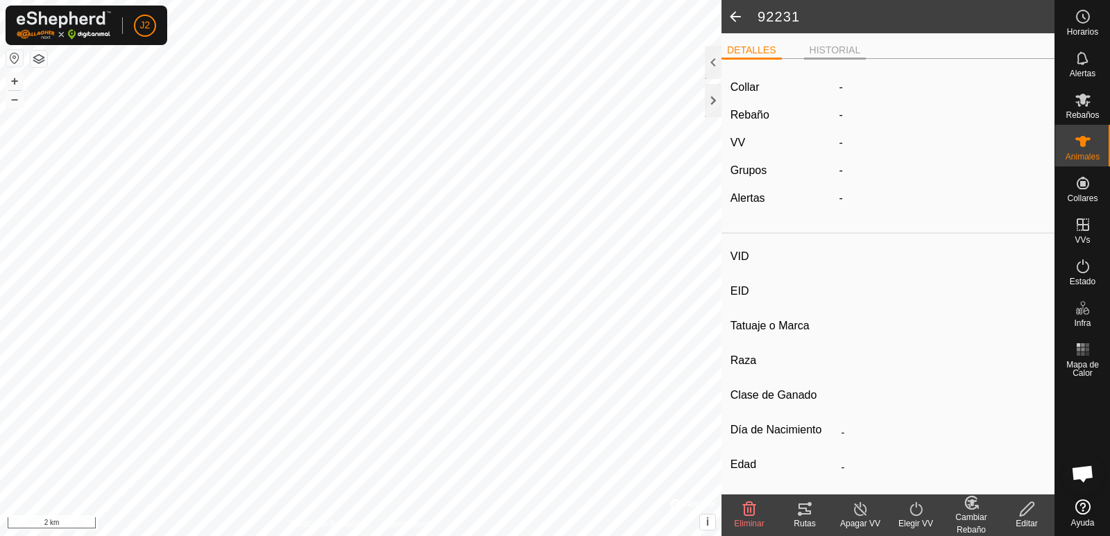
type input "92231"
type input "261602239792231"
type input "-"
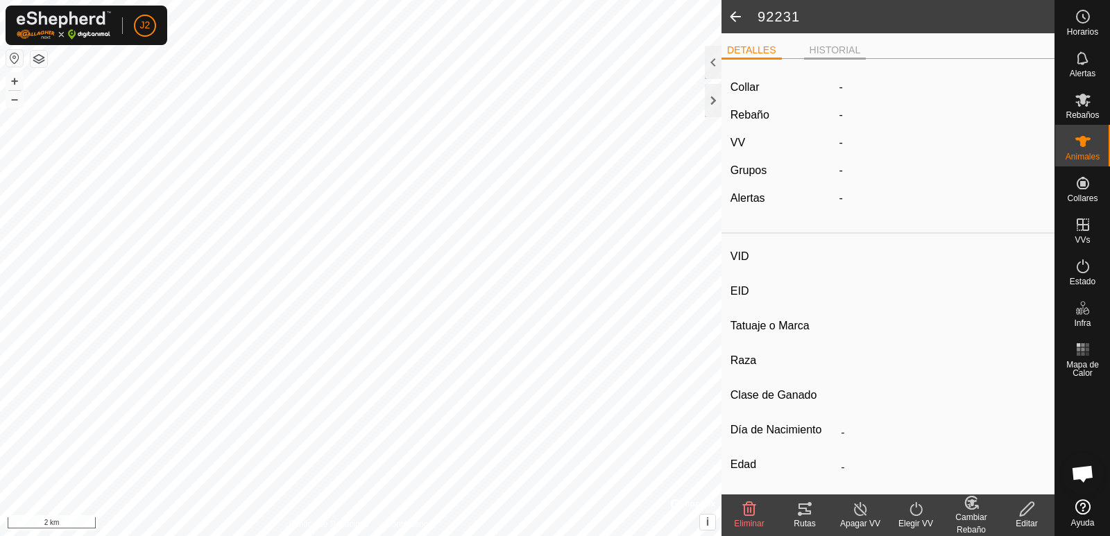
type input "-"
click at [842, 51] on li "HISTORIAL" at bounding box center [835, 51] width 62 height 17
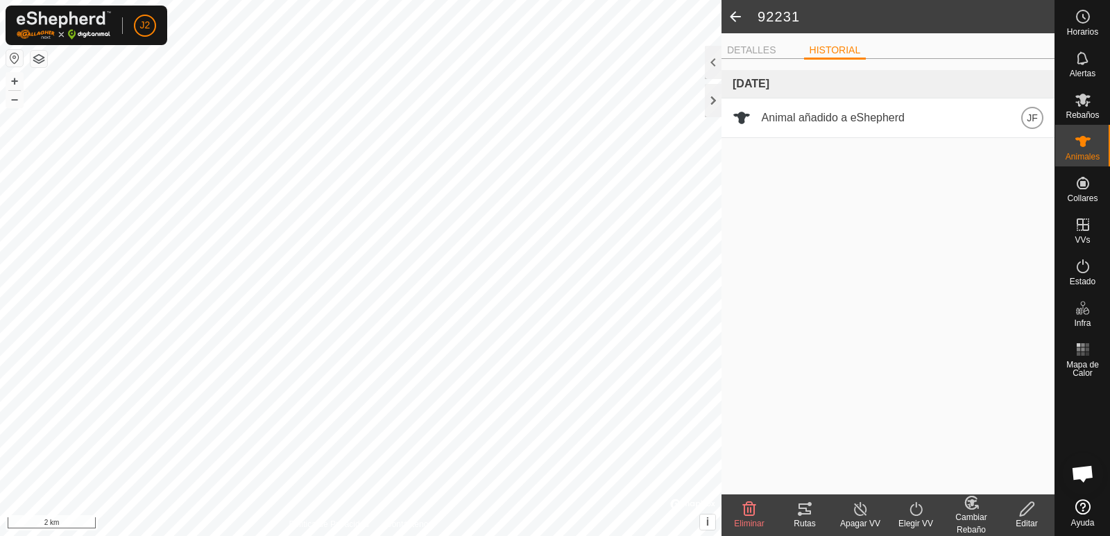
click at [811, 521] on div "Rutas" at bounding box center [805, 524] width 56 height 12
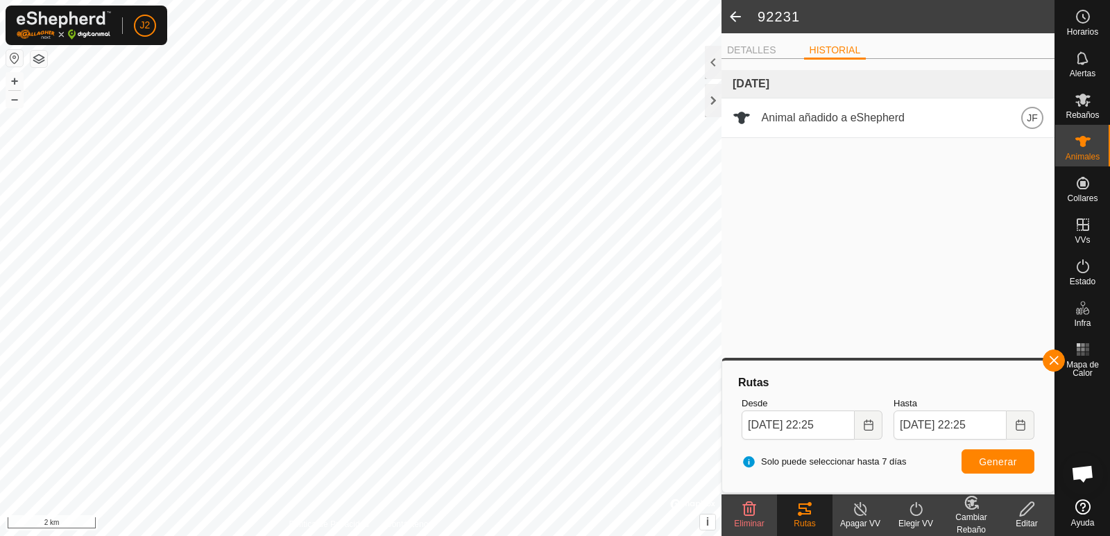
click at [1028, 516] on icon at bounding box center [1027, 509] width 17 height 17
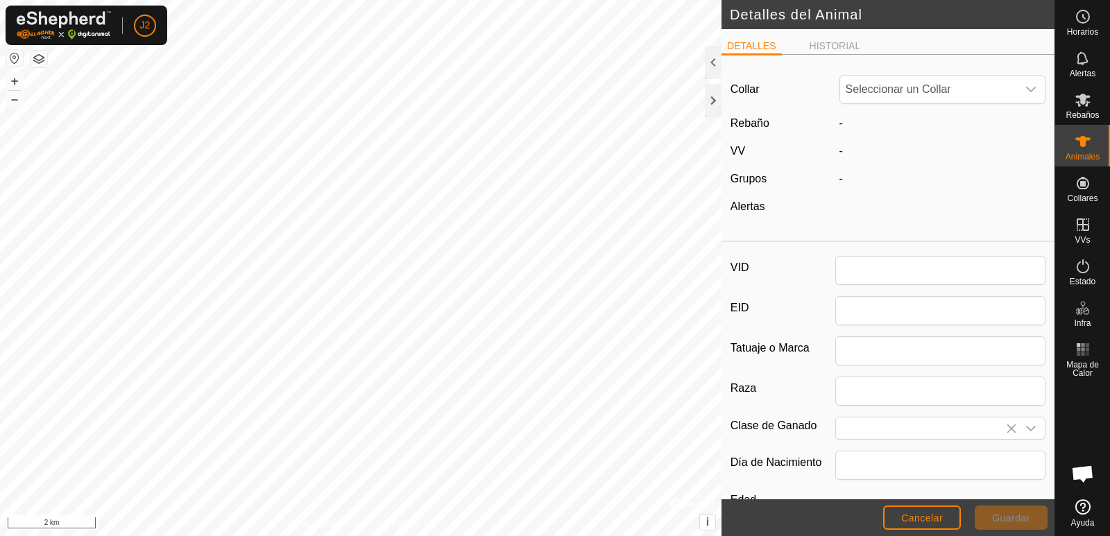
type input "92231"
type input "261602239792231"
click at [905, 513] on span "Cancelar" at bounding box center [922, 518] width 42 height 11
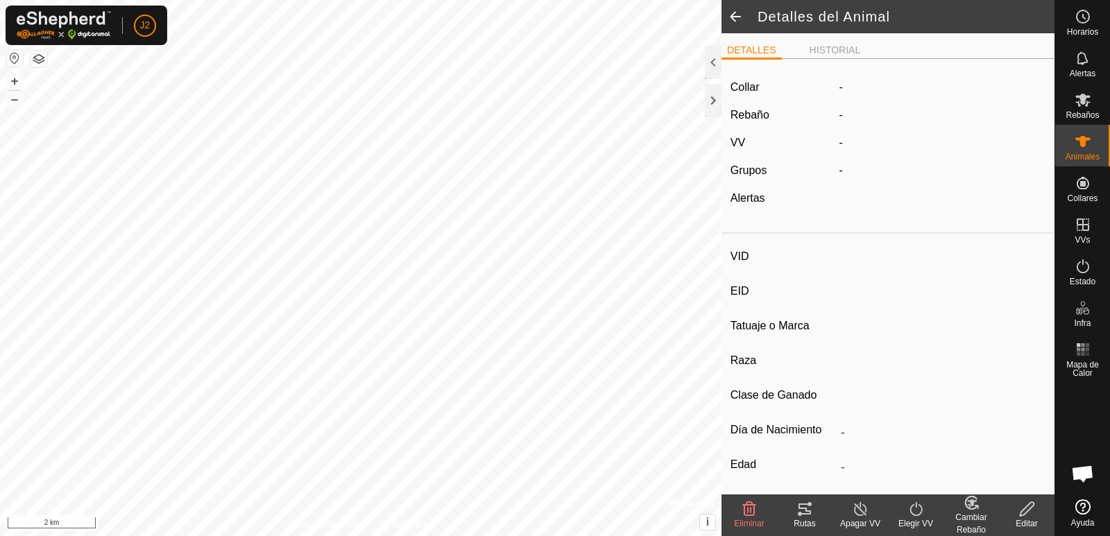
type input "92231"
type input "261602239792231"
type input "-"
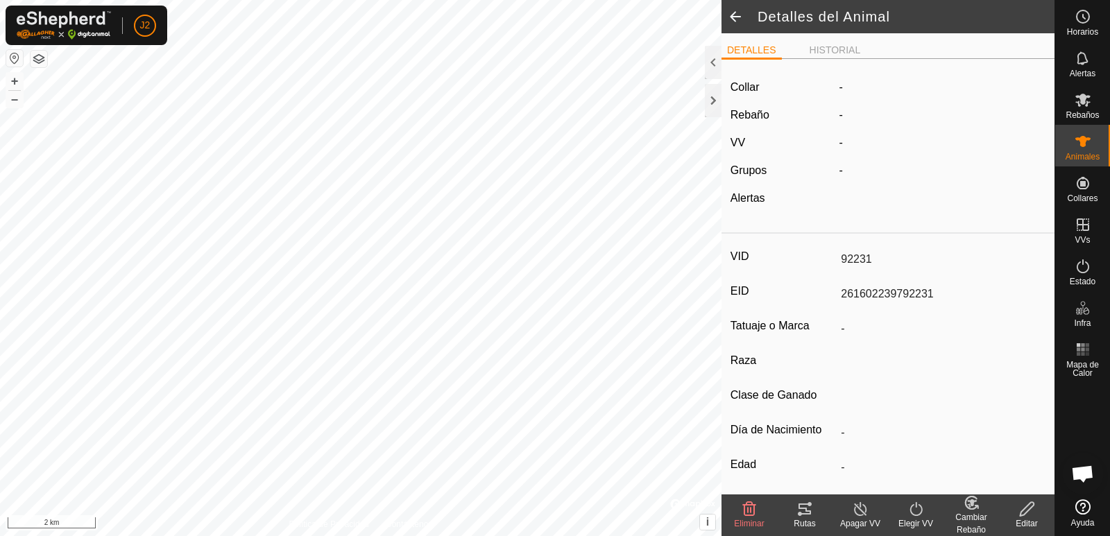
type input "-"
click at [734, 10] on span at bounding box center [736, 16] width 28 height 33
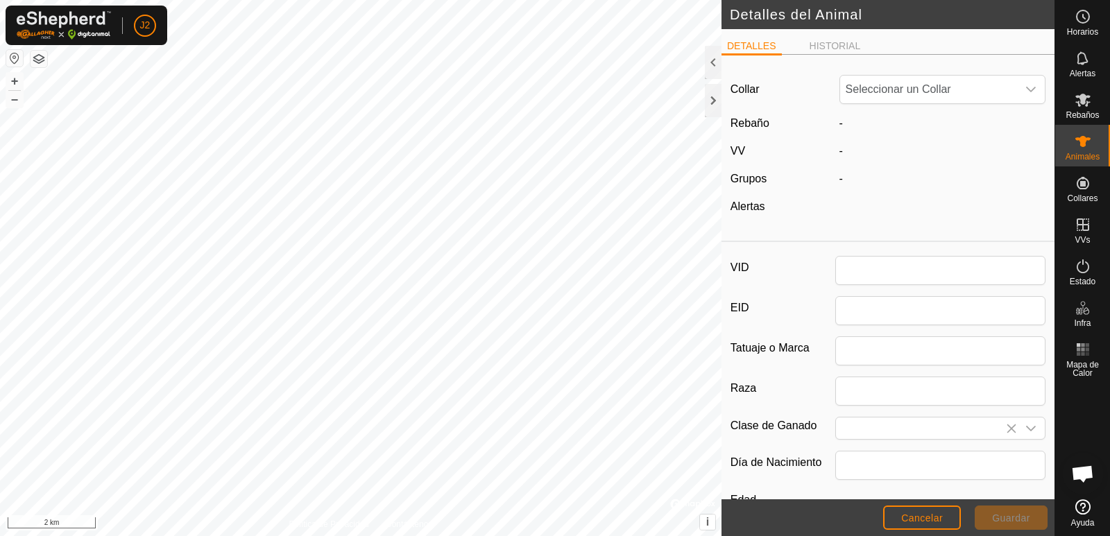
type input "92231"
type input "261602239792231"
click at [913, 517] on span "Cancelar" at bounding box center [922, 518] width 42 height 11
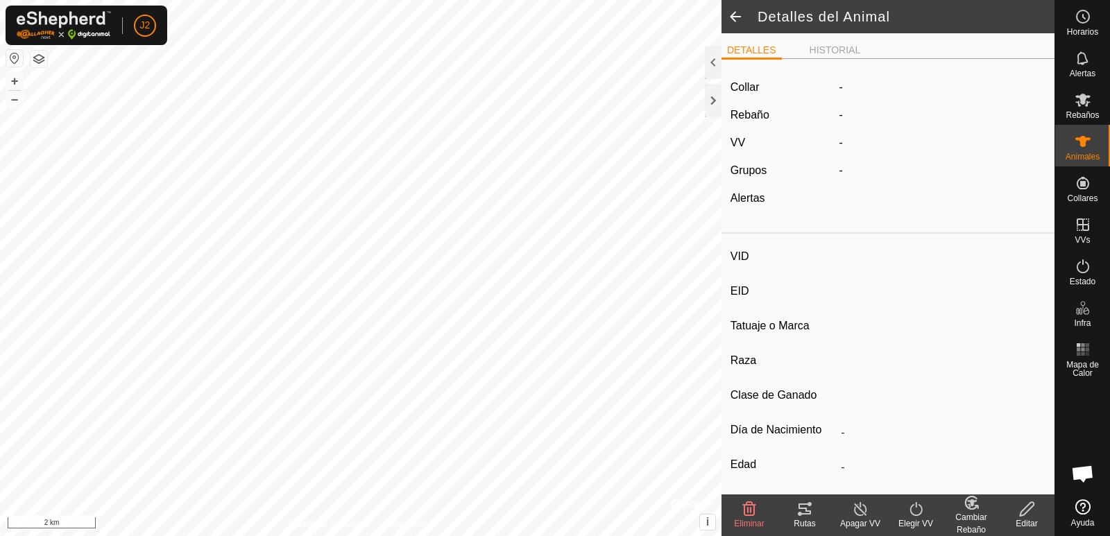
type input "92231"
type input "261602239792231"
type input "-"
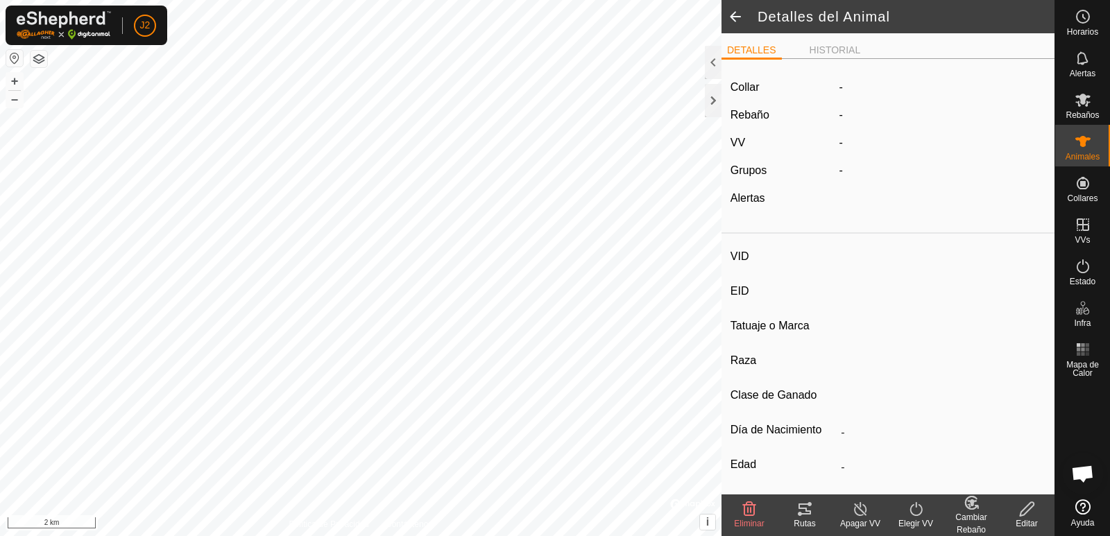
type input "-"
click at [749, 513] on icon at bounding box center [749, 509] width 13 height 14
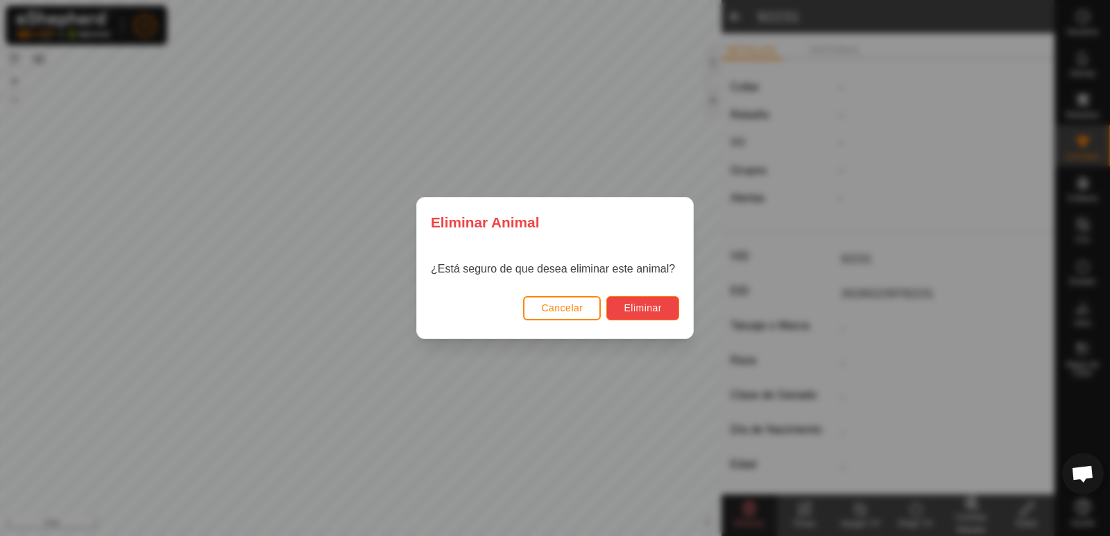
click at [639, 305] on span "Eliminar" at bounding box center [643, 308] width 38 height 11
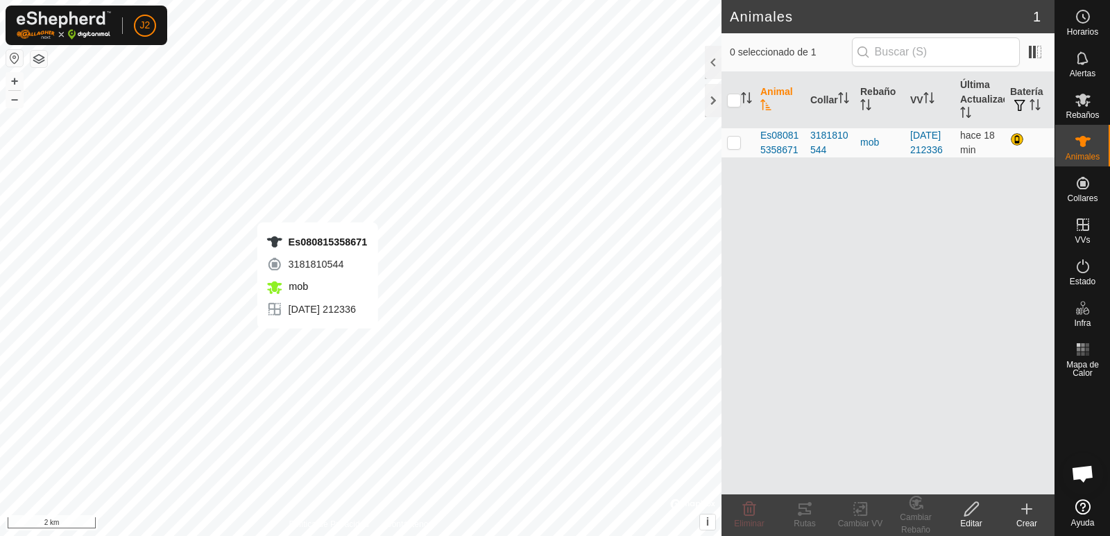
checkbox input "true"
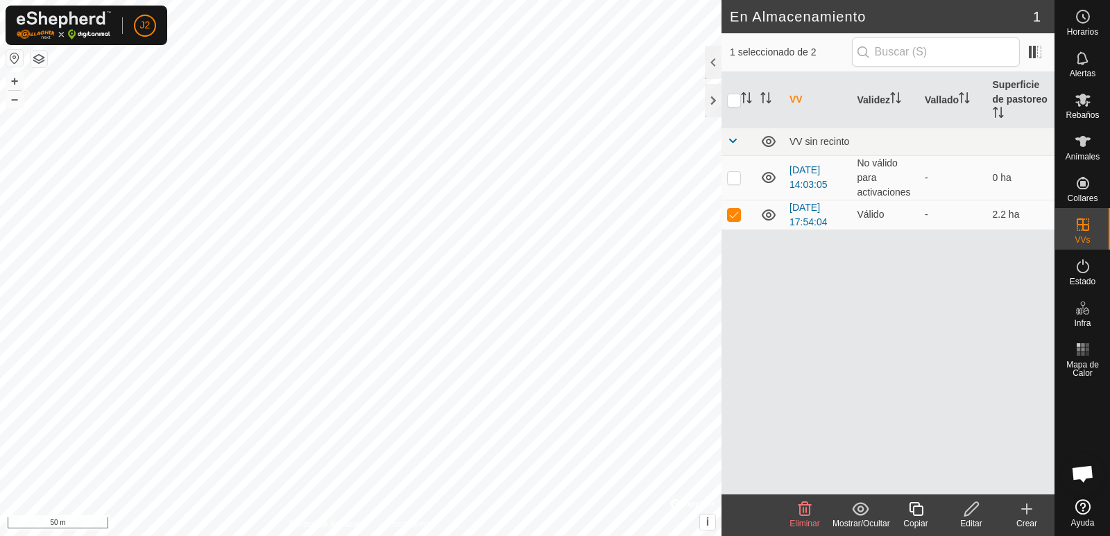
click at [808, 511] on icon at bounding box center [805, 509] width 17 height 17
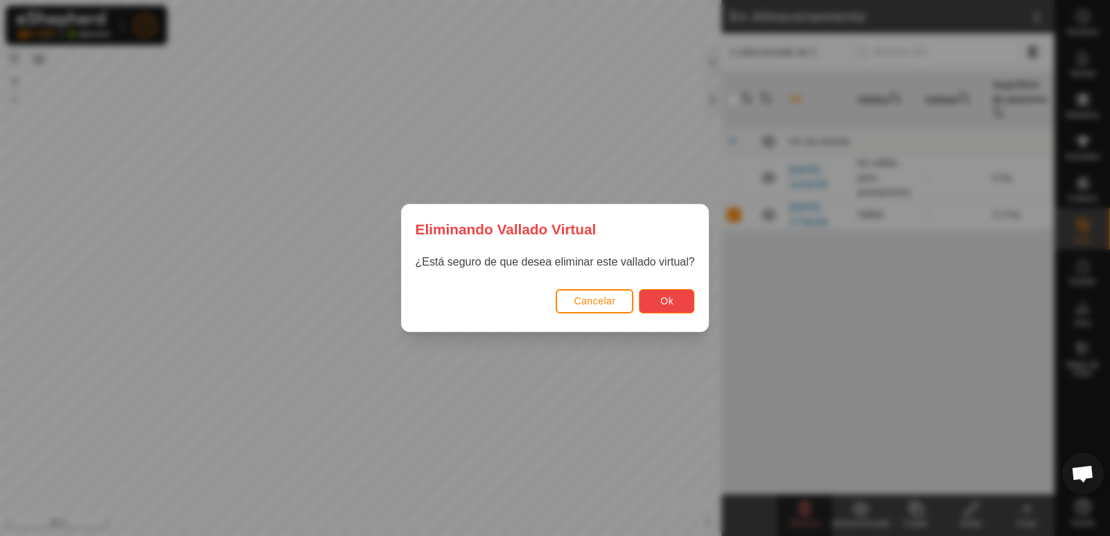
click at [664, 300] on span "Ok" at bounding box center [667, 301] width 13 height 11
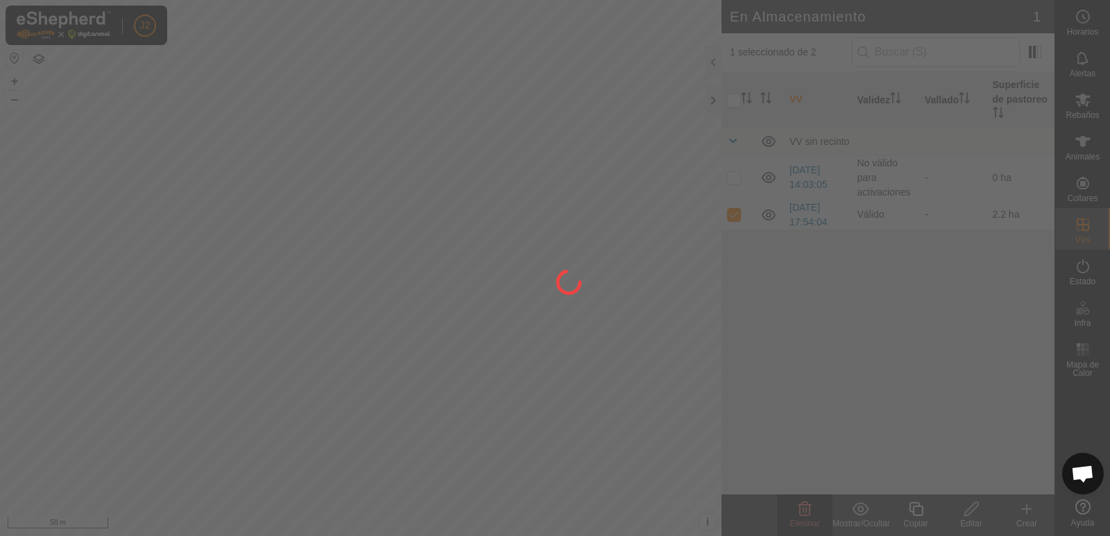
checkbox input "false"
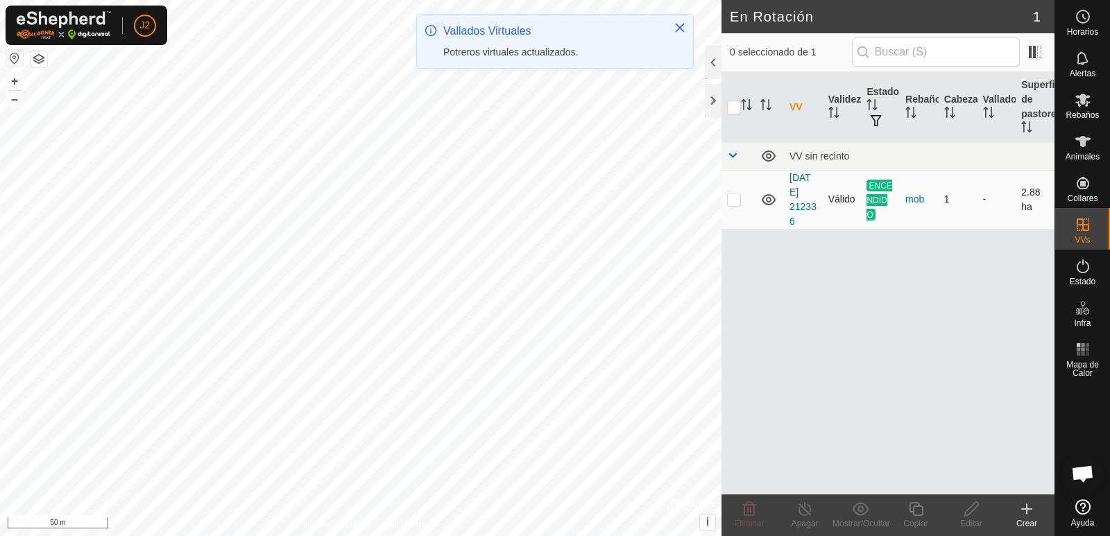
click at [738, 200] on p-checkbox at bounding box center [734, 199] width 14 height 11
checkbox input "true"
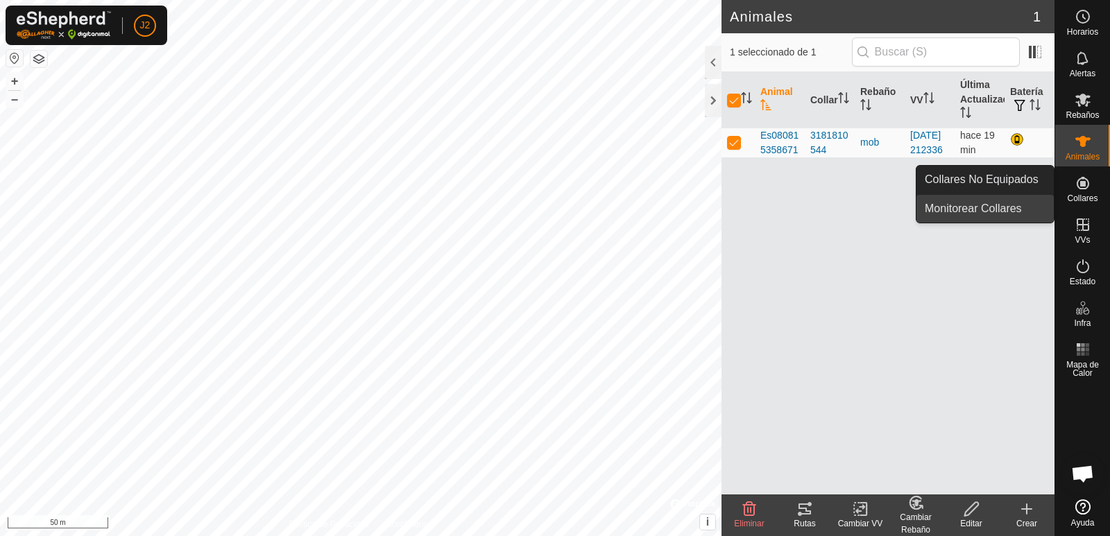
click at [1010, 208] on link "Monitorear Collares" at bounding box center [985, 209] width 137 height 28
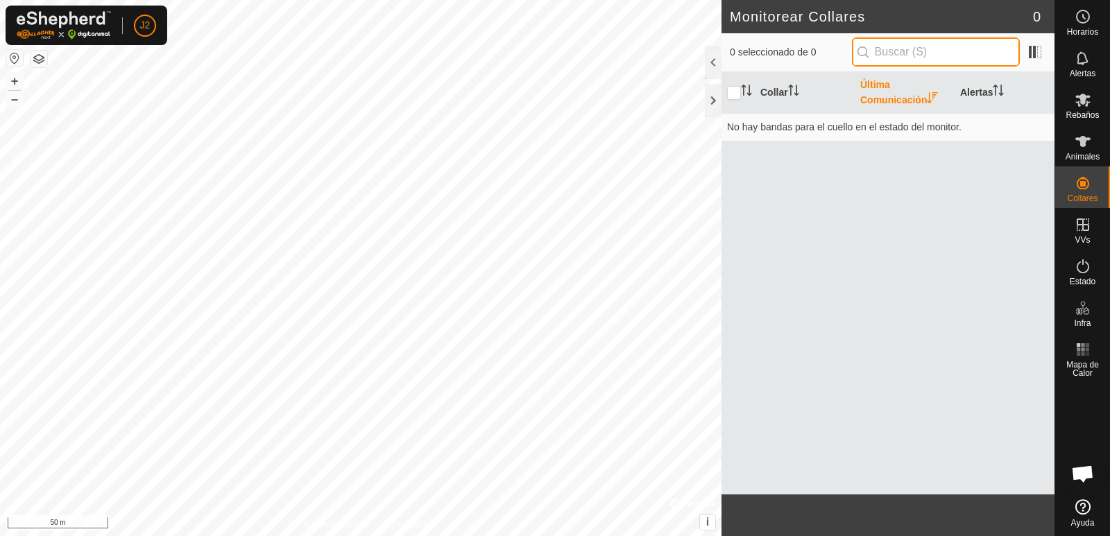
click at [904, 47] on input "text" at bounding box center [936, 51] width 168 height 29
click at [1041, 55] on span at bounding box center [1035, 52] width 22 height 22
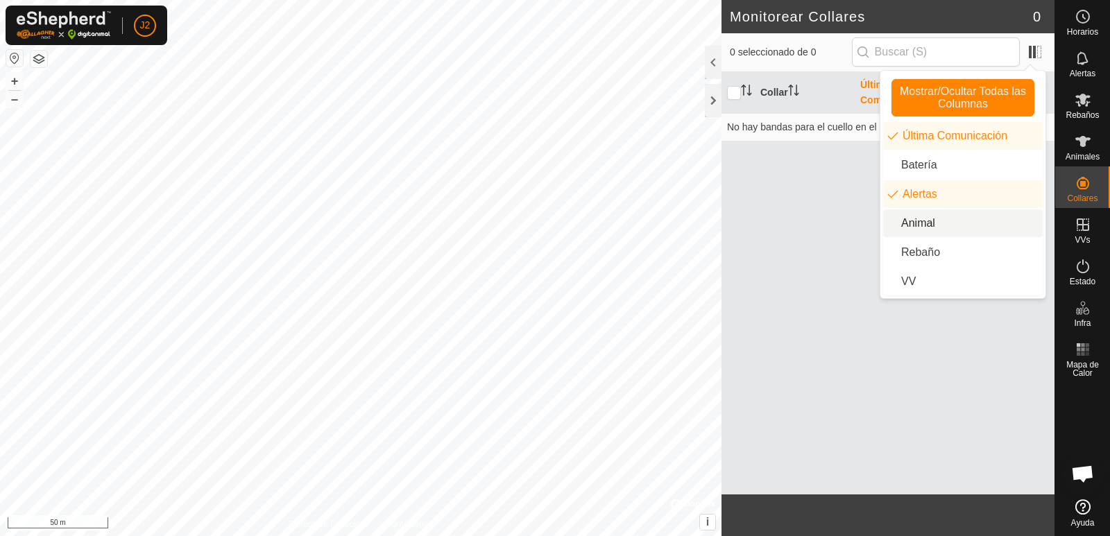
click at [920, 222] on li "Animal" at bounding box center [963, 224] width 160 height 28
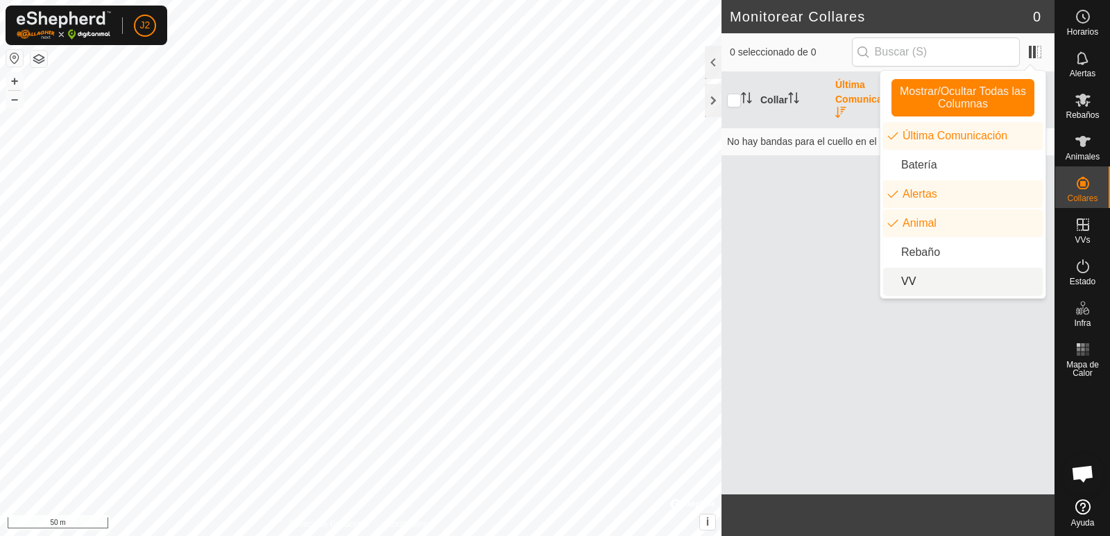
click at [908, 282] on li "VV" at bounding box center [963, 282] width 160 height 28
click at [917, 165] on li "Batería" at bounding box center [963, 165] width 160 height 28
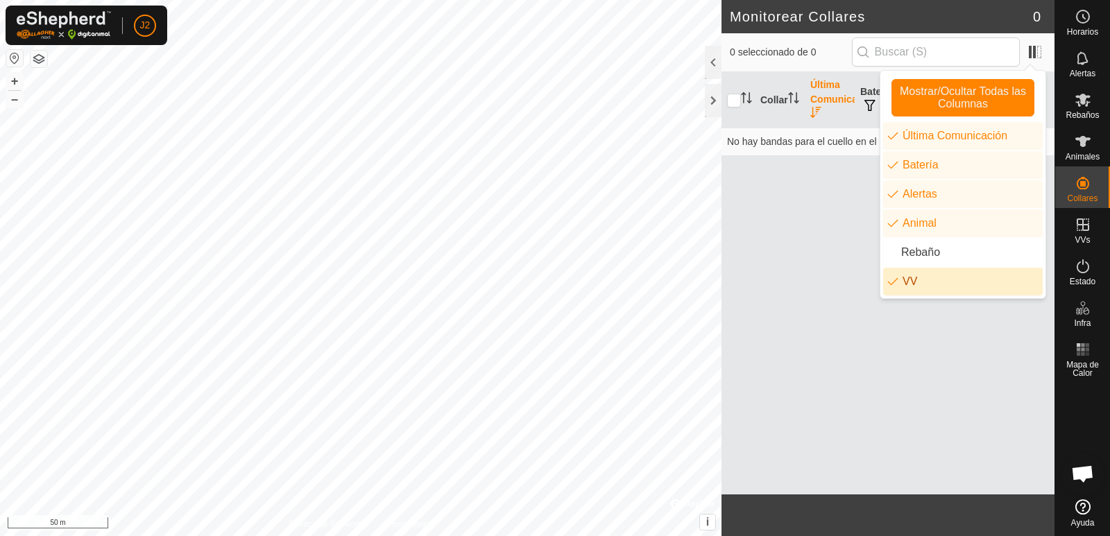
click at [808, 217] on div "Collar Última Comunicación Batería Alertas Animal VV No hay bandas para el cuel…" at bounding box center [888, 283] width 333 height 423
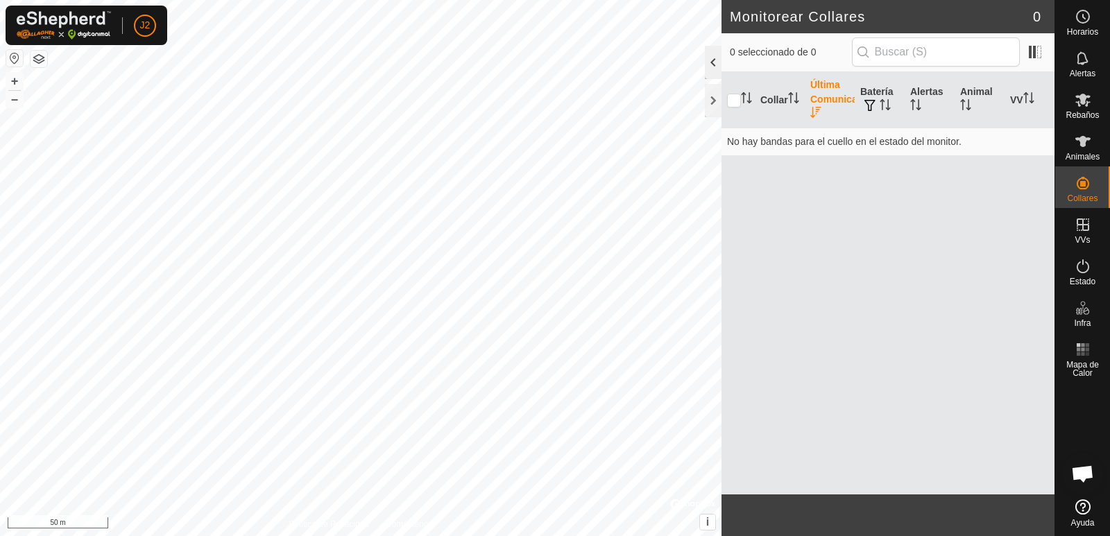
click at [712, 62] on div at bounding box center [713, 62] width 17 height 33
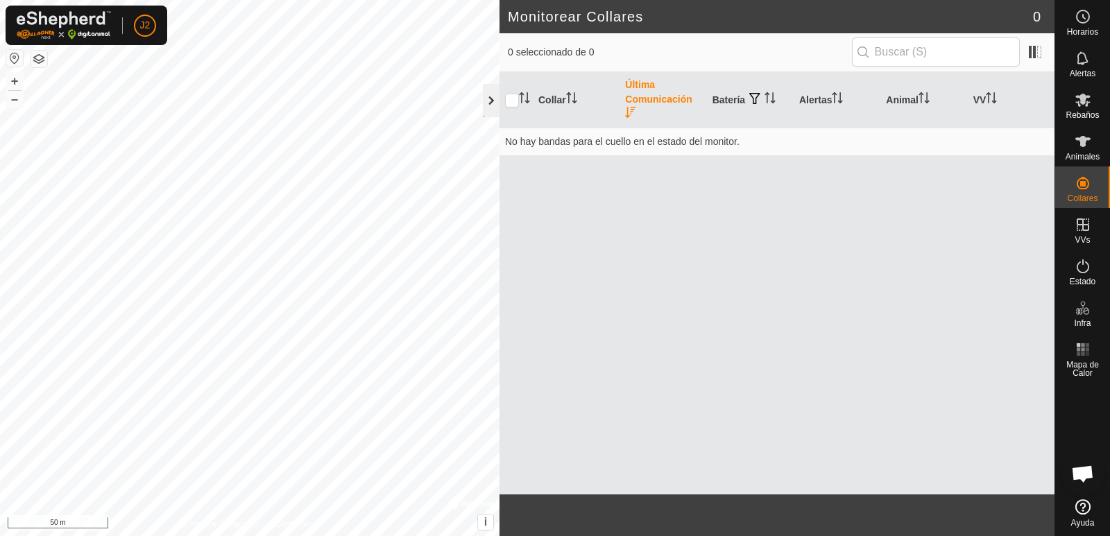
click at [495, 95] on div at bounding box center [491, 100] width 17 height 33
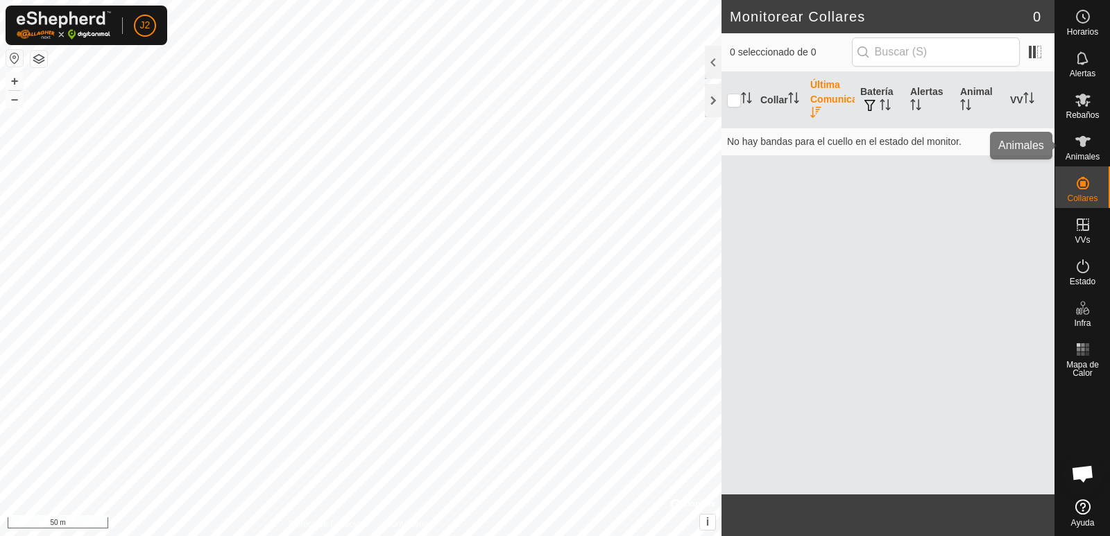
click at [1078, 157] on span "Animales" at bounding box center [1083, 157] width 34 height 8
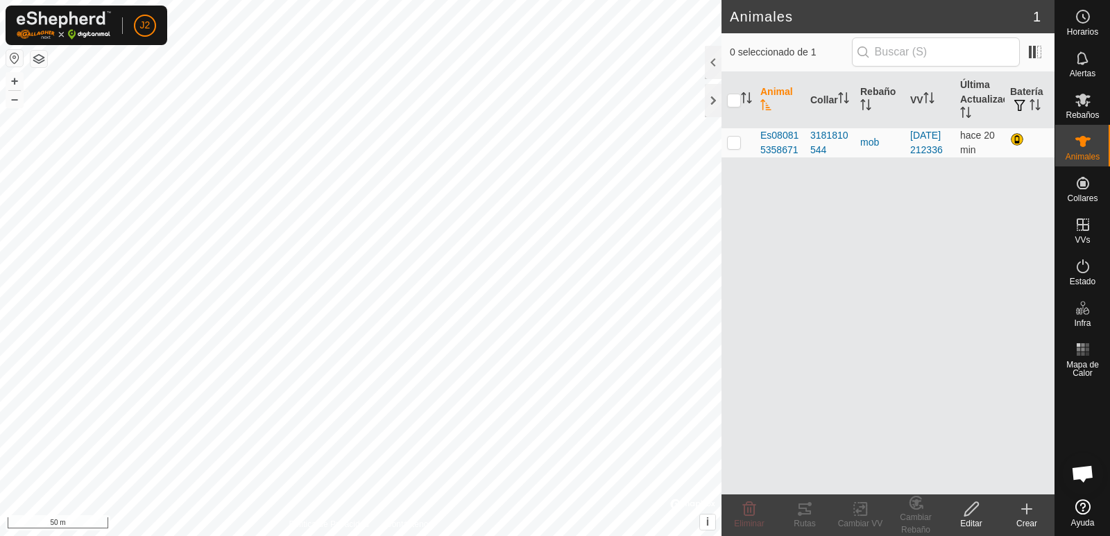
drag, startPoint x: 1038, startPoint y: 516, endPoint x: 1033, endPoint y: 524, distance: 9.6
click at [1038, 530] on div "Crear" at bounding box center [1027, 516] width 56 height 42
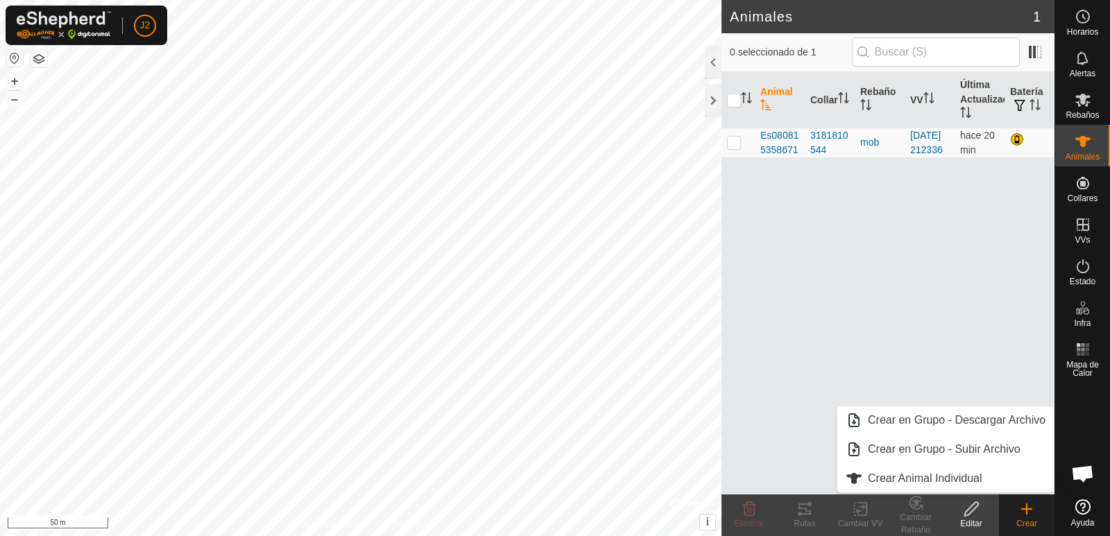
click at [918, 347] on div "Animal Collar Rebaño VV Última Actualización Batería Es080815358671 3181810544 …" at bounding box center [888, 283] width 333 height 423
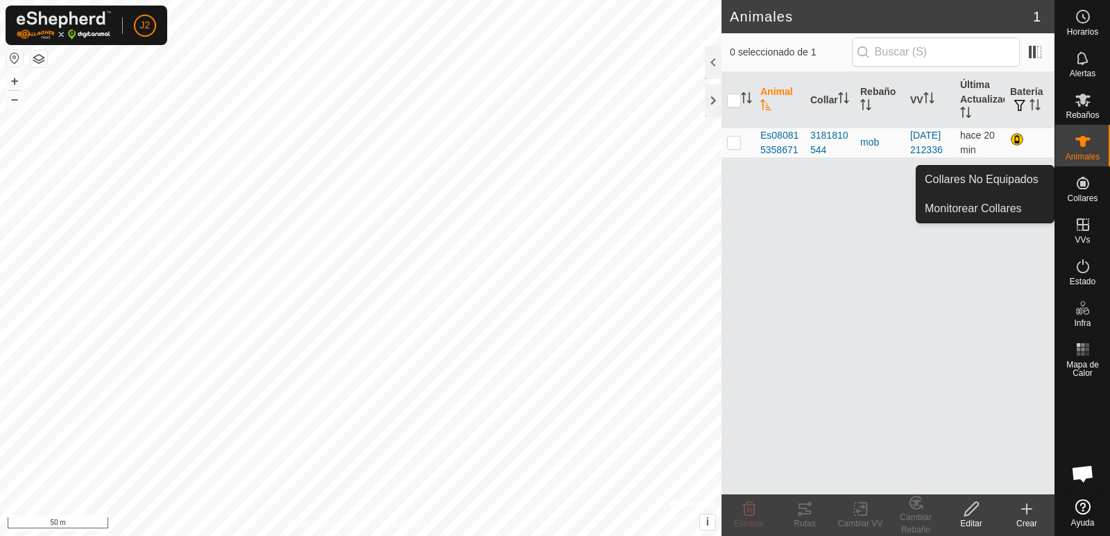
click at [1087, 185] on icon at bounding box center [1083, 183] width 17 height 17
click at [962, 208] on link "Monitorear Collares" at bounding box center [985, 209] width 137 height 28
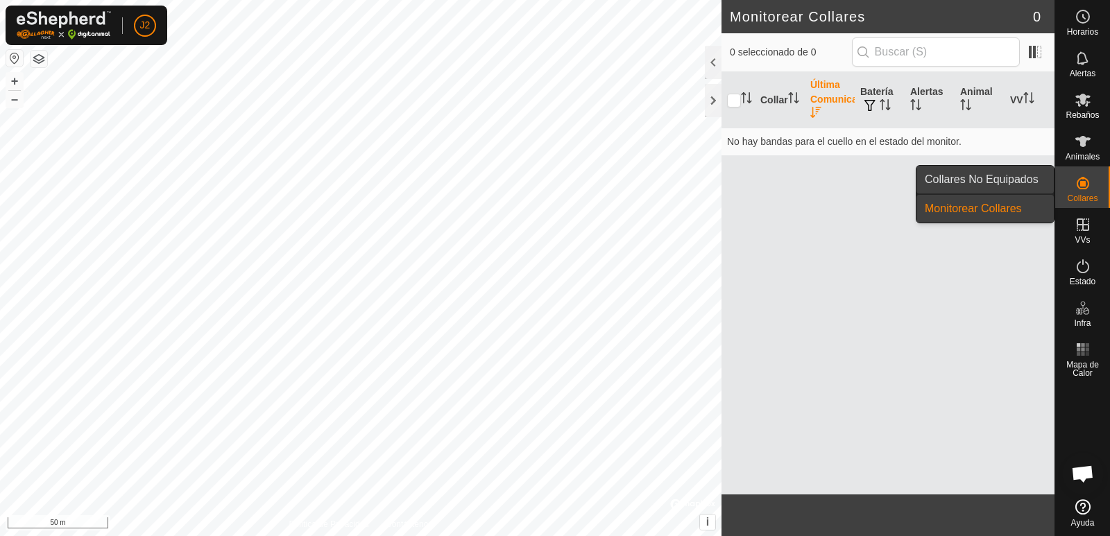
click at [966, 182] on span "Collares No Equipados" at bounding box center [982, 179] width 114 height 17
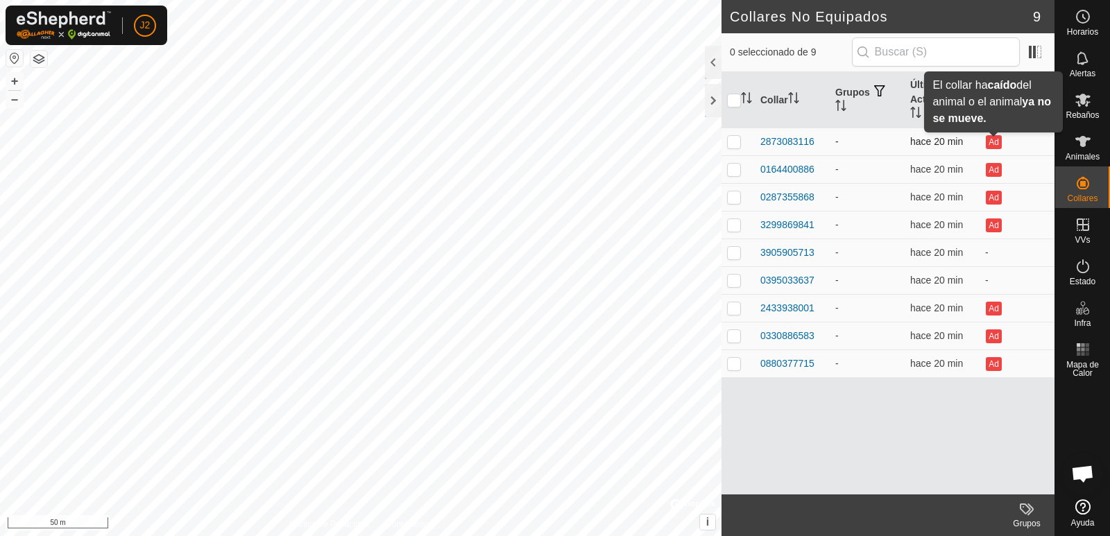
click at [994, 143] on button "Ad" at bounding box center [993, 142] width 15 height 14
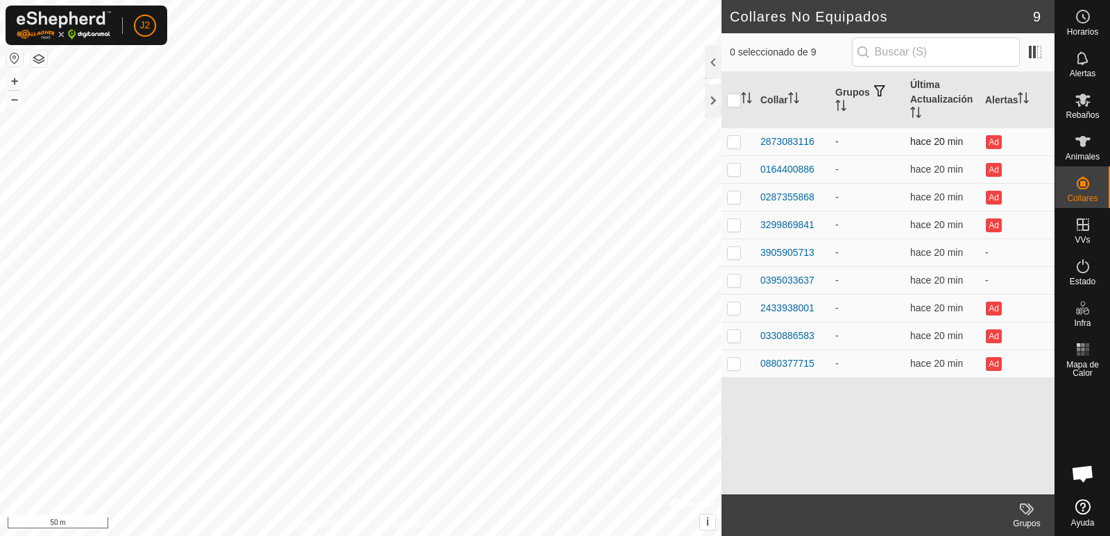
click at [731, 141] on p-checkbox at bounding box center [734, 141] width 14 height 11
checkbox input "true"
click at [776, 138] on div "2873083116" at bounding box center [788, 142] width 54 height 15
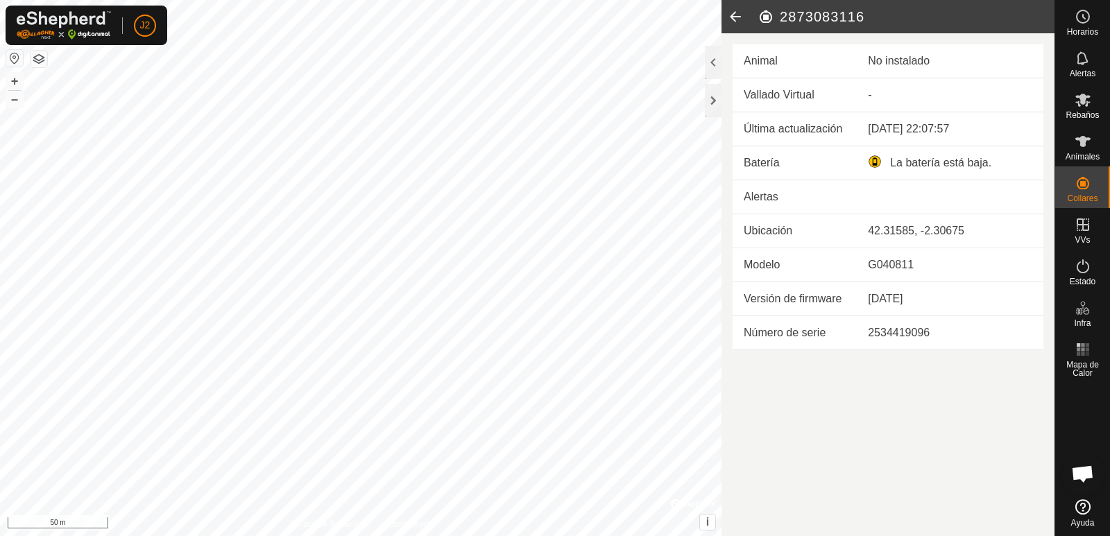
click at [850, 419] on article "2873083116 Animal No instalado Vallado Virtual - Última actualización [DATE] 22…" at bounding box center [888, 268] width 333 height 536
click at [899, 62] on div "No instalado" at bounding box center [950, 61] width 164 height 17
click at [736, 12] on icon at bounding box center [736, 16] width 28 height 33
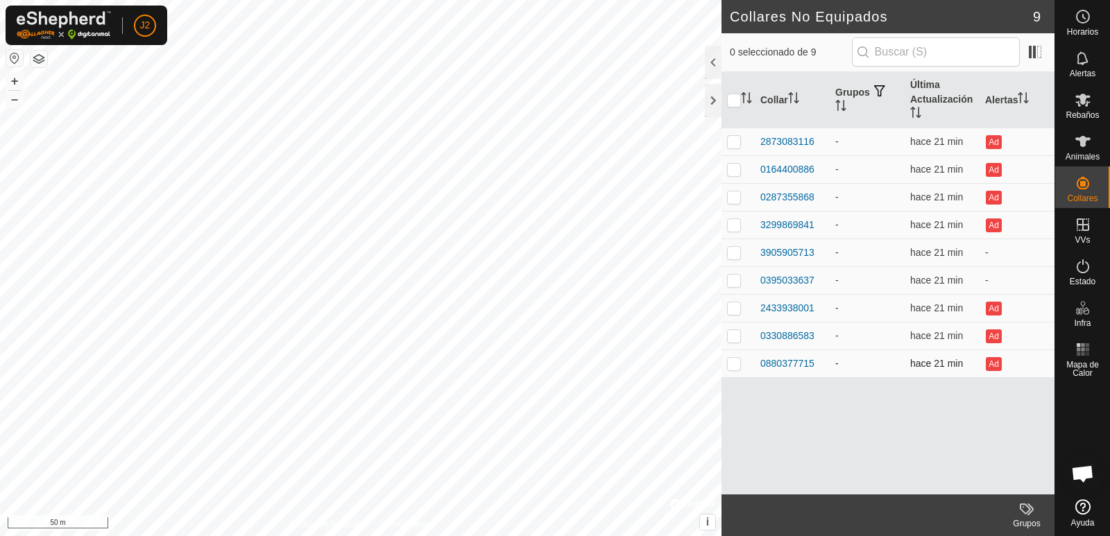
click at [733, 369] on td at bounding box center [738, 364] width 33 height 28
checkbox input "true"
click at [777, 364] on div "0880377715" at bounding box center [788, 364] width 54 height 15
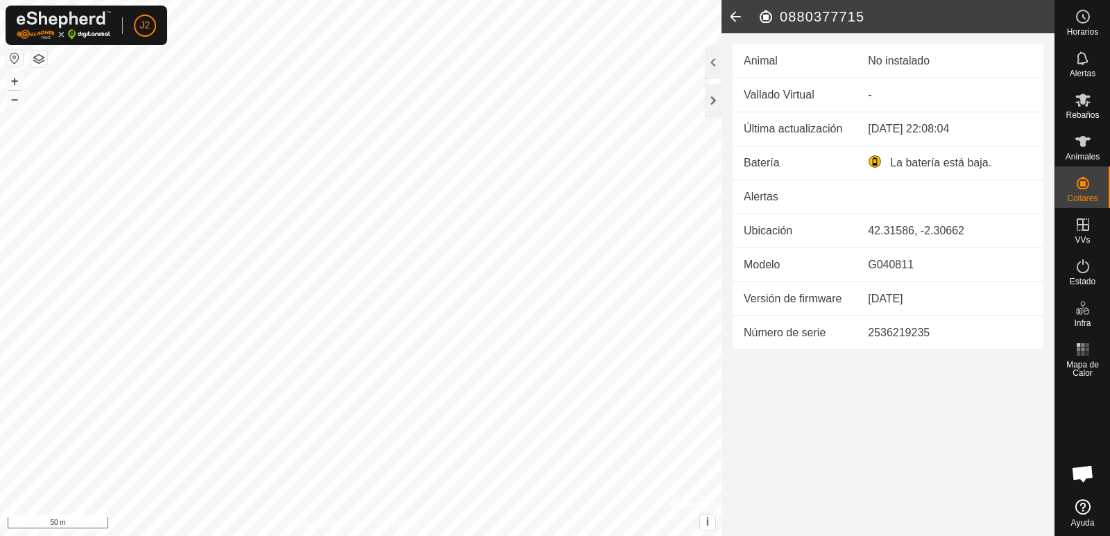
click at [739, 18] on icon at bounding box center [736, 16] width 28 height 33
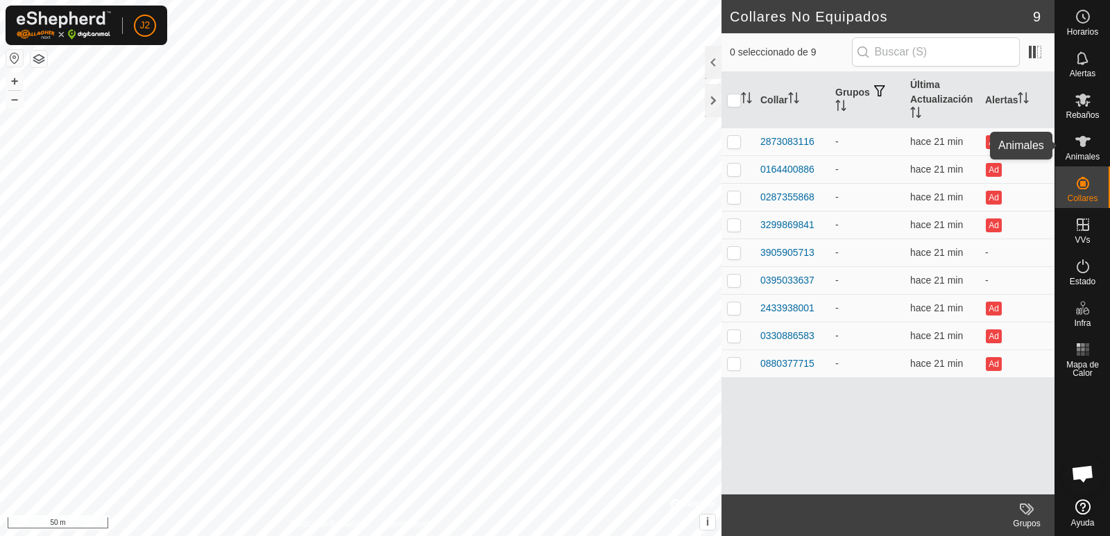
click at [1089, 151] on es-animals-svg-icon at bounding box center [1083, 141] width 25 height 22
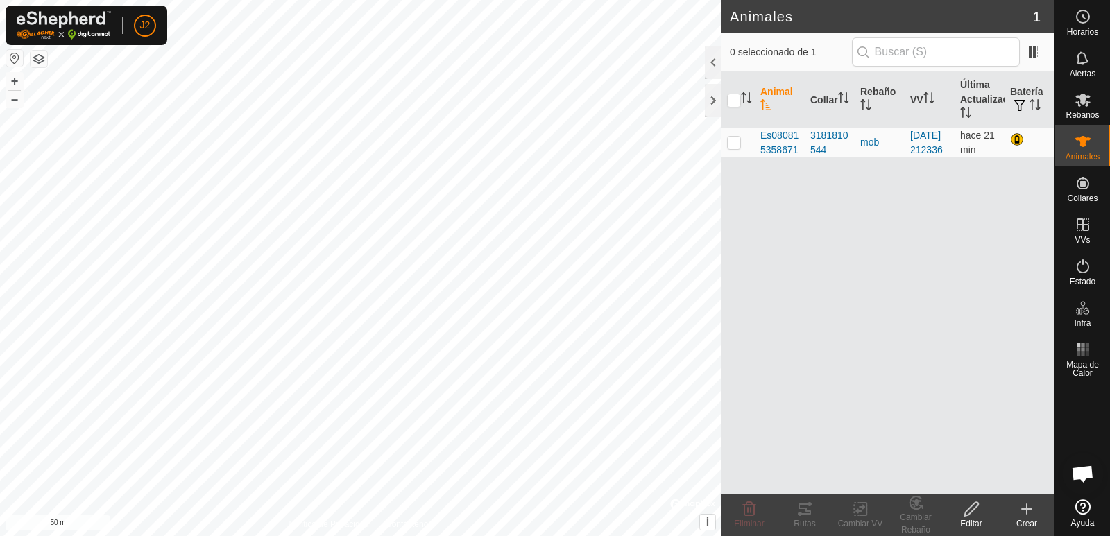
click at [1081, 140] on icon at bounding box center [1083, 141] width 15 height 11
click at [1083, 117] on span "Rebaños" at bounding box center [1082, 115] width 33 height 8
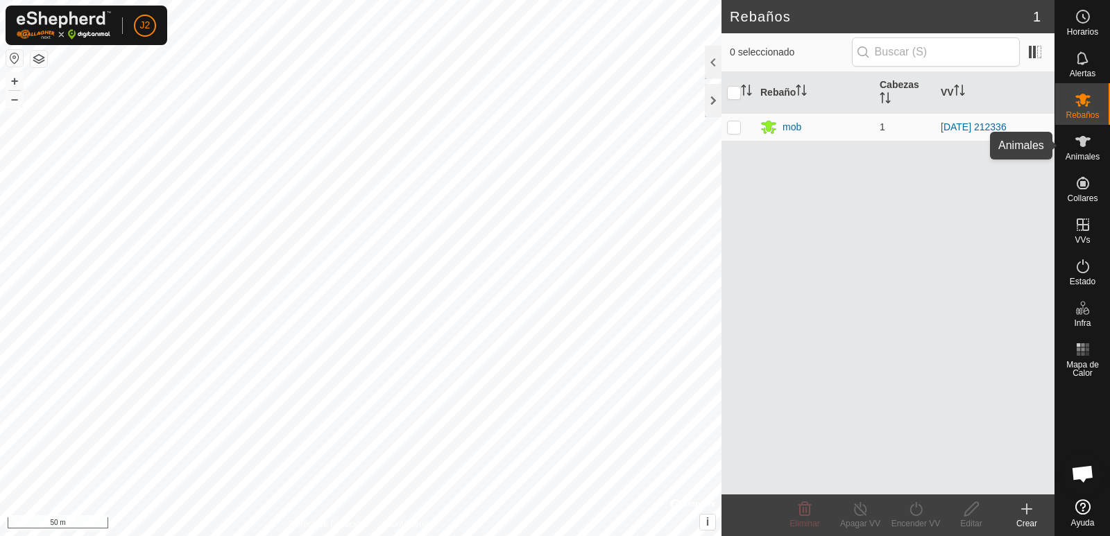
click at [1086, 149] on icon at bounding box center [1083, 141] width 17 height 17
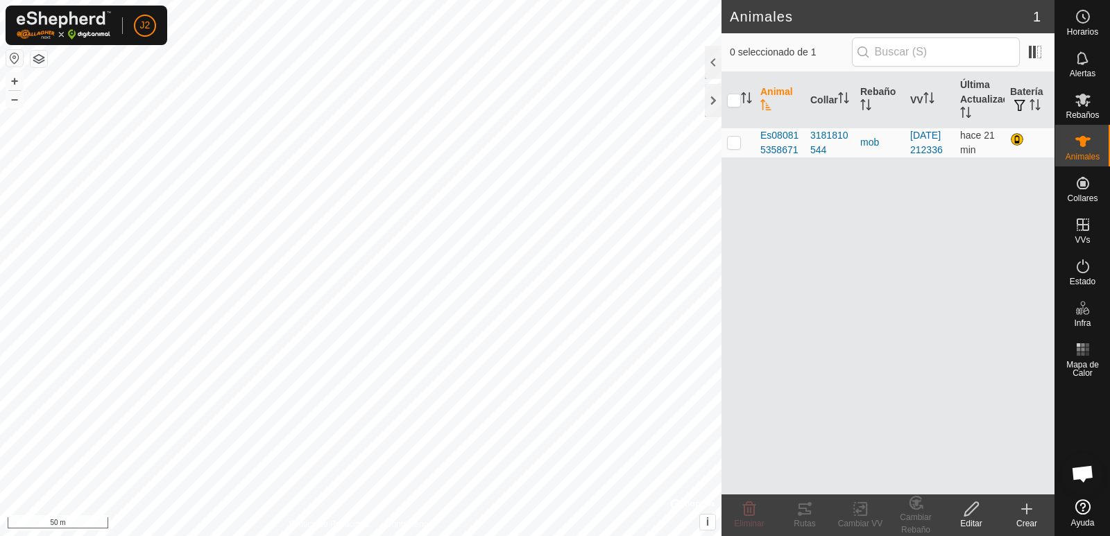
click at [1024, 511] on icon at bounding box center [1027, 509] width 17 height 17
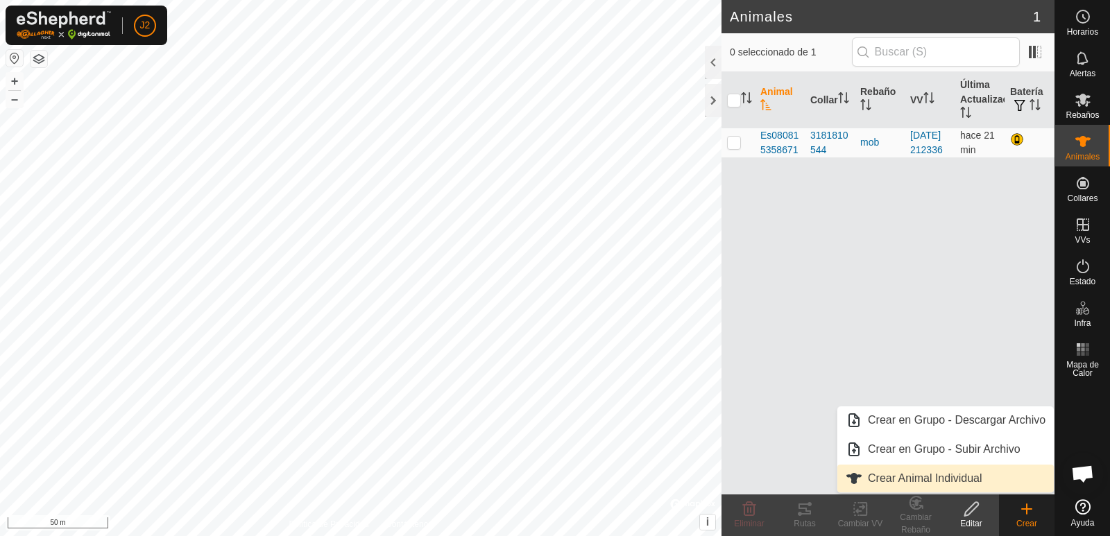
click at [886, 477] on span "Crear Animal Individual" at bounding box center [925, 479] width 115 height 17
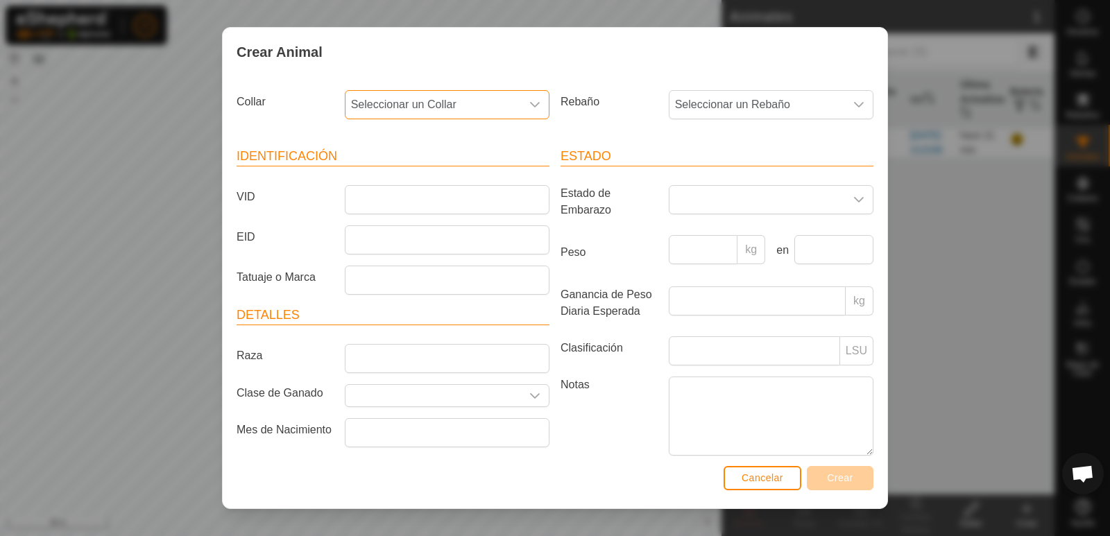
click at [405, 102] on span "Seleccionar un Collar" at bounding box center [434, 105] width 176 height 28
click at [396, 201] on span "2873083116" at bounding box center [386, 200] width 62 height 17
click at [743, 92] on span "Seleccionar un Rebaño" at bounding box center [758, 105] width 176 height 28
click at [743, 99] on span "Seleccionar un Rebaño" at bounding box center [758, 105] width 176 height 28
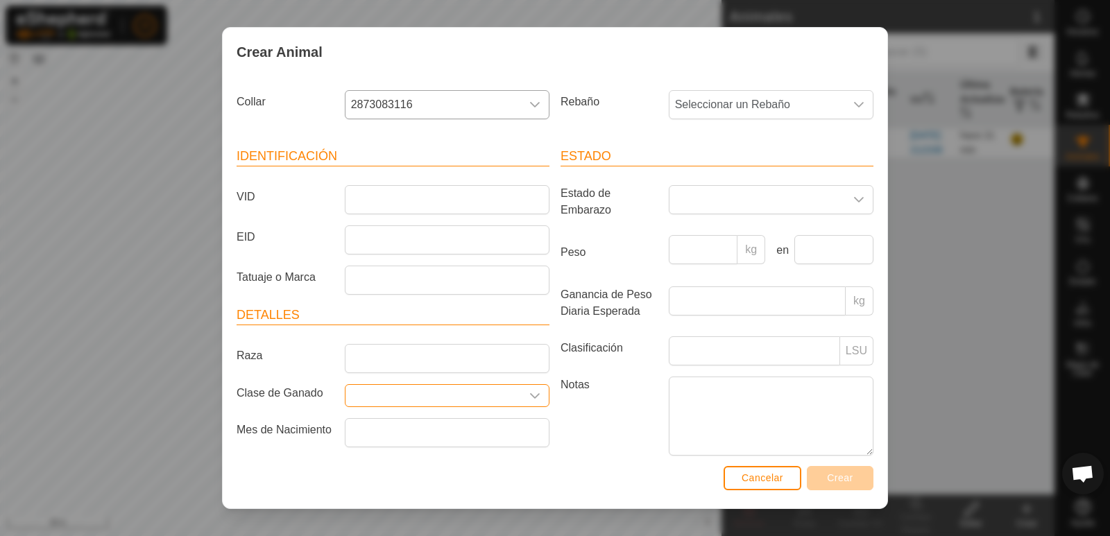
click at [373, 398] on input "text" at bounding box center [434, 396] width 176 height 22
click at [539, 394] on div "dropdown trigger" at bounding box center [535, 396] width 28 height 22
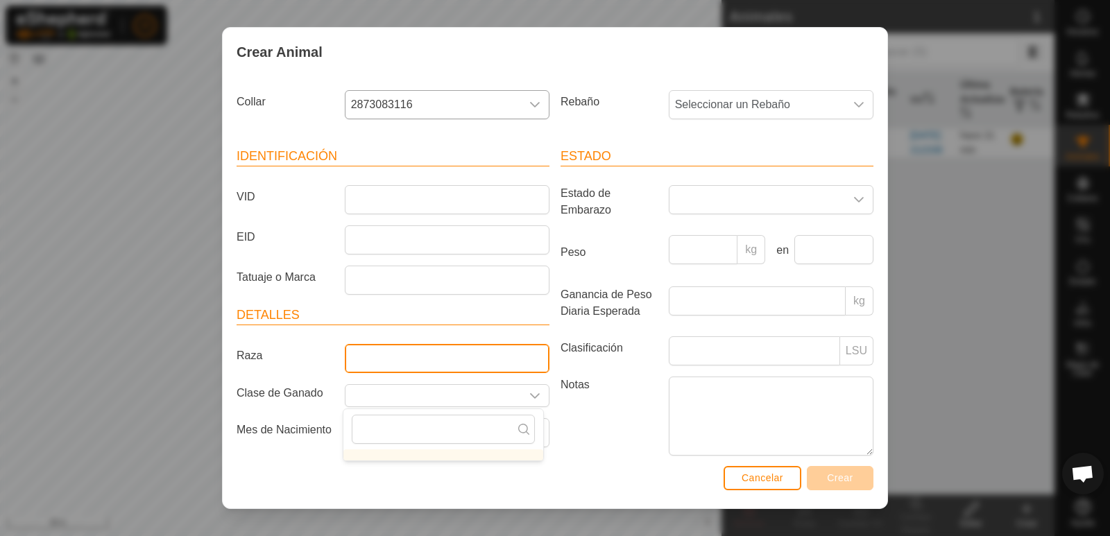
click at [495, 354] on input "Raza" at bounding box center [447, 358] width 205 height 29
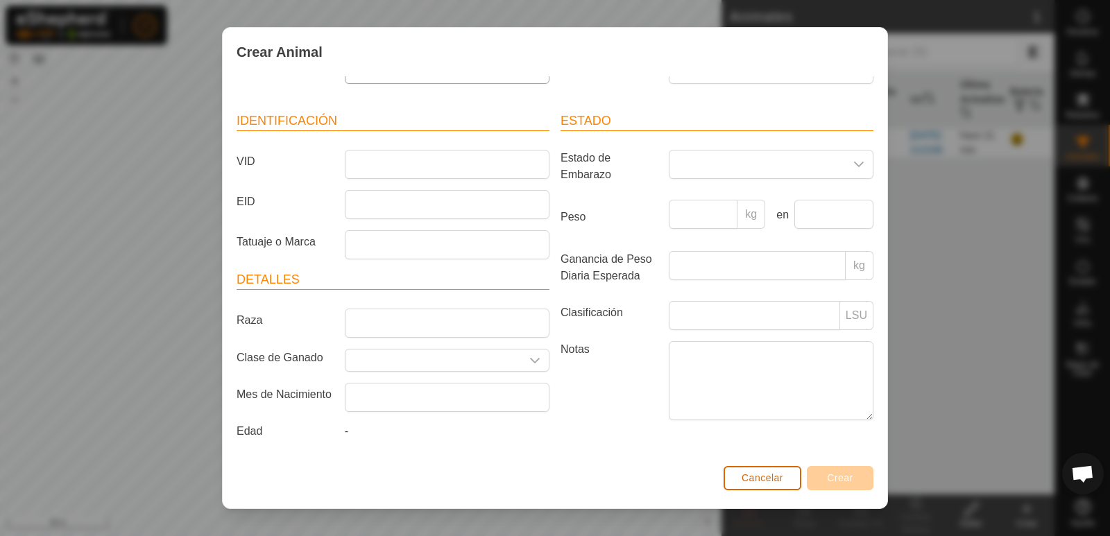
click at [754, 477] on span "Cancelar" at bounding box center [763, 478] width 42 height 11
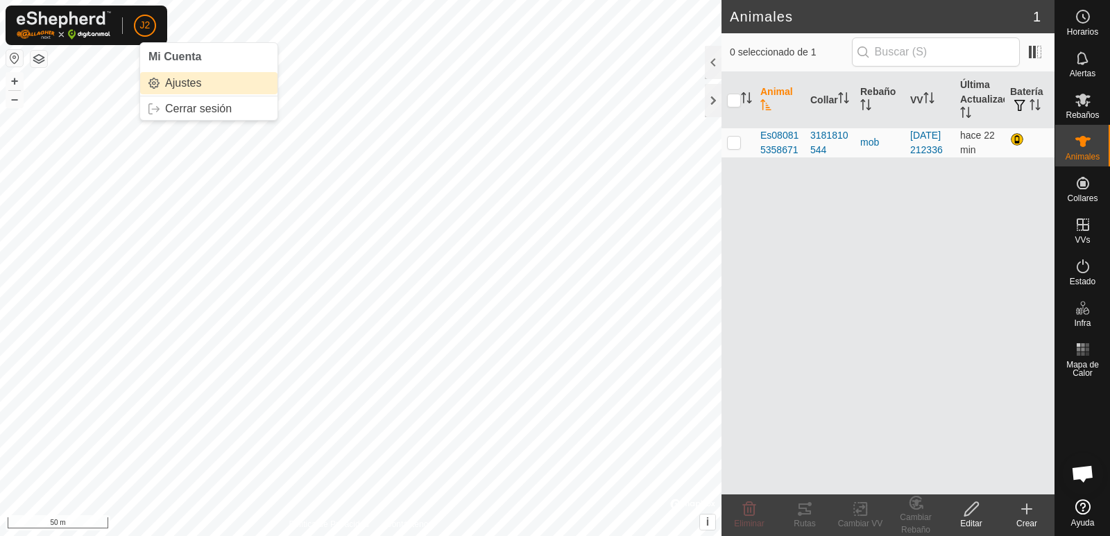
click at [184, 84] on link "Ajustes" at bounding box center [208, 83] width 137 height 22
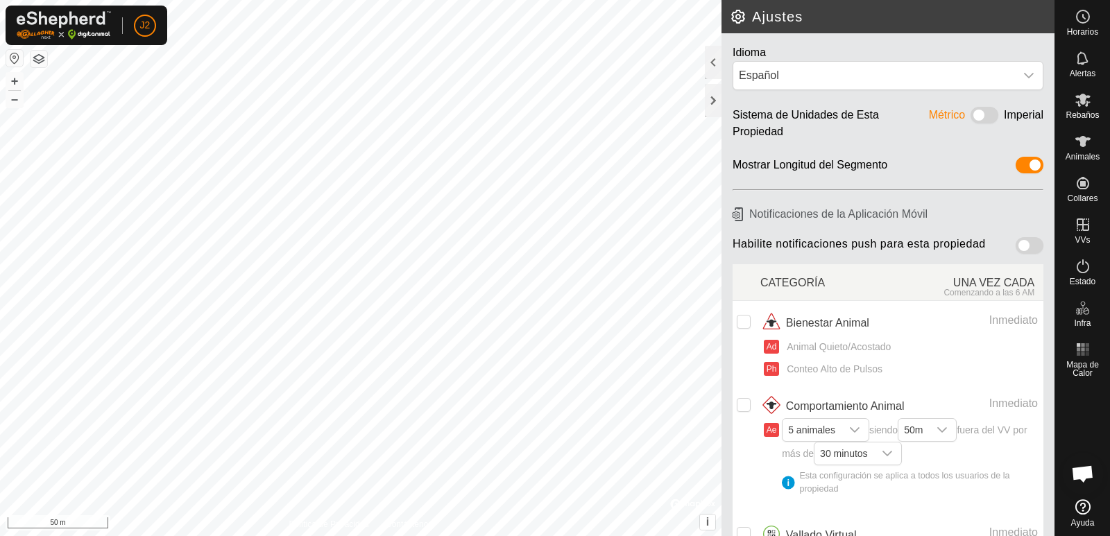
click at [1028, 244] on span at bounding box center [1030, 245] width 28 height 17
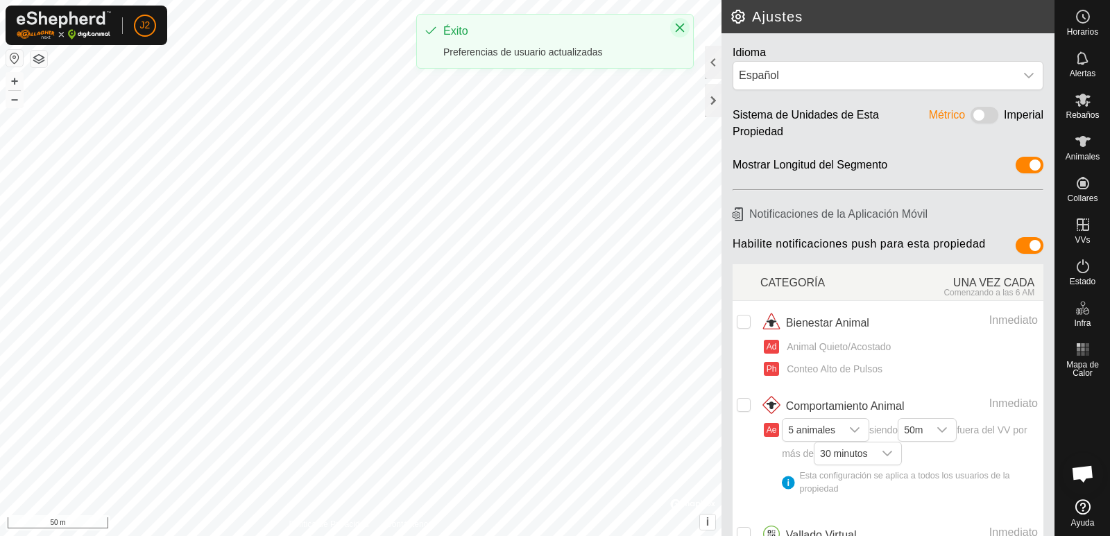
click at [682, 28] on icon "Close" at bounding box center [680, 27] width 11 height 11
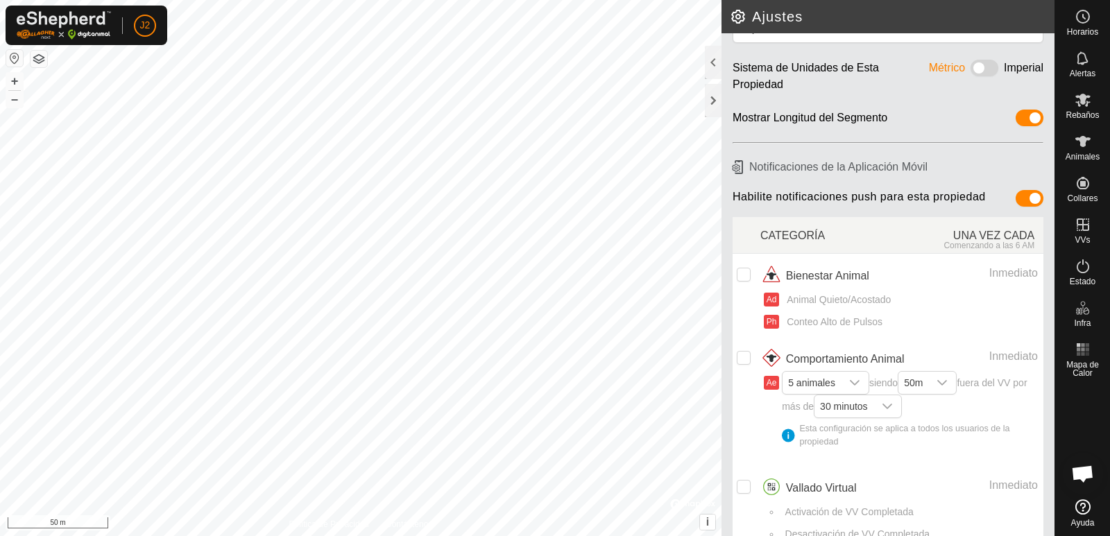
scroll to position [69, 0]
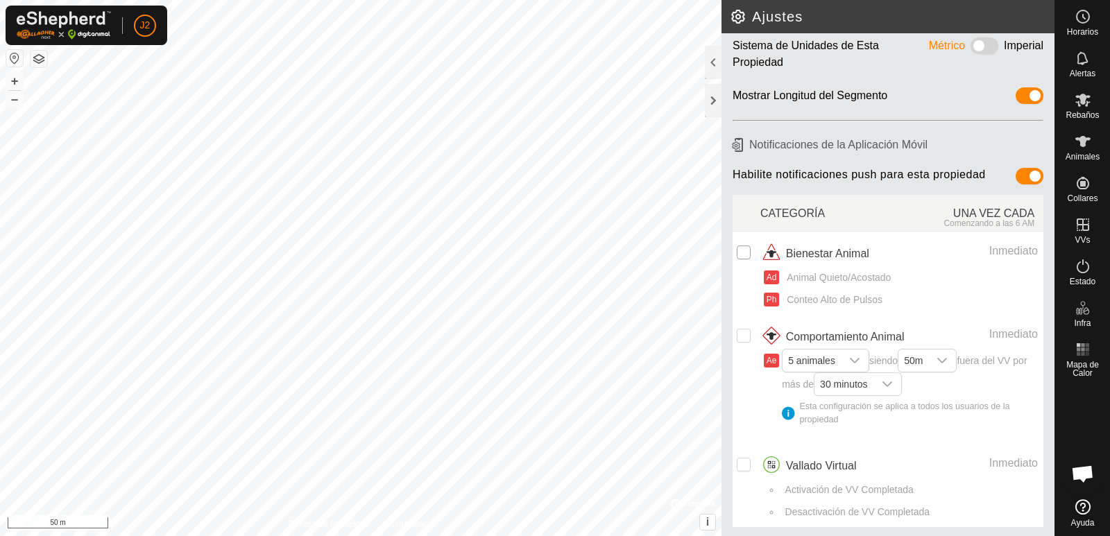
click at [744, 250] on input "checkbox" at bounding box center [744, 253] width 14 height 14
checkbox input "true"
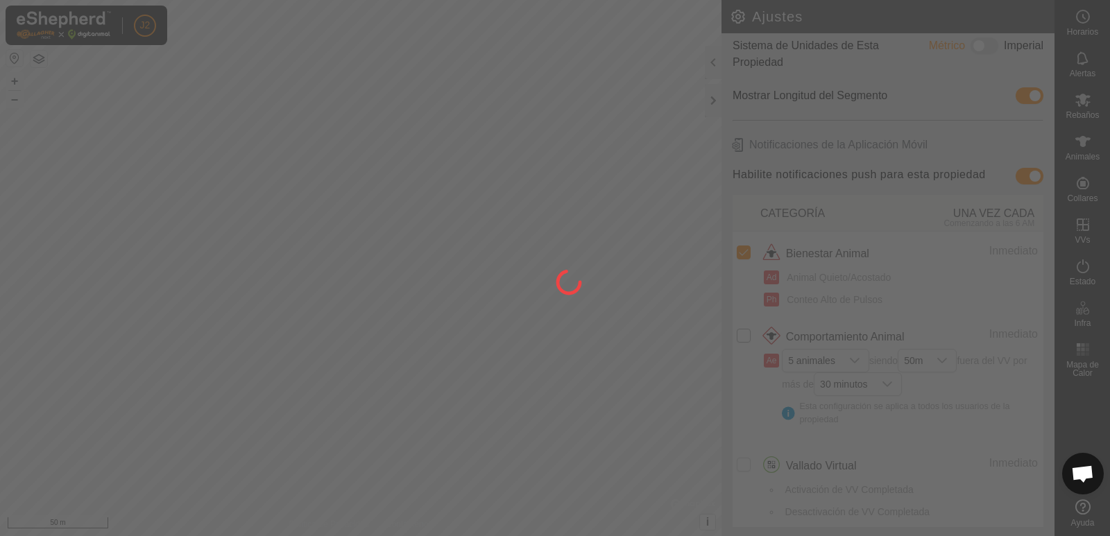
click at [740, 337] on div at bounding box center [555, 268] width 1110 height 536
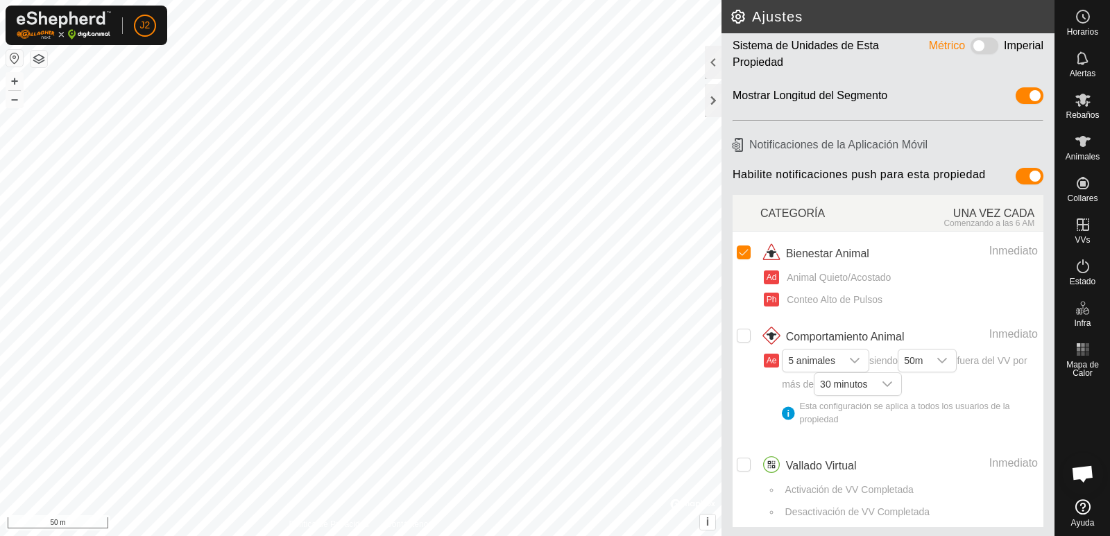
scroll to position [71, 0]
click at [745, 464] on input "Row Unselected" at bounding box center [744, 463] width 14 height 14
checkbox input "true"
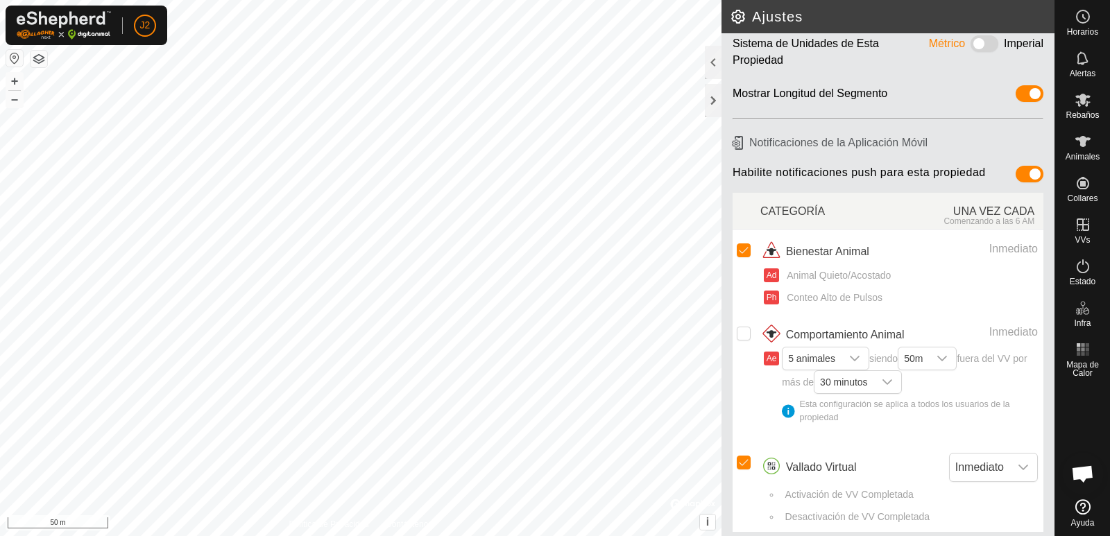
scroll to position [78, 0]
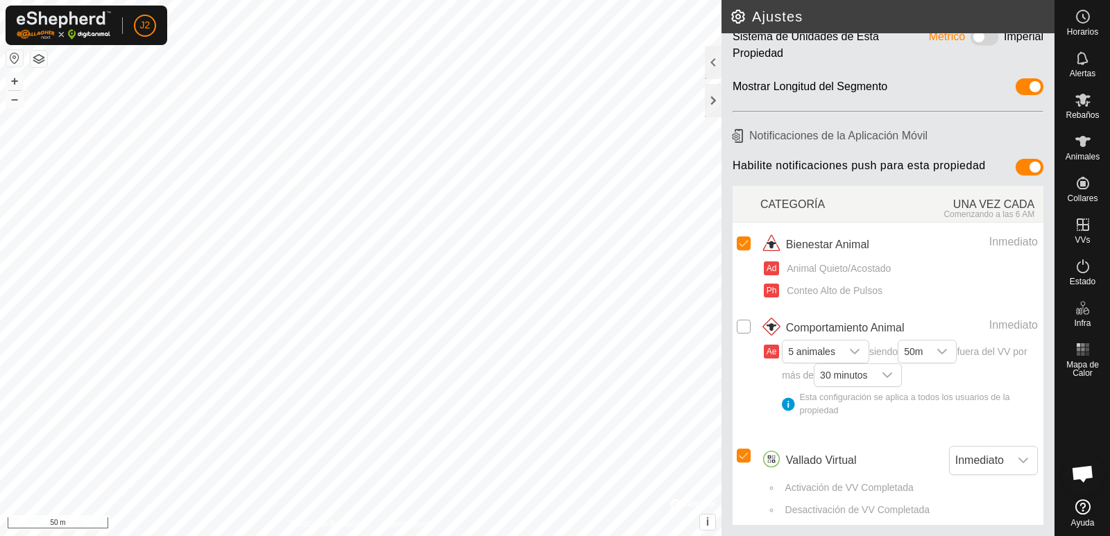
click at [743, 326] on input "Row Unselected" at bounding box center [744, 327] width 14 height 14
checkbox input "true"
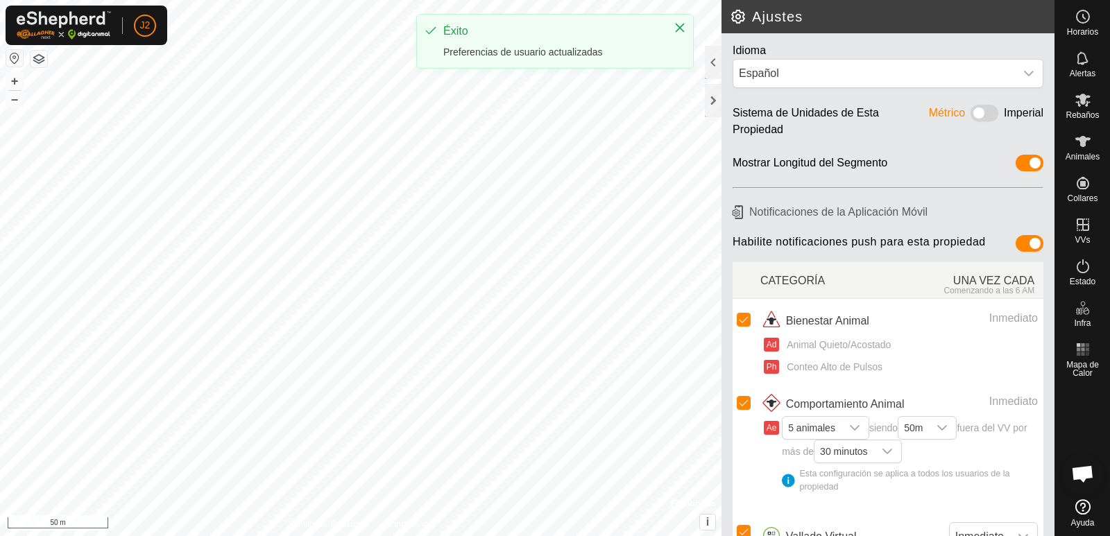
scroll to position [0, 0]
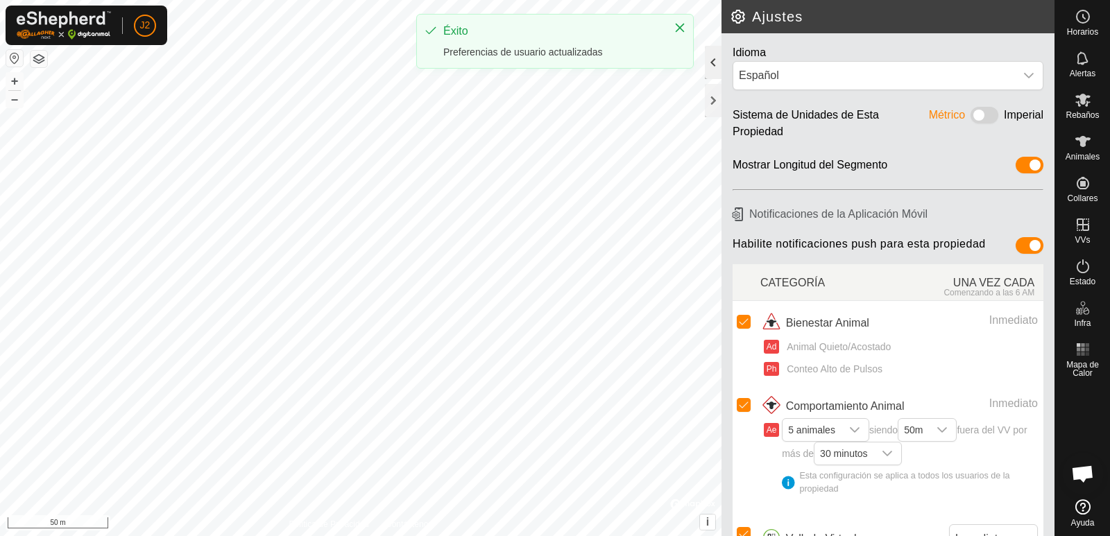
click at [715, 63] on div at bounding box center [713, 62] width 17 height 33
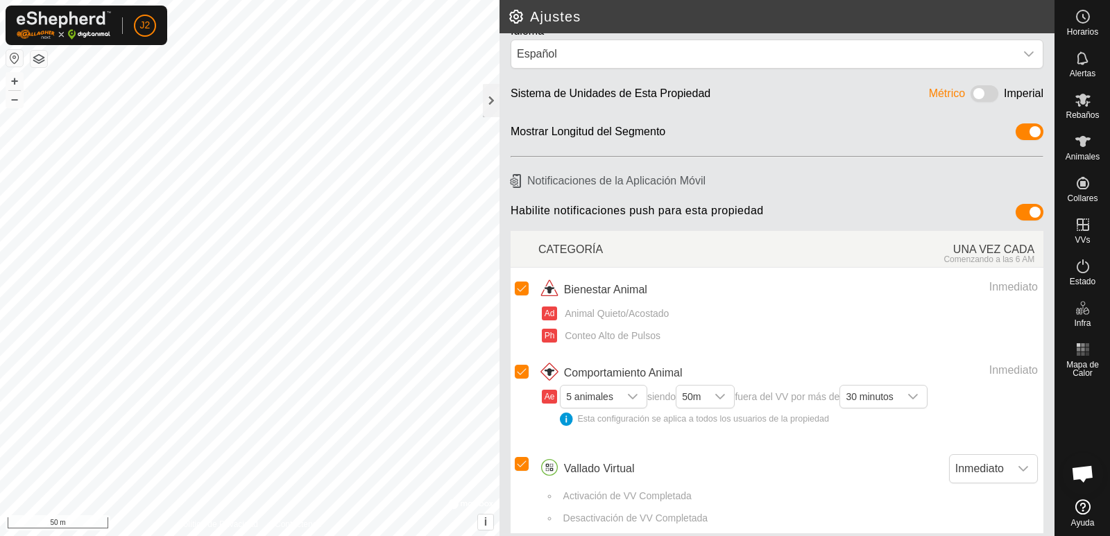
scroll to position [30, 0]
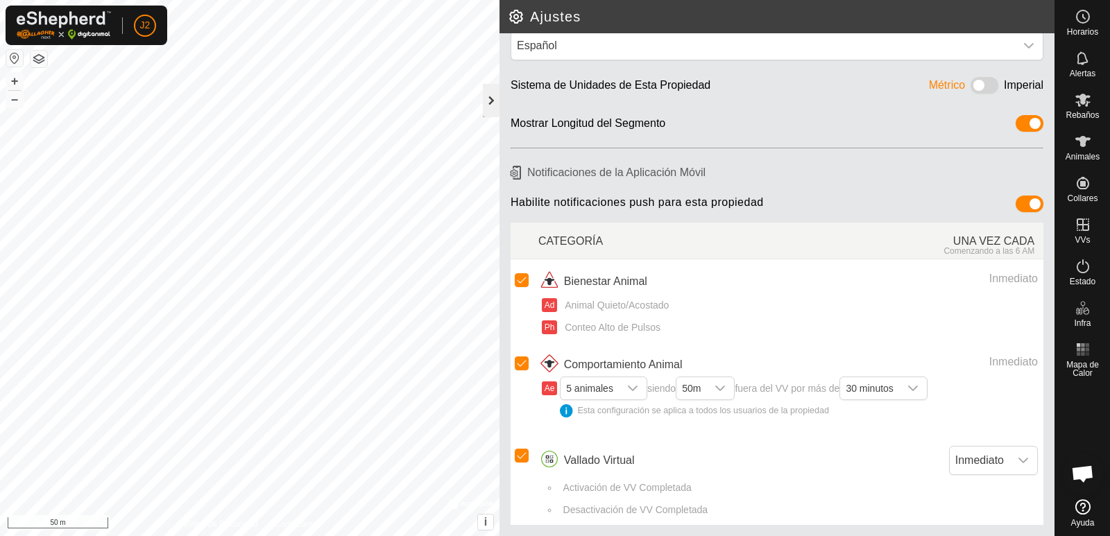
click at [493, 99] on div at bounding box center [491, 100] width 17 height 33
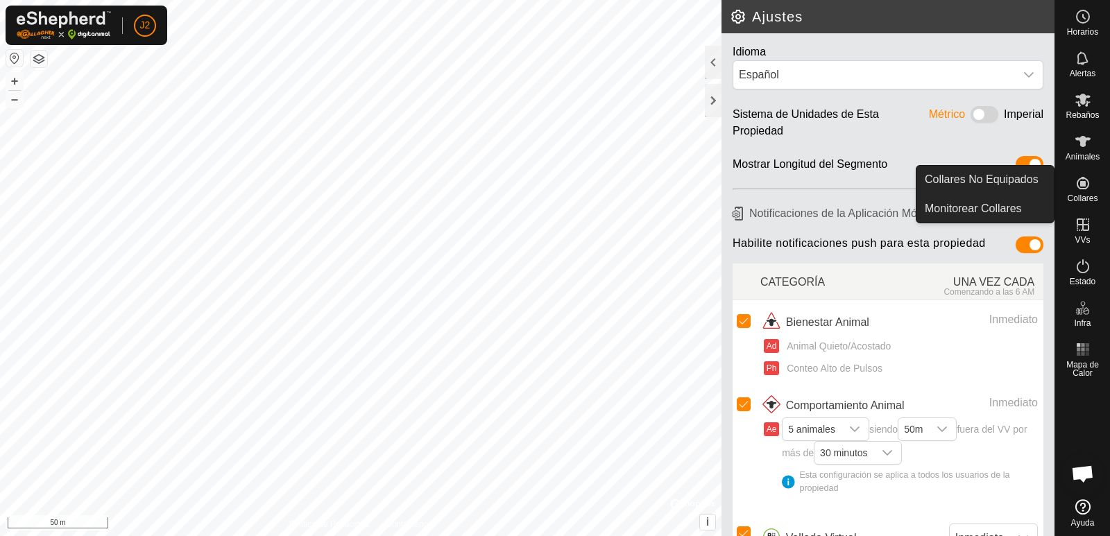
scroll to position [0, 0]
click at [140, 16] on p-avatar "J2" at bounding box center [145, 26] width 22 height 22
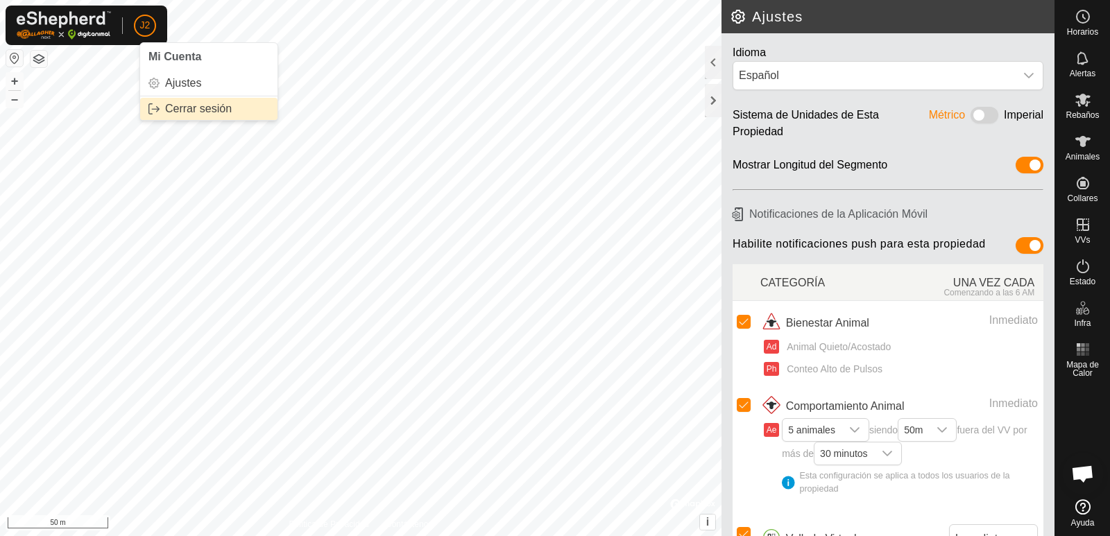
click at [174, 108] on link "Cerrar sesión" at bounding box center [208, 109] width 137 height 22
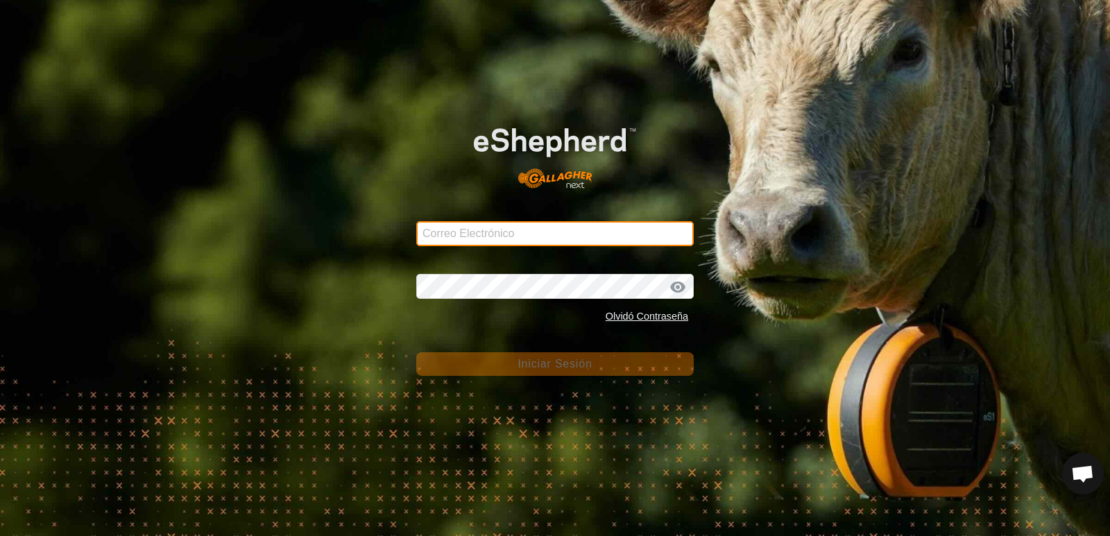
type input "[EMAIL_ADDRESS][PERSON_NAME][DOMAIN_NAME]"
